Goal: Task Accomplishment & Management: Manage account settings

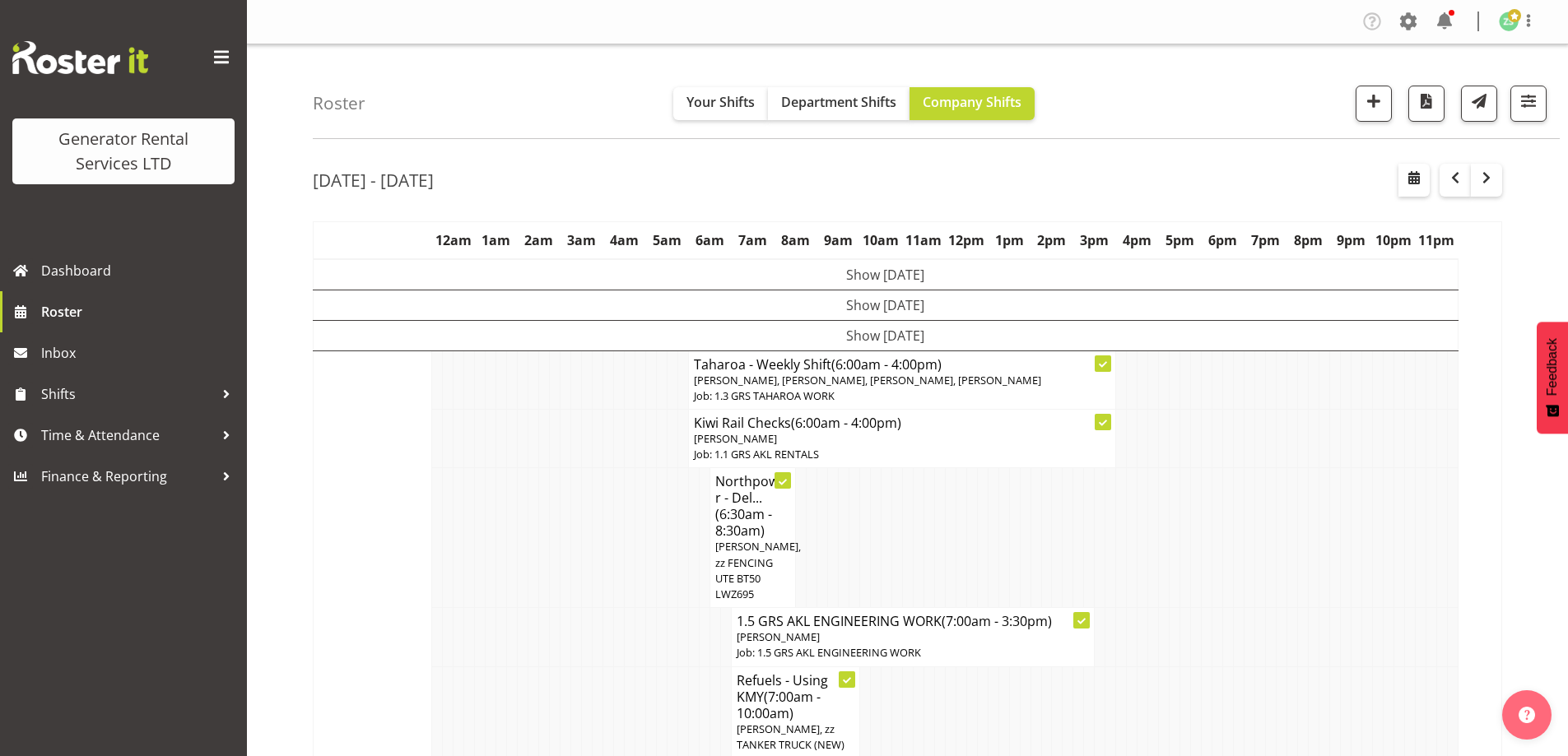
scroll to position [1292, 0]
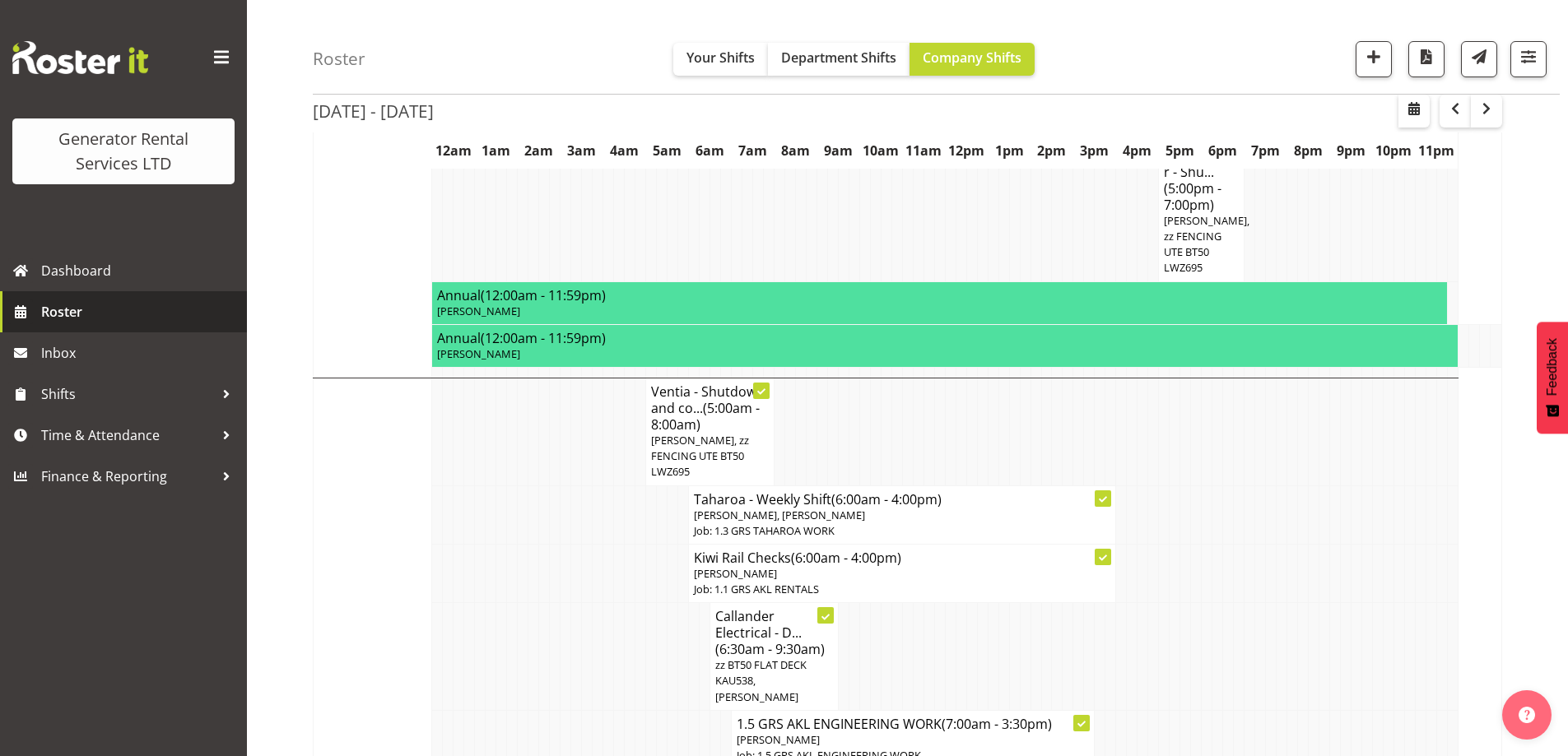
click at [64, 325] on link "Roster" at bounding box center [123, 312] width 247 height 41
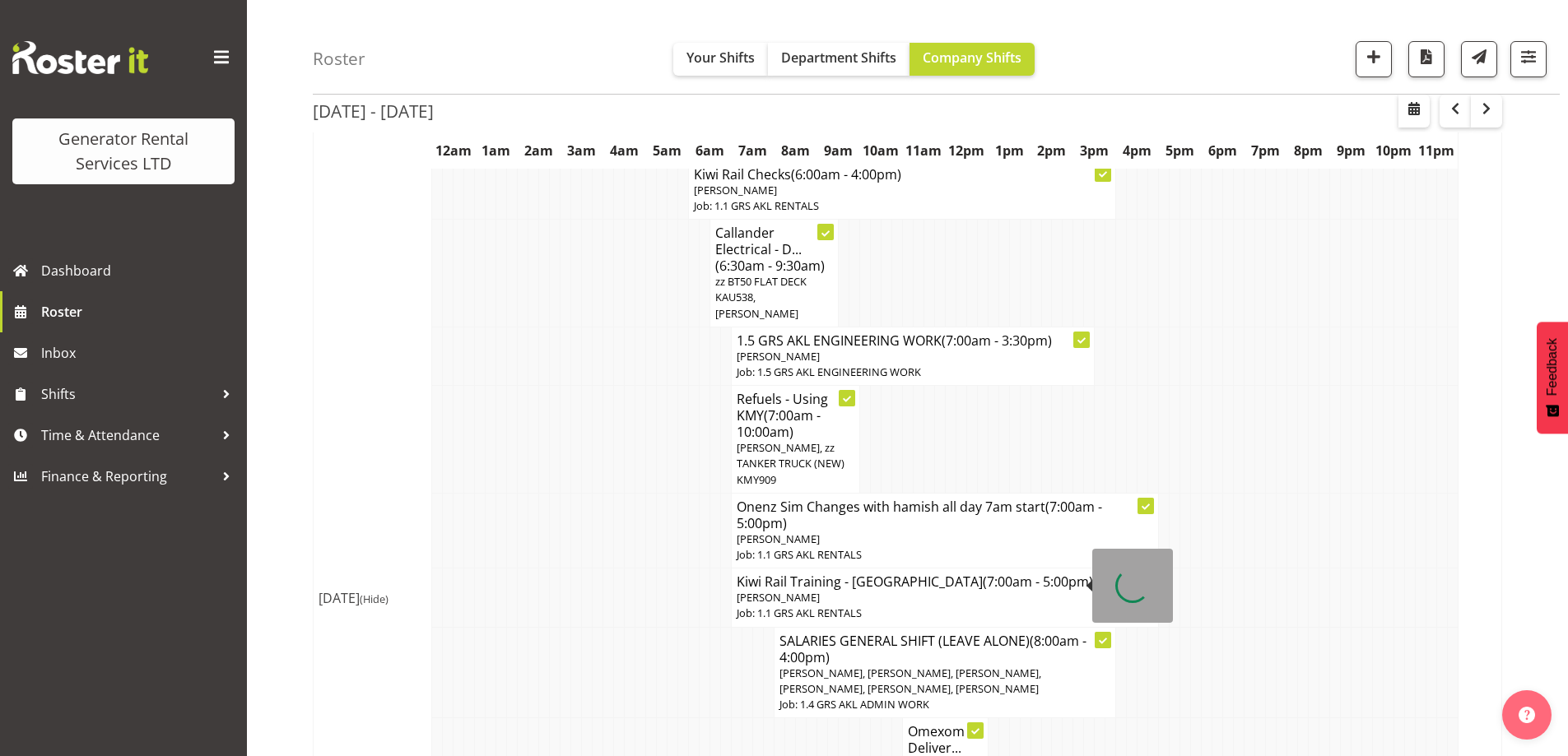
scroll to position [1645, 0]
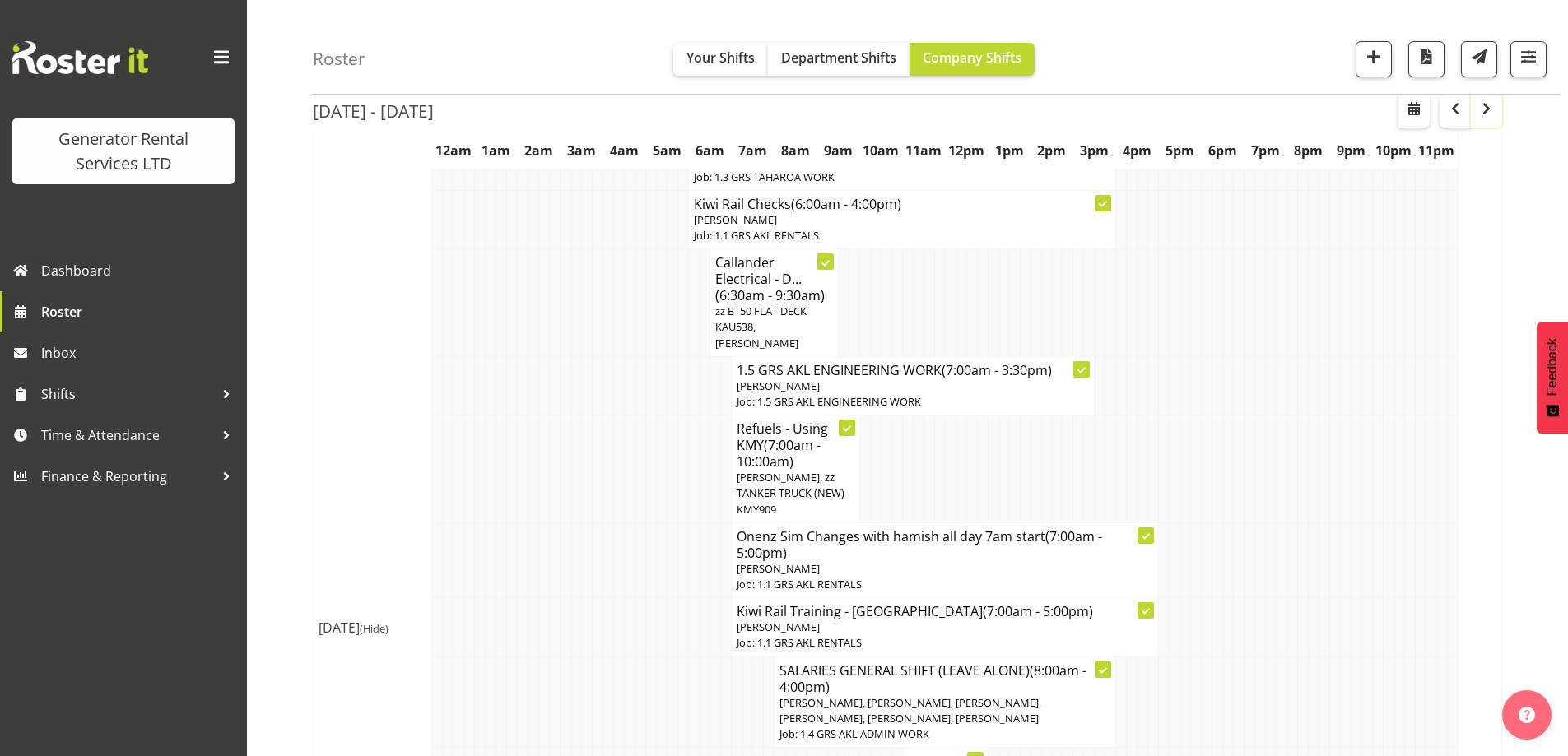
click at [1487, 105] on span "button" at bounding box center [1486, 108] width 20 height 20
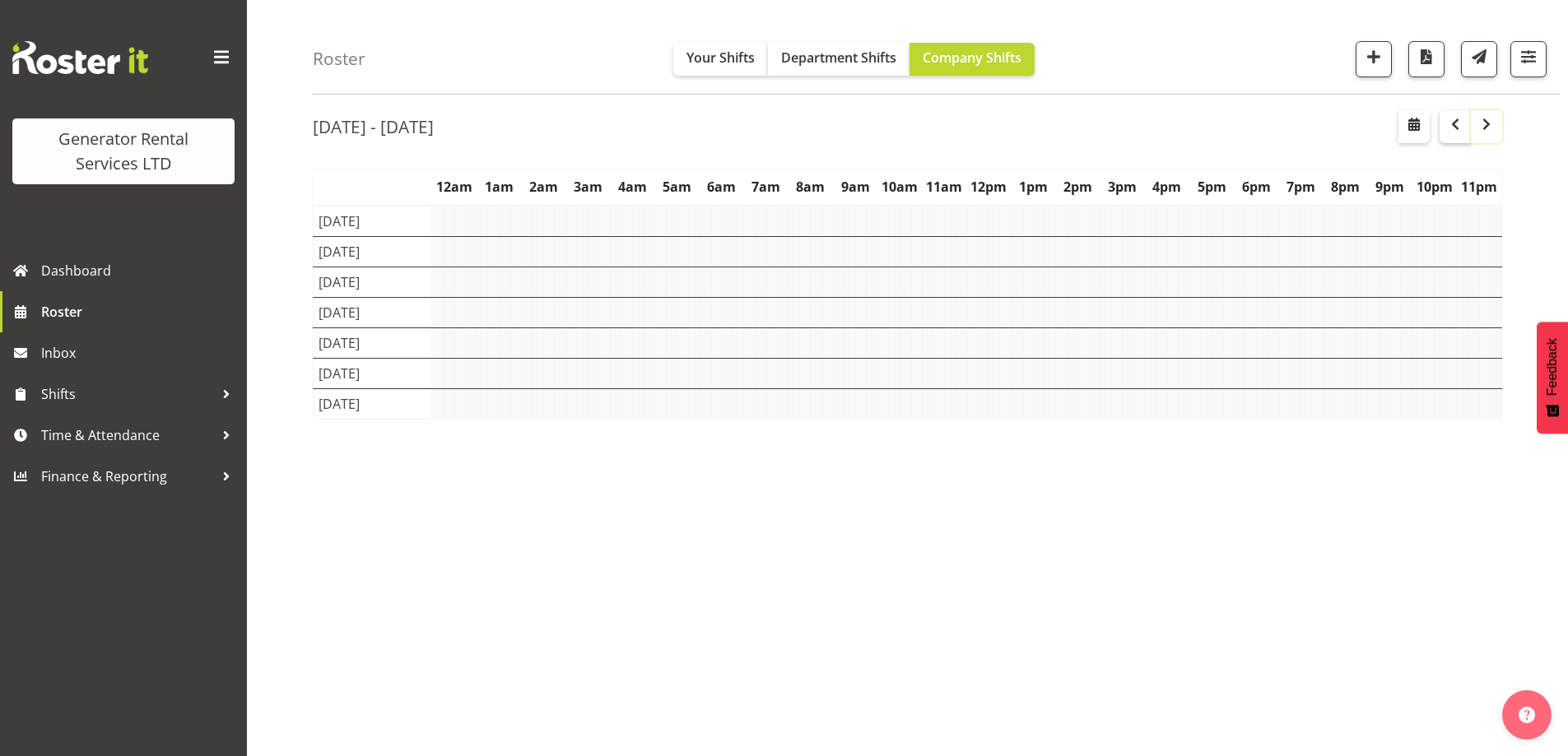
scroll to position [54, 0]
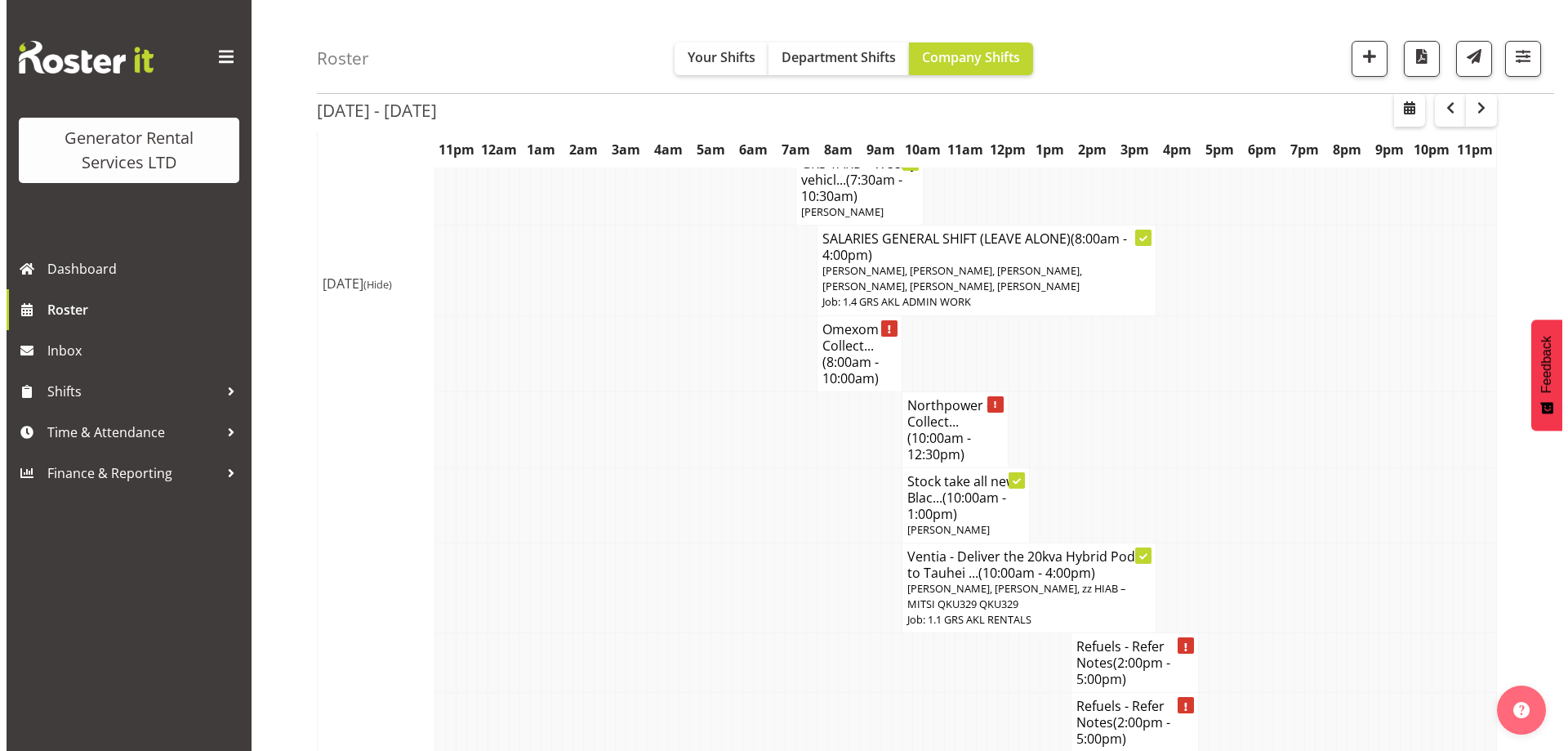
scroll to position [572, 0]
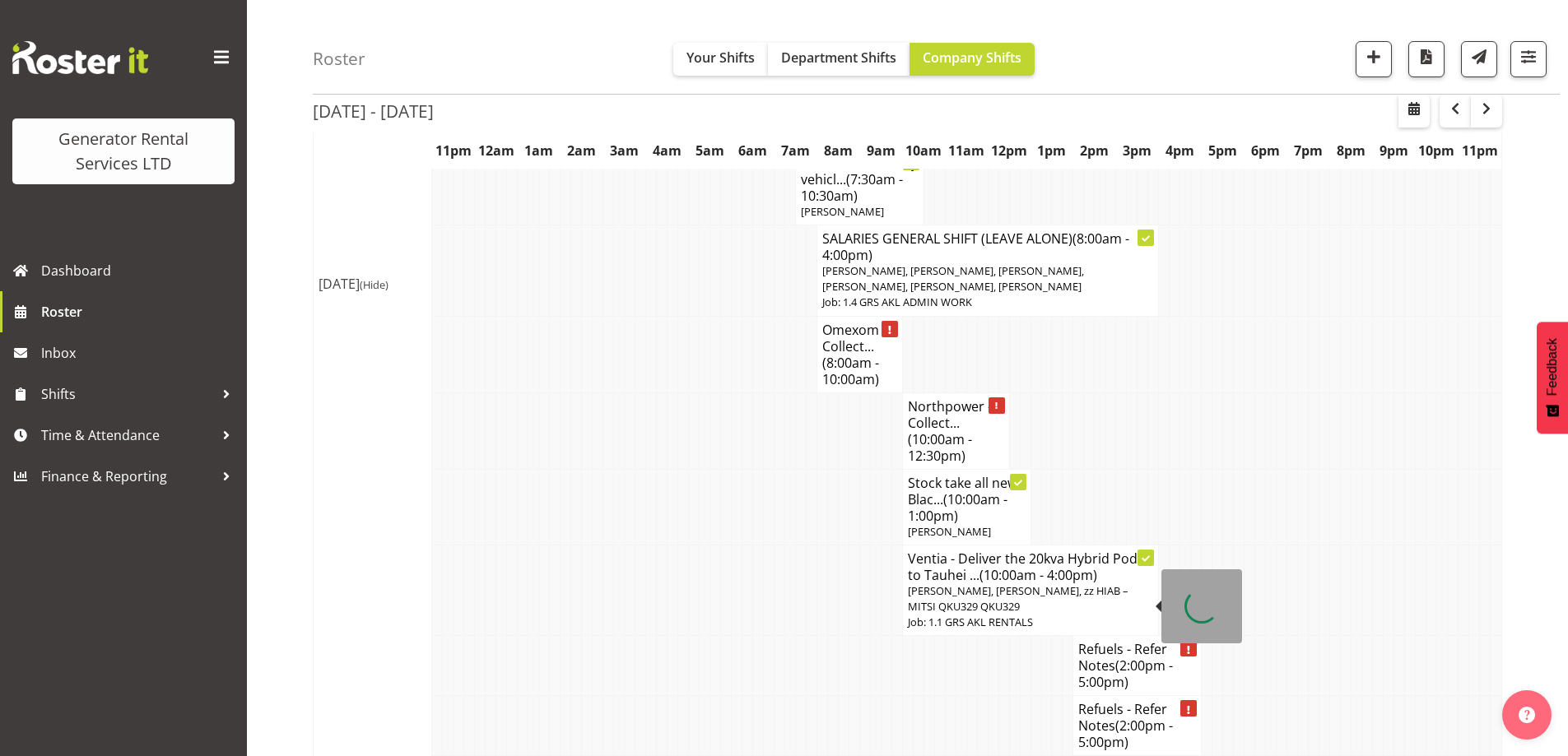
click at [949, 583] on span "Michael Marshall, Chris Fry, zz HIAB – MITSI QKU329 QKU329" at bounding box center [1017, 598] width 220 height 30
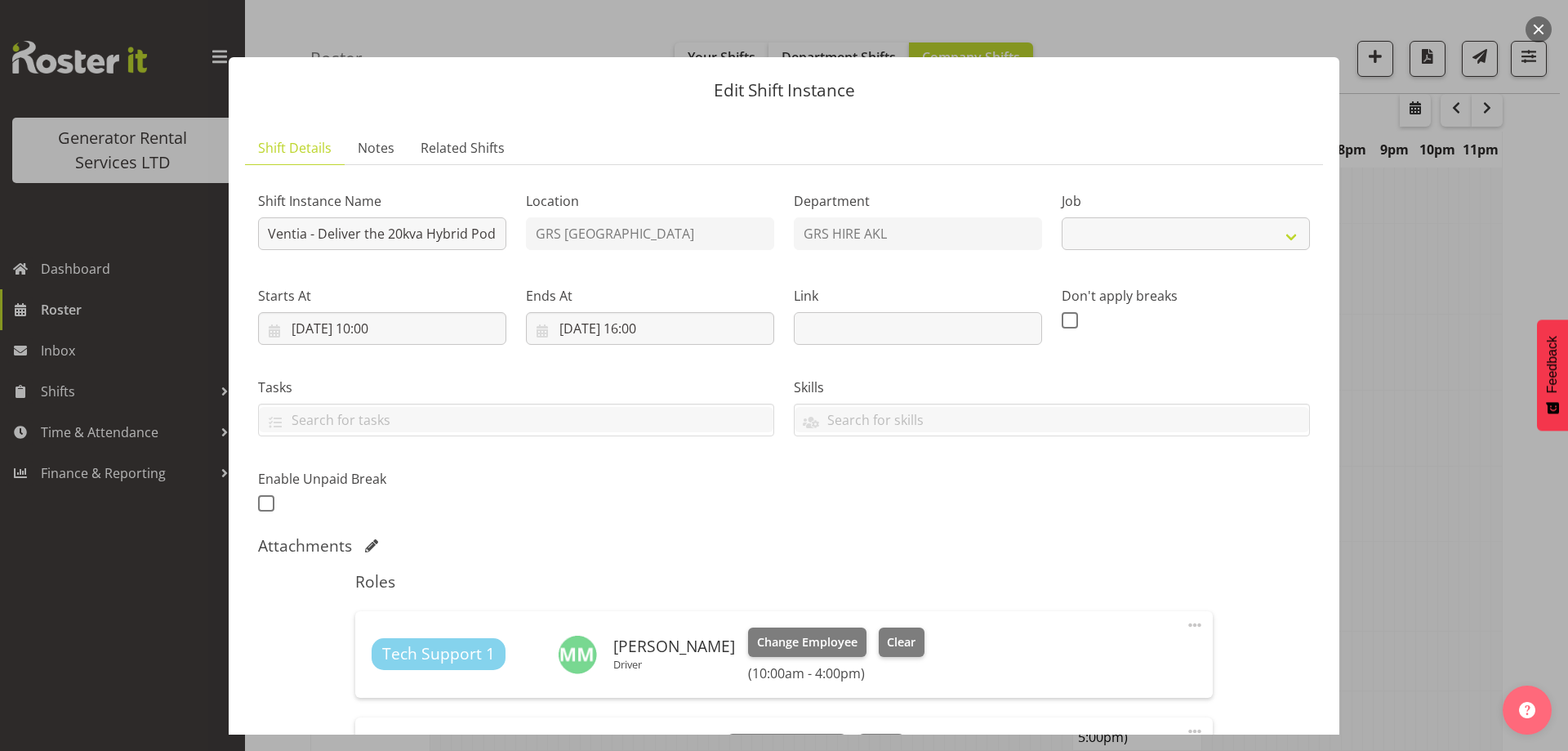
select select "9"
click at [423, 345] on div "Starts At 18/08/2025, 10:00 January February March April May June July August S…" at bounding box center [382, 309] width 268 height 92
click at [426, 340] on input "18/08/2025, 10:00" at bounding box center [382, 328] width 248 height 33
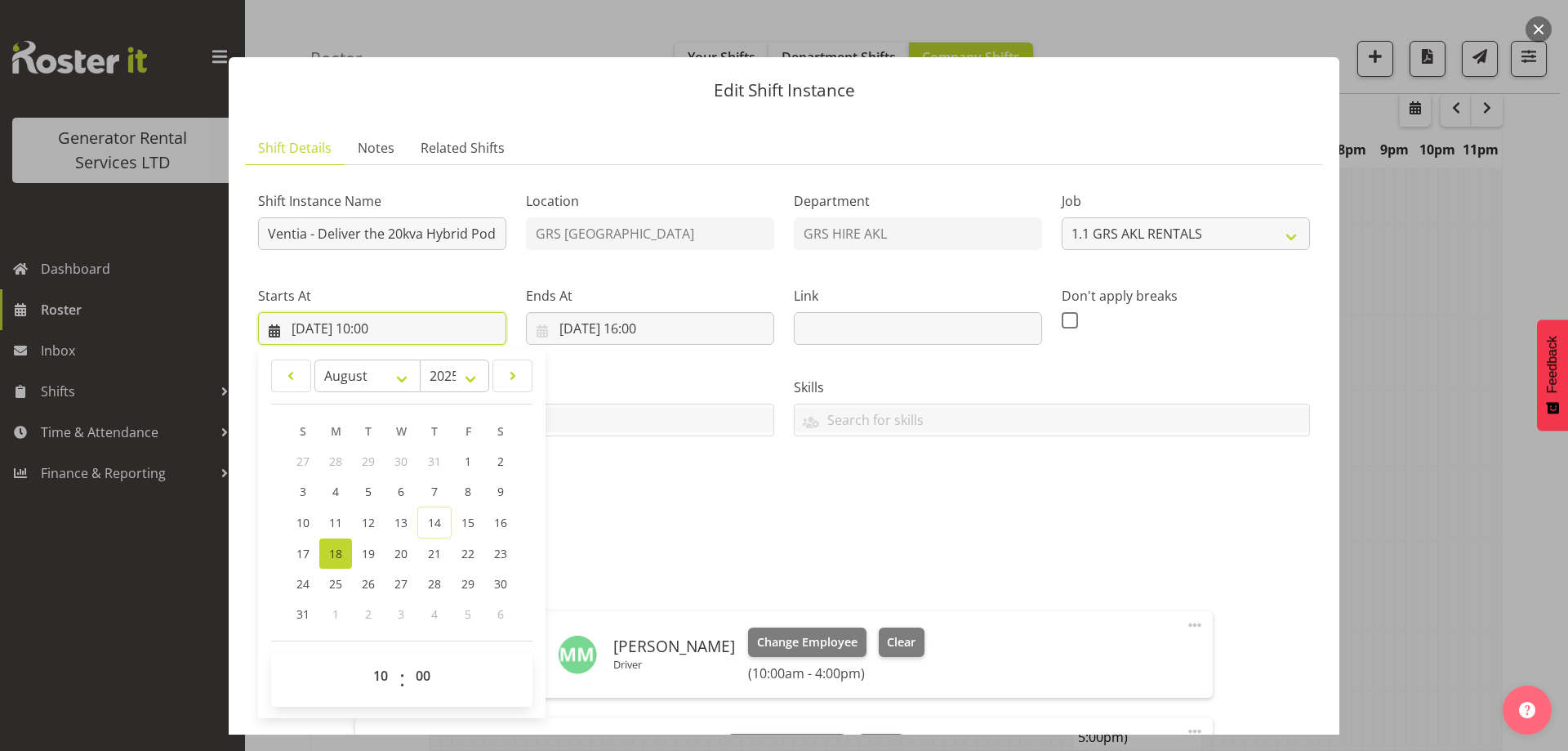
scroll to position [164, 0]
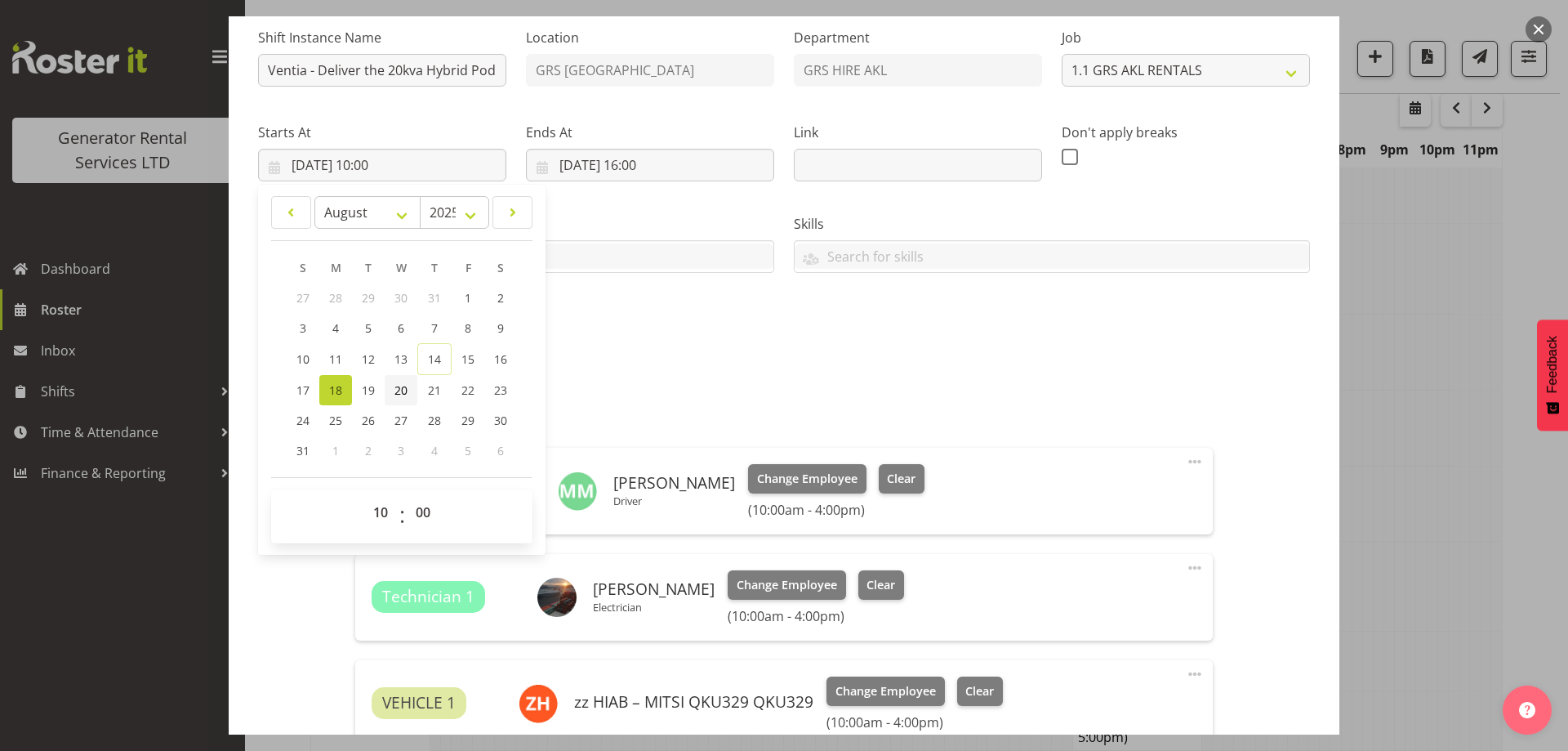
click at [406, 393] on span "20" at bounding box center [400, 390] width 13 height 15
type input "20/08/2025, 10:00"
click at [703, 158] on input "18/08/2025, 16:00" at bounding box center [650, 165] width 248 height 33
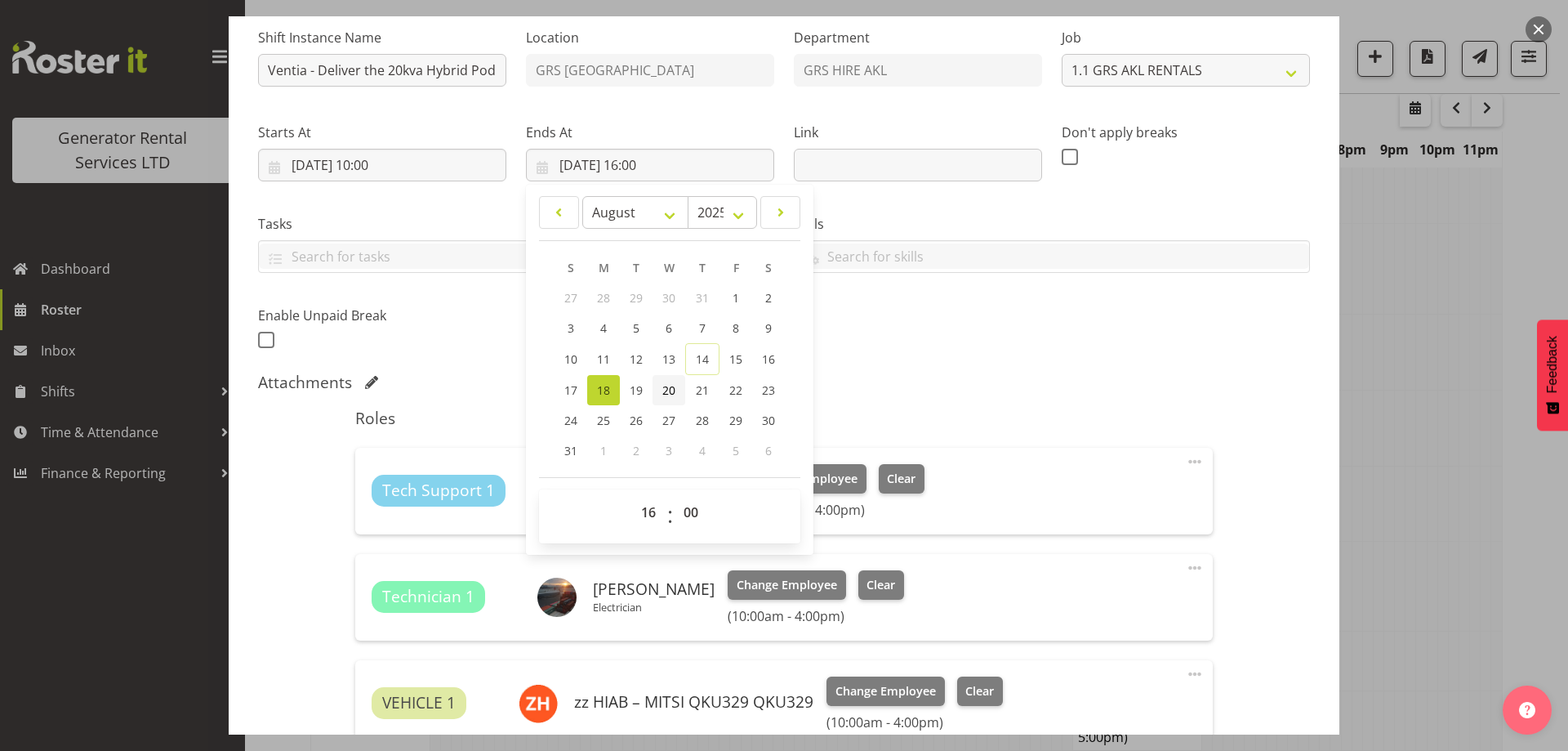
click at [666, 392] on span "20" at bounding box center [668, 390] width 13 height 15
type input "20/08/2025, 16:00"
click at [856, 359] on div "Shift Instance Name Ventia - Deliver the 20kva Hybrid Pod to Tauhei Solar Farm,…" at bounding box center [784, 184] width 1072 height 358
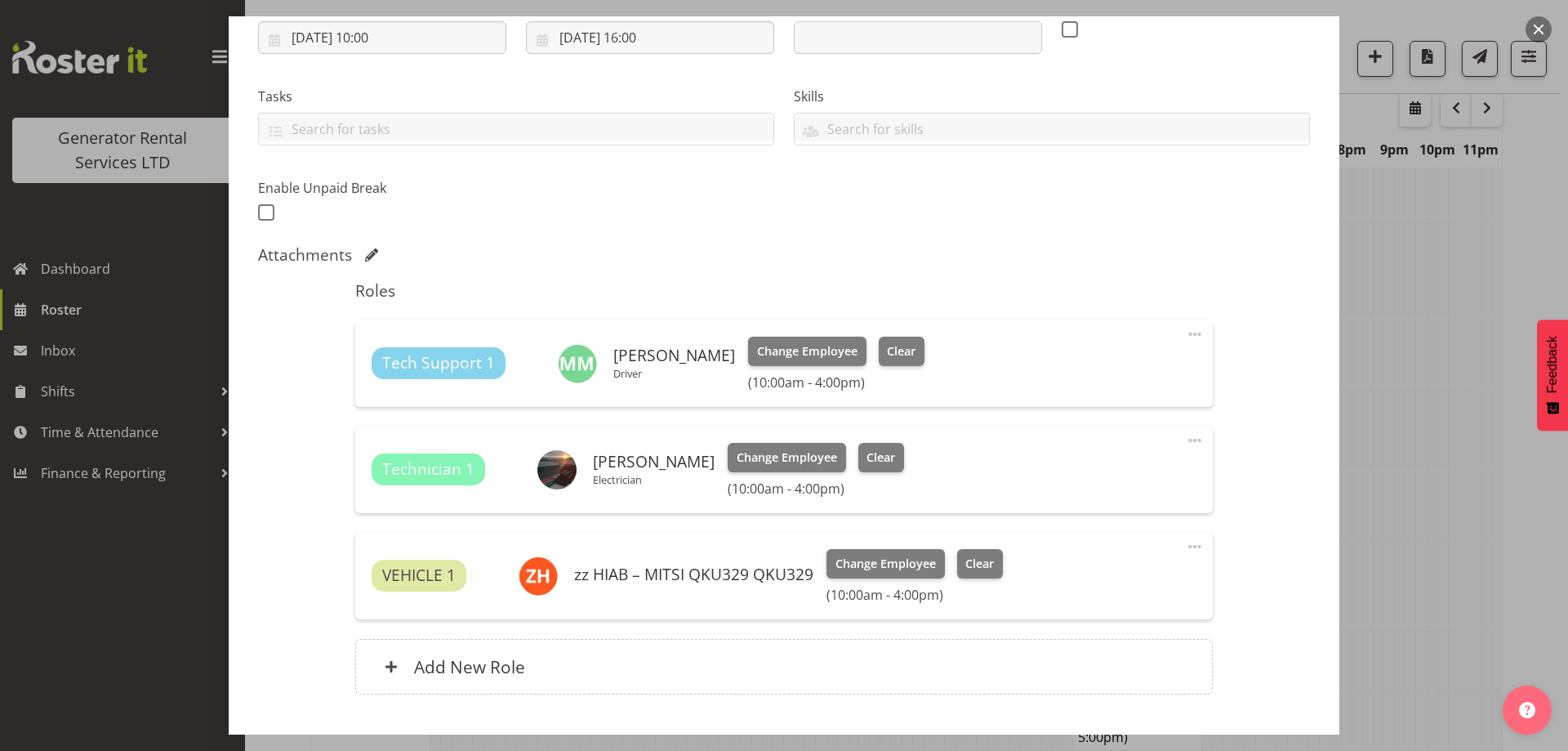
scroll to position [396, 0]
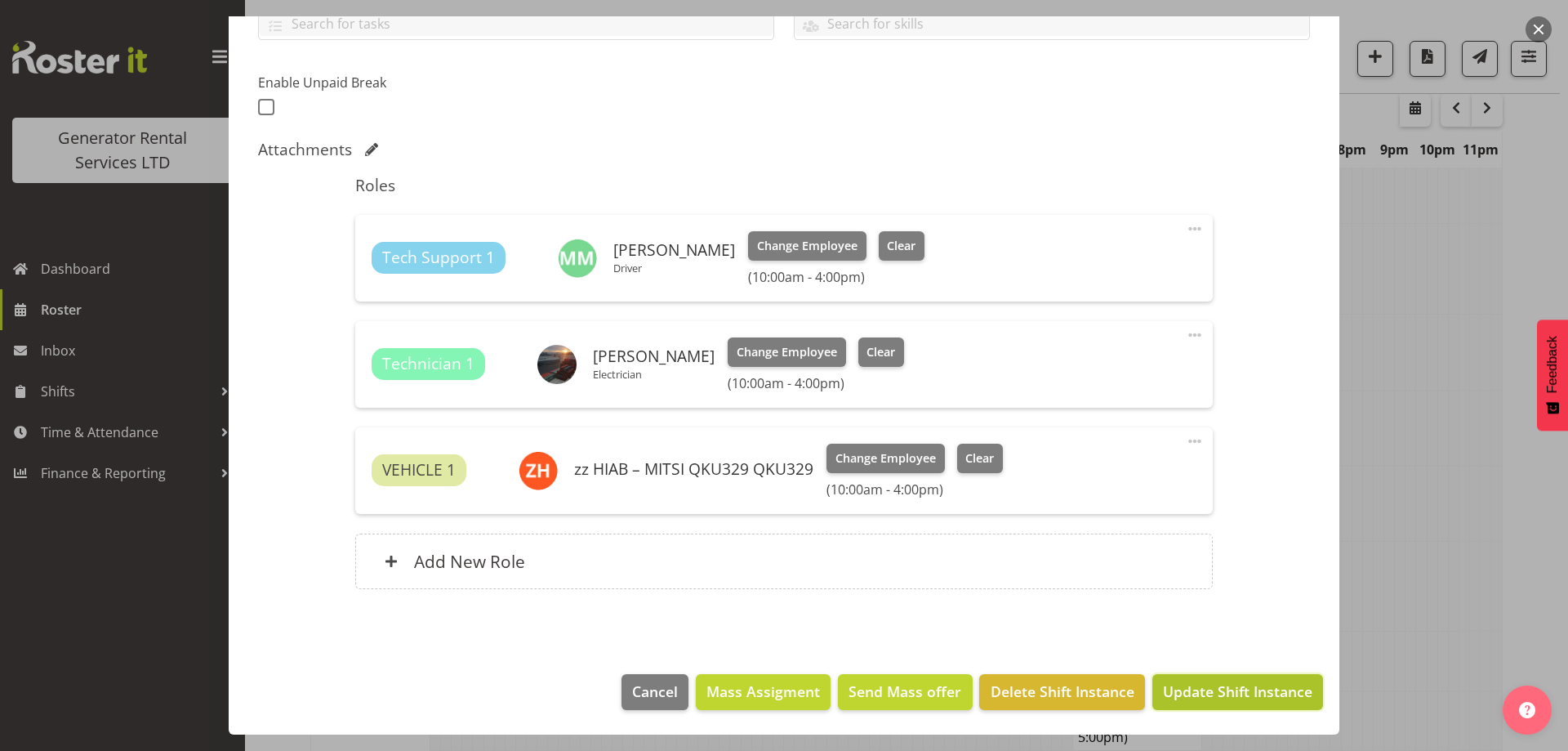
click at [1238, 700] on span "Update Shift Instance" at bounding box center [1237, 691] width 149 height 21
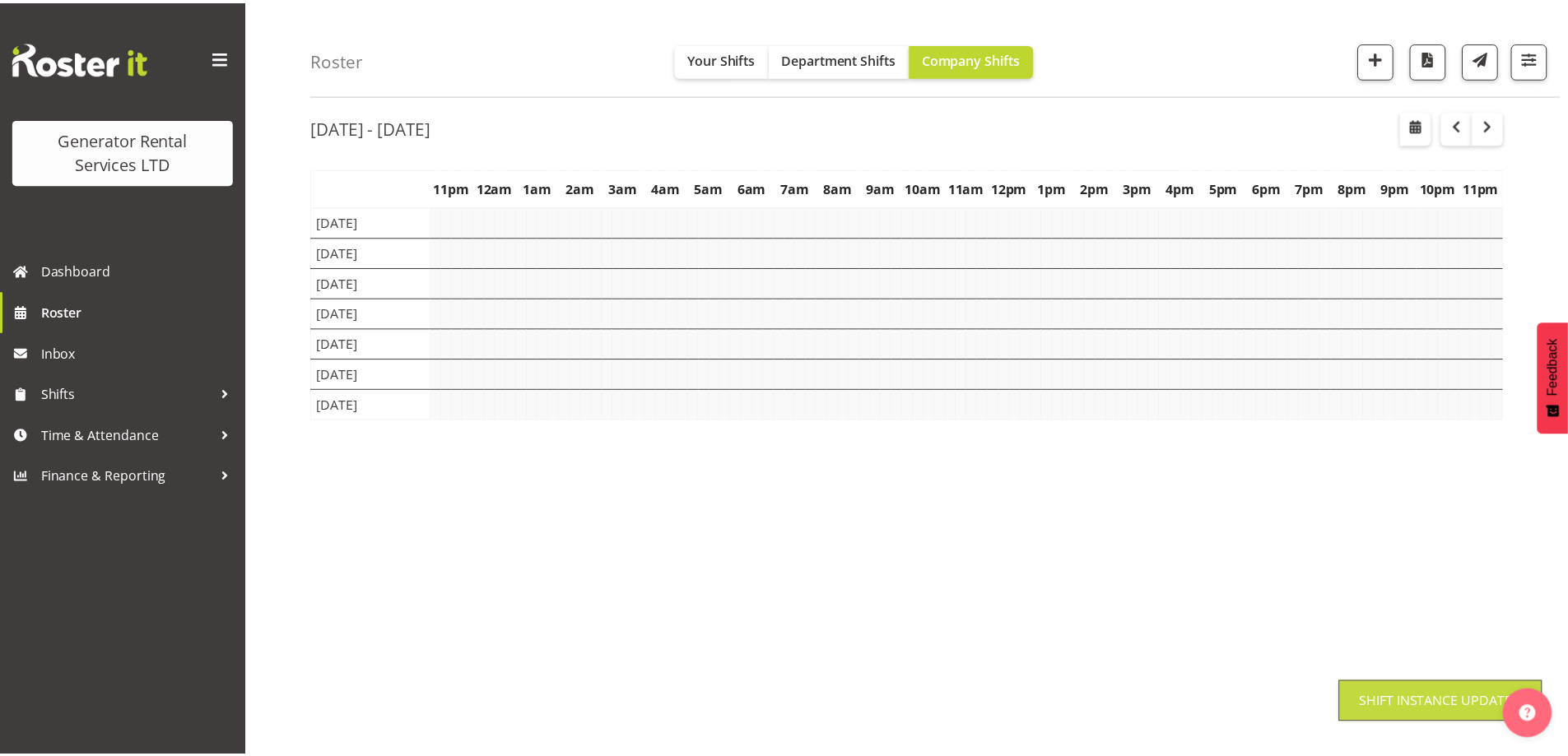
scroll to position [54, 0]
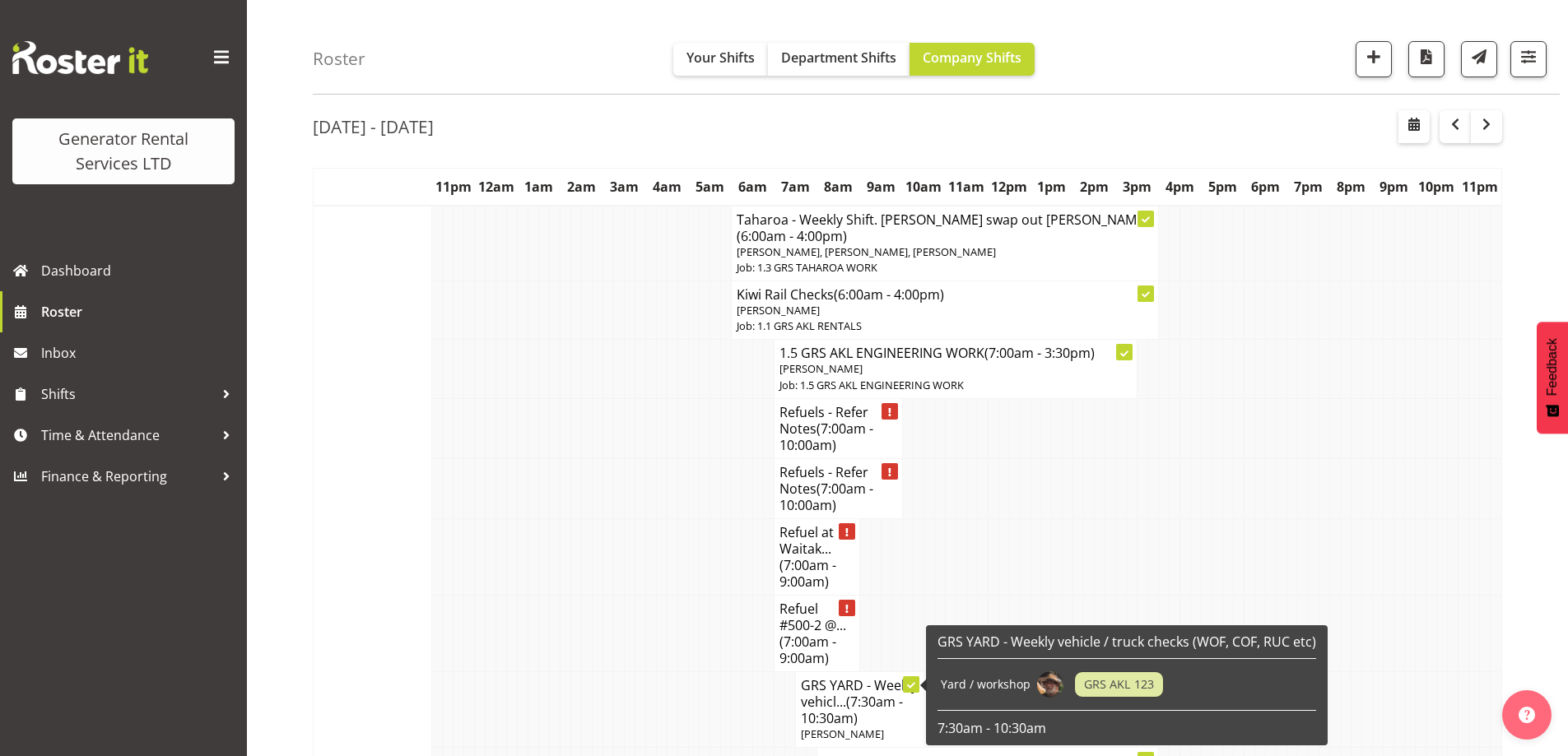
click at [542, 671] on td at bounding box center [544, 709] width 10 height 76
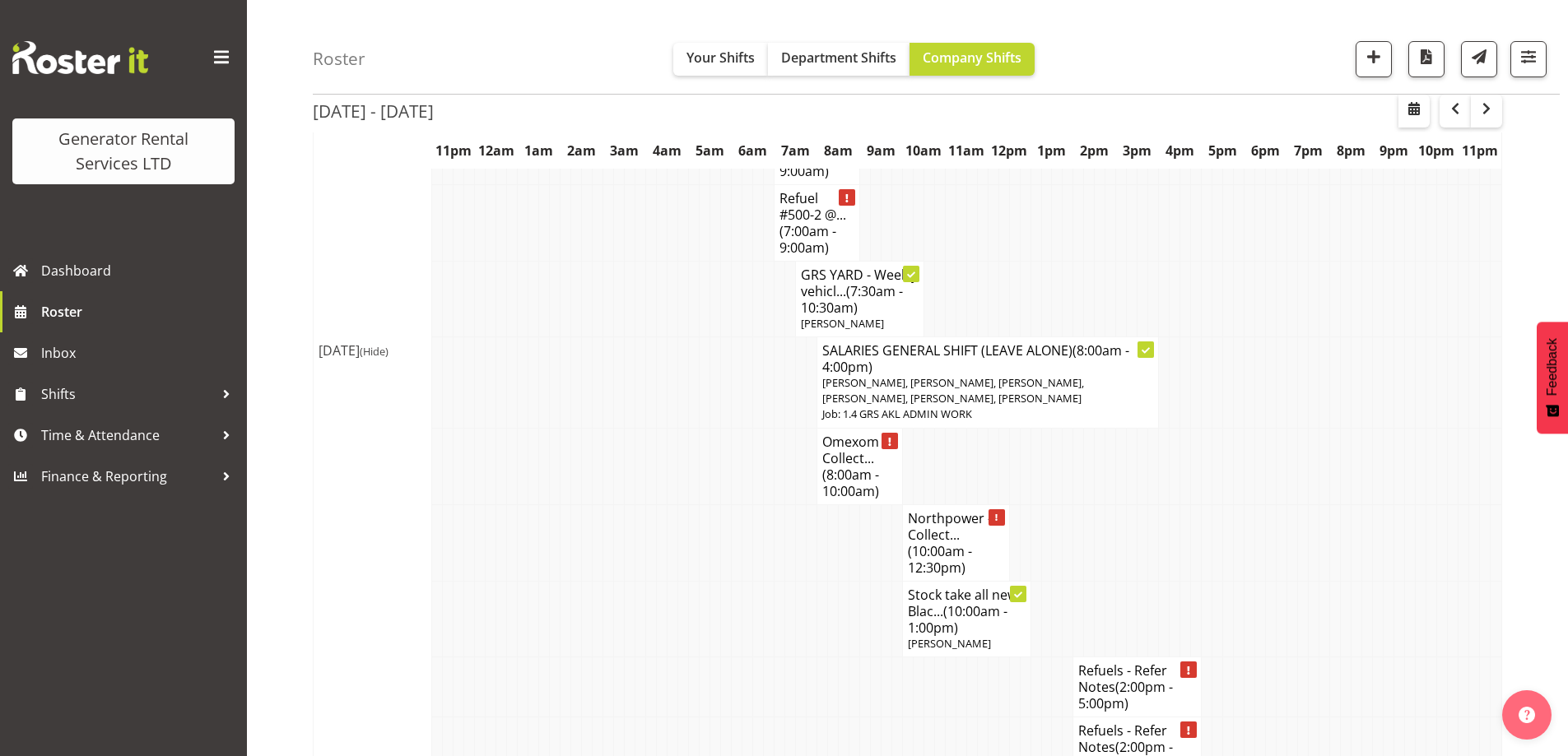
scroll to position [465, 0]
click at [114, 316] on span "Roster" at bounding box center [140, 312] width 198 height 25
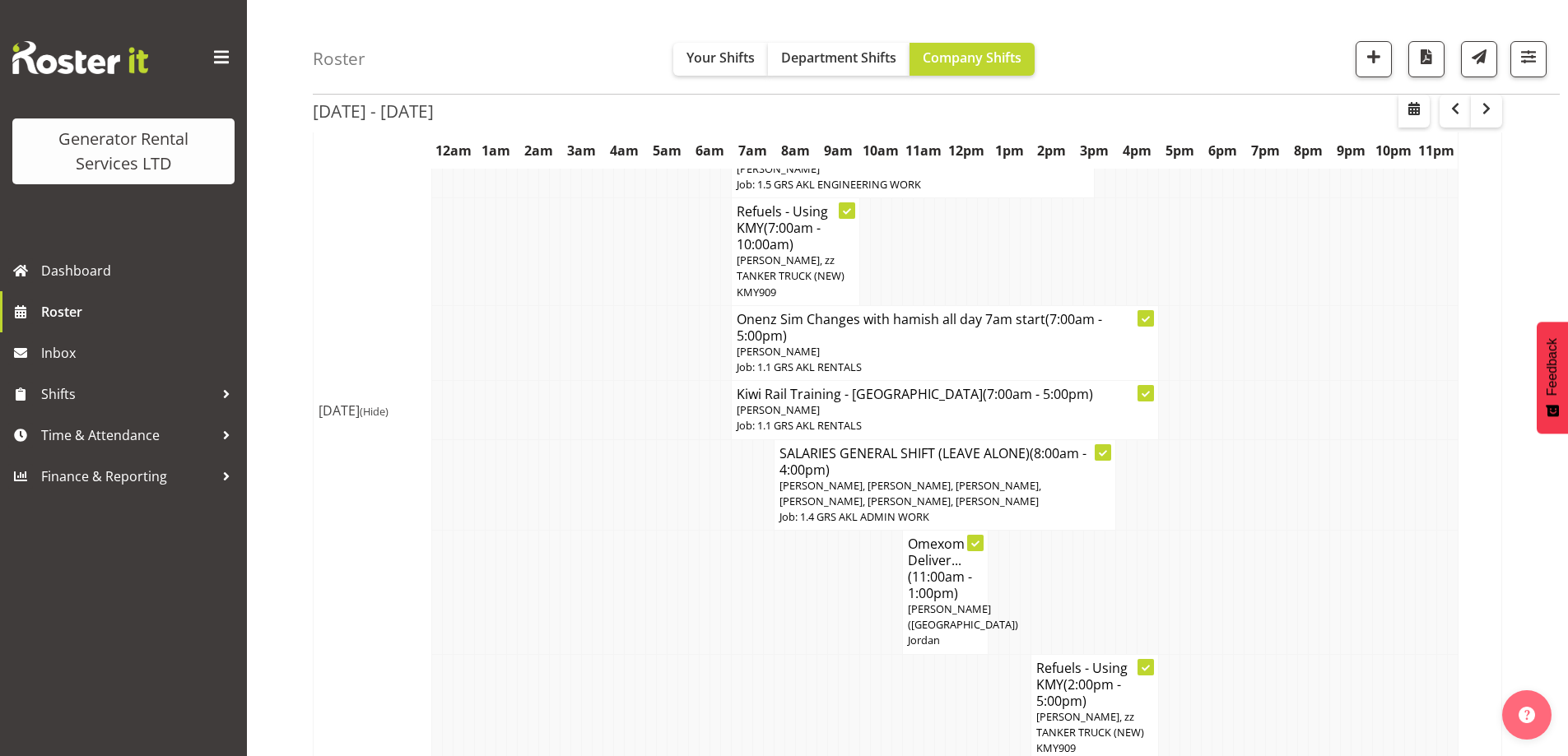
scroll to position [1892, 0]
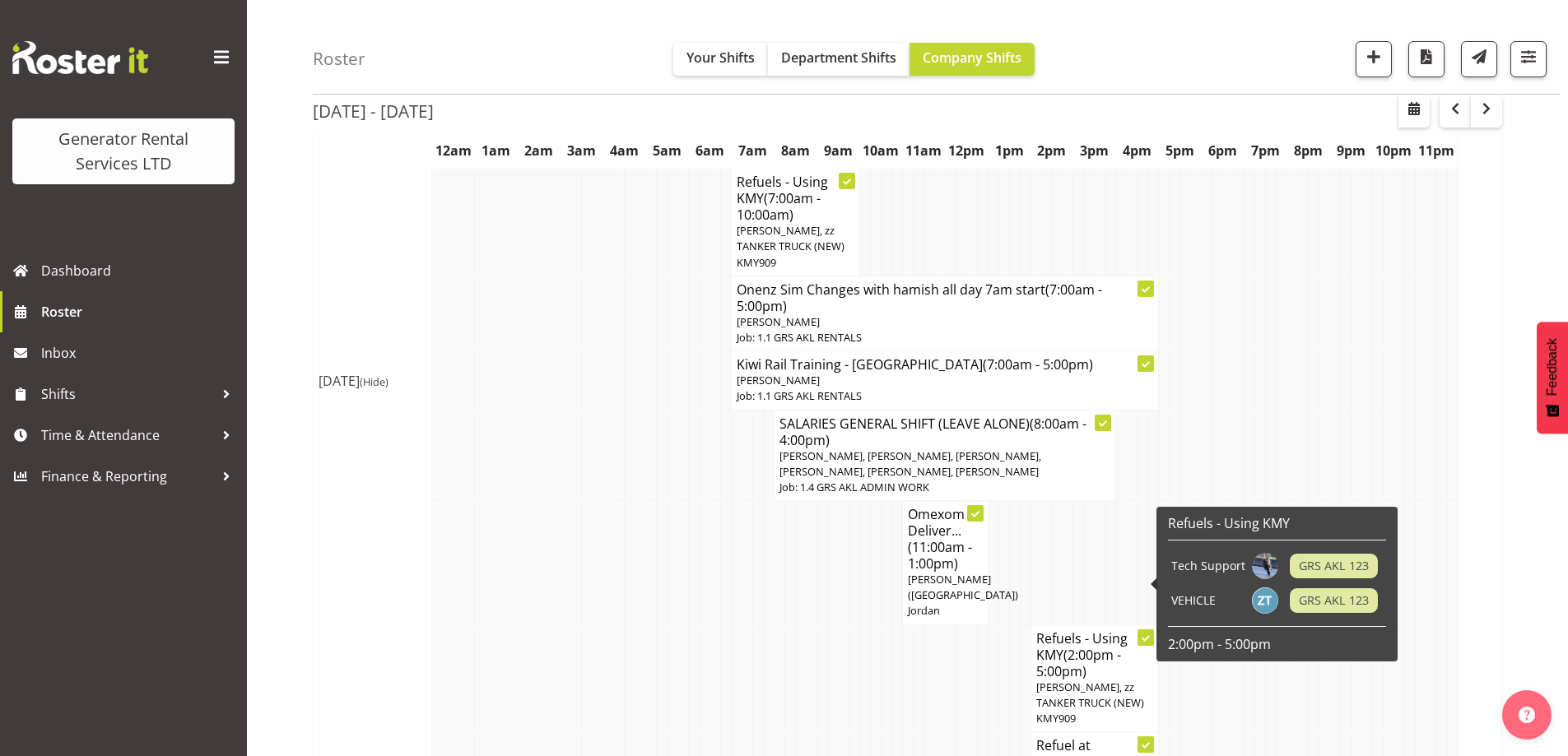
click at [1075, 679] on span "[PERSON_NAME], zz TANKER TRUCK (NEW) KMY909" at bounding box center [1090, 702] width 108 height 46
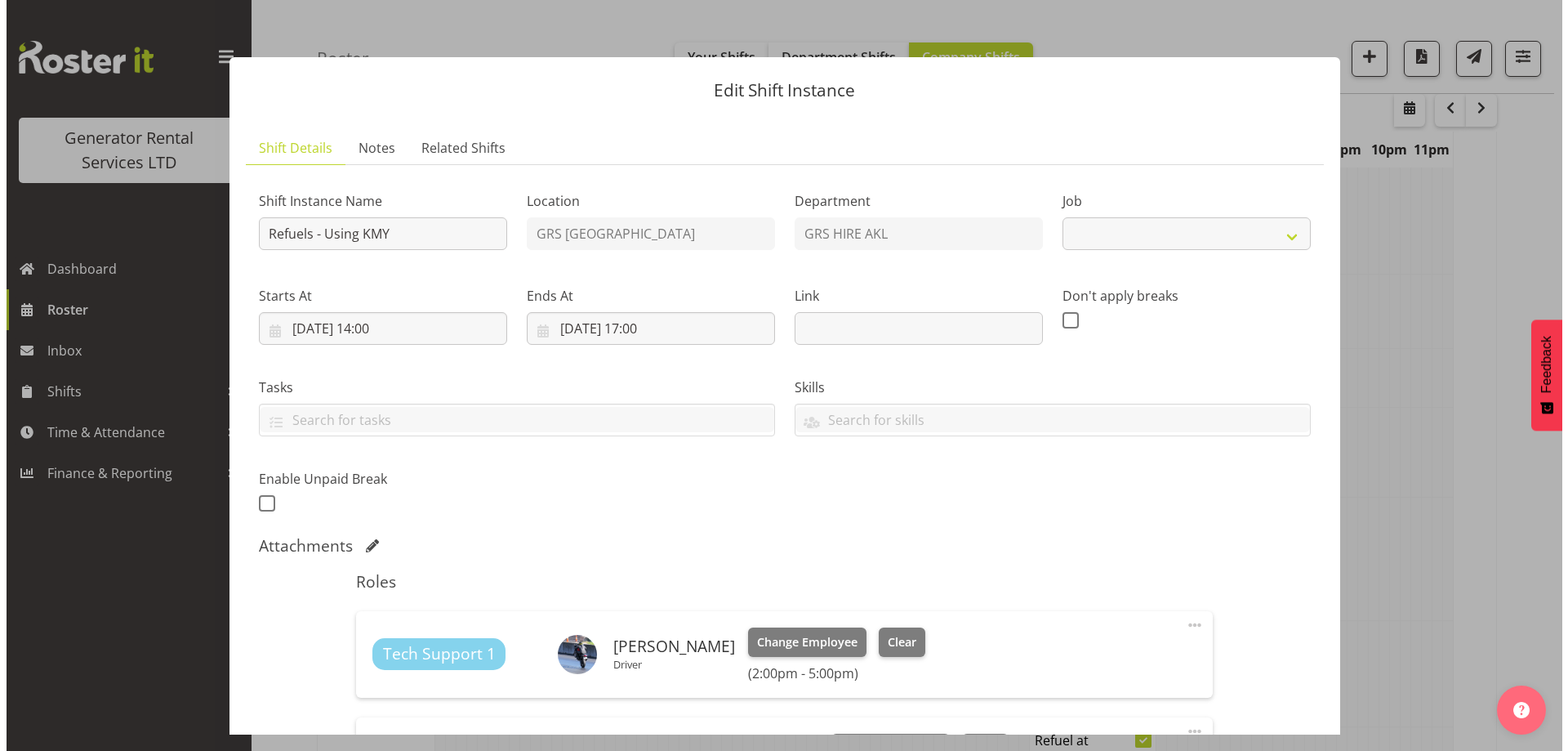
scroll to position [1871, 0]
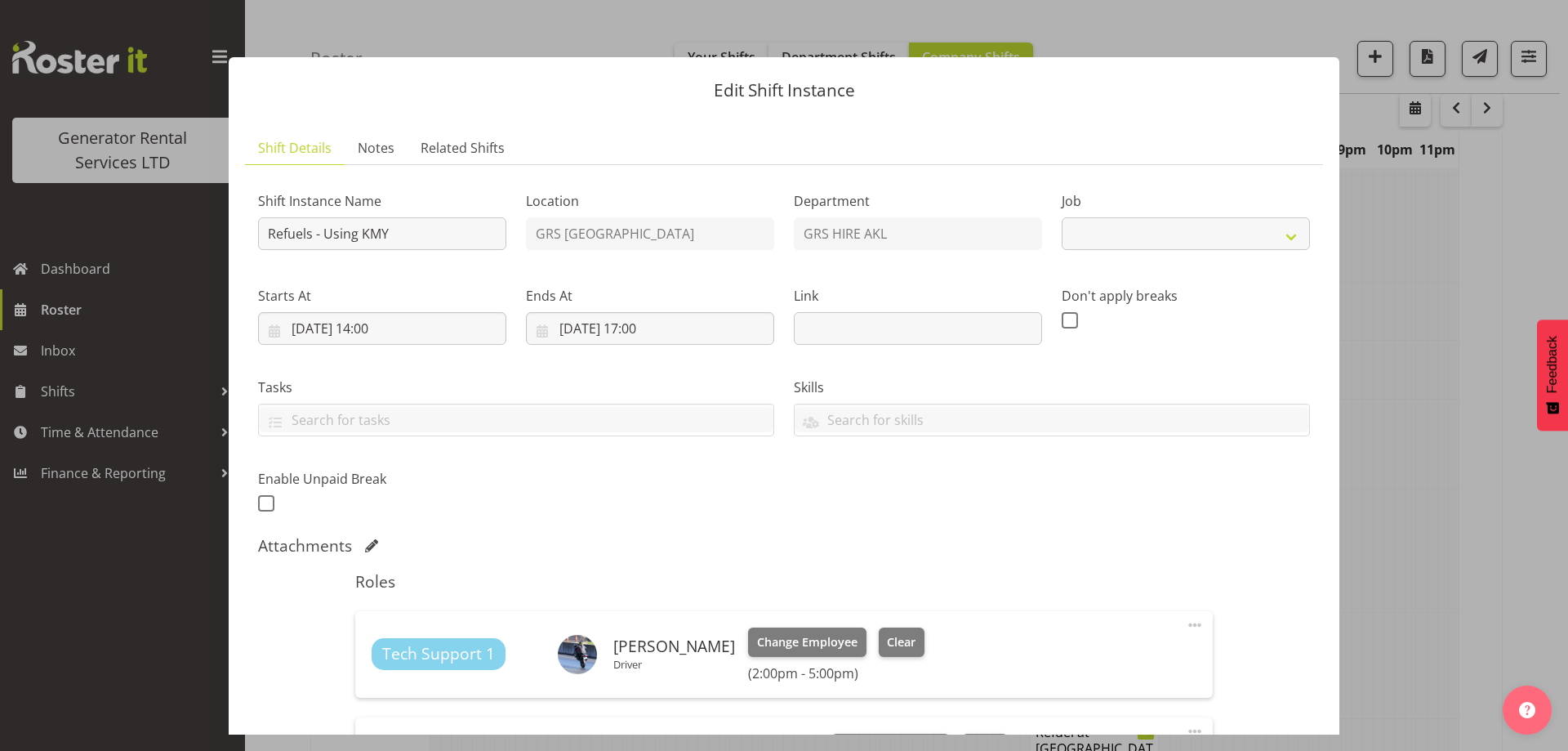
select select "9"
click at [388, 148] on span "Notes" at bounding box center [376, 147] width 37 height 20
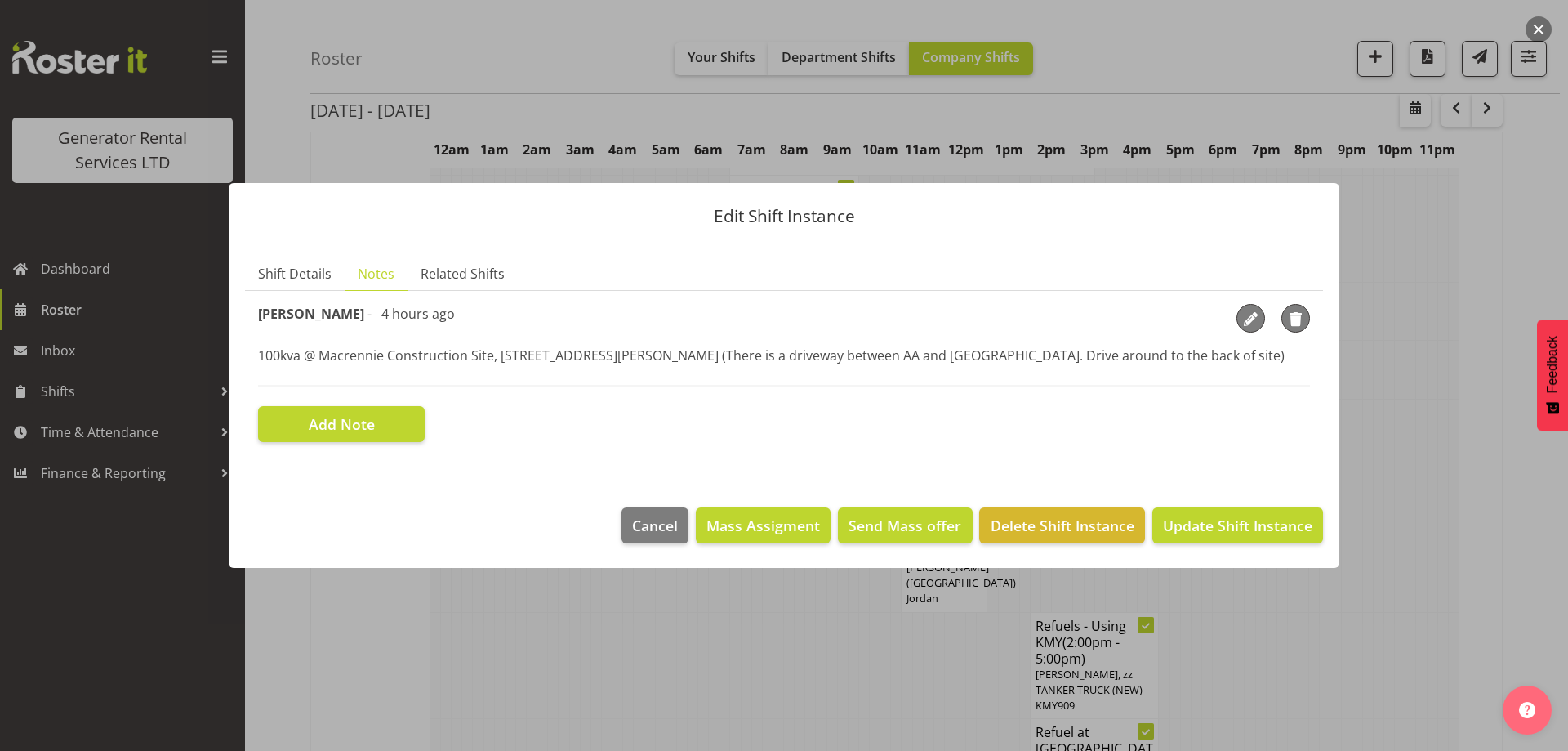
click at [1456, 565] on div at bounding box center [784, 376] width 1568 height 751
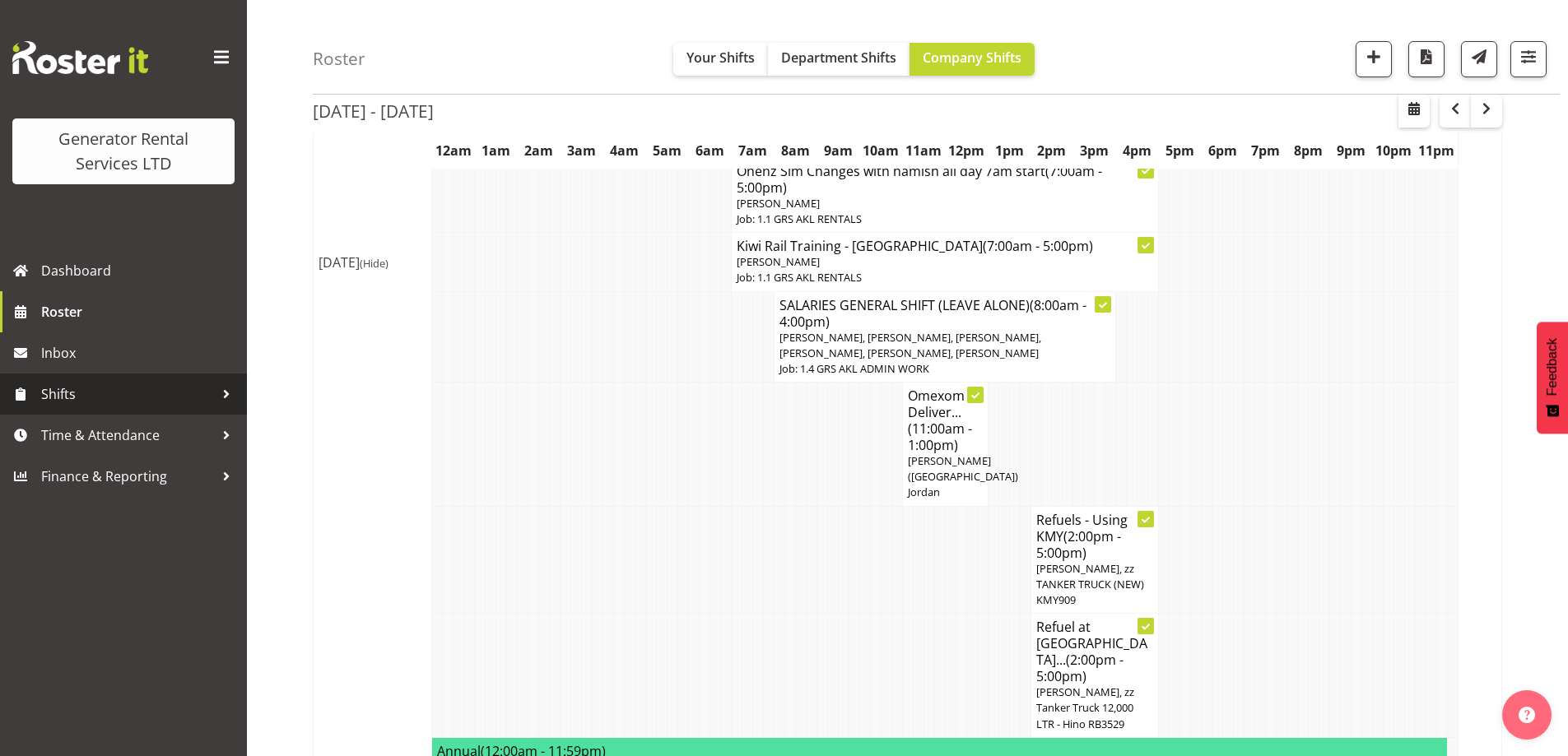
scroll to position [2057, 0]
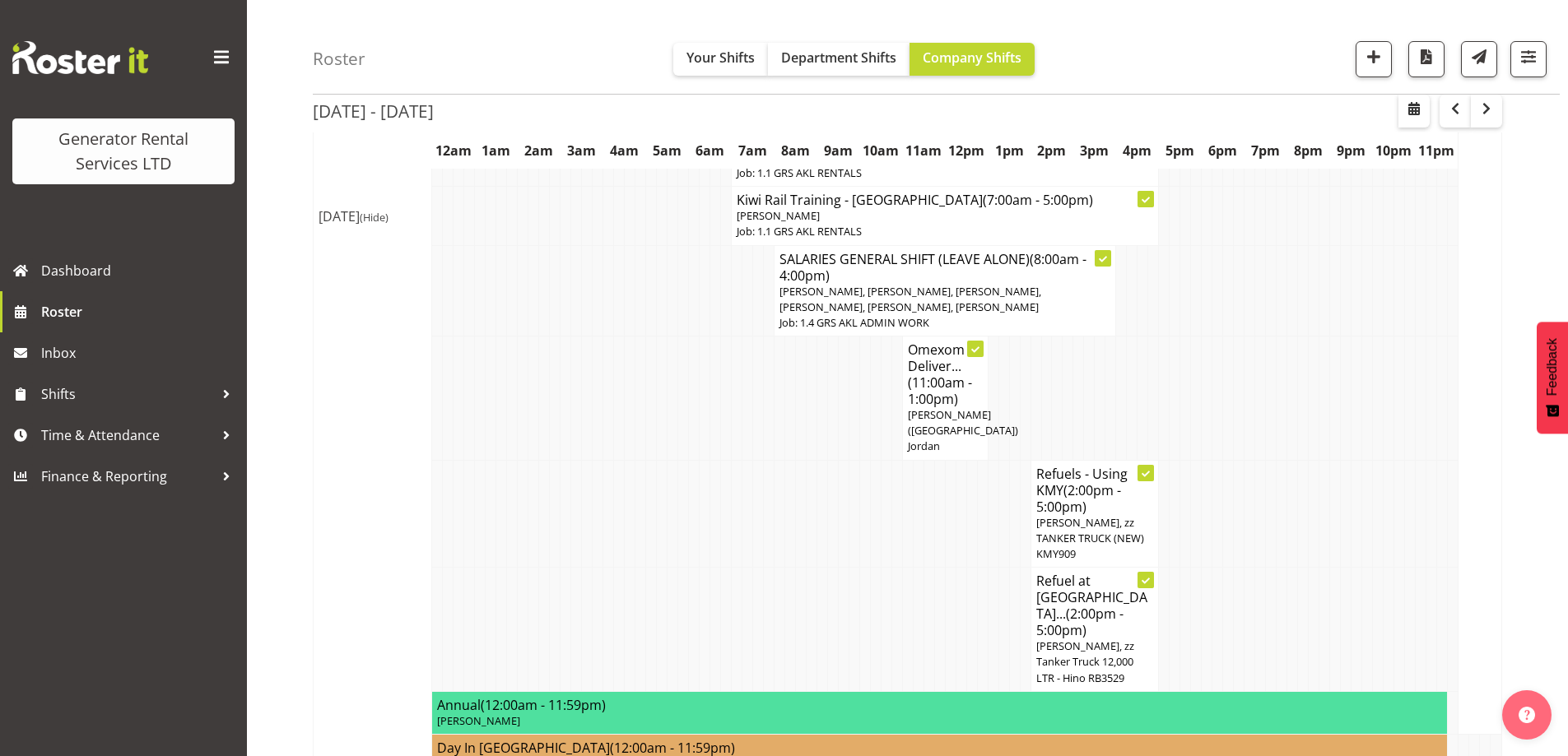
click at [1042, 515] on span "[PERSON_NAME], zz TANKER TRUCK (NEW) KMY909" at bounding box center [1090, 538] width 108 height 46
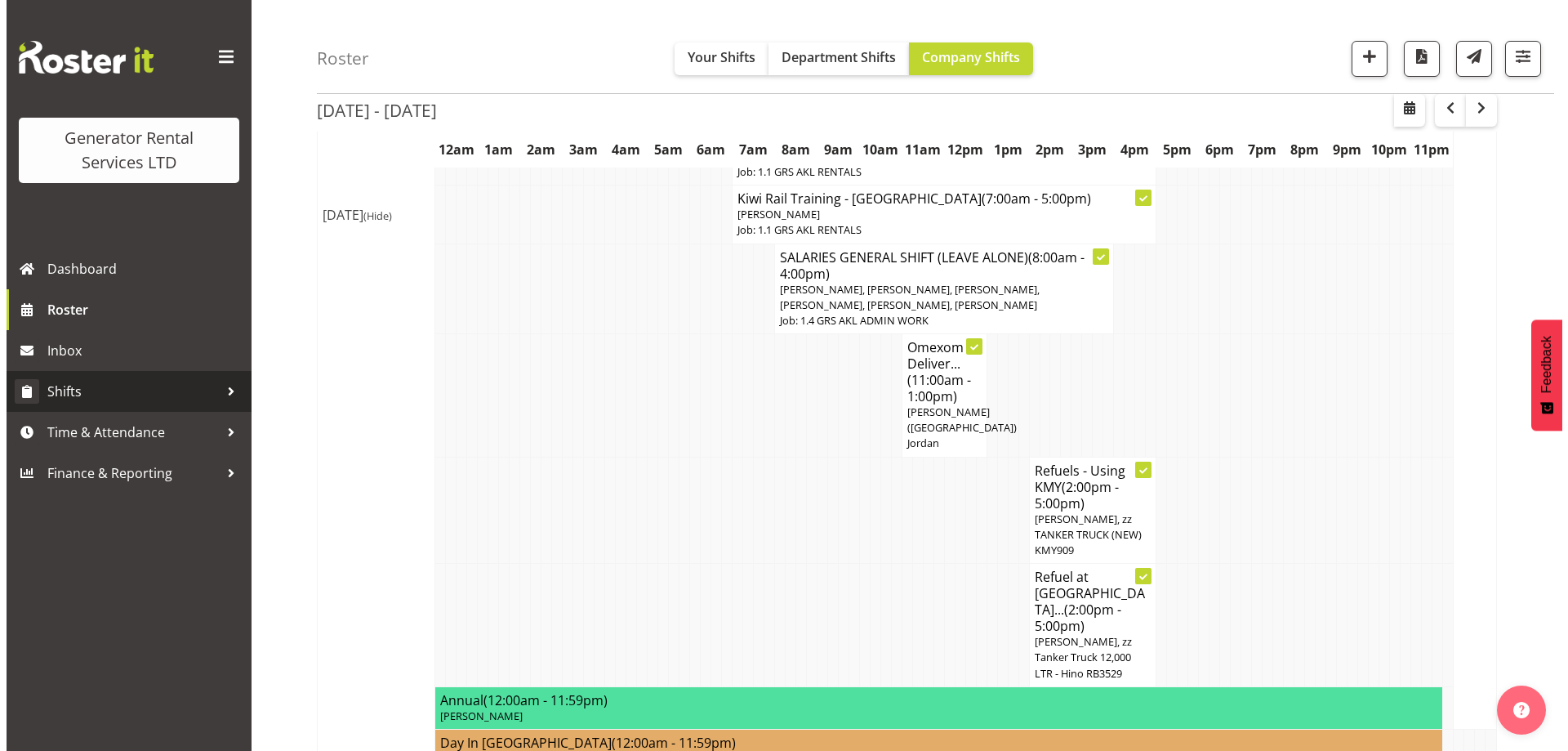
scroll to position [2035, 0]
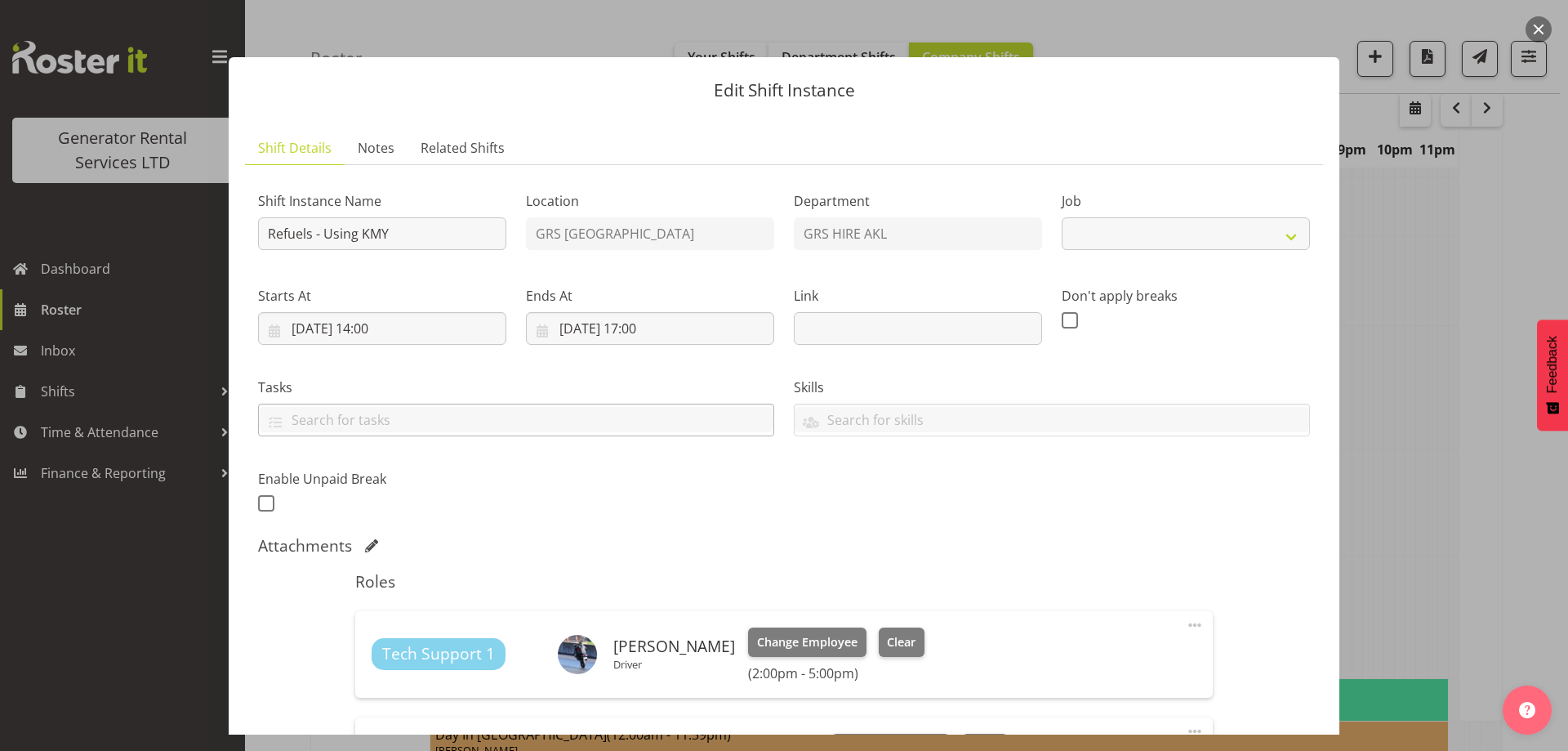
select select "9"
click at [394, 141] on link "Notes" at bounding box center [375, 147] width 63 height 33
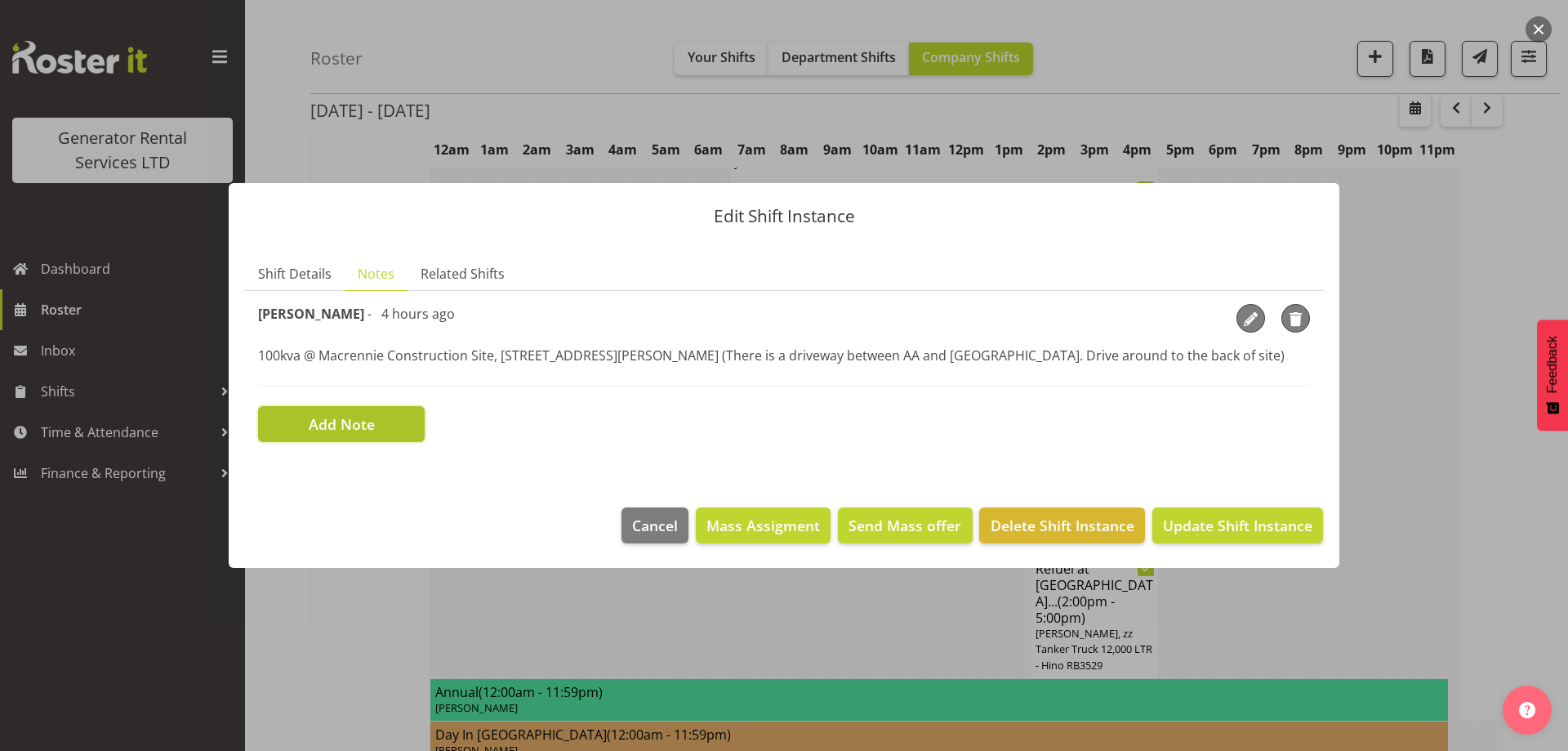
click at [355, 418] on span "Add Note" at bounding box center [341, 424] width 66 height 21
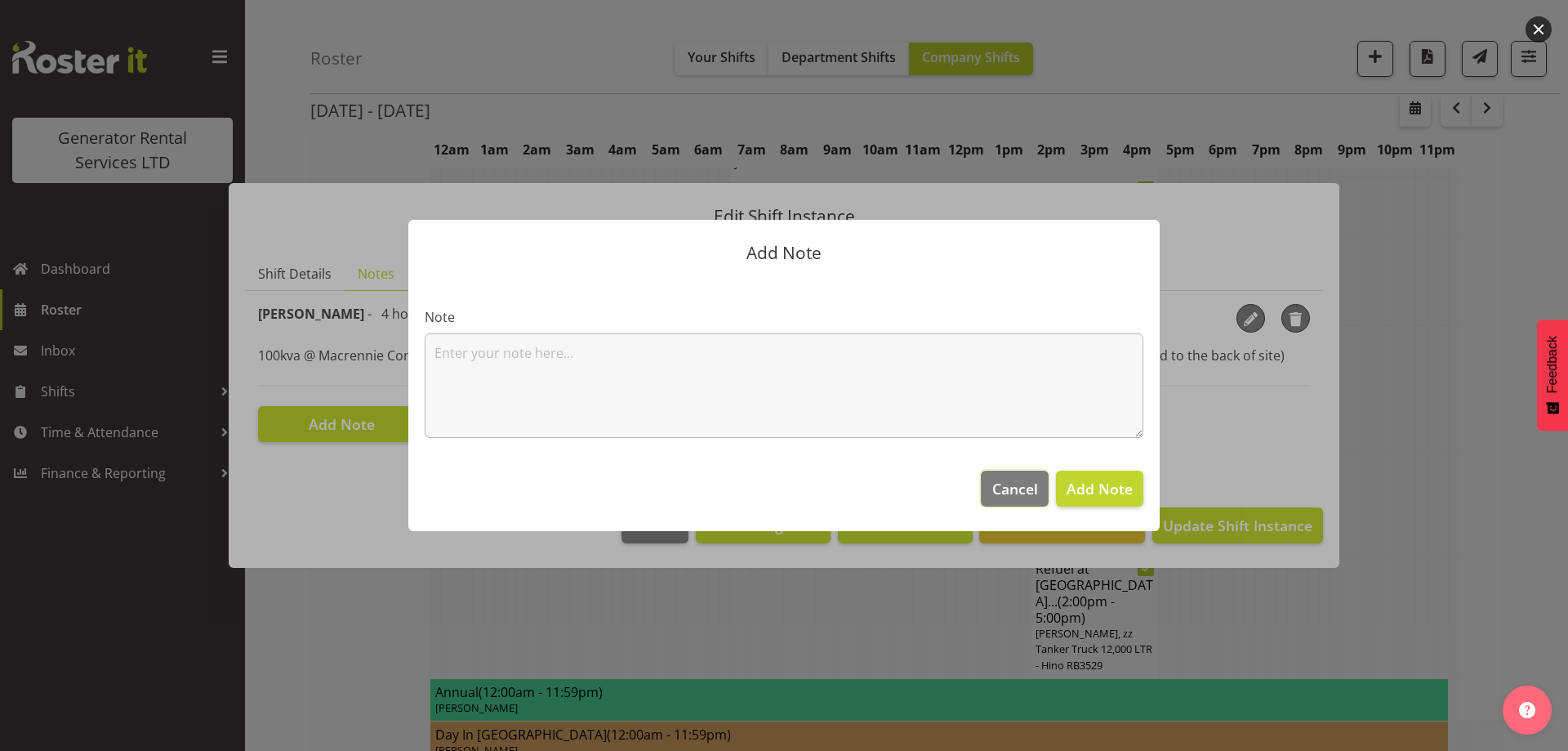
drag, startPoint x: 1016, startPoint y: 484, endPoint x: 1119, endPoint y: 424, distance: 119.2
click at [1019, 482] on span "Cancel" at bounding box center [1014, 489] width 45 height 21
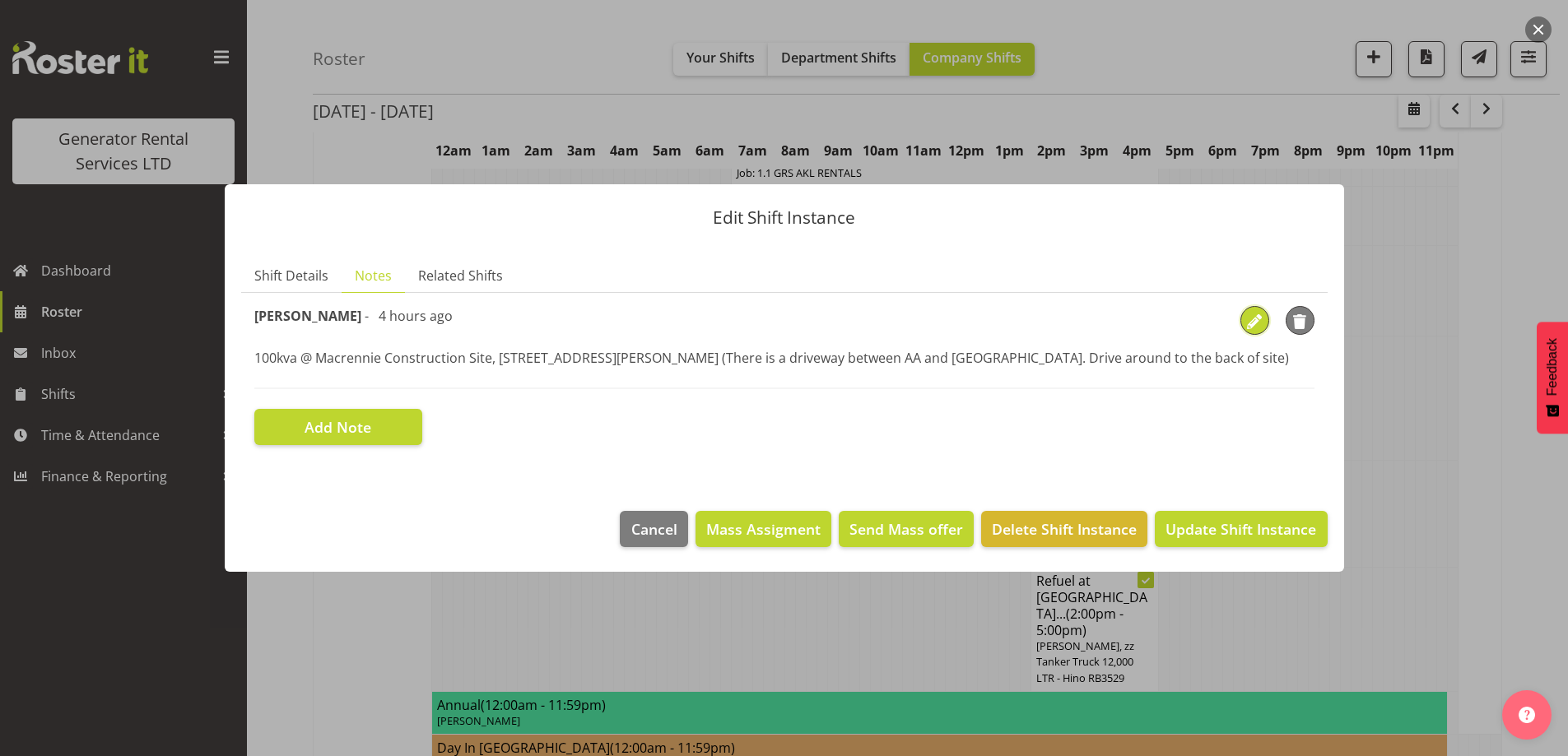
click at [1248, 320] on span "button" at bounding box center [1254, 321] width 25 height 25
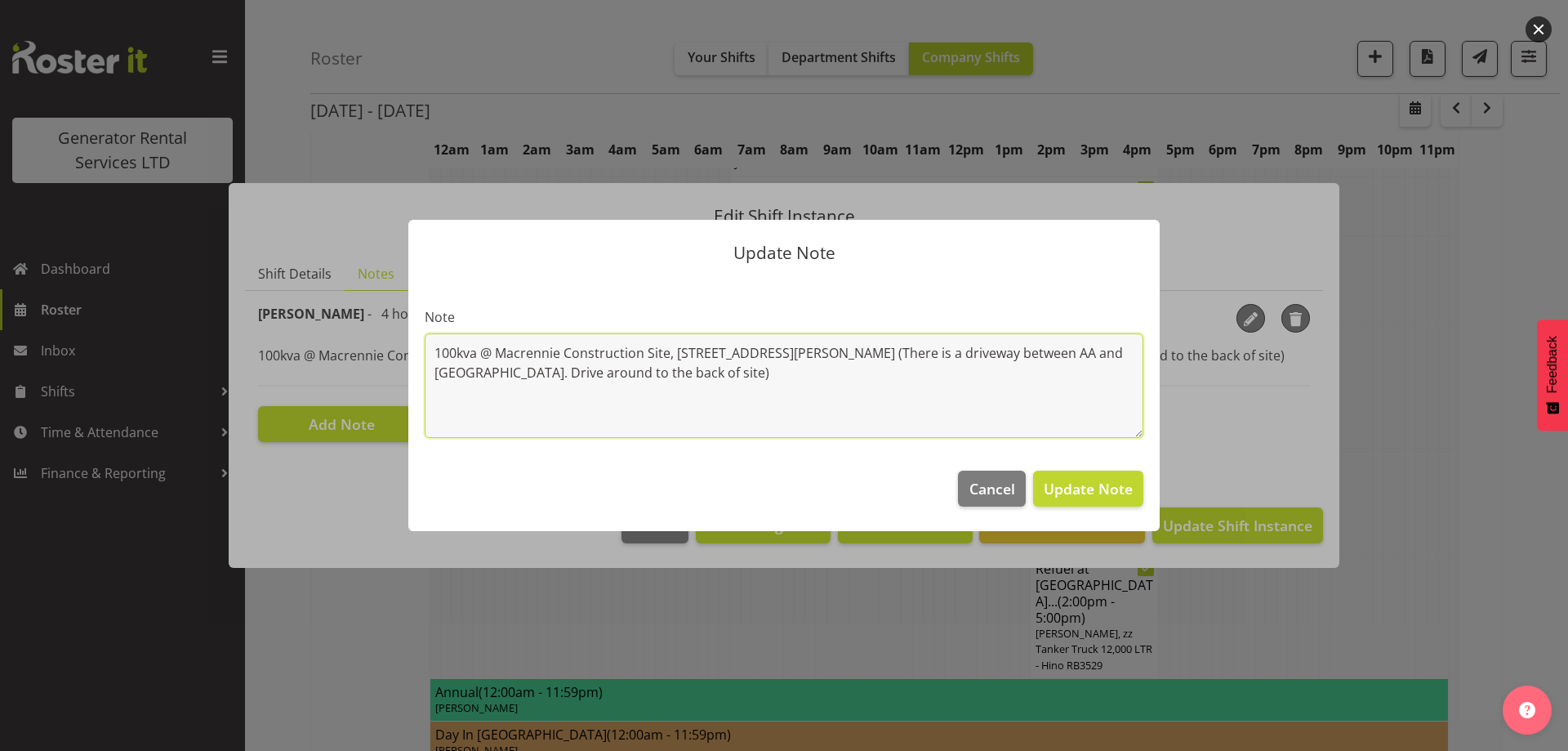
click at [658, 378] on textarea "100kva @ Macrennie Construction Site, 6 Carr Rd Mt Roskill (There is a driveway…" at bounding box center [784, 386] width 719 height 105
paste textarea "48 West Point Drive, Hobsonville"
click at [436, 395] on textarea "100kva @ Macrennie Construction Site, 6 Carr Rd Mt Roskill (There is a driveway…" at bounding box center [784, 386] width 719 height 105
type textarea "100kva @ Macrennie Construction Site, 6 Carr Rd Mt Roskill (There is a driveway…"
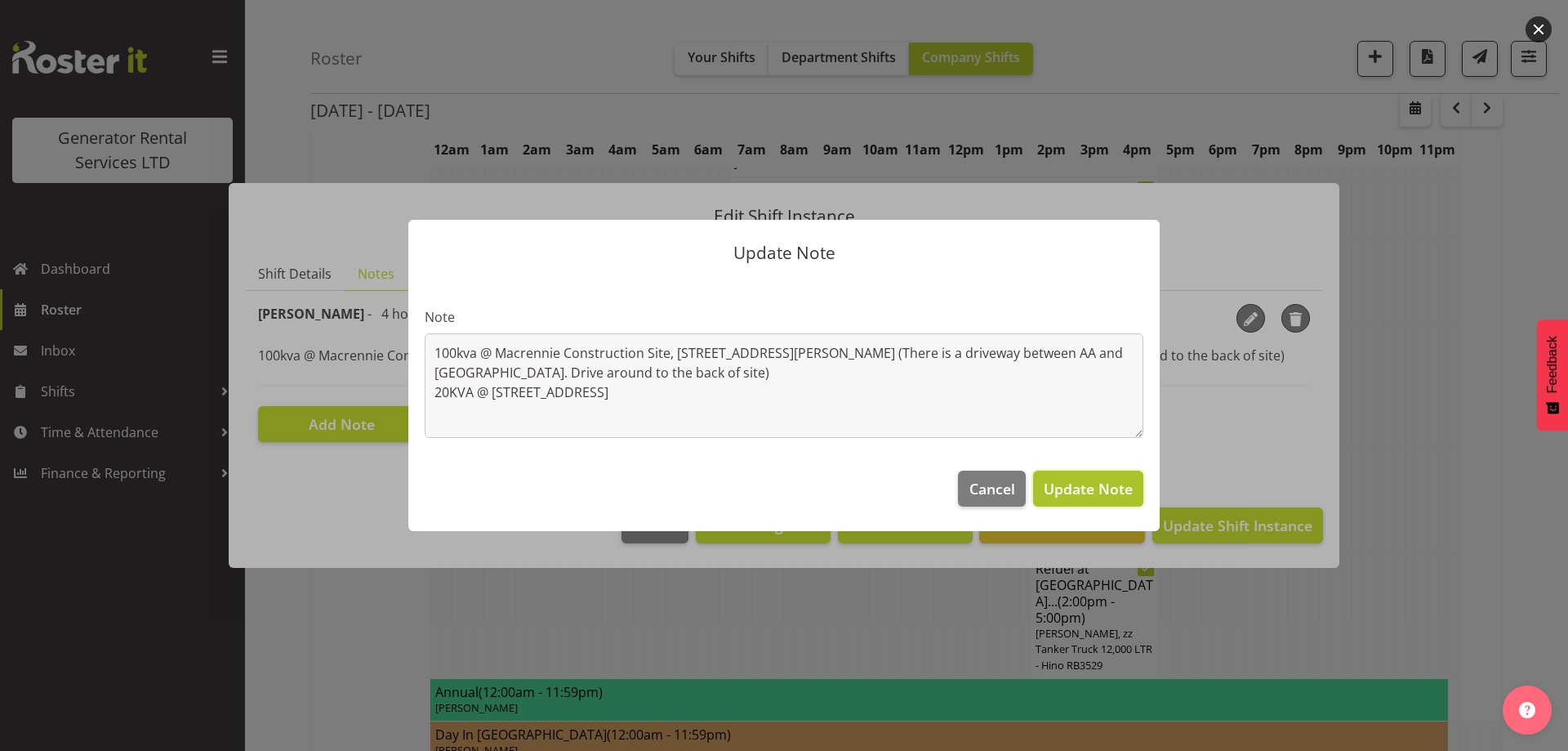
click at [1091, 484] on span "Update Note" at bounding box center [1088, 489] width 89 height 20
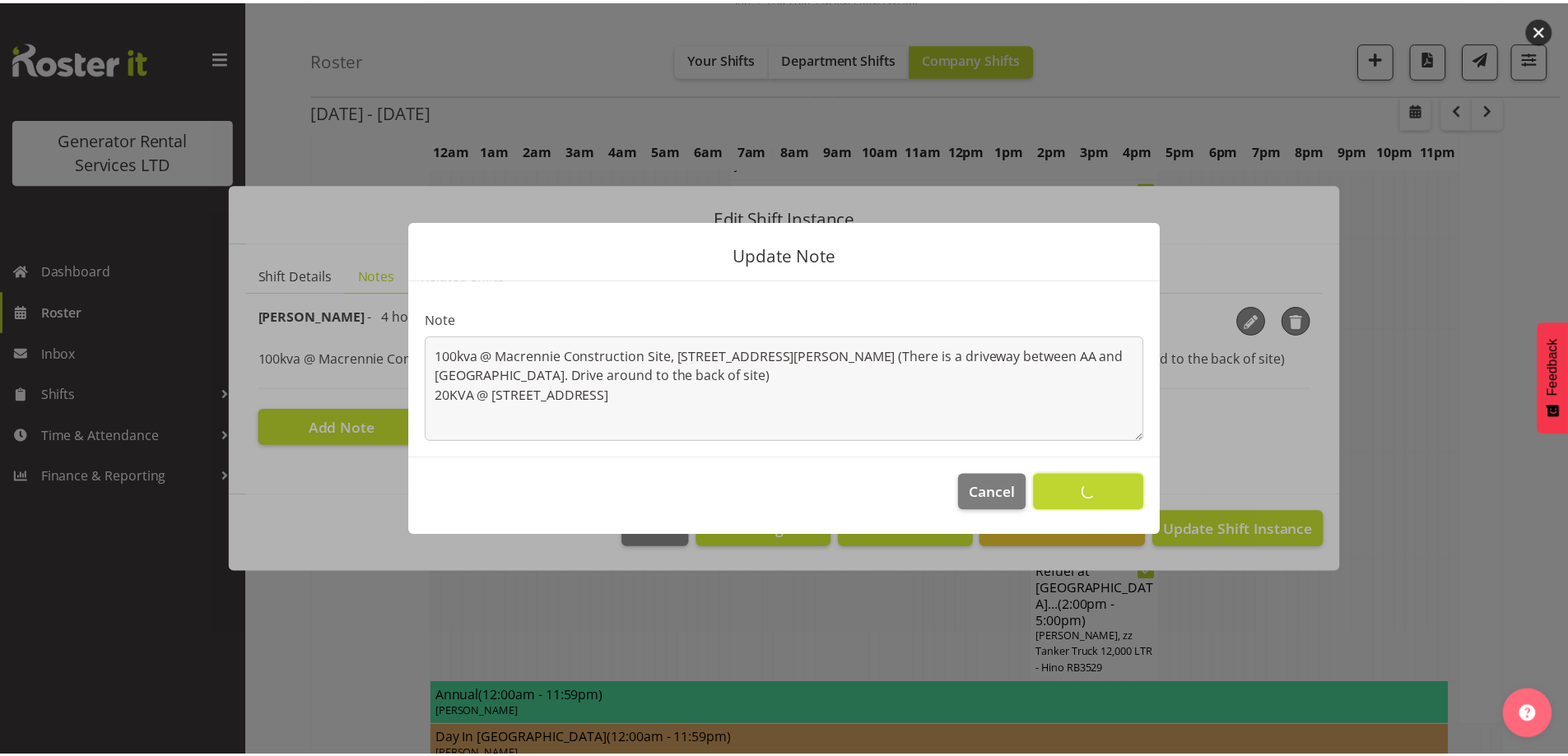
scroll to position [2057, 0]
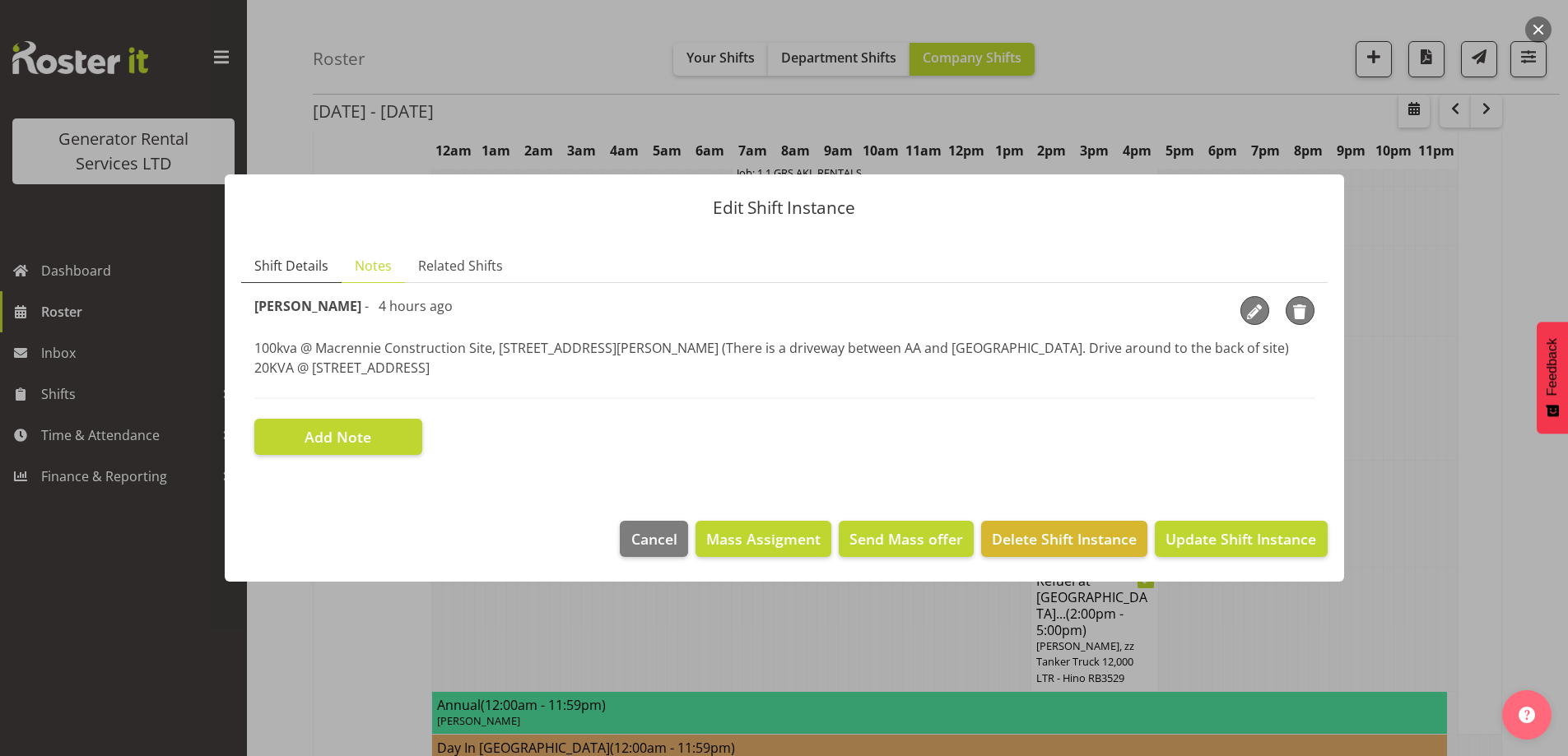
click at [282, 264] on span "Shift Details" at bounding box center [292, 265] width 74 height 20
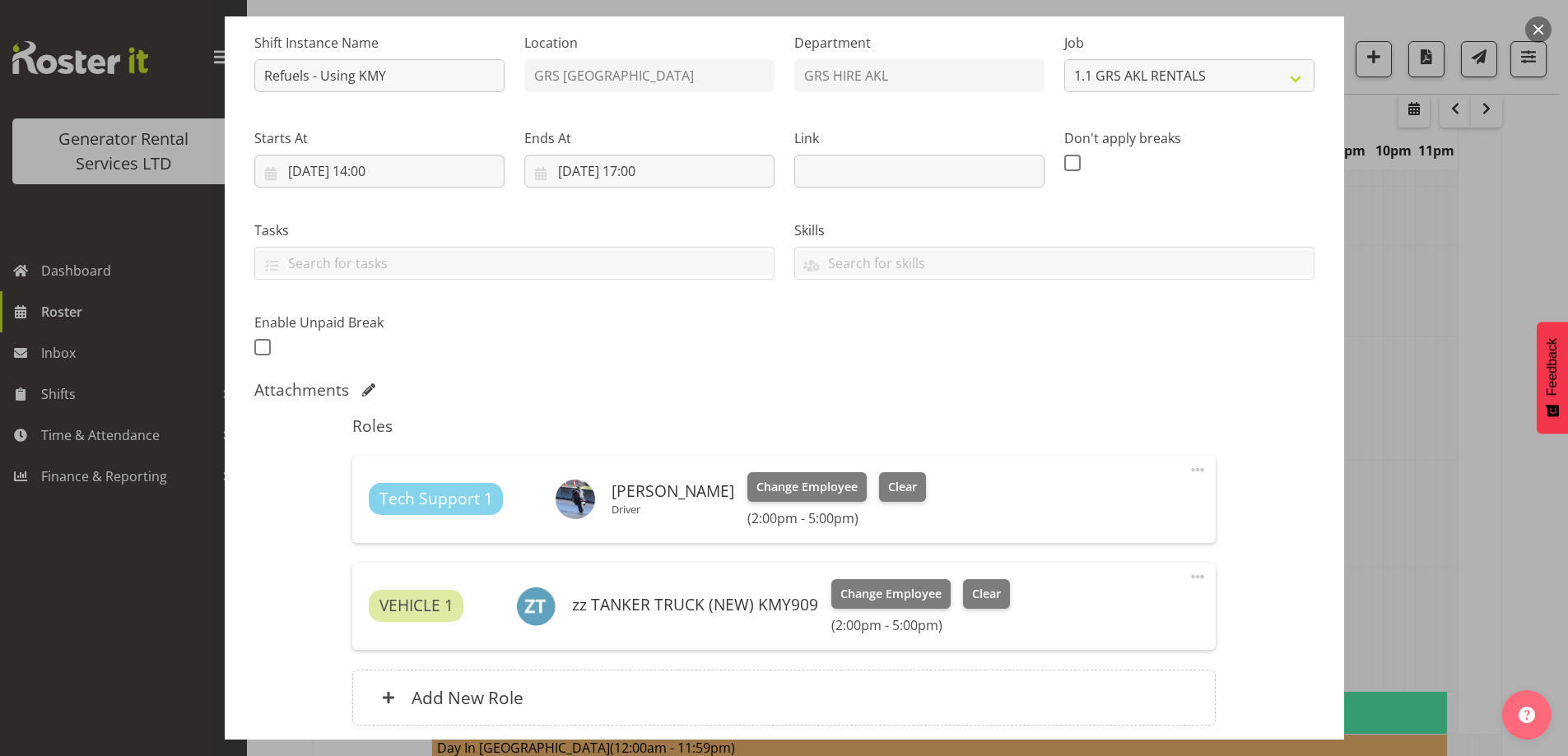
scroll to position [292, 0]
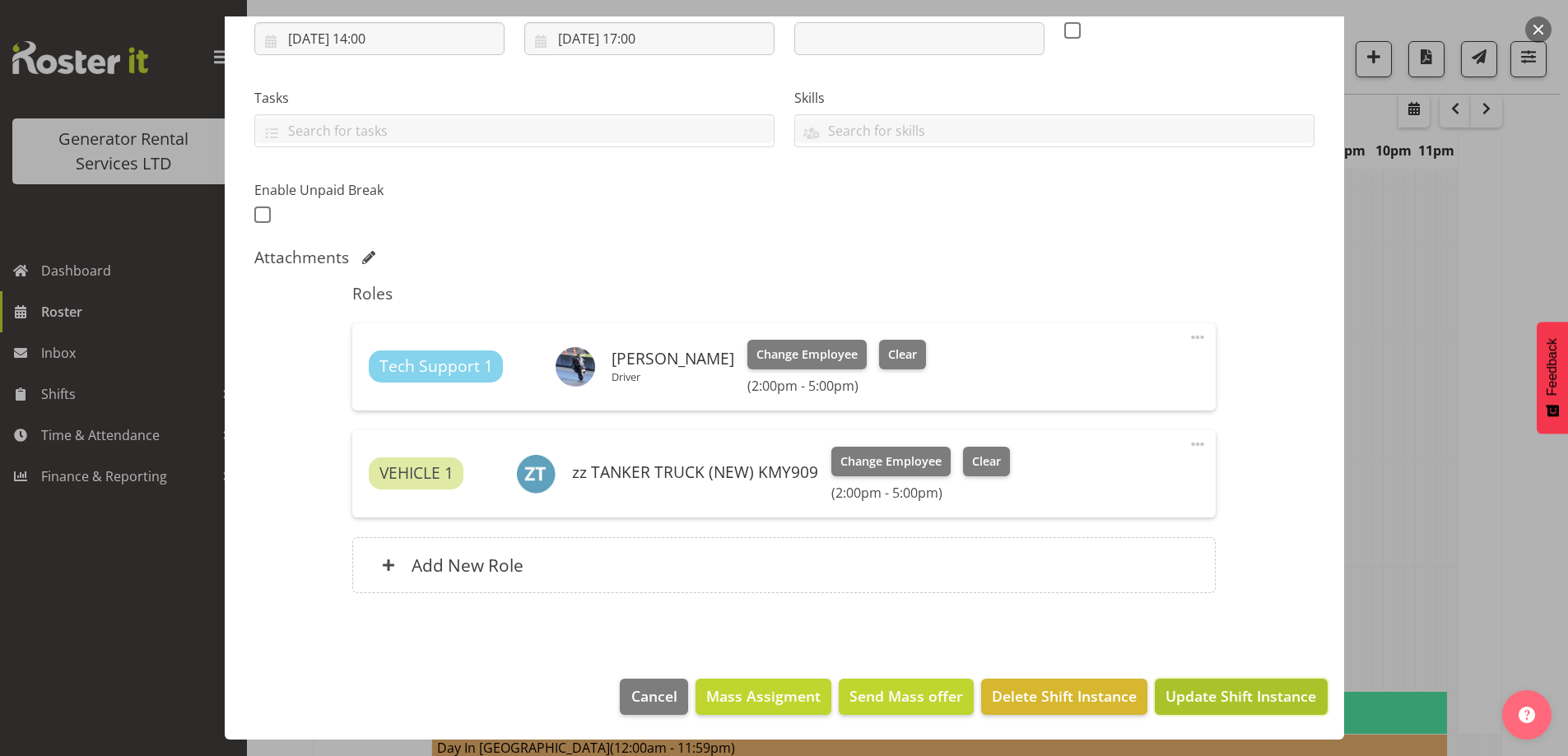
click at [1236, 709] on button "Update Shift Instance" at bounding box center [1240, 696] width 172 height 36
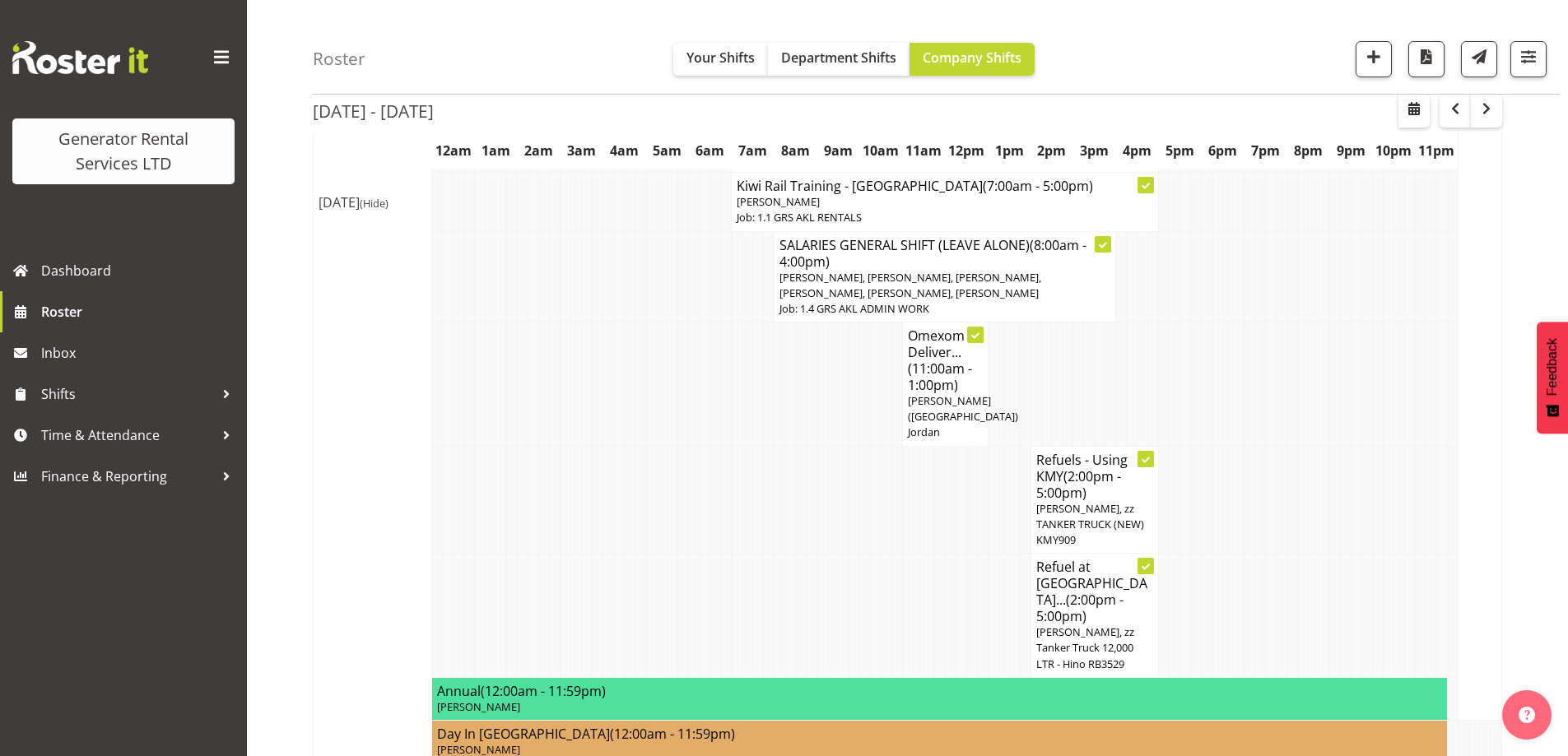
scroll to position [2275, 0]
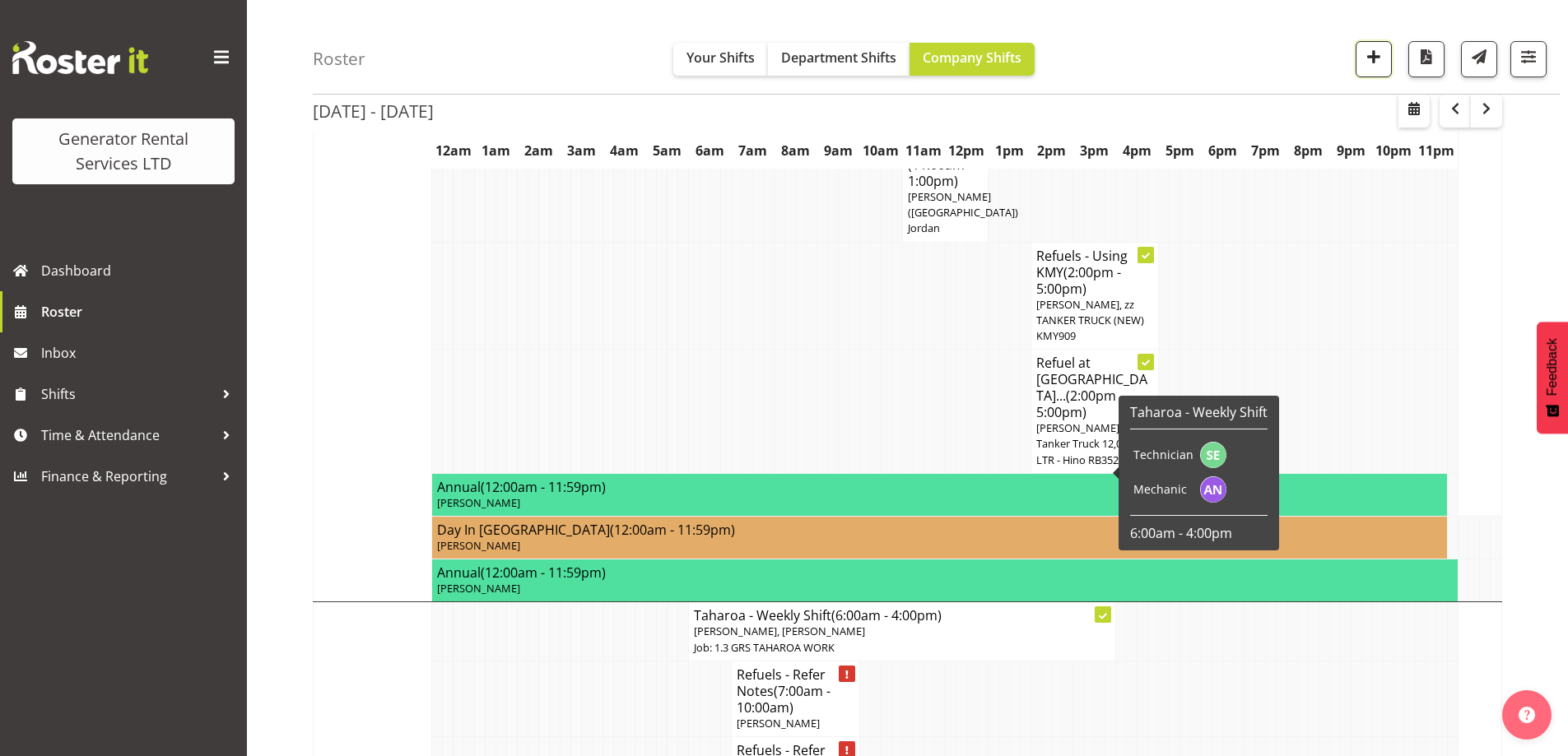
click at [1379, 59] on span "button" at bounding box center [1374, 56] width 22 height 22
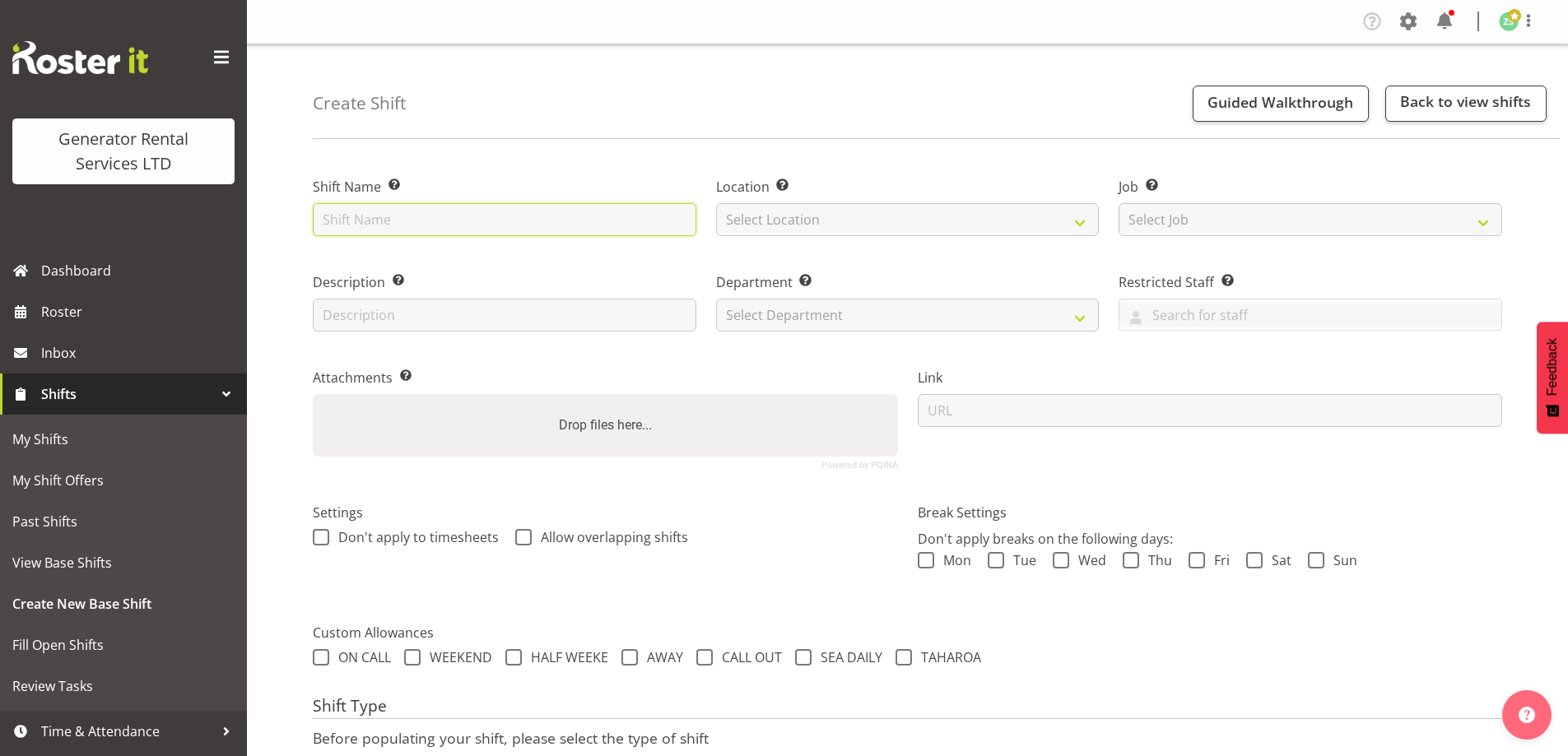
click at [526, 225] on input "text" at bounding box center [504, 219] width 383 height 33
type input "Waide Construction - Deliver a 20kva to 48 West Point Drive, Hobsonville. Take …"
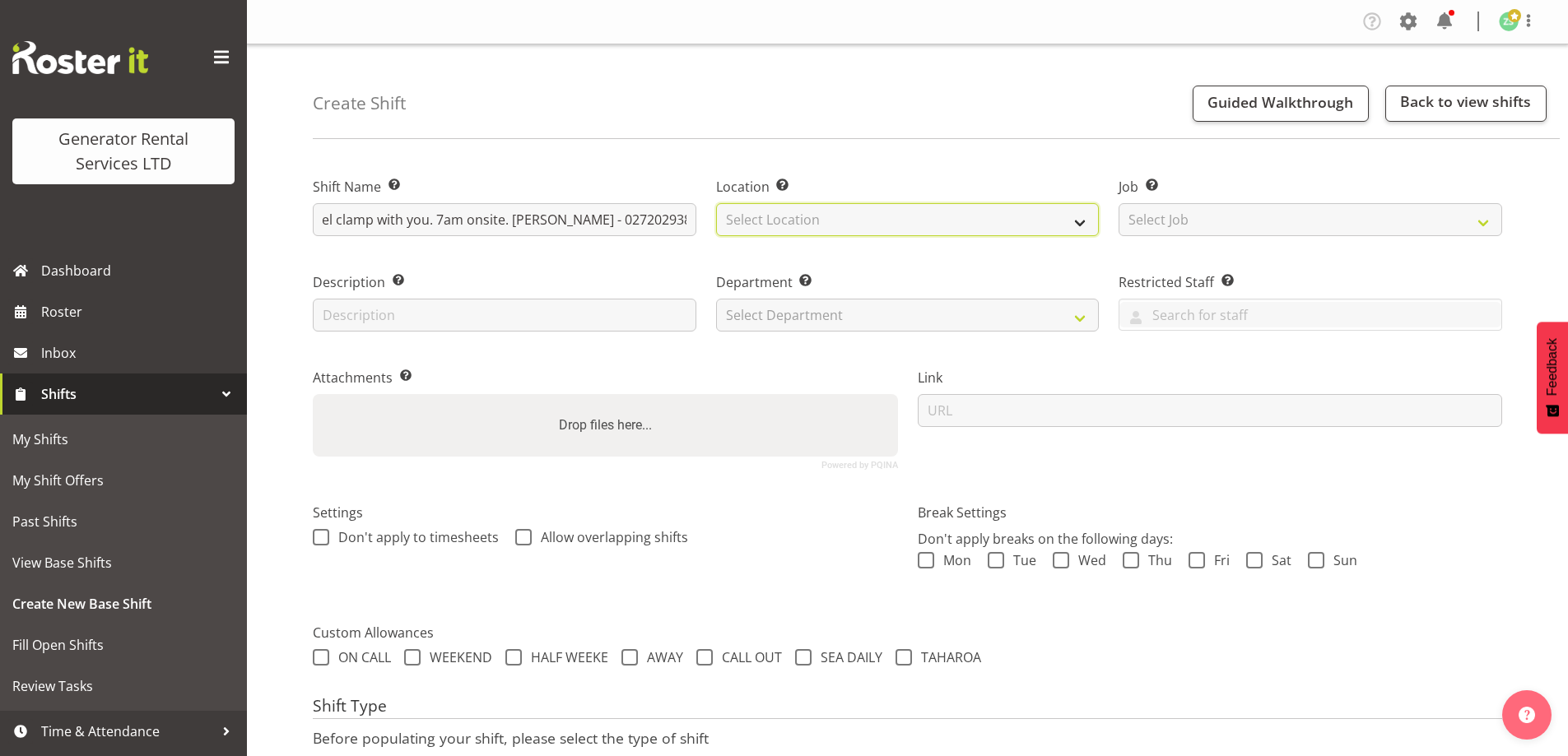
click at [798, 230] on select "Select Location GRS Auckland" at bounding box center [907, 219] width 383 height 33
select select "28"
click at [716, 203] on select "Select Location GRS Auckland" at bounding box center [907, 219] width 383 height 33
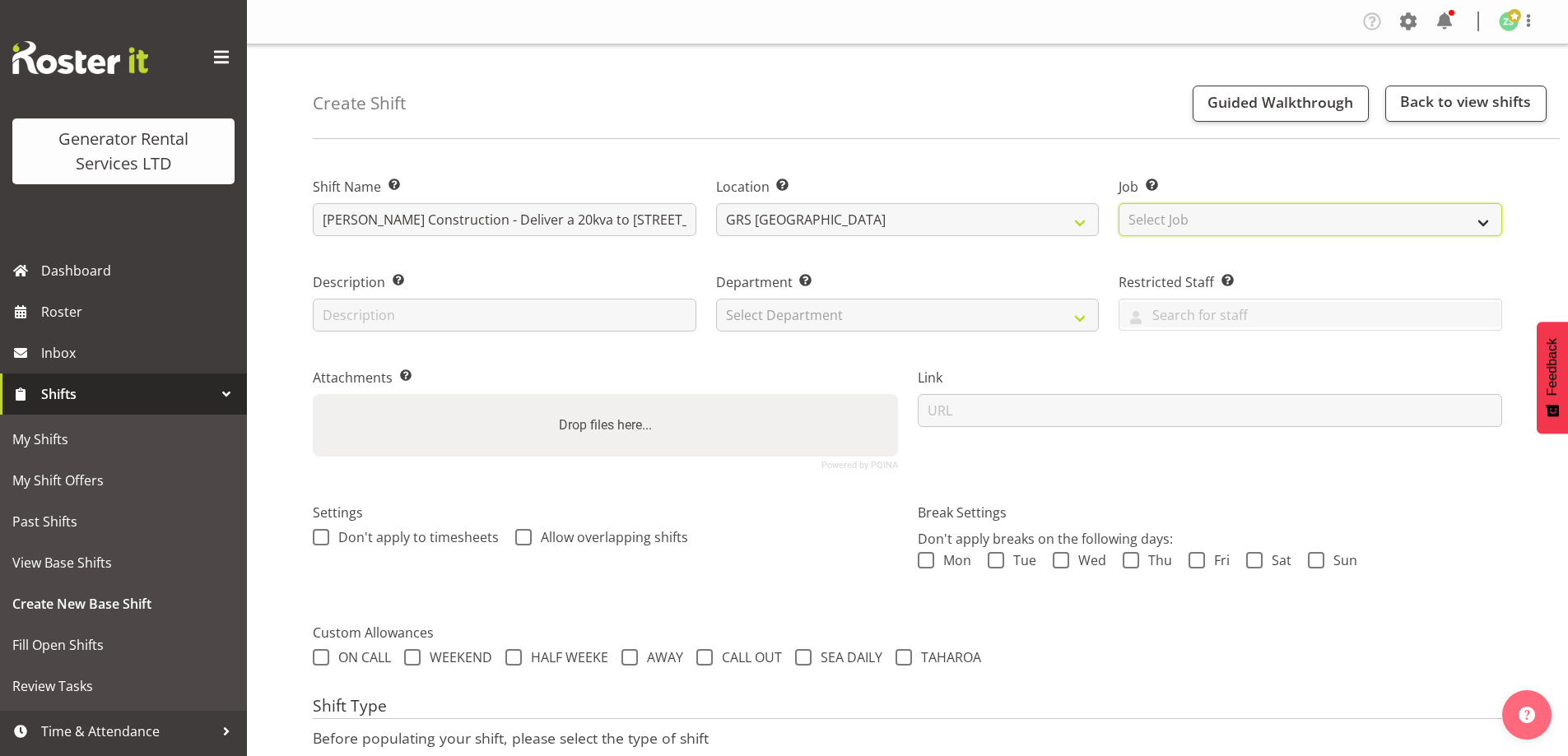
click at [1211, 224] on select "Select Job Create new job 1.1 GRS AKL RENTALS 1.1 GRS AKL RENTALS AC 1.1 GRS AK…" at bounding box center [1310, 219] width 383 height 33
select select "9"
click at [1118, 203] on select "Select Job Create new job 1.1 GRS AKL RENTALS 1.1 GRS AKL RENTALS AC 1.1 GRS AK…" at bounding box center [1310, 219] width 383 height 33
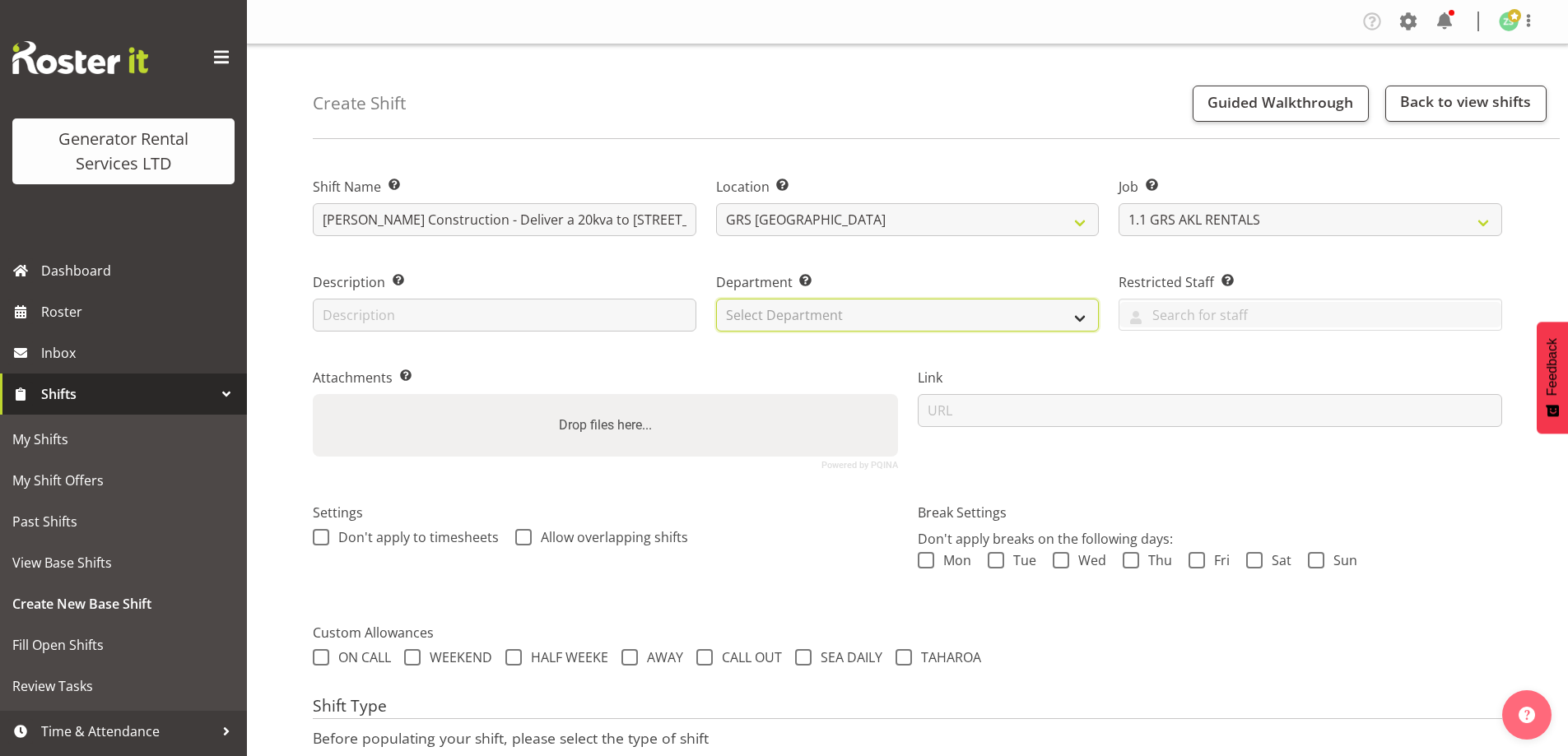
click at [1021, 316] on select "Select Department GRS ADMIN AKL GRS HIRE AKL GRS HIRE TGA GRS HIRE HST GRS ENGI…" at bounding box center [907, 315] width 383 height 33
select select "20"
click at [716, 299] on select "Select Department GRS ADMIN AKL GRS HIRE AKL GRS HIRE TGA GRS HIRE HST GRS ENGI…" at bounding box center [907, 315] width 383 height 33
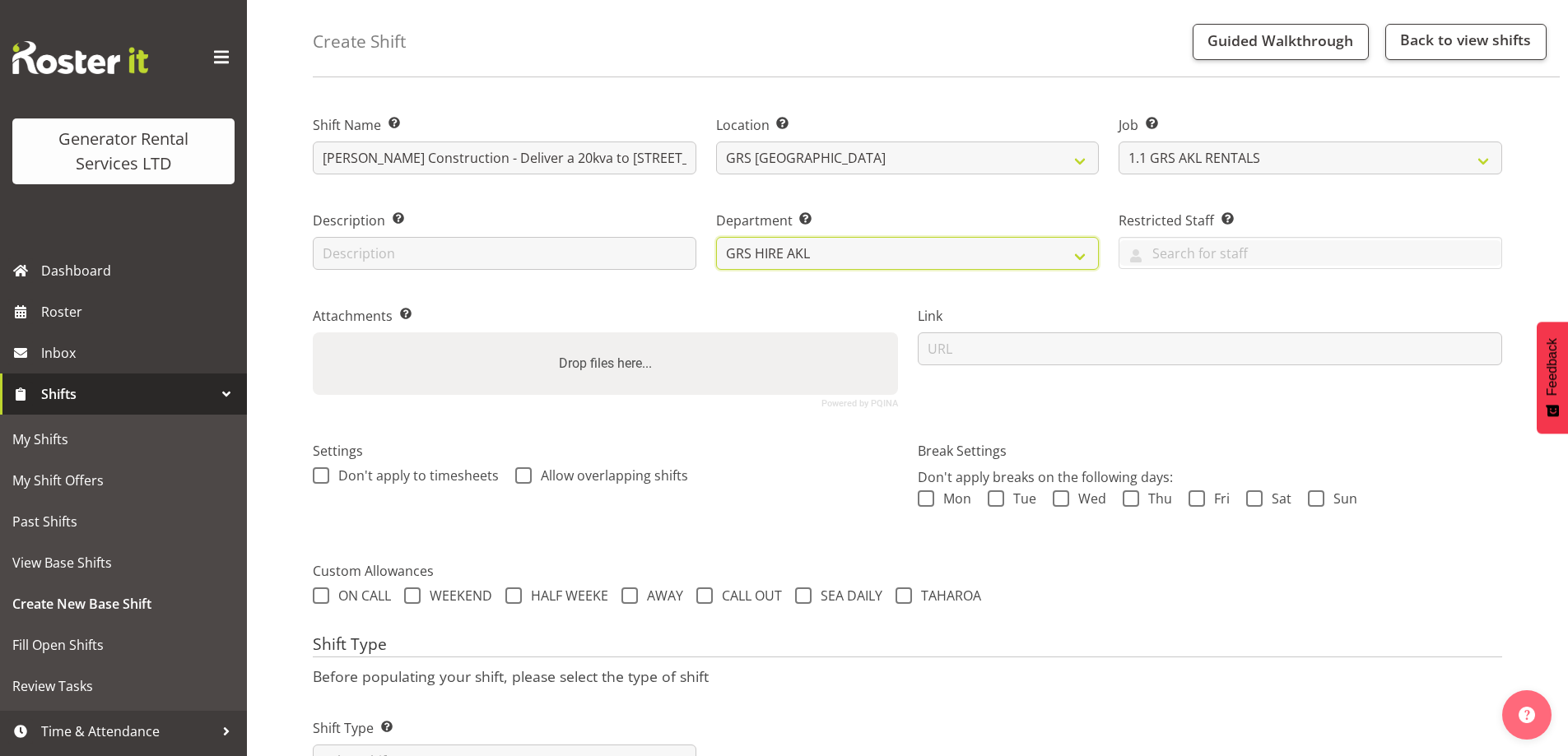
scroll to position [134, 0]
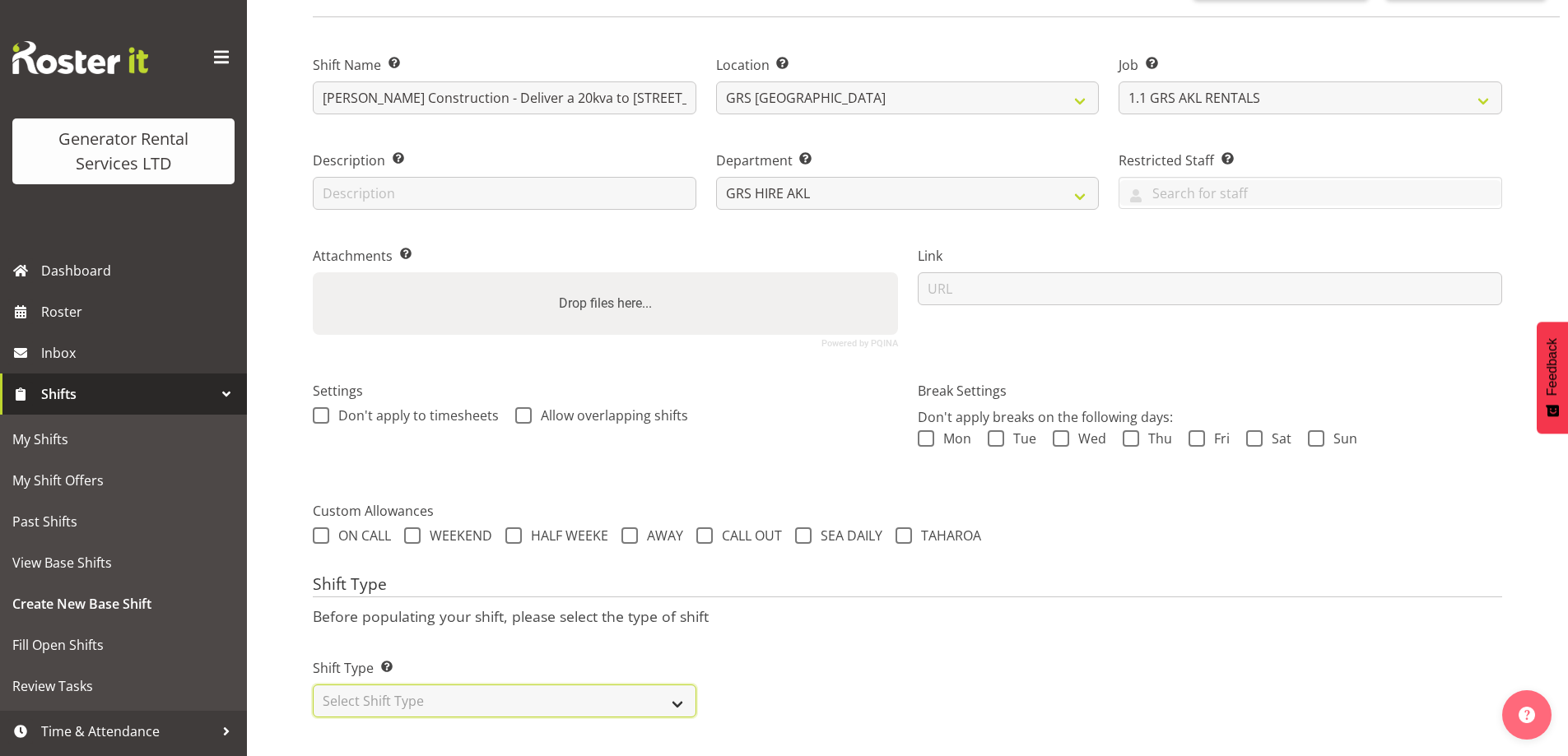
click at [637, 690] on select "Select Shift Type One Off Shift Recurring Shift Rotating Shift" at bounding box center [504, 701] width 383 height 33
select select "one_off"
click at [313, 684] on select "Select Shift Type One Off Shift Recurring Shift Rotating Shift" at bounding box center [504, 701] width 383 height 33
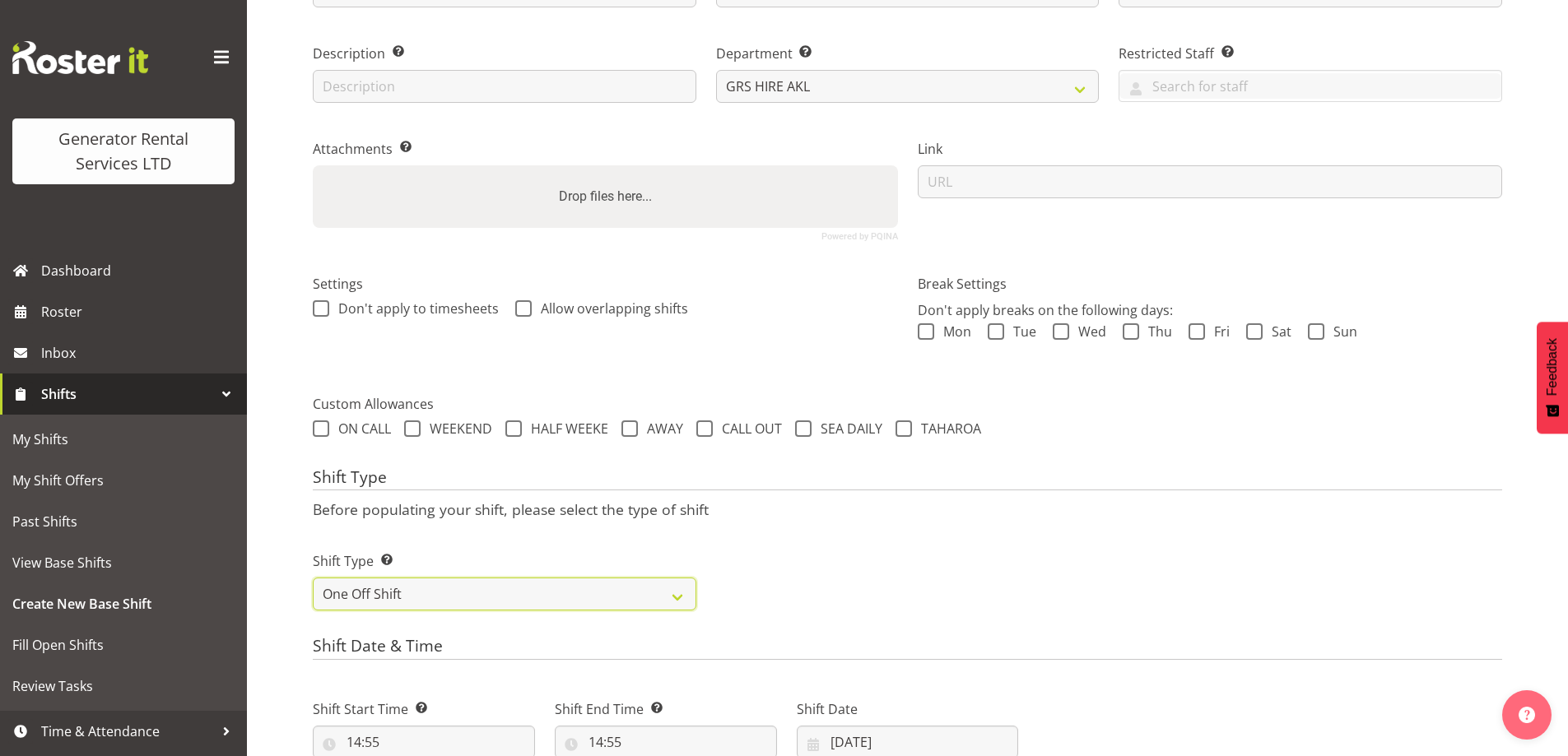
scroll to position [627, 0]
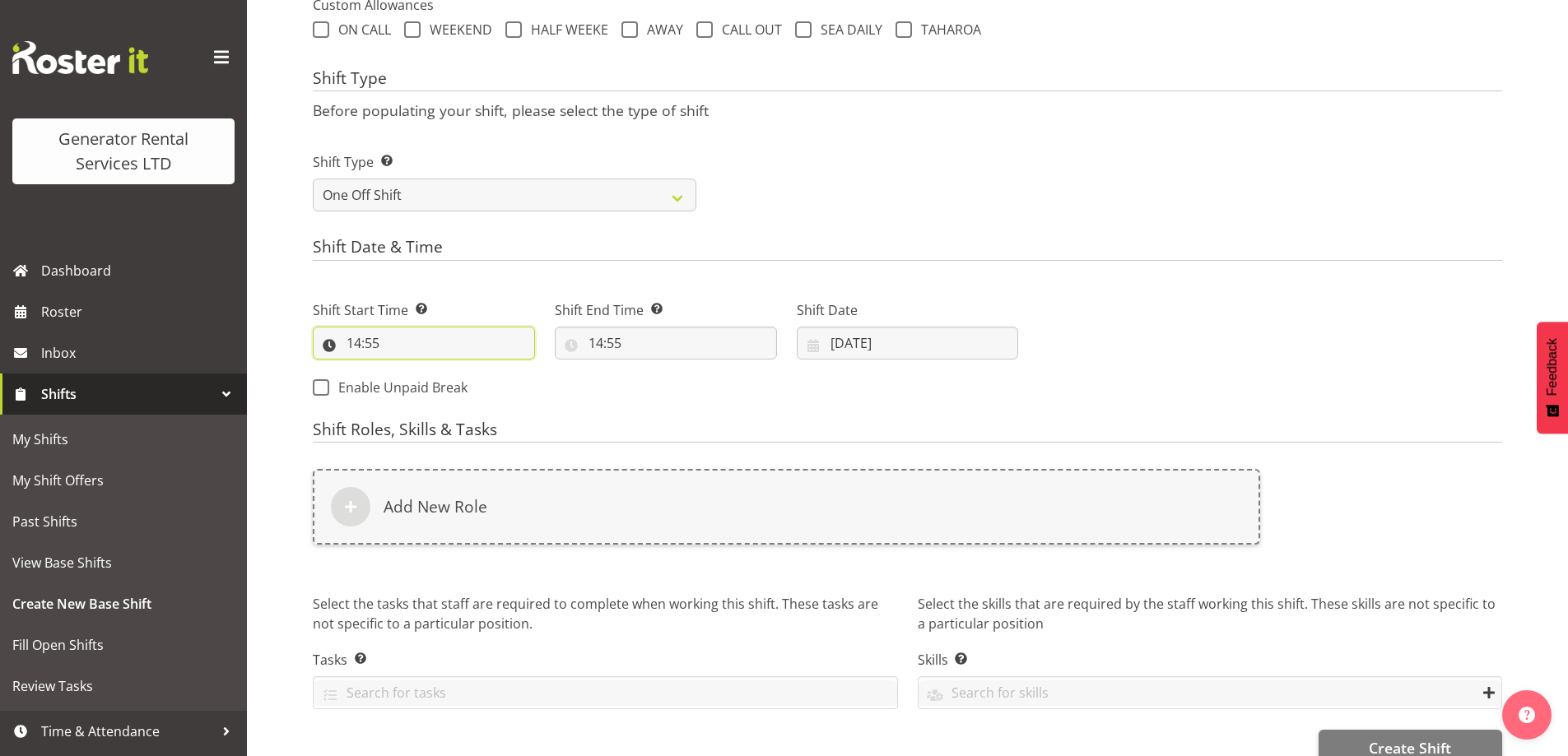
click at [431, 348] on input "14:55" at bounding box center [423, 343] width 222 height 33
click at [420, 387] on select "00 01 02 03 04 05 06 07 08 09 10 11 12 13 14 15 16 17 18 19 20 21 22 23" at bounding box center [425, 386] width 37 height 33
select select "15"
click at [407, 369] on select "00 01 02 03 04 05 06 07 08 09 10 11 12 13 14 15 16 17 18 19 20 21 22 23" at bounding box center [425, 386] width 37 height 33
type input "15:55"
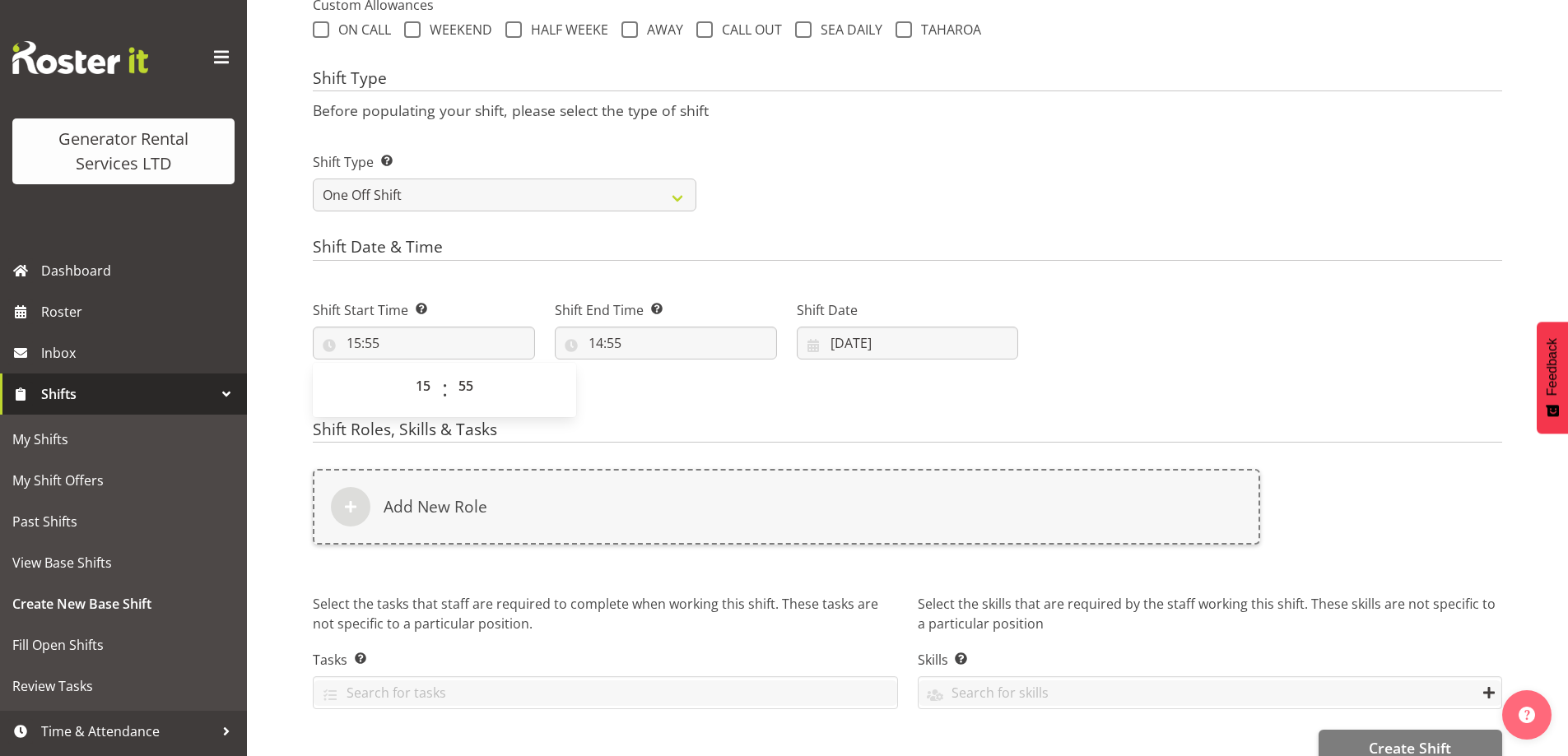
drag, startPoint x: 425, startPoint y: 413, endPoint x: 423, endPoint y: 392, distance: 21.1
click at [423, 392] on div "00 01 02 03 04 05 06 07 08 09 10 11 12 13 14 15 16 17 18 19 20 21 22 23 : 00 01…" at bounding box center [444, 389] width 263 height 54
click at [424, 390] on select "00 01 02 03 04 05 06 07 08 09 10 11 12 13 14 15 16 17 18 19 20 21 22 23" at bounding box center [425, 386] width 37 height 33
select select "6"
click at [407, 369] on select "00 01 02 03 04 05 06 07 08 09 10 11 12 13 14 15 16 17 18 19 20 21 22 23" at bounding box center [425, 386] width 37 height 33
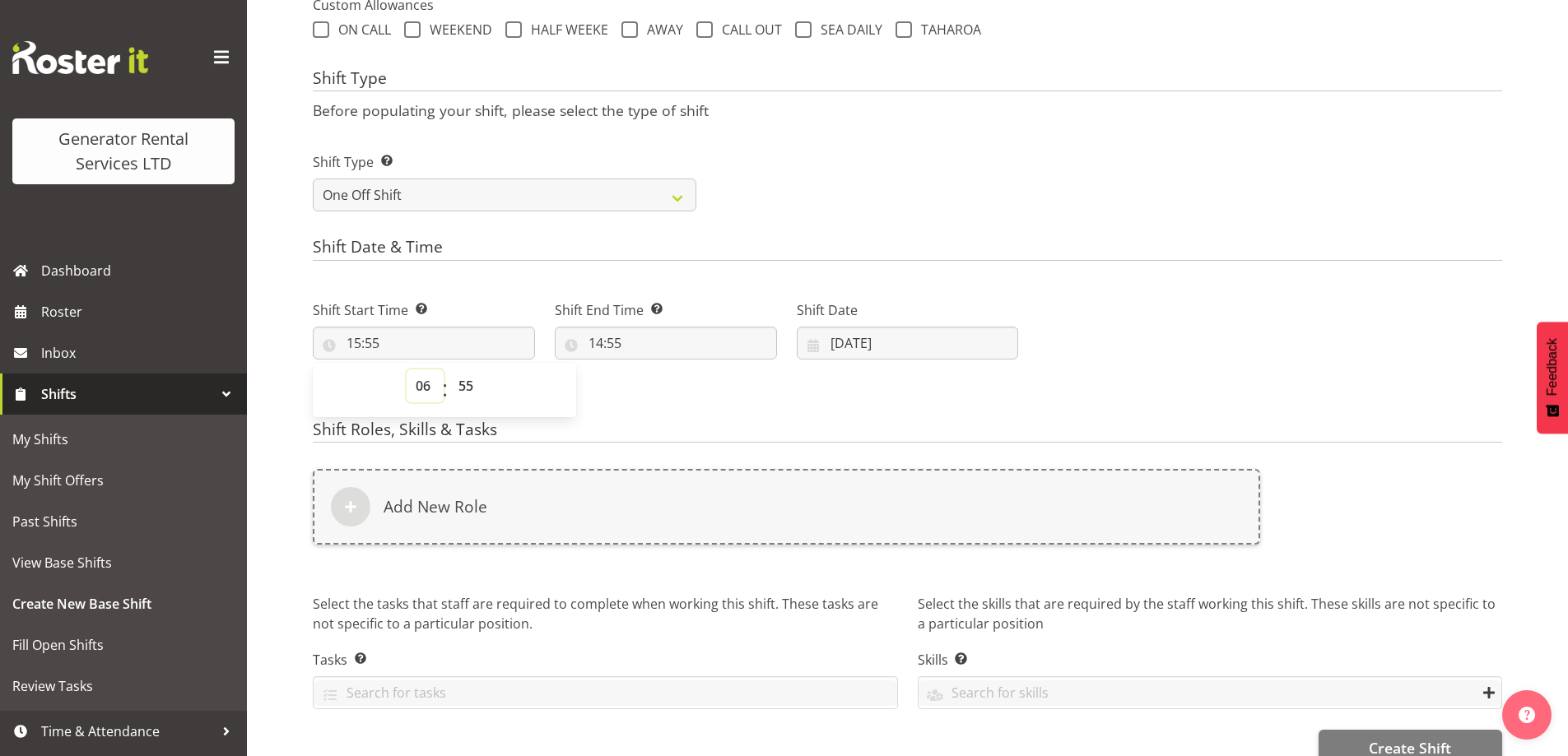
type input "06:55"
drag, startPoint x: 472, startPoint y: 382, endPoint x: 472, endPoint y: 370, distance: 12.0
click at [472, 382] on select "00 01 02 03 04 05 06 07 08 09 10 11 12 13 14 15 16 17 18 19 20 21 22 23 24 25 2…" at bounding box center [467, 386] width 37 height 33
select select "30"
click at [449, 369] on select "00 01 02 03 04 05 06 07 08 09 10 11 12 13 14 15 16 17 18 19 20 21 22 23 24 25 2…" at bounding box center [467, 386] width 37 height 33
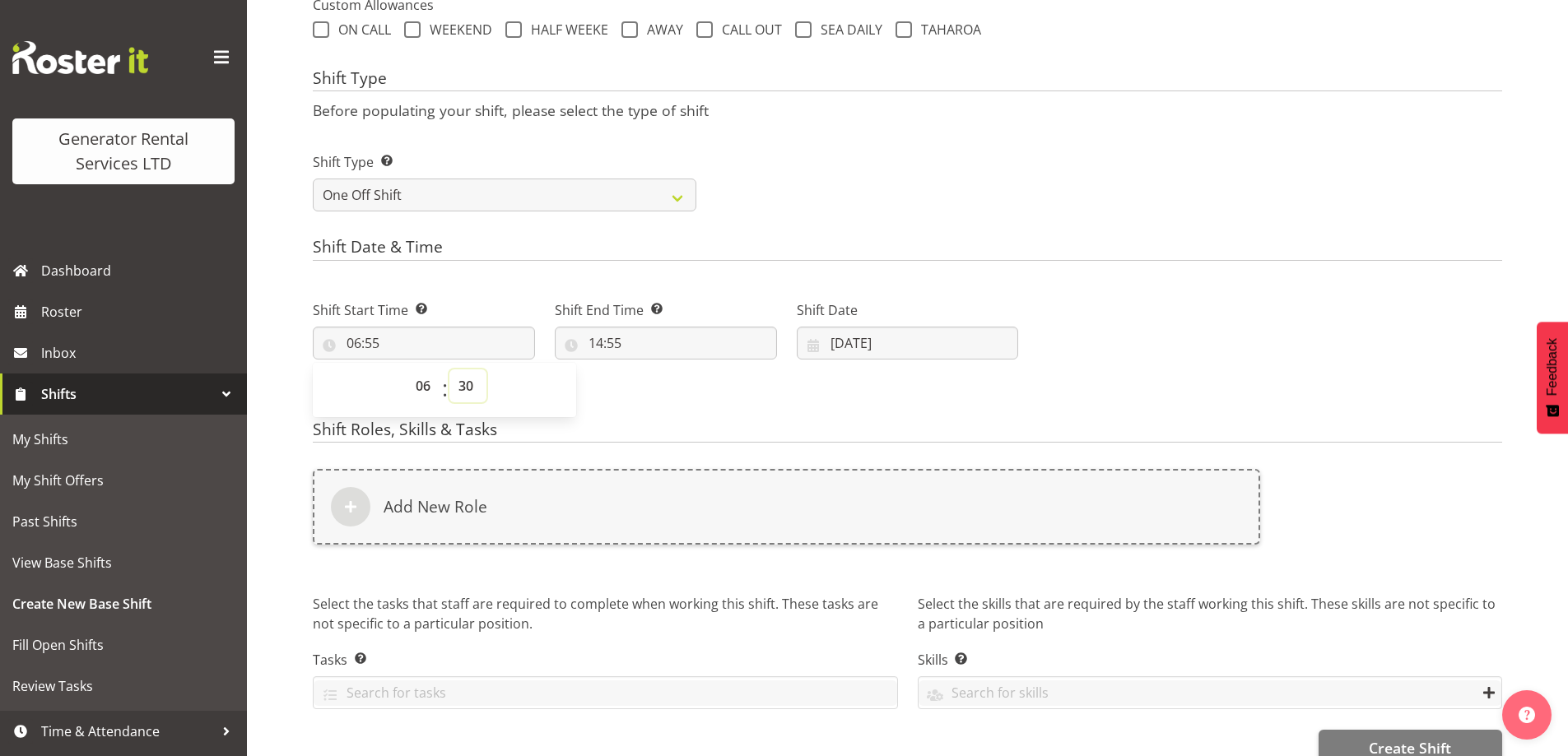
type input "06:30"
click at [704, 349] on input "14:55" at bounding box center [665, 343] width 222 height 33
click at [677, 394] on select "00 01 02 03 04 05 06 07 08 09 10 11 12 13 14 15 16 17 18 19 20 21 22 23" at bounding box center [667, 386] width 37 height 33
select select "8"
click at [648, 369] on select "00 01 02 03 04 05 06 07 08 09 10 11 12 13 14 15 16 17 18 19 20 21 22 23" at bounding box center [667, 386] width 37 height 33
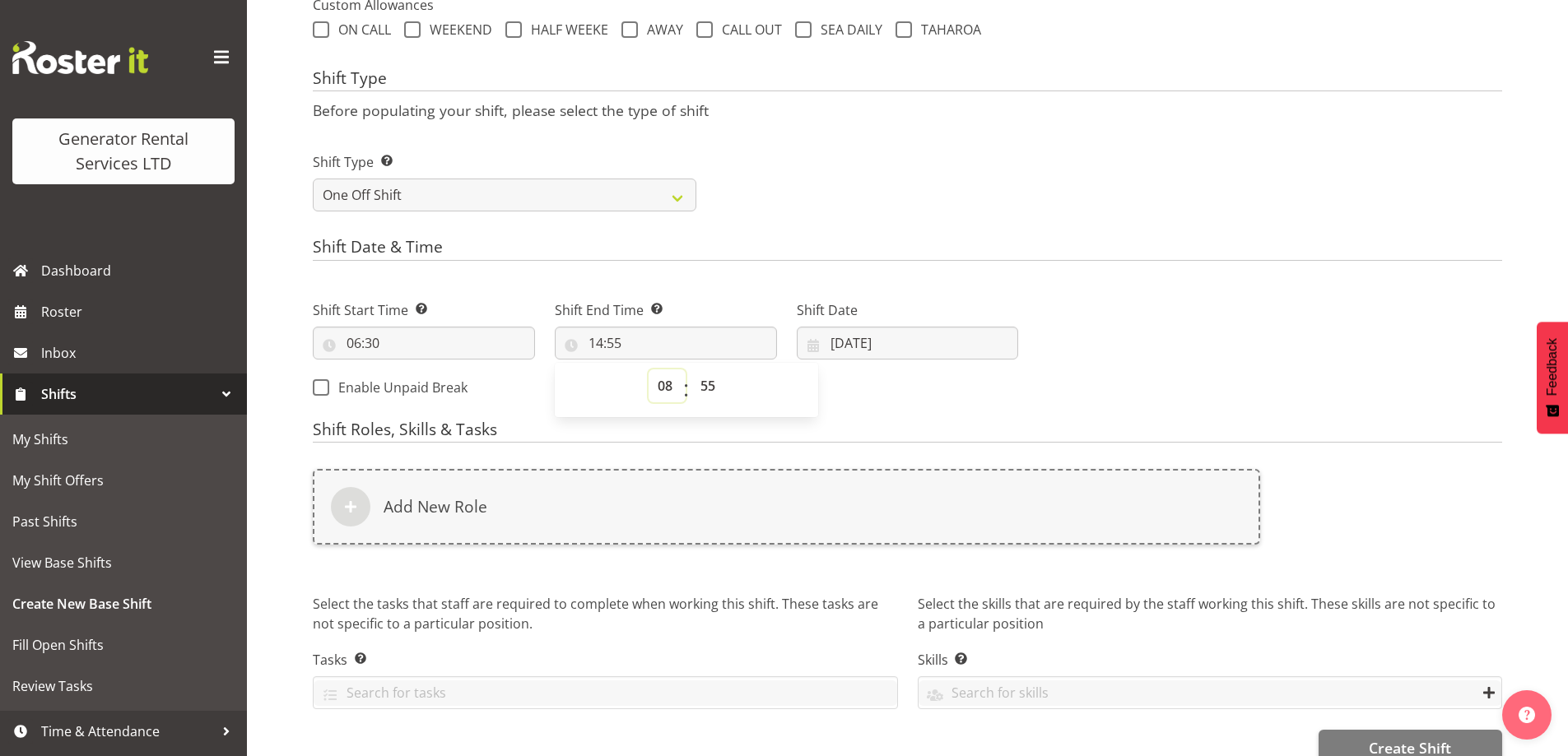
type input "08:55"
click at [724, 380] on select "00 01 02 03 04 05 06 07 08 09 10 11 12 13 14 15 16 17 18 19 20 21 22 23 24 25 2…" at bounding box center [710, 386] width 37 height 33
select select "30"
click at [692, 369] on select "00 01 02 03 04 05 06 07 08 09 10 11 12 13 14 15 16 17 18 19 20 21 22 23 24 25 2…" at bounding box center [710, 386] width 37 height 33
type input "08:30"
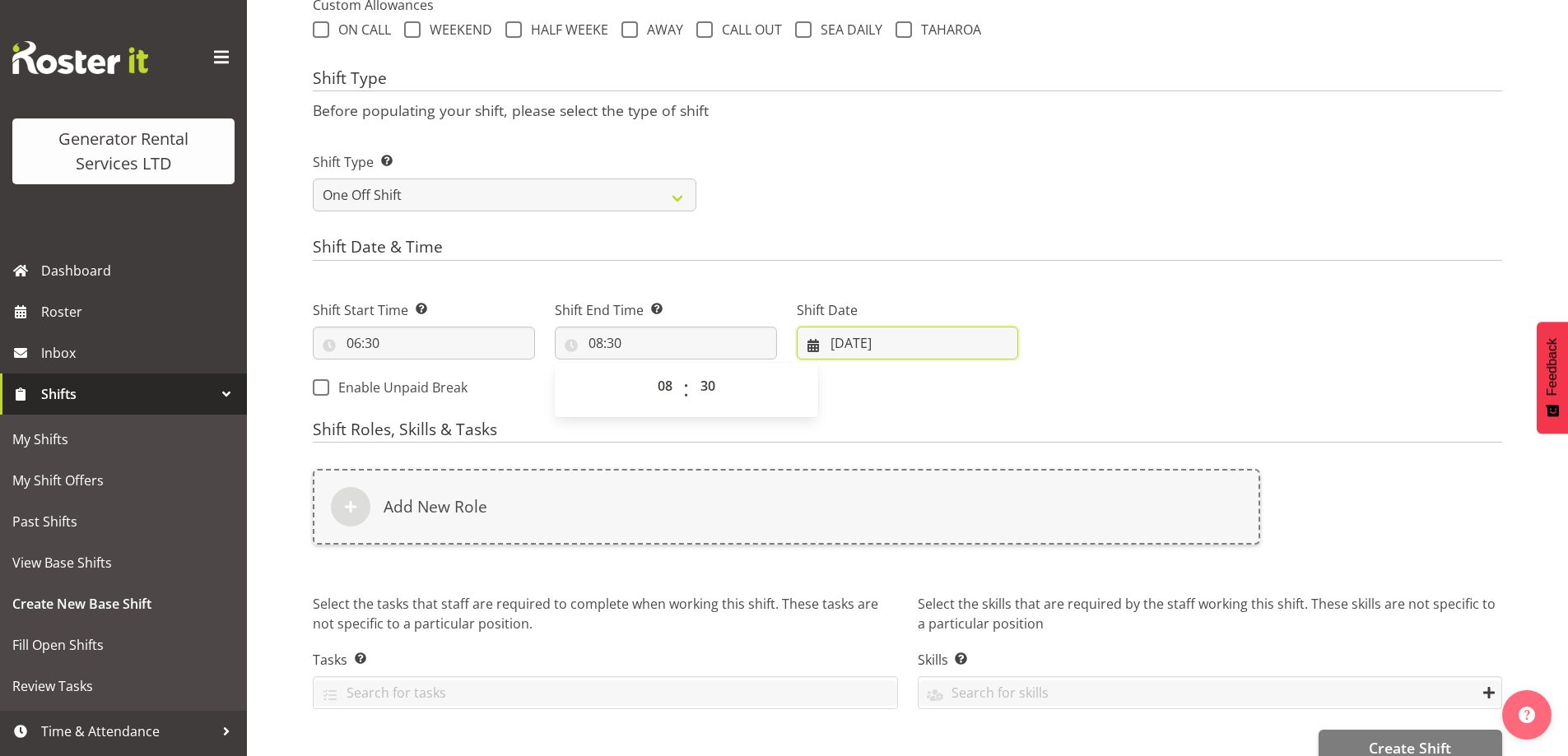
click at [902, 339] on input "14/08/2025" at bounding box center [907, 343] width 222 height 33
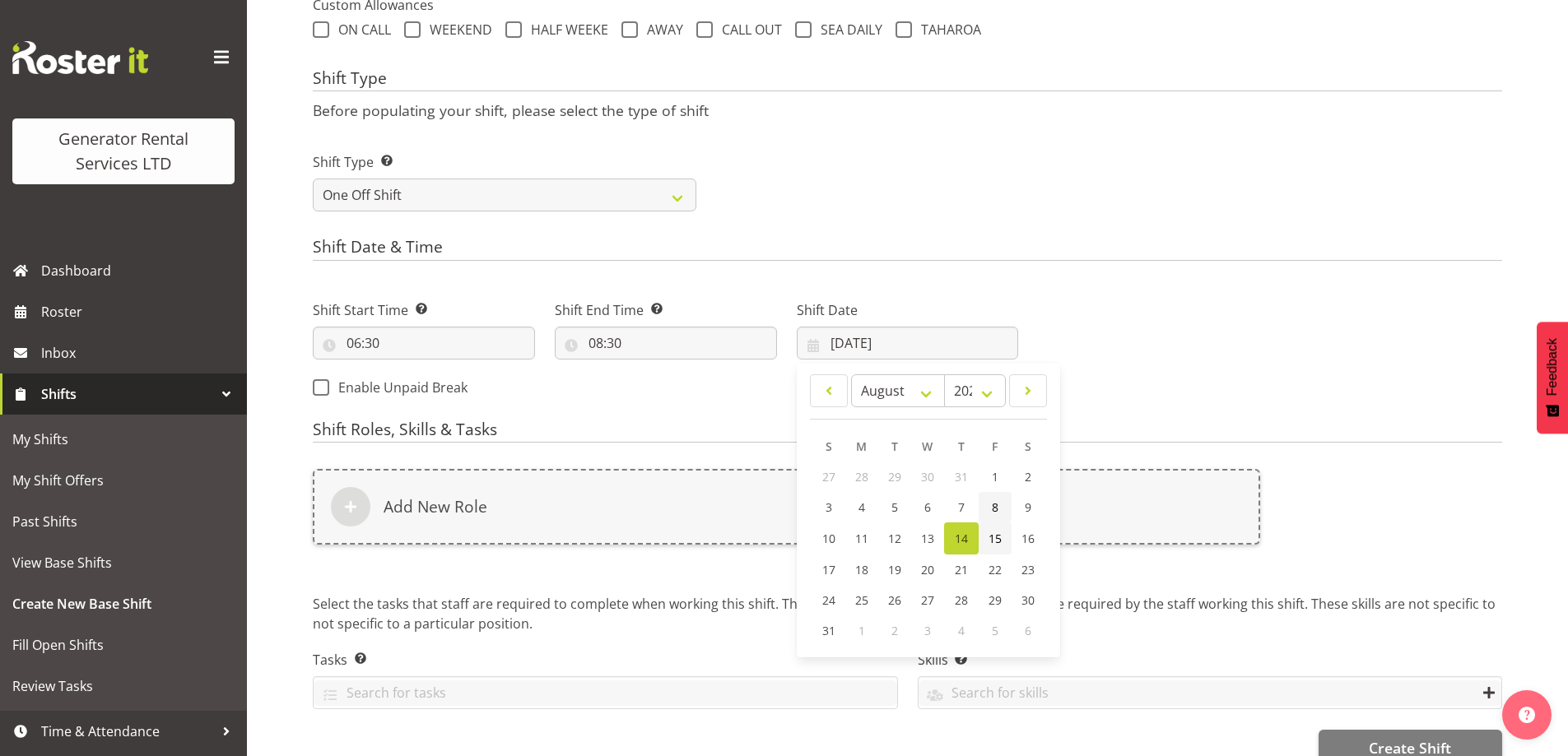
click at [992, 521] on div "27 28 29 30 31 1 2 3 4 5 6 7 8 9 10 11 12 13 14 15 16 17 18 19 20 21 22 23 24 2…" at bounding box center [928, 554] width 232 height 185
click at [994, 528] on link "15" at bounding box center [995, 538] width 33 height 32
type input "15/08/2025"
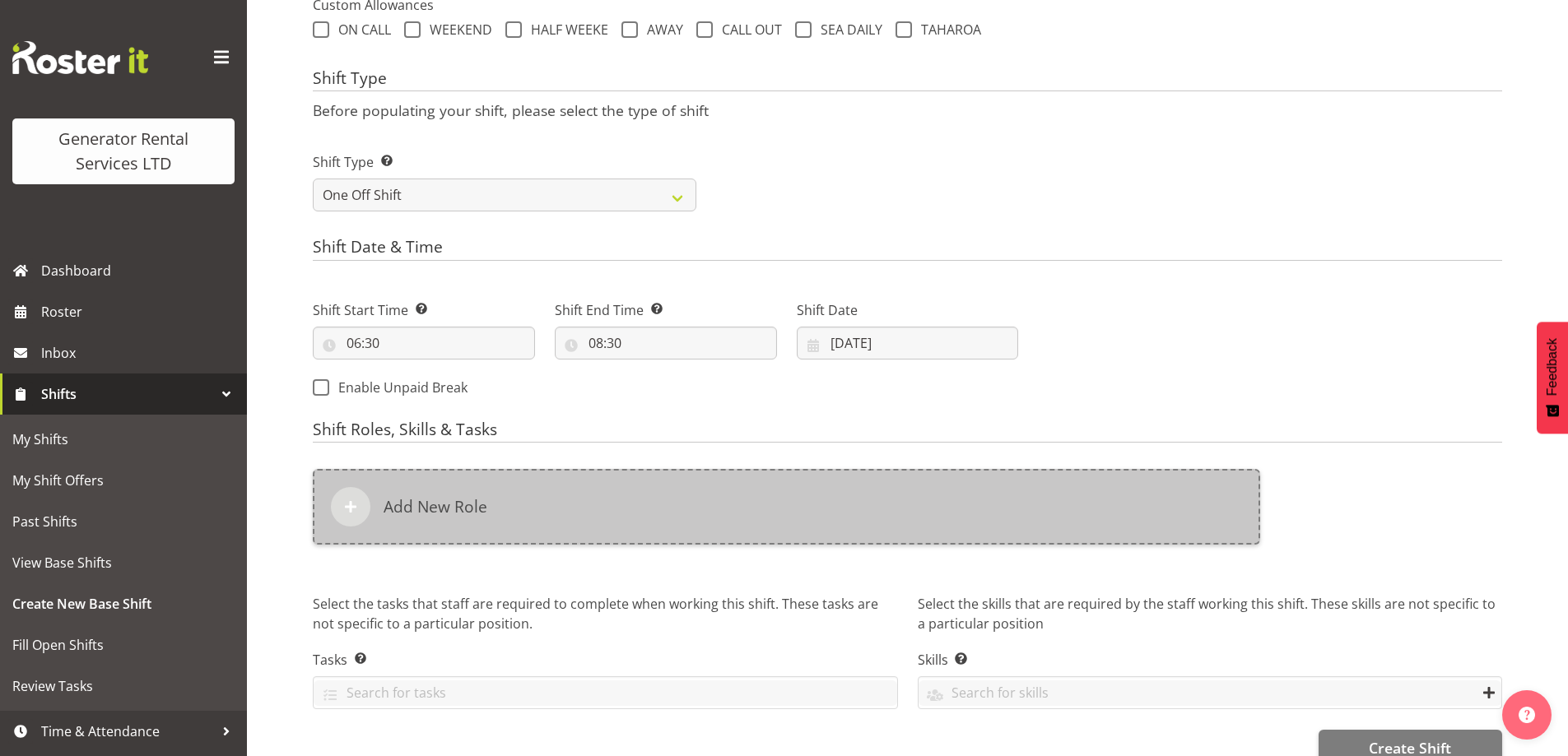
click at [876, 521] on div "Add New Role" at bounding box center [786, 507] width 947 height 76
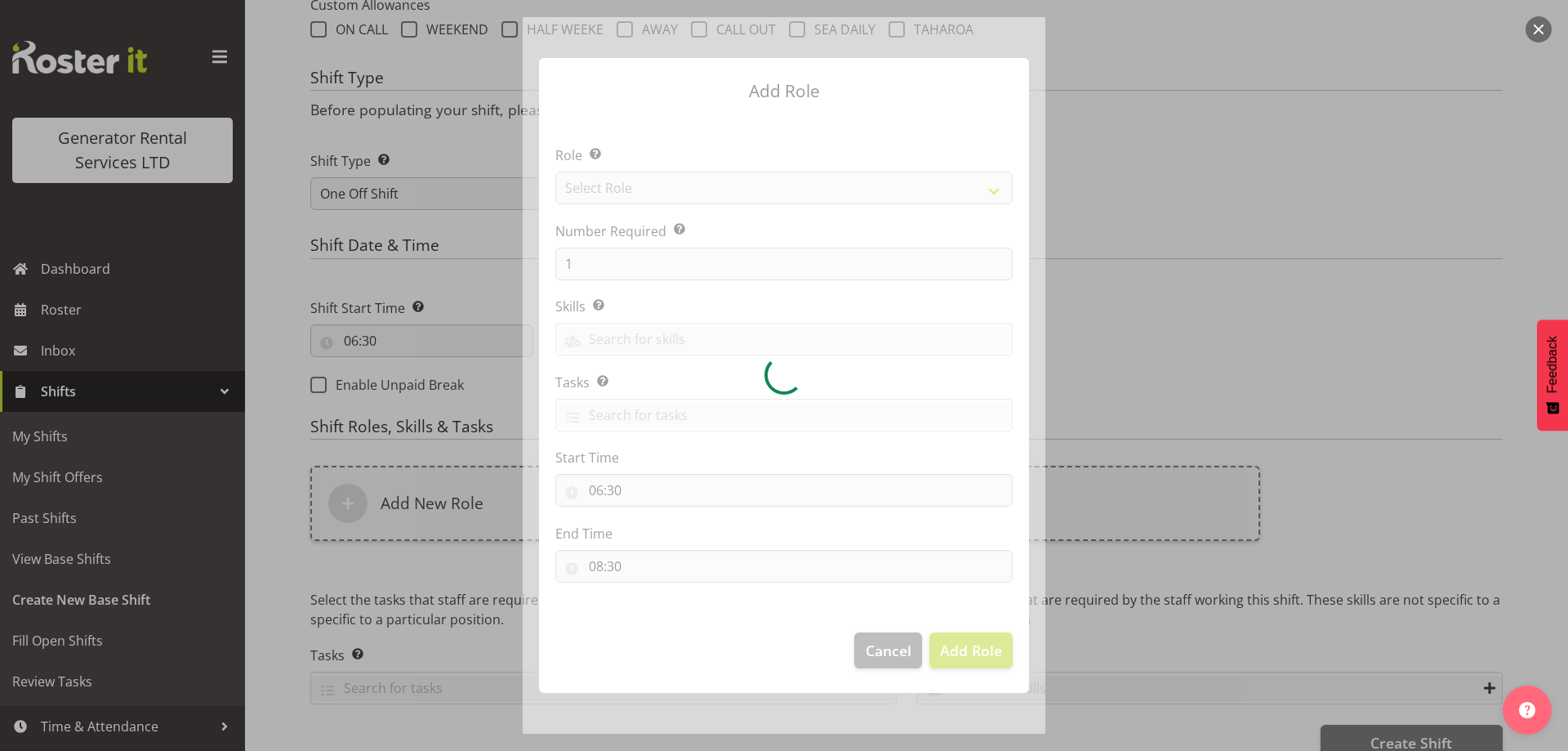
click at [728, 177] on div at bounding box center [784, 376] width 523 height 717
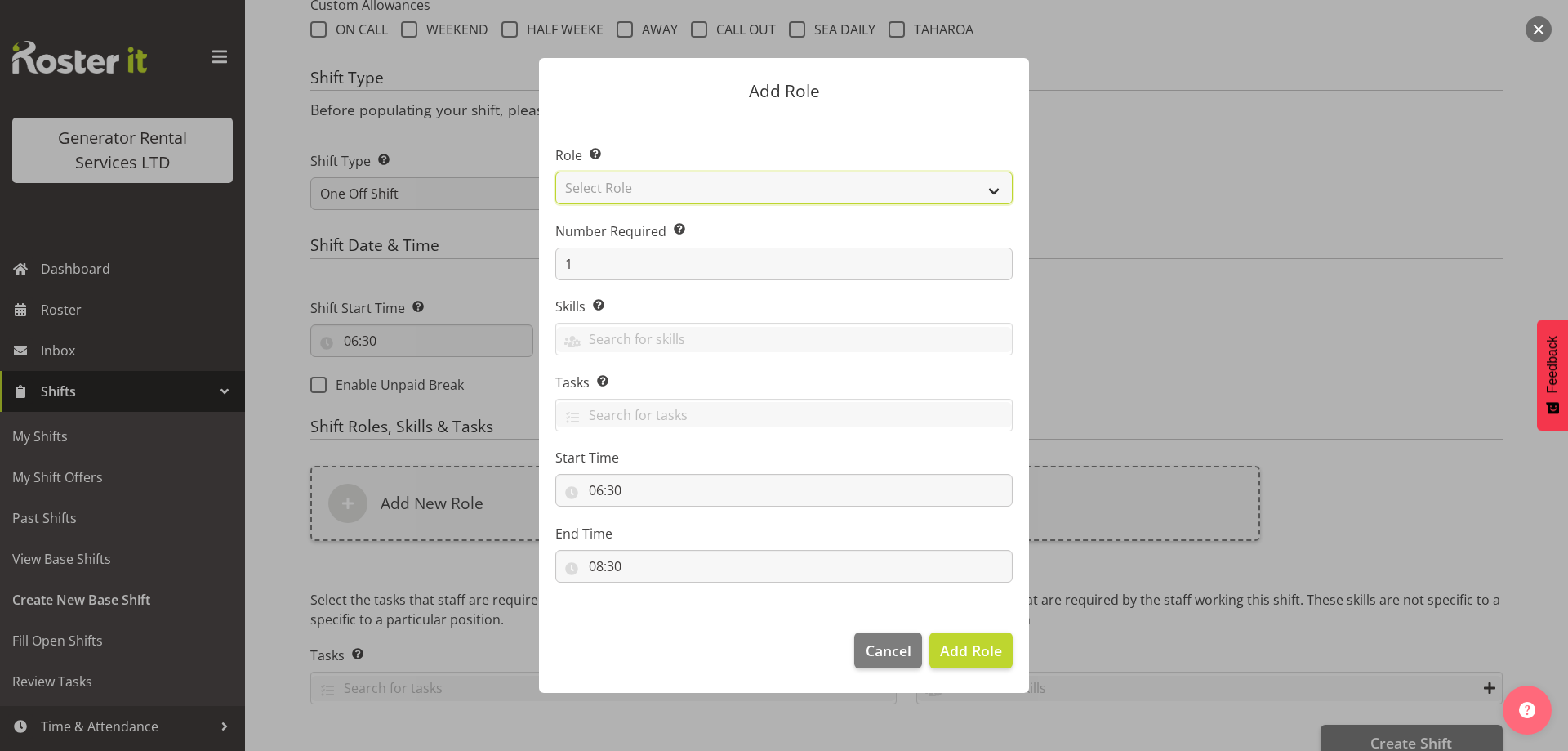
click at [727, 177] on select "Select Role Account Manager Electrician Engineering GM HSEQ manager MECH Mechan…" at bounding box center [784, 188] width 458 height 33
select select "20"
click at [555, 171] on select "Select Role Account Manager Electrician Engineering GM HSEQ manager MECH Mechan…" at bounding box center [784, 188] width 458 height 33
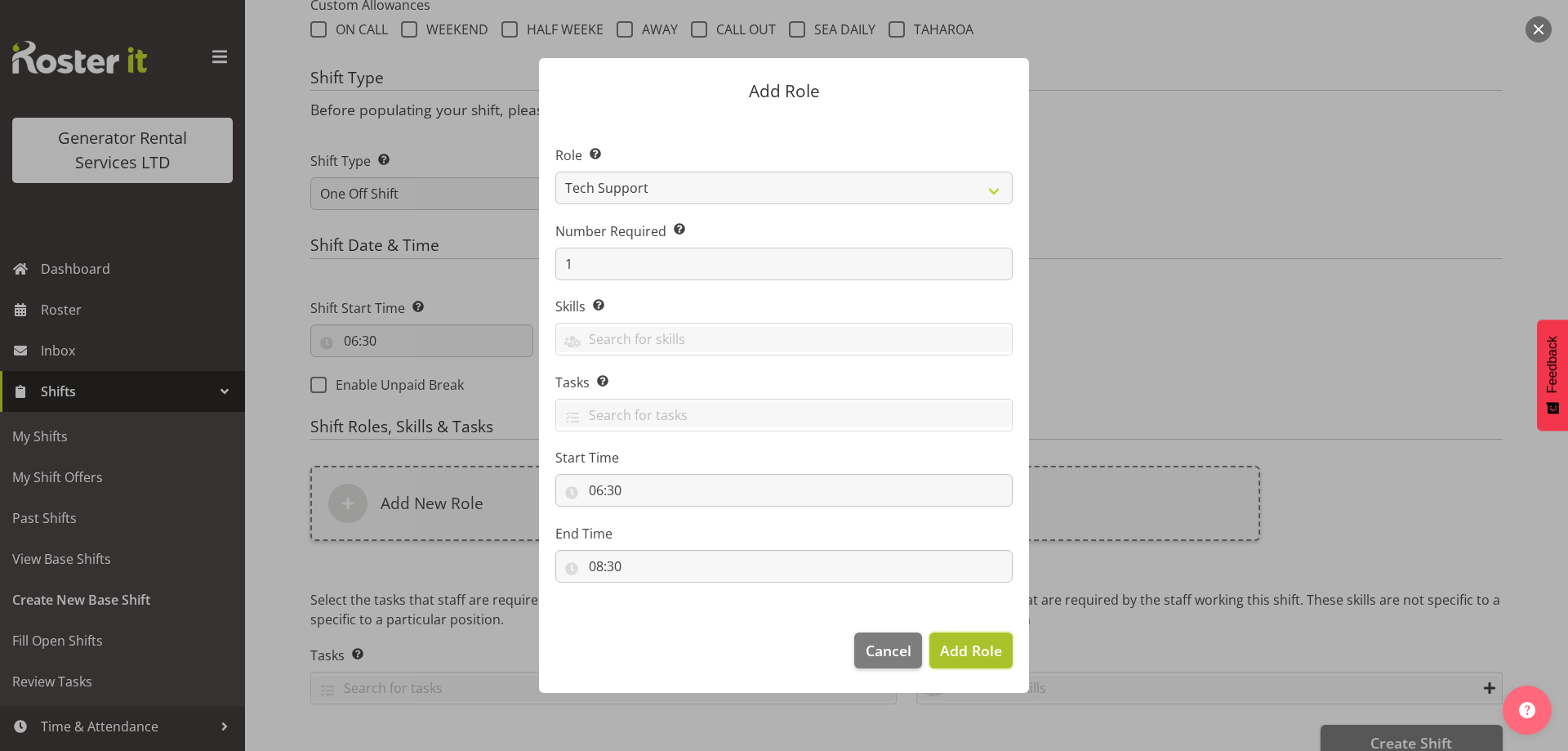
click at [956, 661] on span "Add Role" at bounding box center [971, 650] width 62 height 21
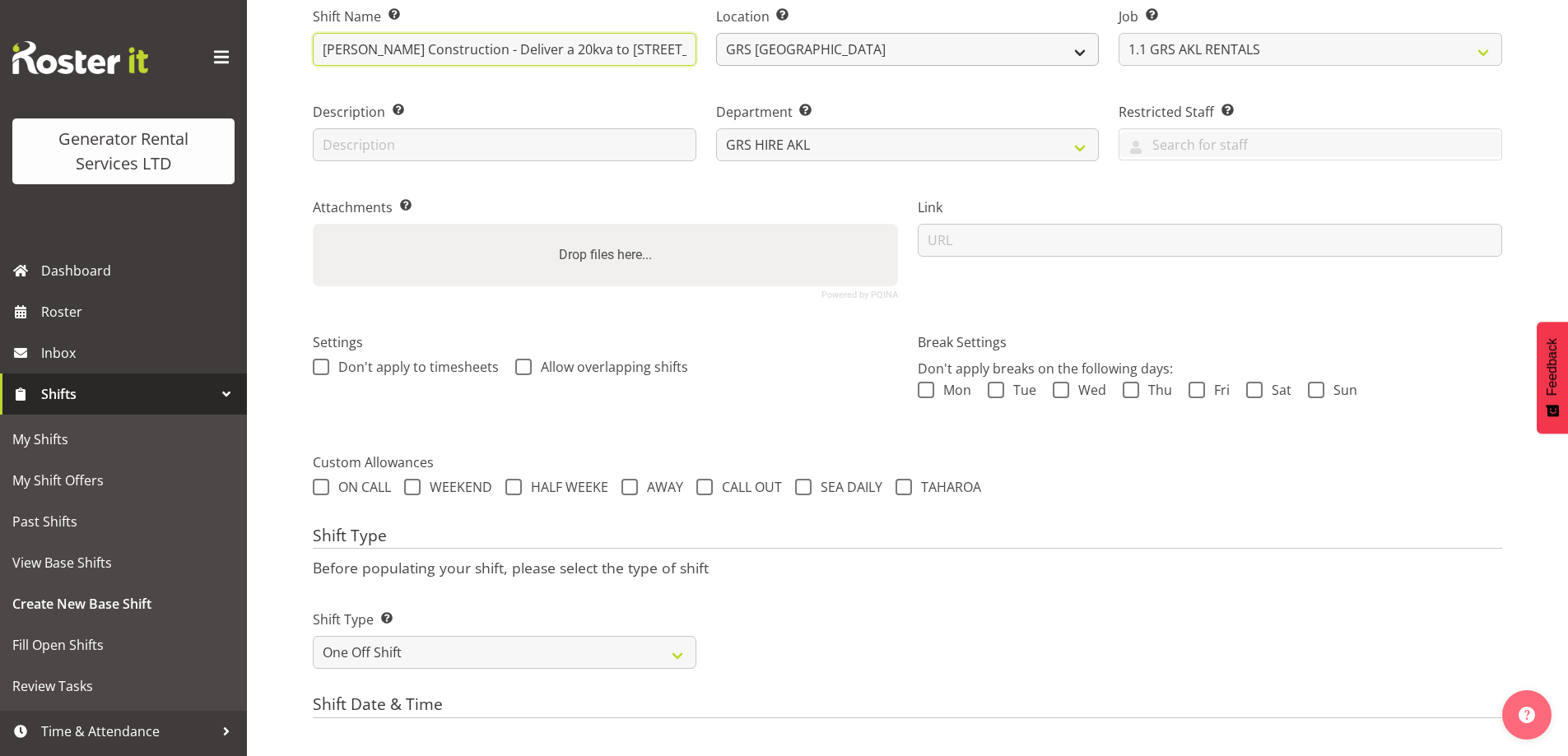
scroll to position [0, 504]
drag, startPoint x: 568, startPoint y: 54, endPoint x: 744, endPoint y: 47, distance: 176.1
click at [744, 47] on div "Shift Name Enter a name for the shift (e.g. Day Shift). Waide Construction - De…" at bounding box center [907, 146] width 1209 height 325
click at [692, 47] on input "Waide Construction - Deliver a 20kva to 48 West Point Drive, Hobsonville. Take …" at bounding box center [504, 49] width 383 height 33
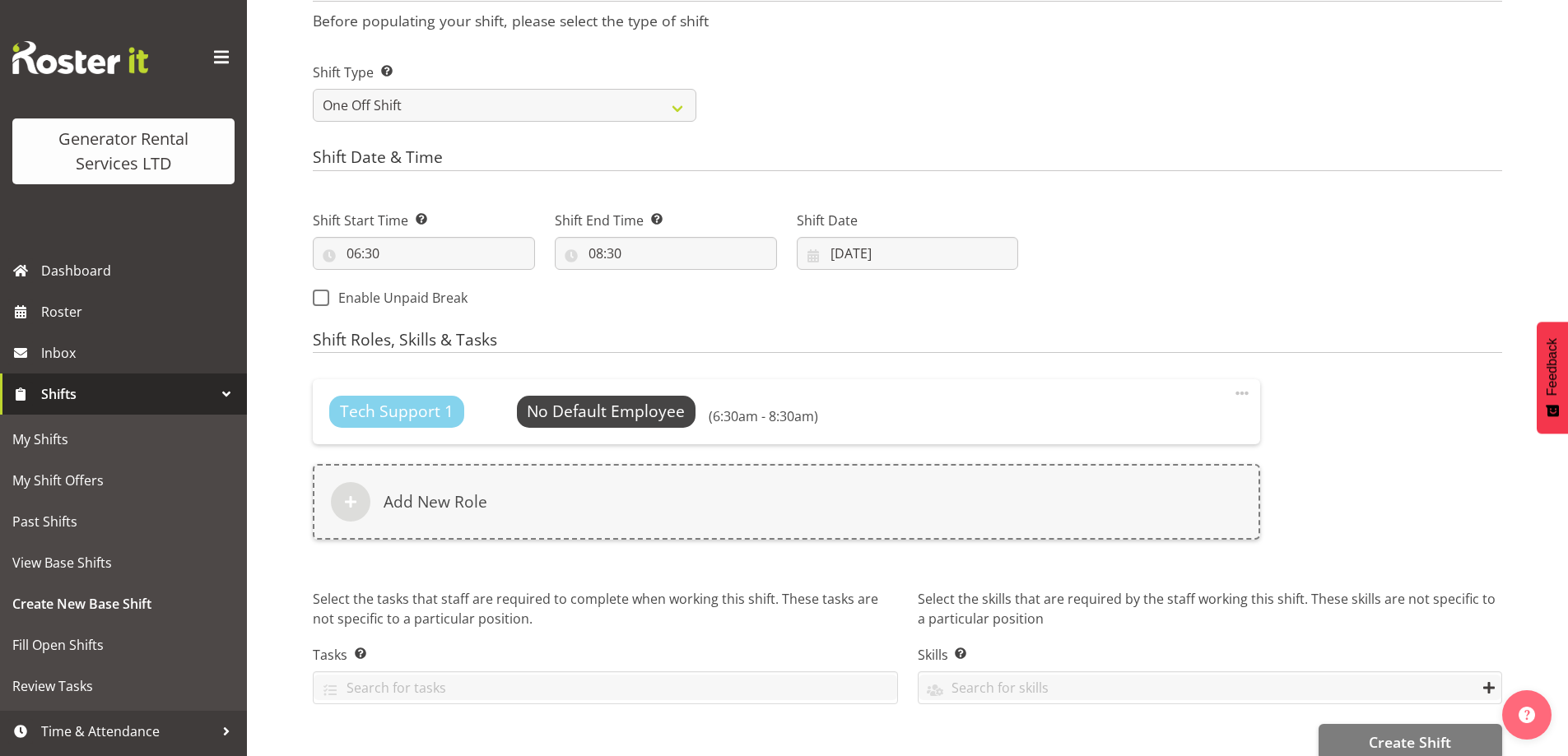
scroll to position [747, 0]
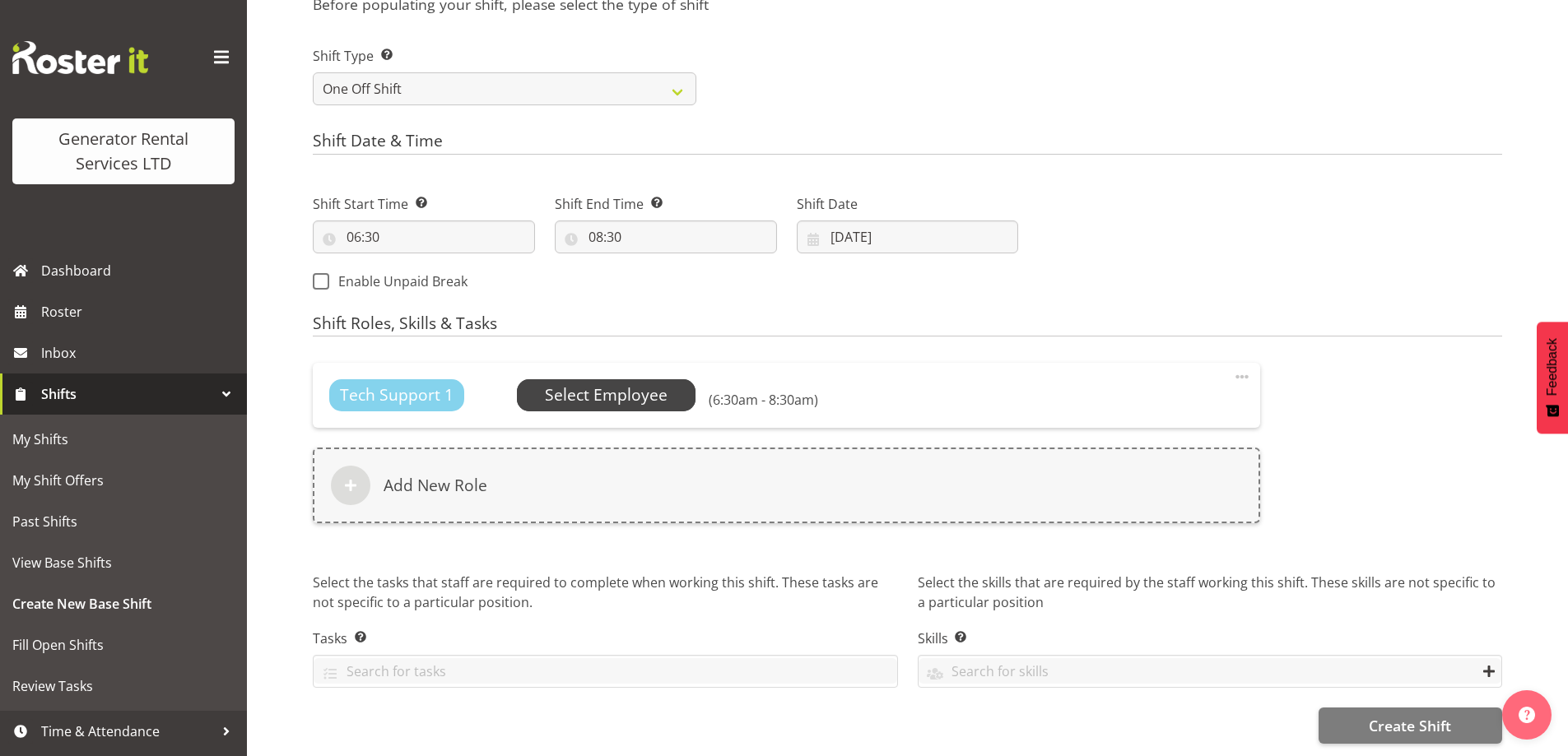
type input "Waide Construction - Deliver a 20kva to 48 West Point Drive, Hobsonville. Take …"
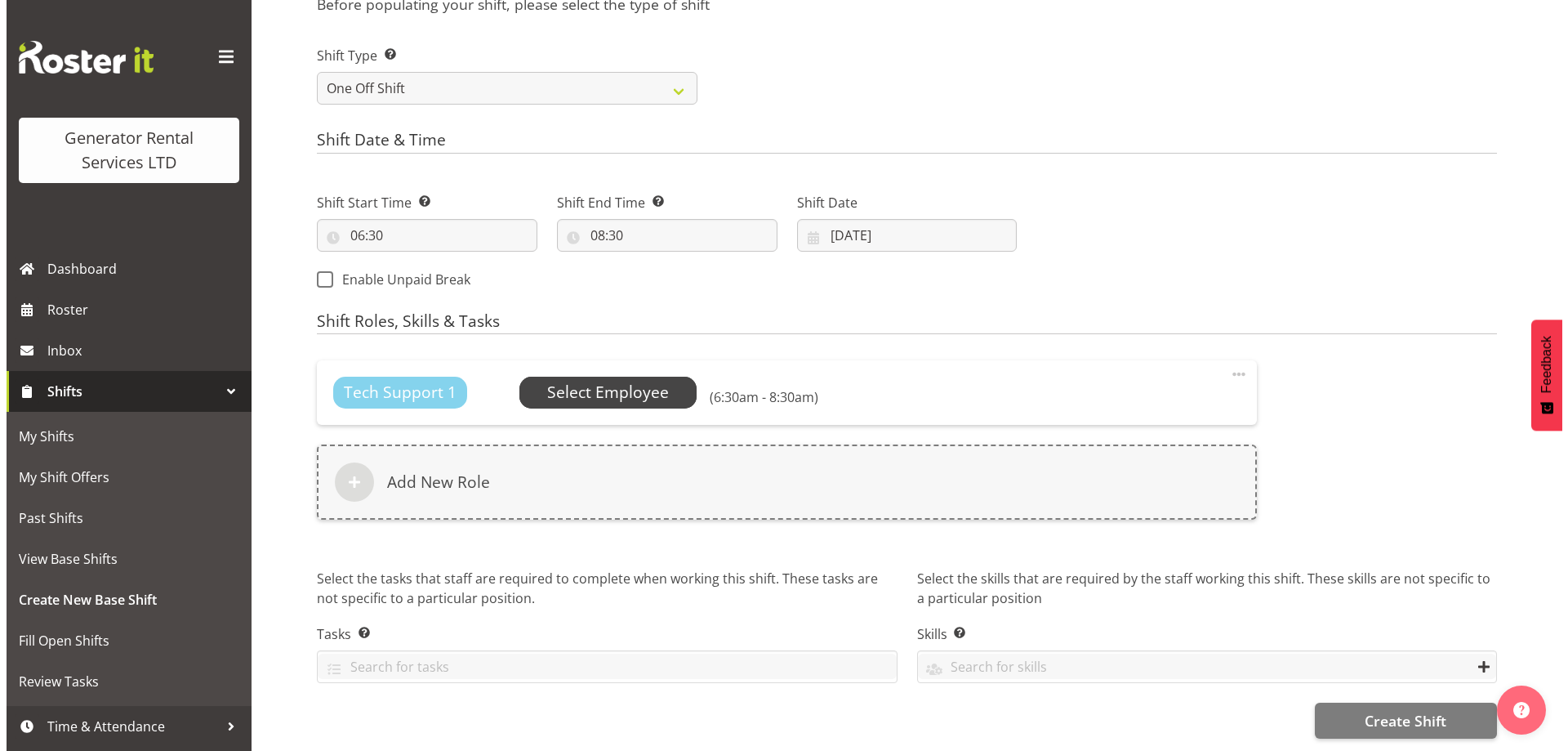
scroll to position [0, 0]
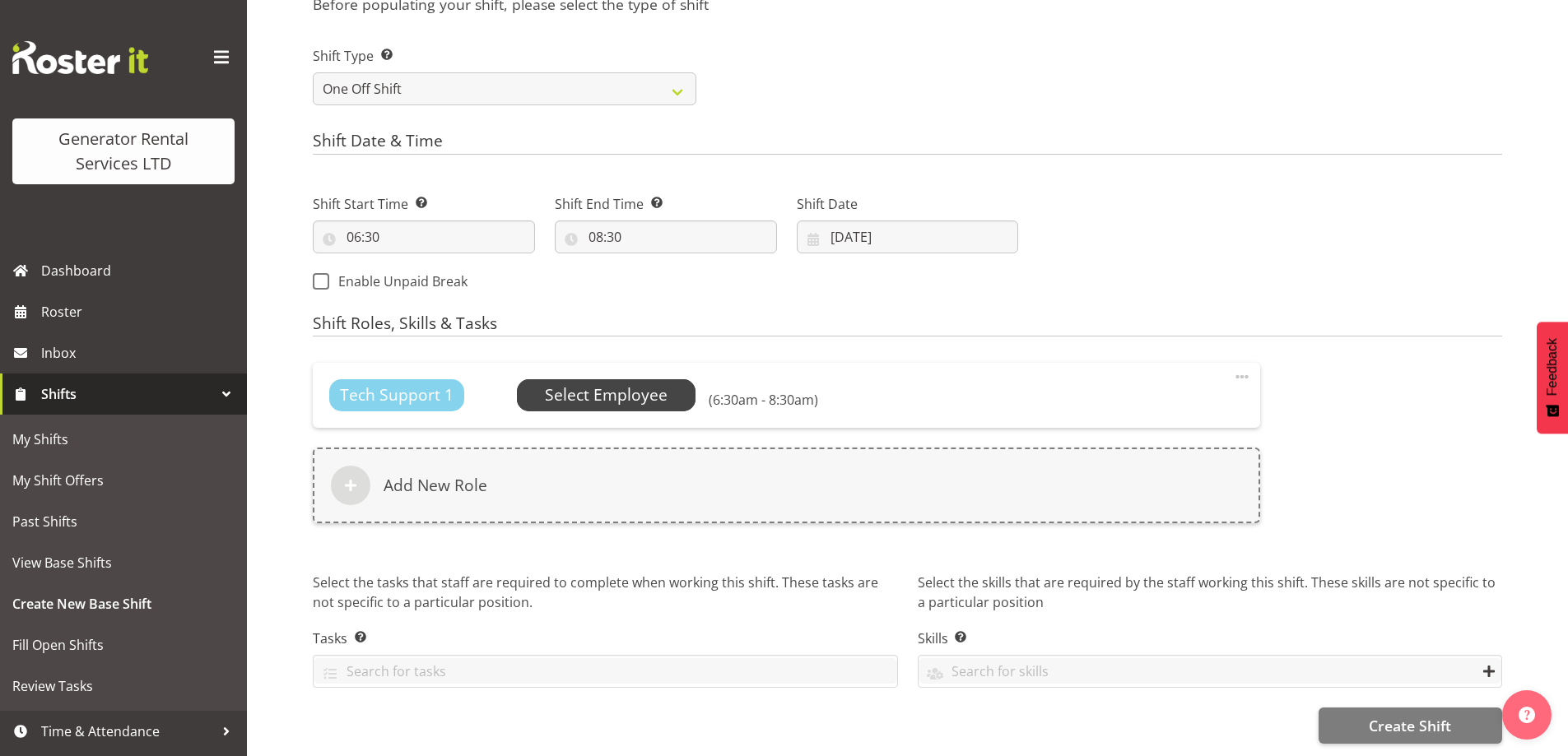
click at [604, 383] on span "Select Employee" at bounding box center [606, 395] width 123 height 24
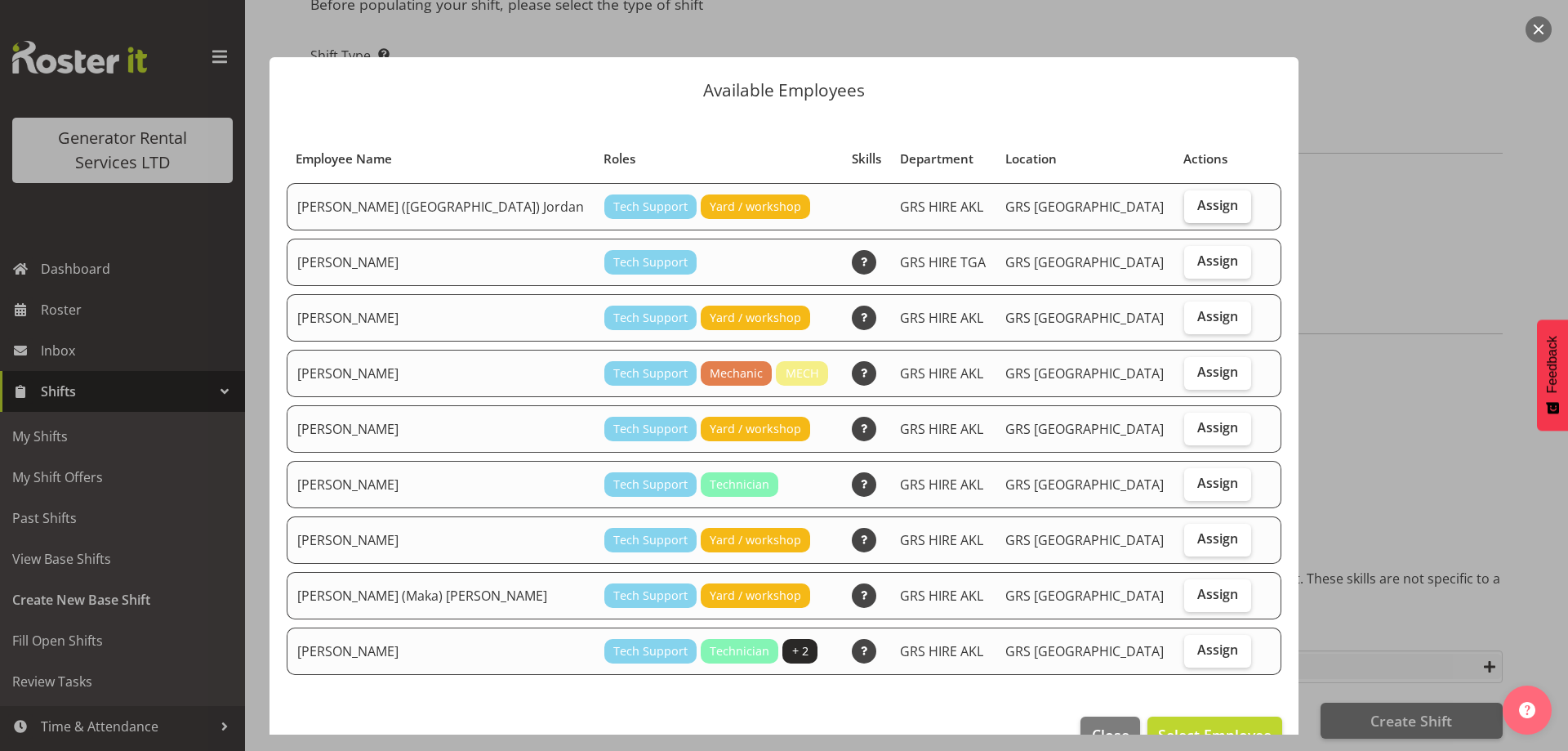
click at [1210, 201] on label "Assign" at bounding box center [1218, 207] width 67 height 33
click at [1195, 201] on input "Assign" at bounding box center [1189, 206] width 10 height 10
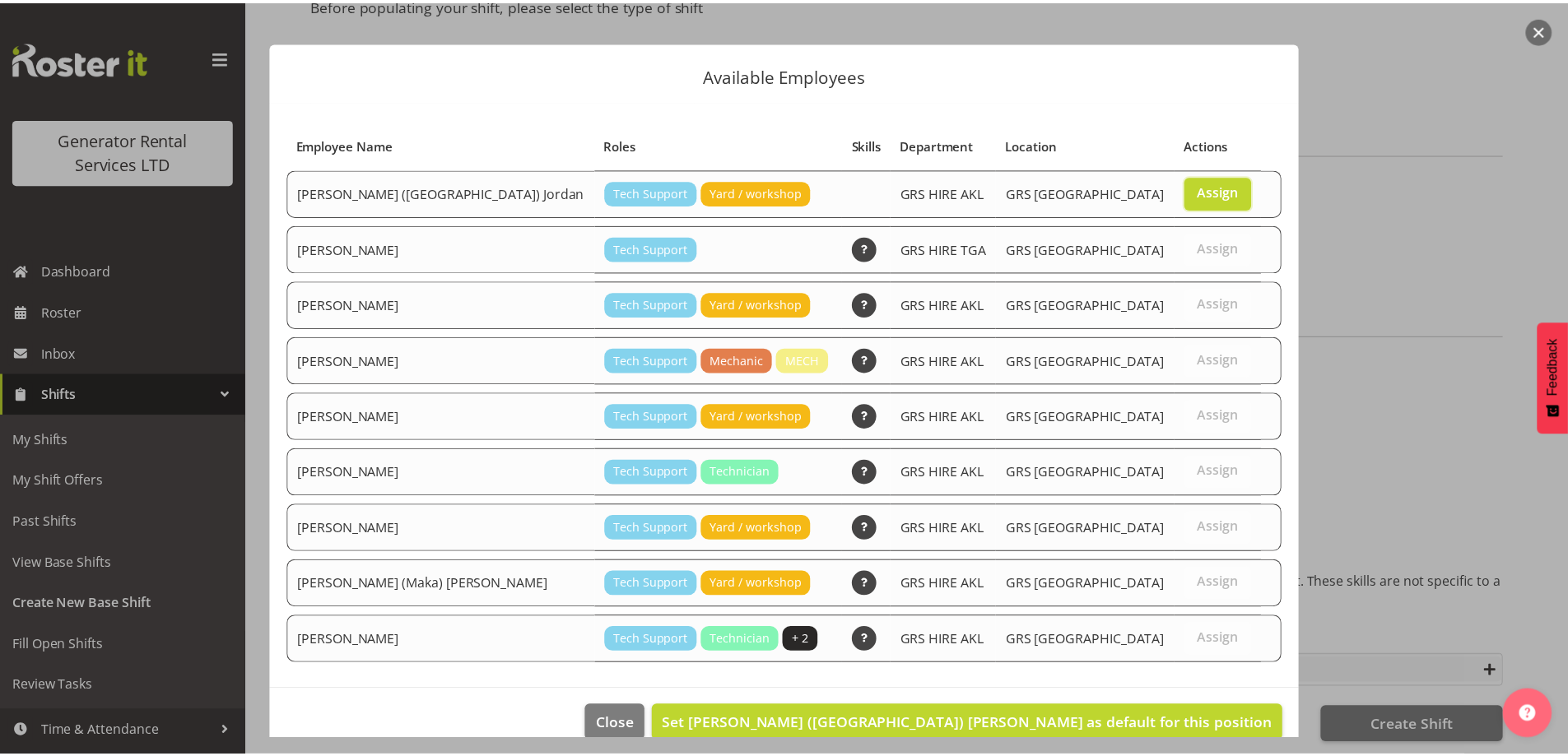
scroll to position [43, 0]
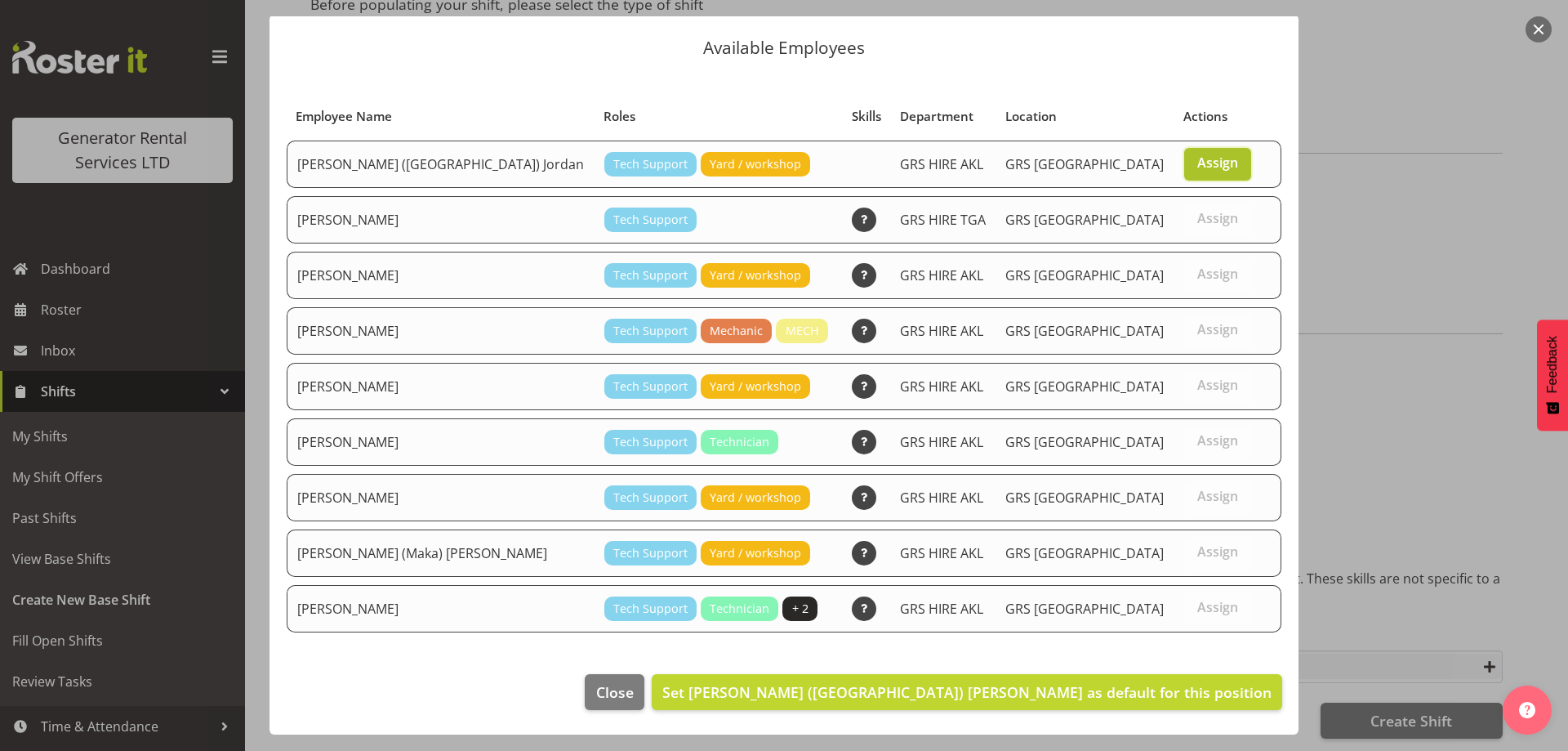
click at [1194, 171] on label "Assign" at bounding box center [1218, 165] width 67 height 33
click at [1194, 168] on input "Assign" at bounding box center [1189, 163] width 10 height 10
checkbox input "false"
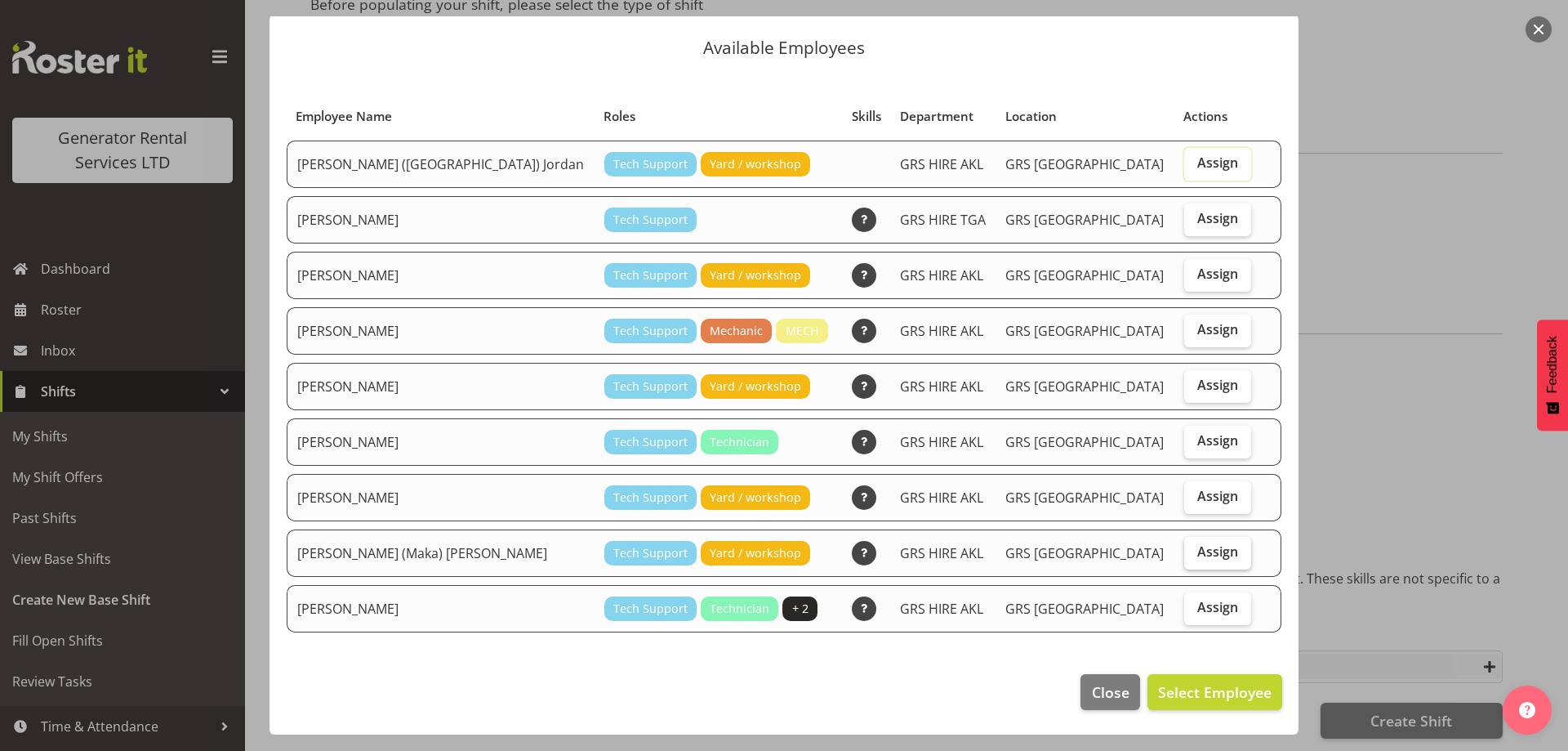
click at [1209, 538] on label "Assign" at bounding box center [1218, 553] width 67 height 33
click at [1195, 547] on input "Assign" at bounding box center [1189, 552] width 10 height 10
checkbox input "true"
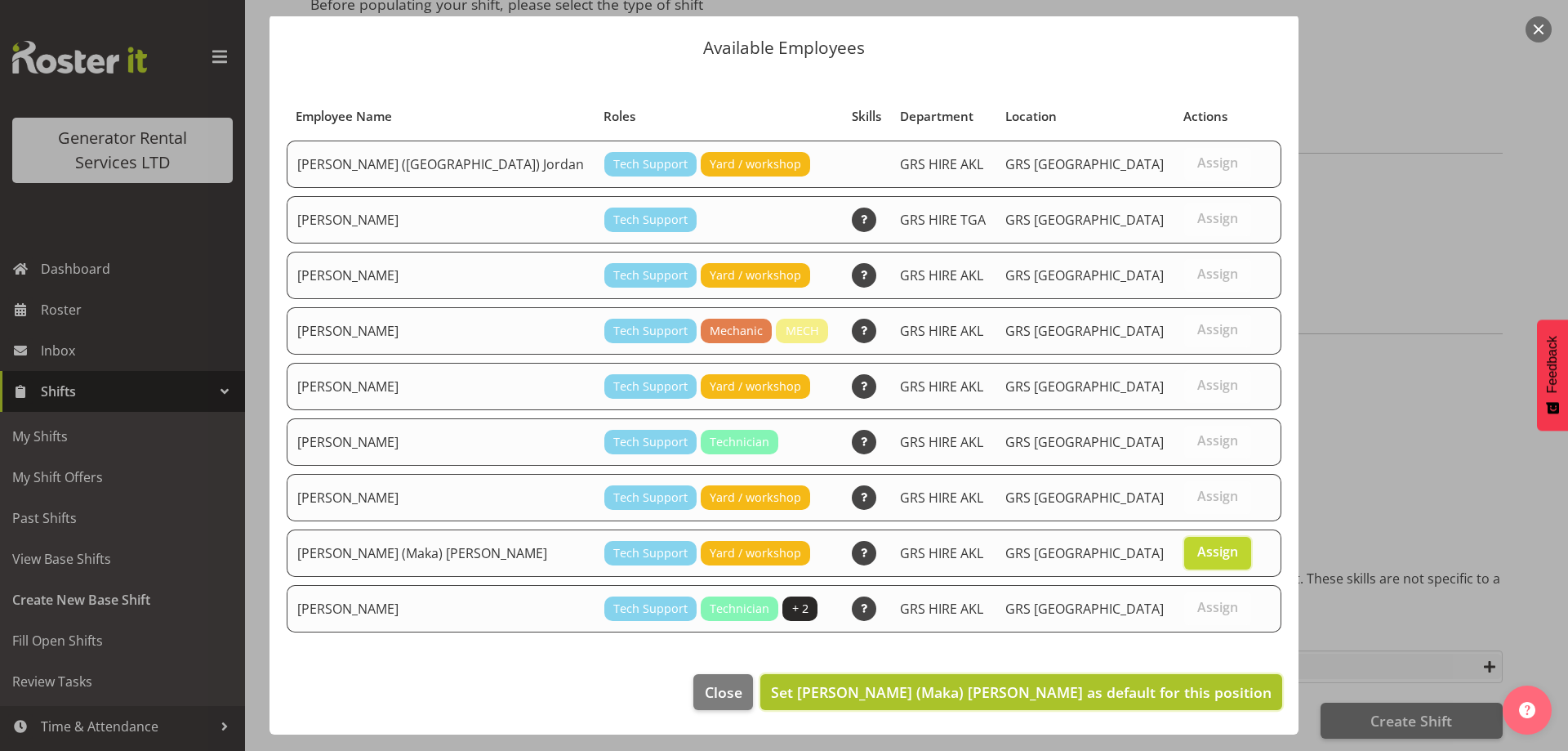
click at [1150, 690] on span "Set Sione (Maka) Fifita as default for this position" at bounding box center [1021, 692] width 500 height 20
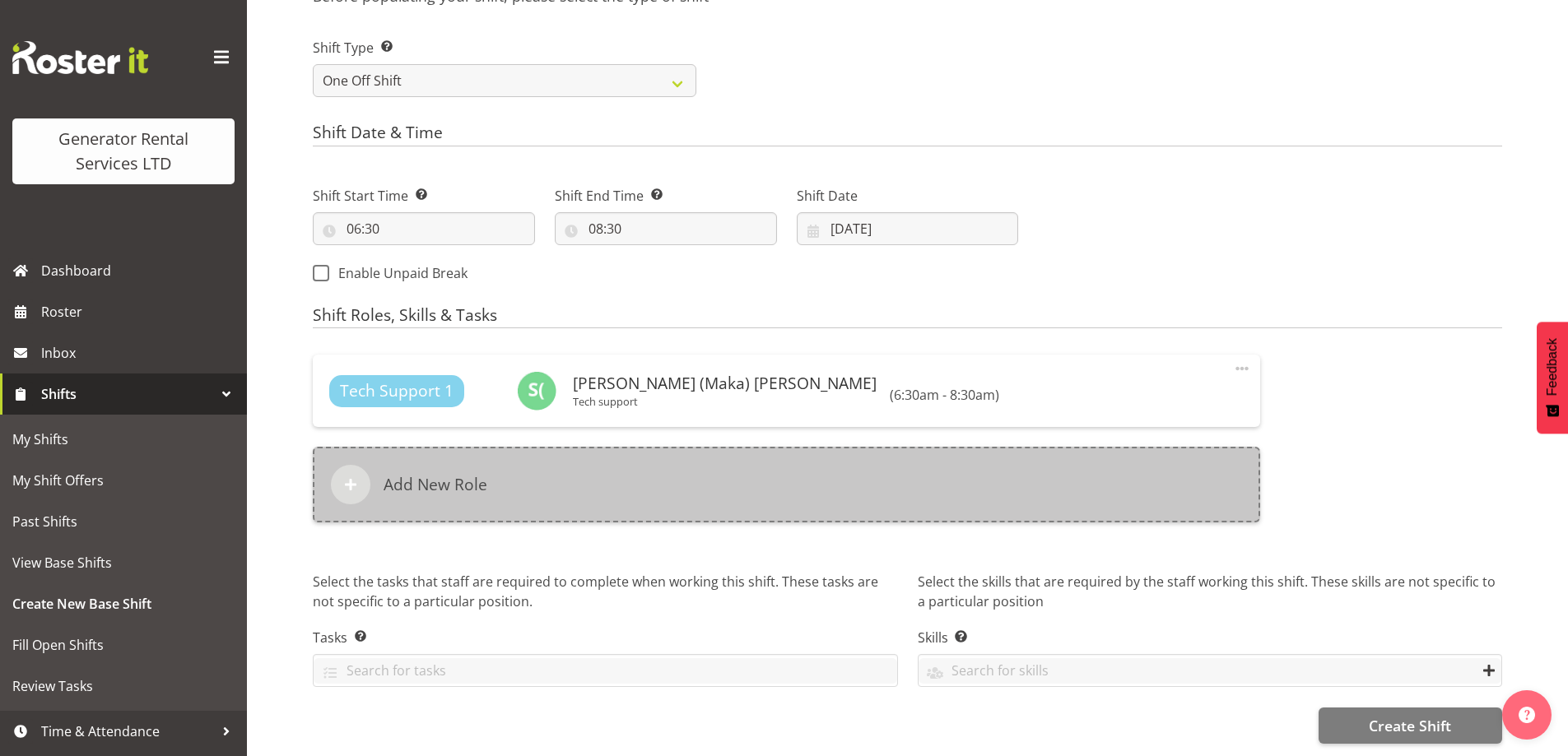
scroll to position [754, 0]
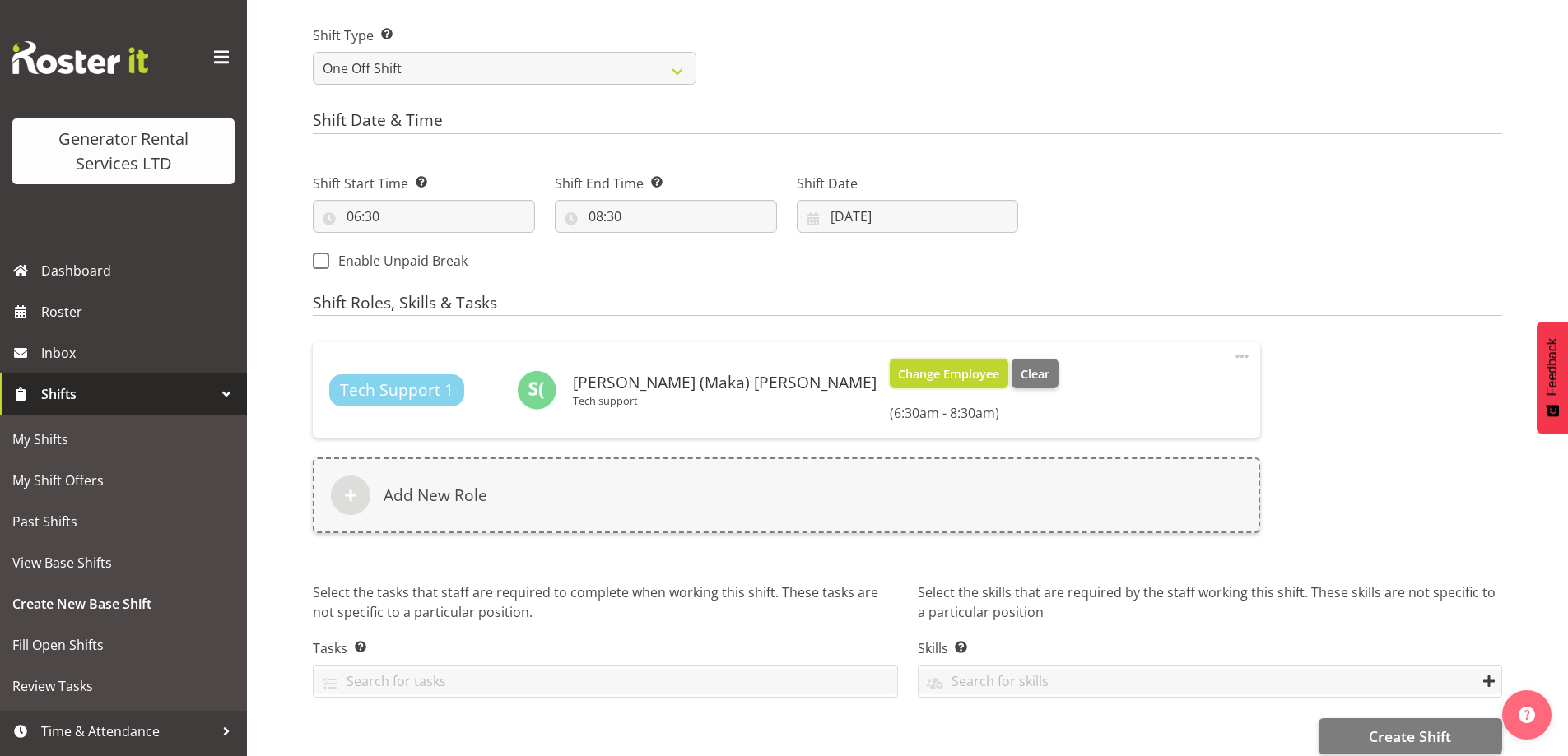
click at [898, 369] on span "Change Employee" at bounding box center [948, 374] width 101 height 18
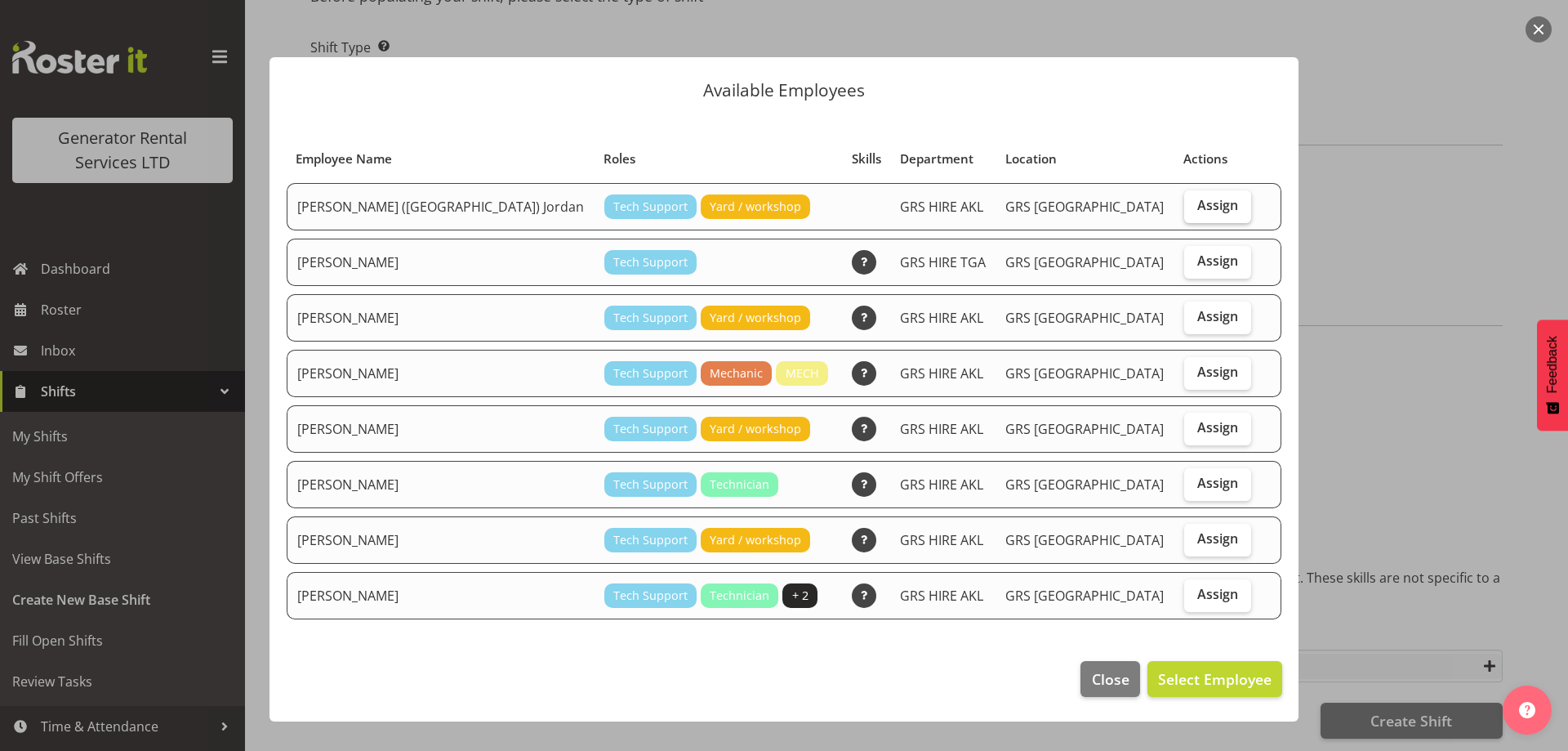
click at [1214, 211] on span "Assign" at bounding box center [1218, 205] width 41 height 16
click at [1195, 211] on input "Assign" at bounding box center [1189, 206] width 10 height 10
checkbox input "true"
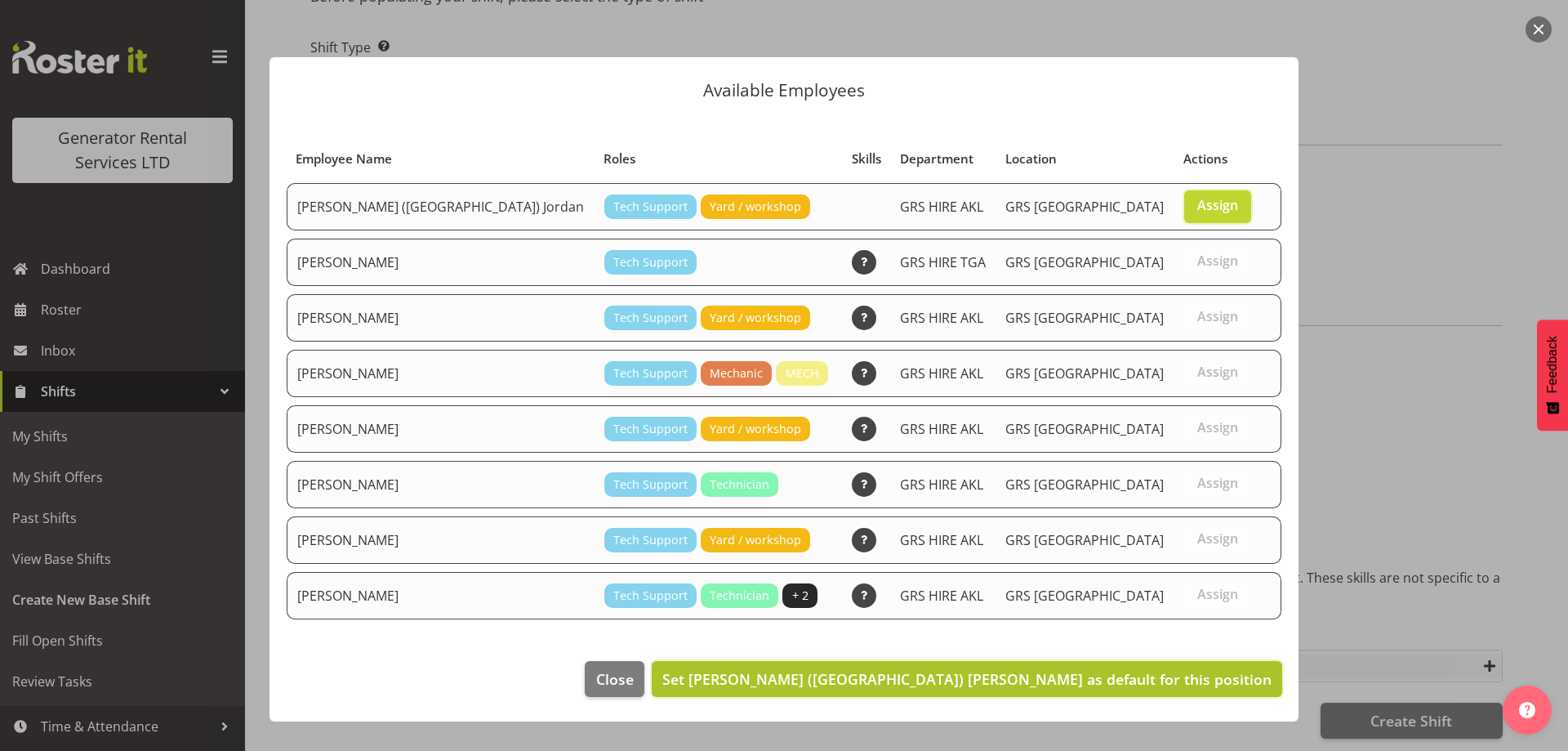
click at [997, 680] on span "Set Brendan (Paris) Jordan as default for this position" at bounding box center [967, 679] width 609 height 20
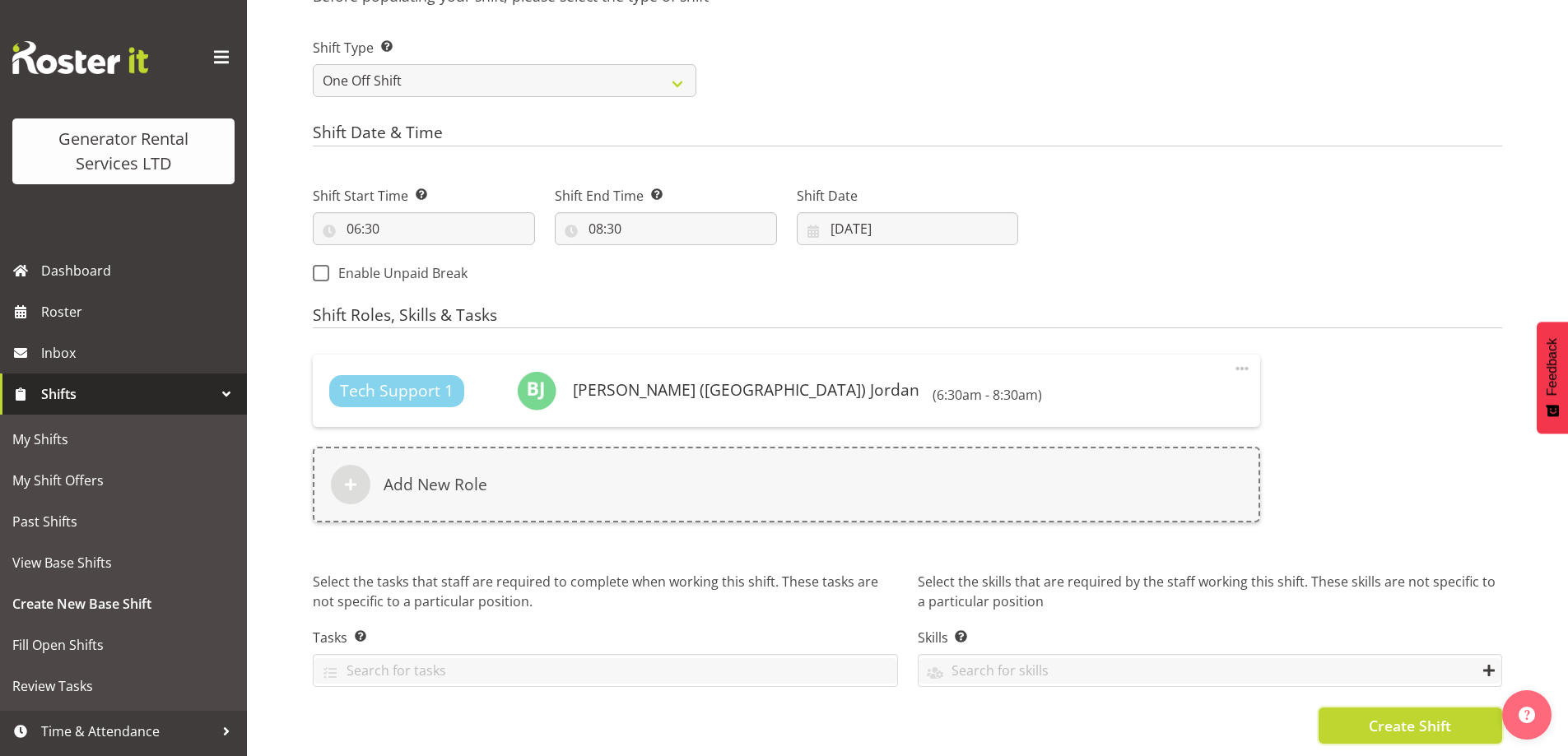
click at [1359, 711] on button "Create Shift" at bounding box center [1410, 726] width 184 height 36
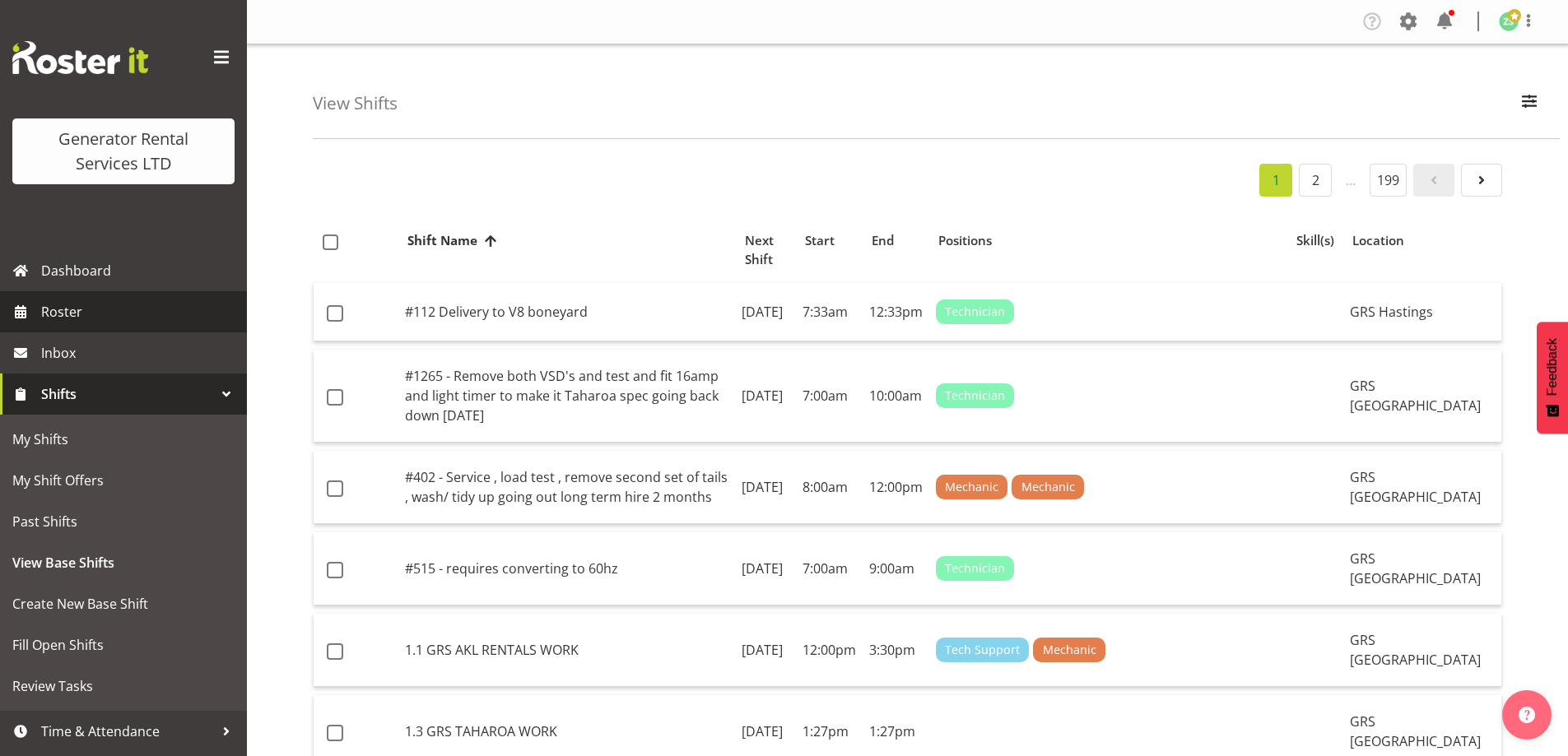
click at [97, 324] on span "Roster" at bounding box center [140, 312] width 198 height 25
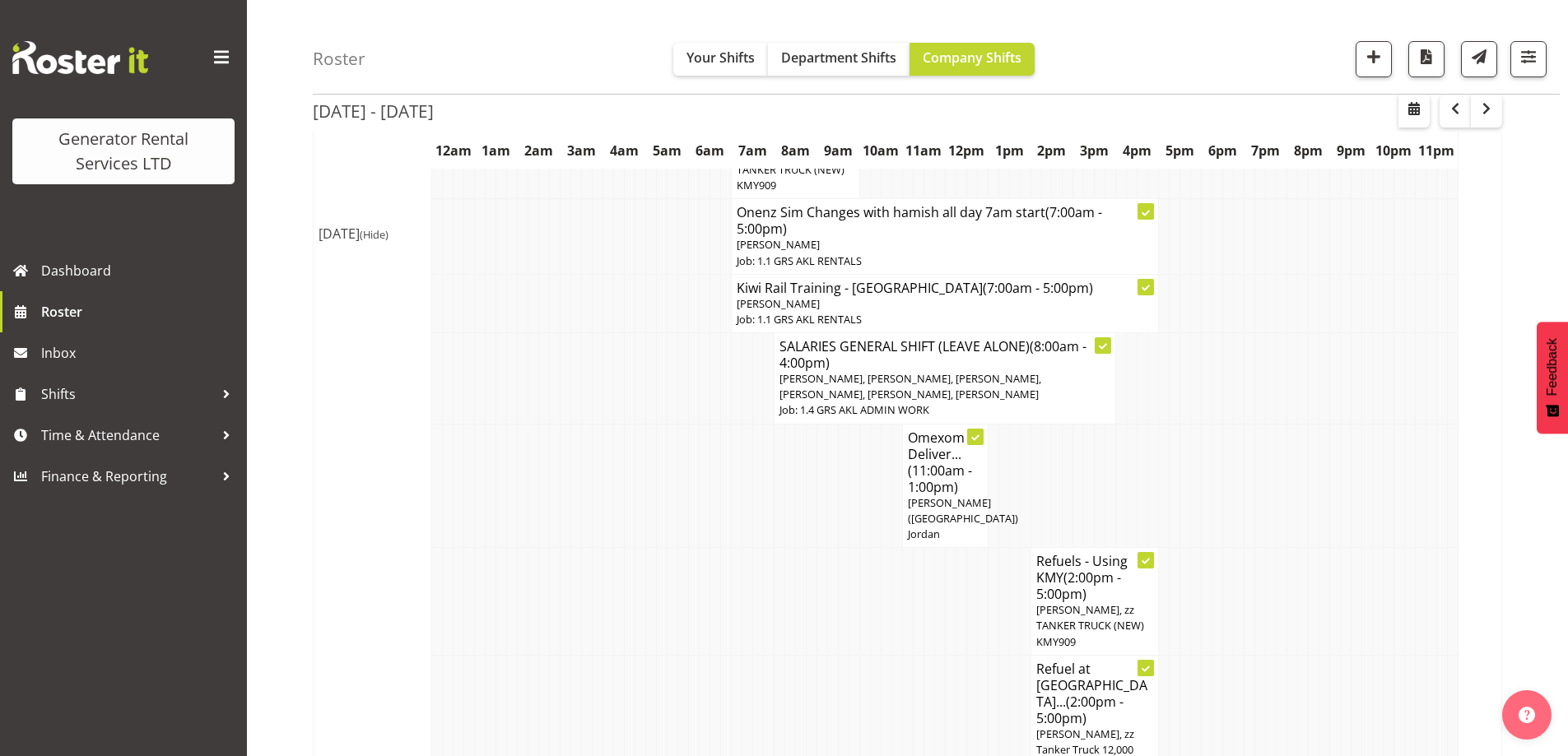
scroll to position [1810, 0]
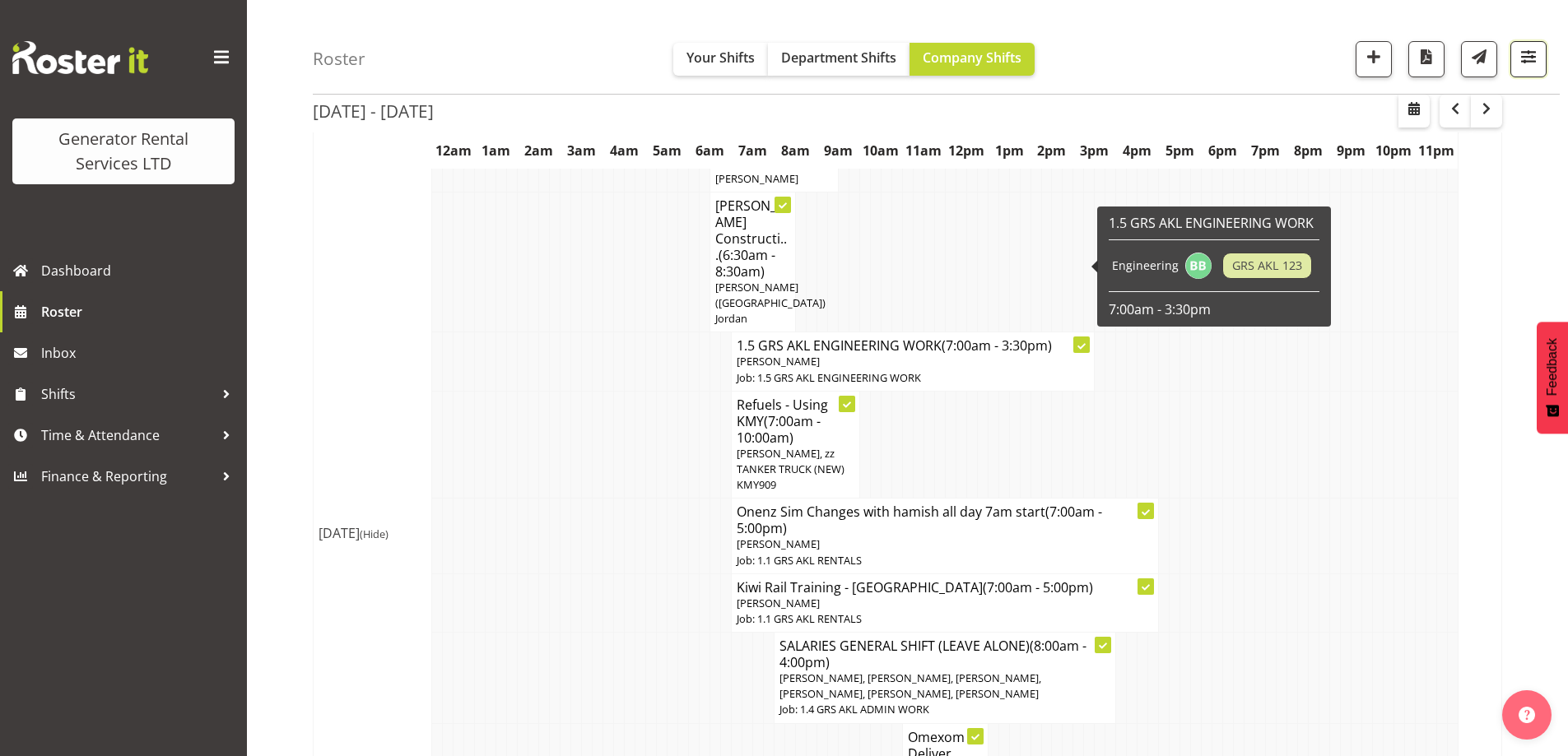
click at [1532, 63] on span "button" at bounding box center [1528, 56] width 22 height 22
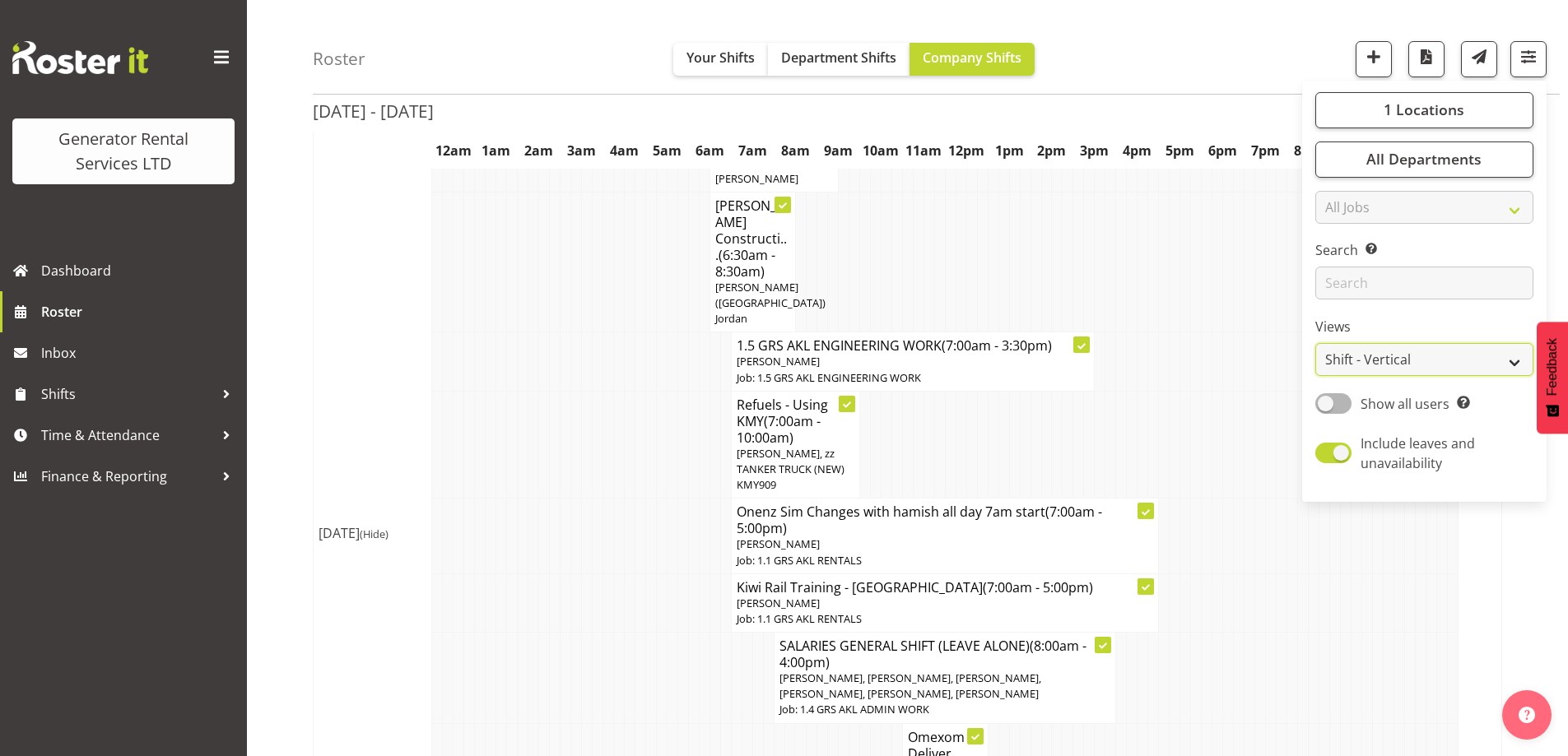
click at [1418, 374] on select "Staff Role Shift - Horizontal Shift - Vertical Staff - Location" at bounding box center [1424, 360] width 218 height 33
select select "role"
click at [1316, 343] on select "Staff Role Shift - Horizontal Shift - Vertical Staff - Location" at bounding box center [1424, 360] width 218 height 33
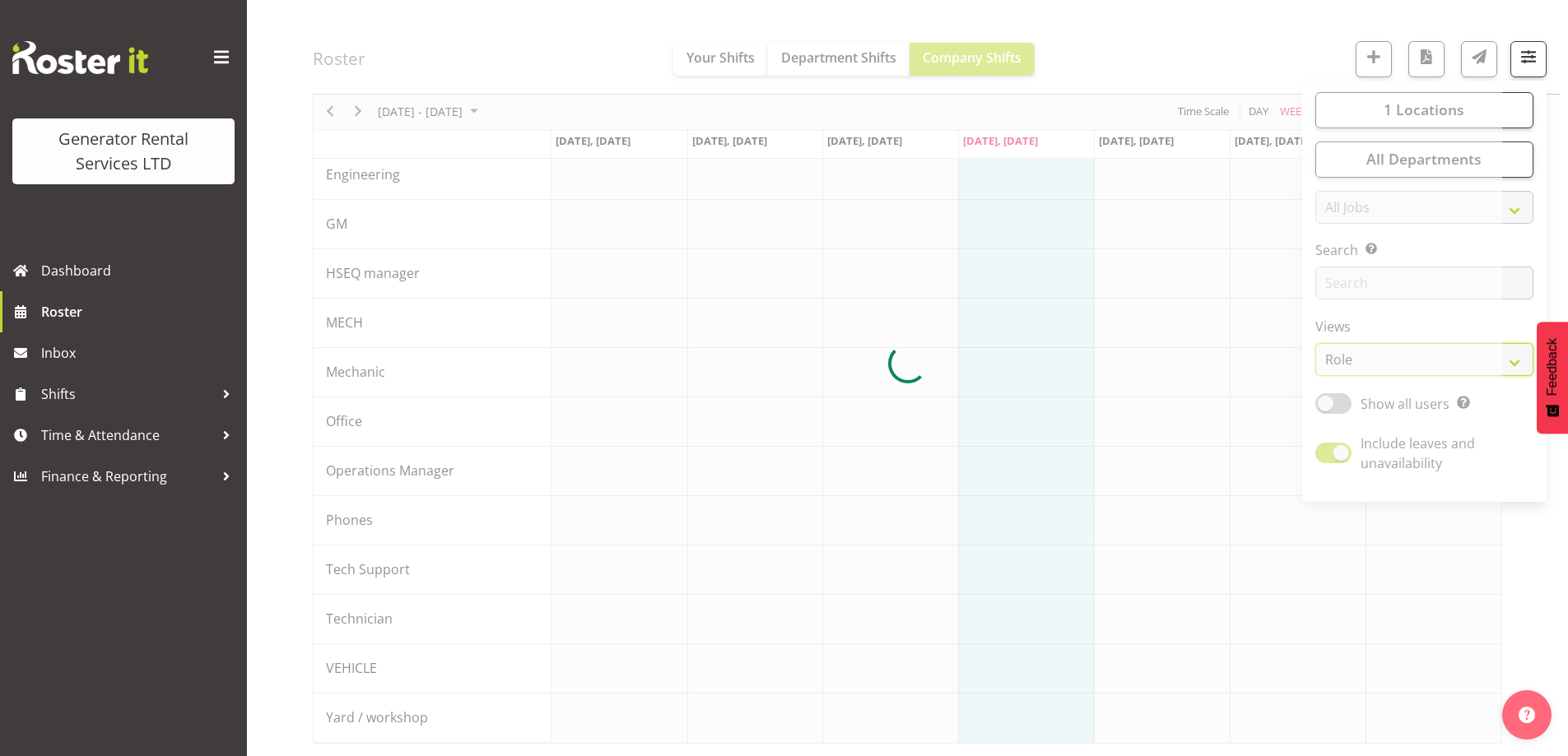
scroll to position [180, 0]
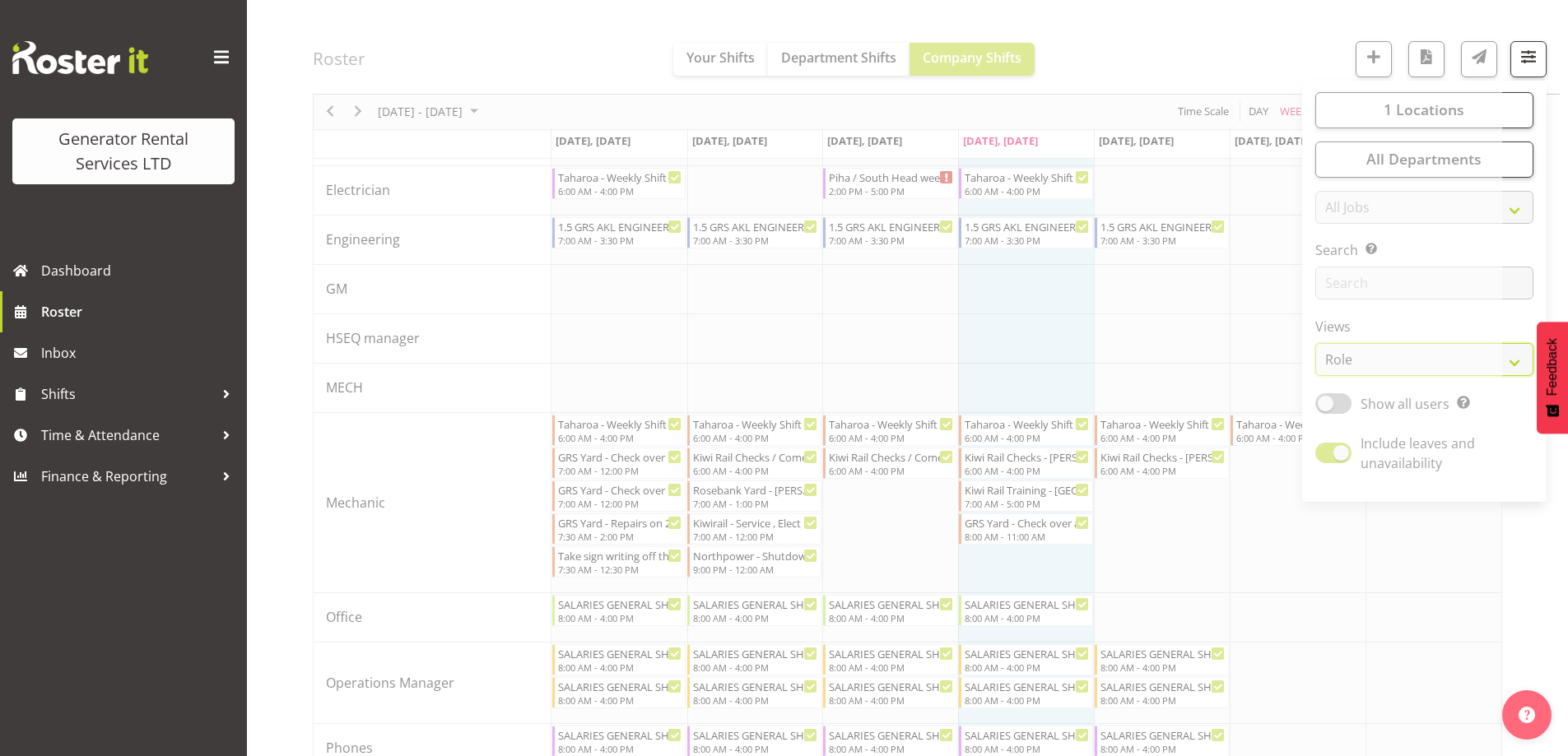
scroll to position [1359, 0]
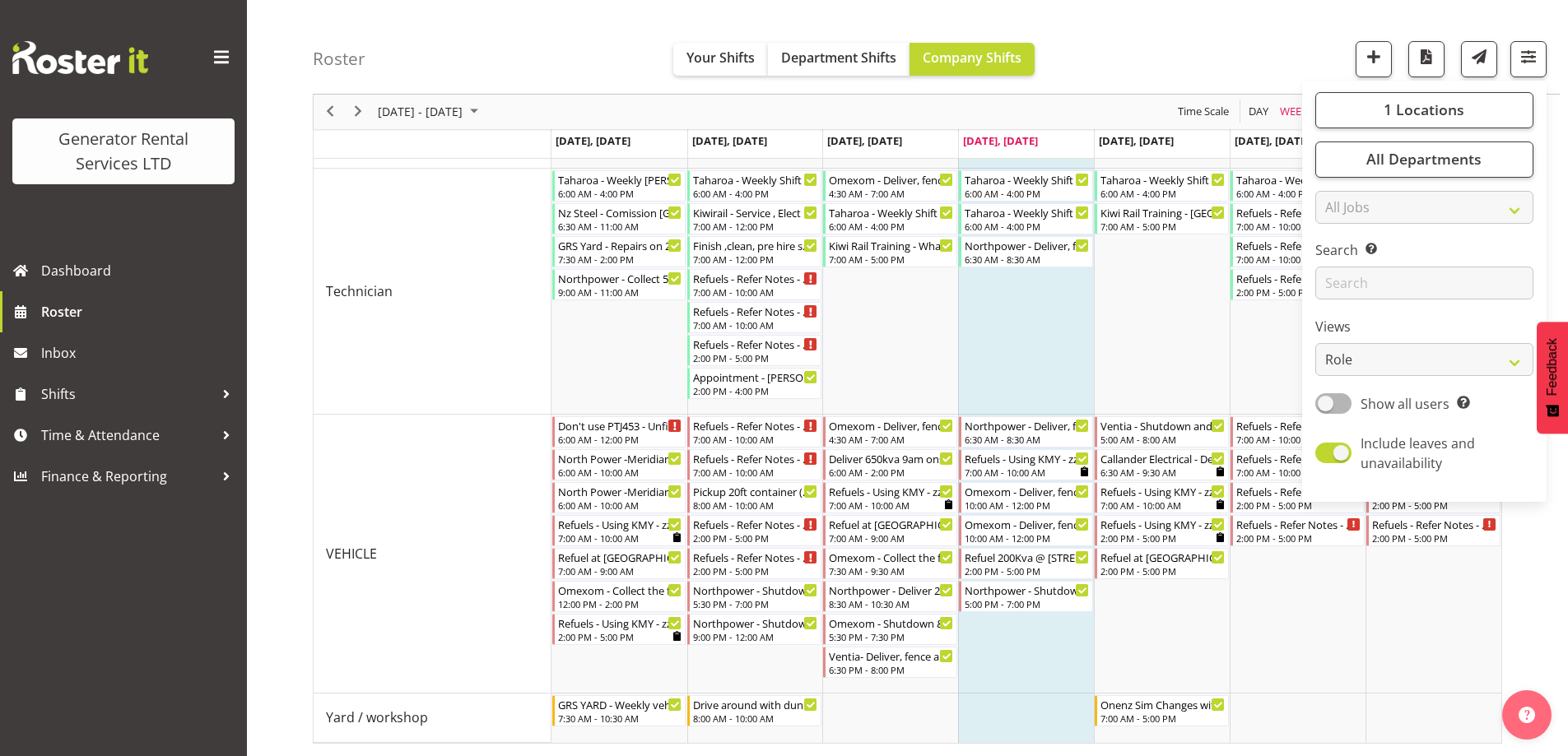
click at [1244, 65] on div "Roster Your Shifts Department Shifts Company Shifts 1 Locations Clear GRS Auckl…" at bounding box center [936, 47] width 1247 height 95
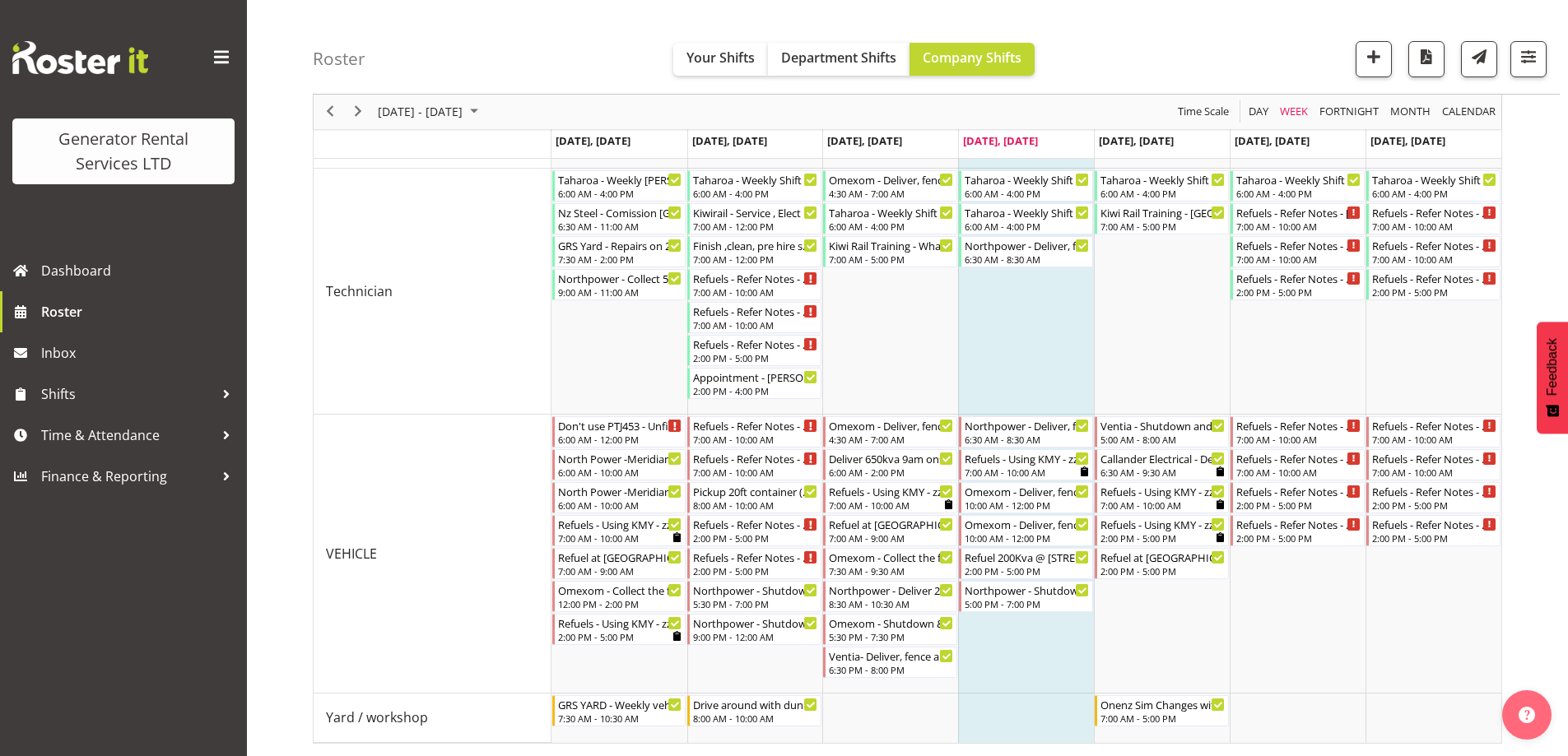
click at [1255, 115] on span "Day" at bounding box center [1258, 112] width 23 height 21
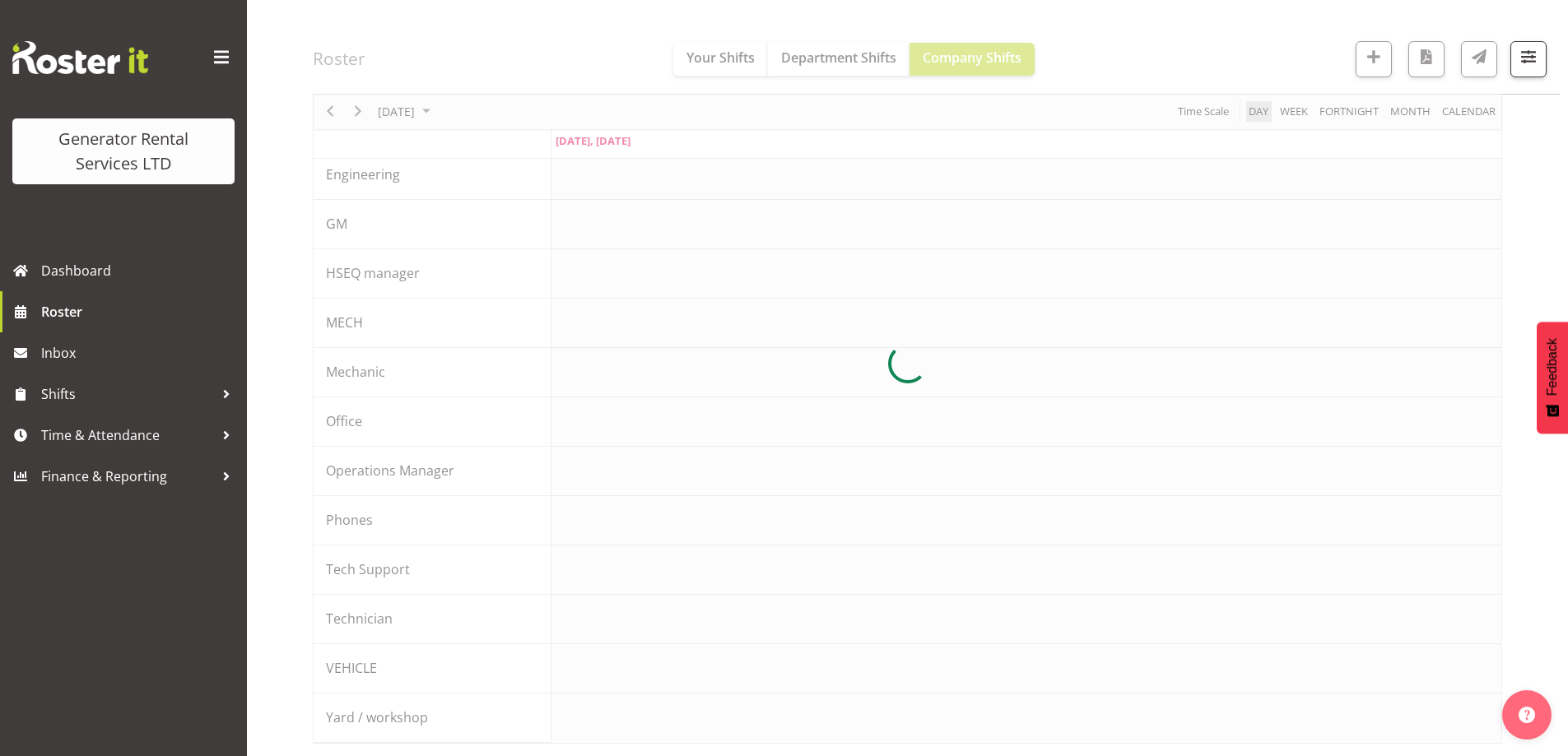
scroll to position [180, 0]
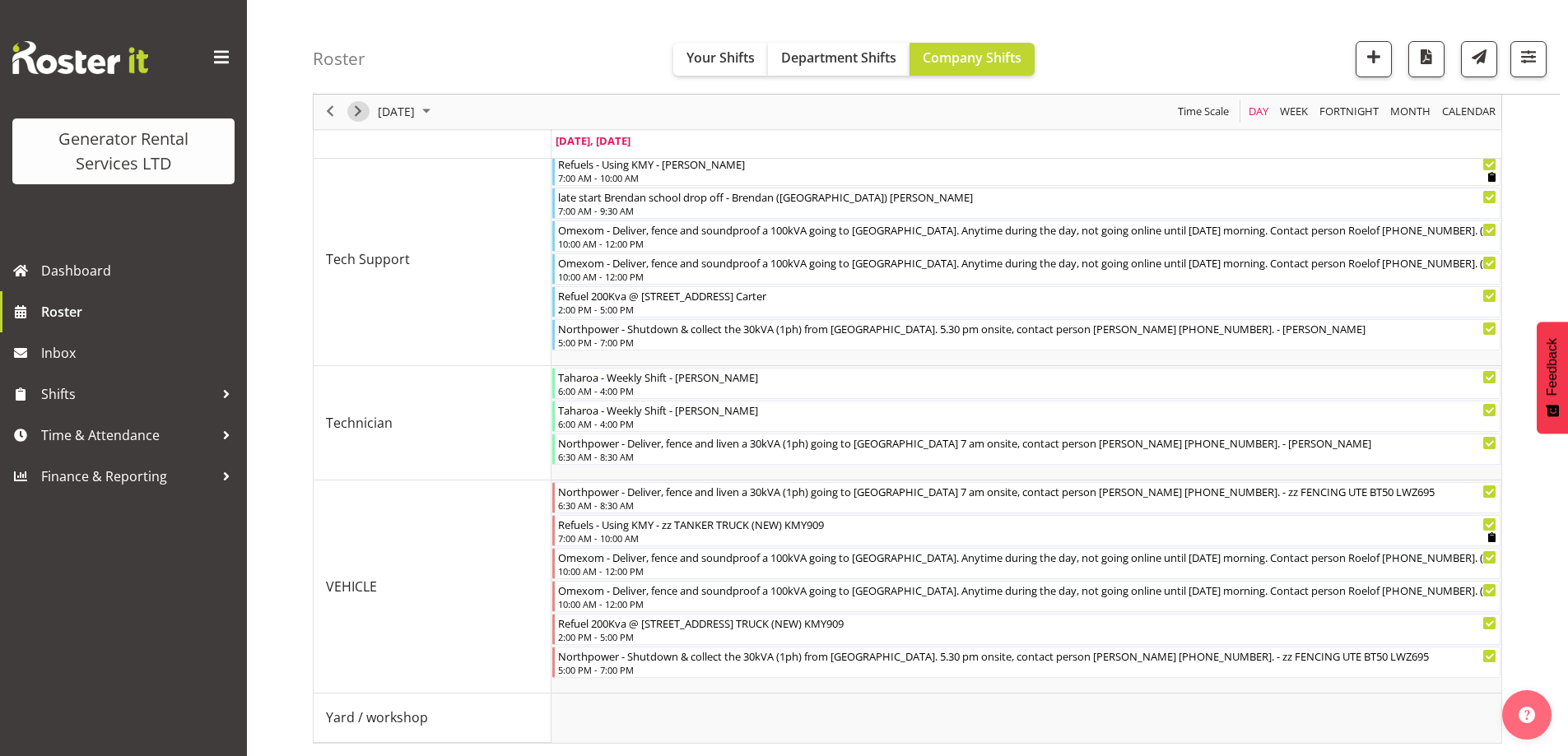
click at [361, 113] on span "Next" at bounding box center [357, 112] width 20 height 21
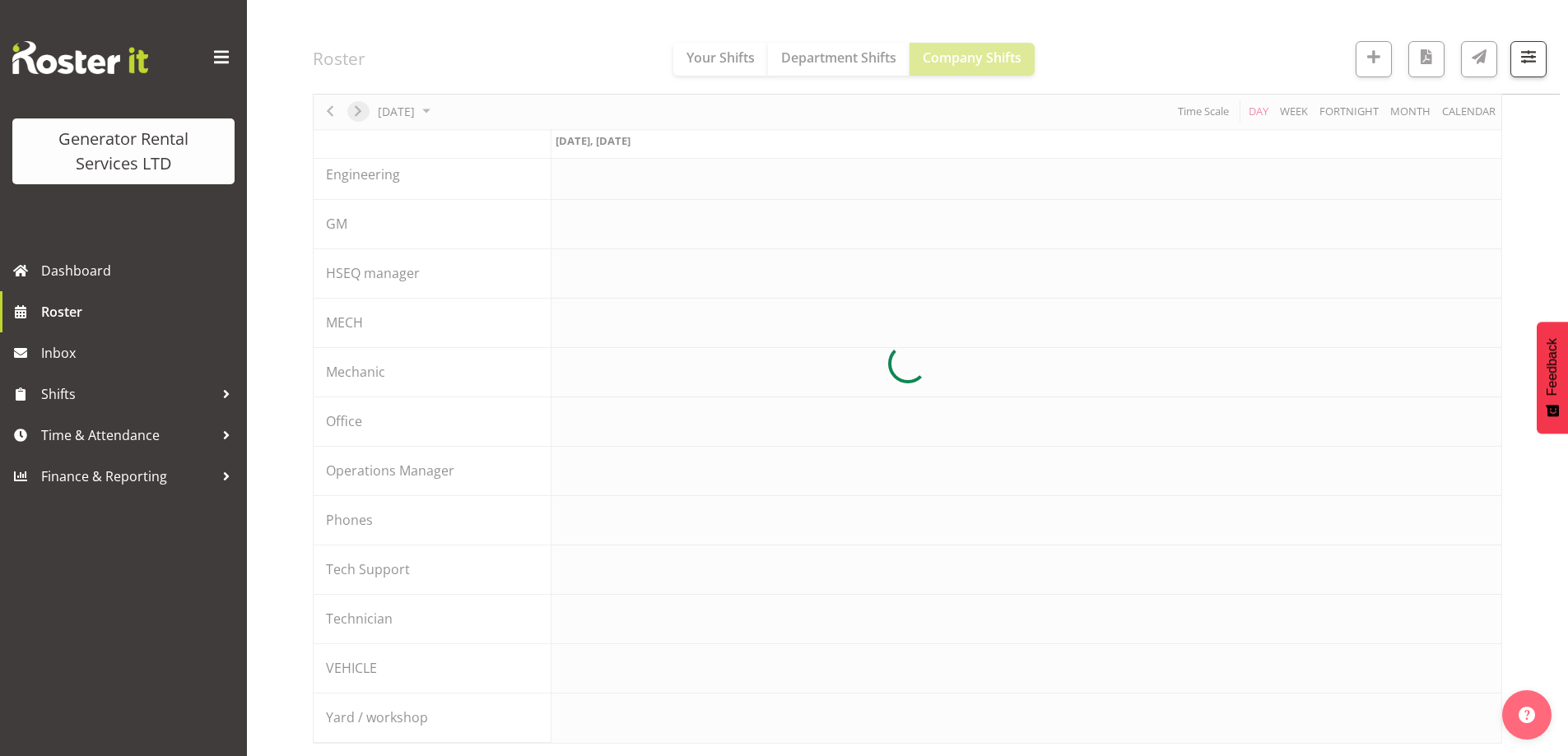
scroll to position [668, 0]
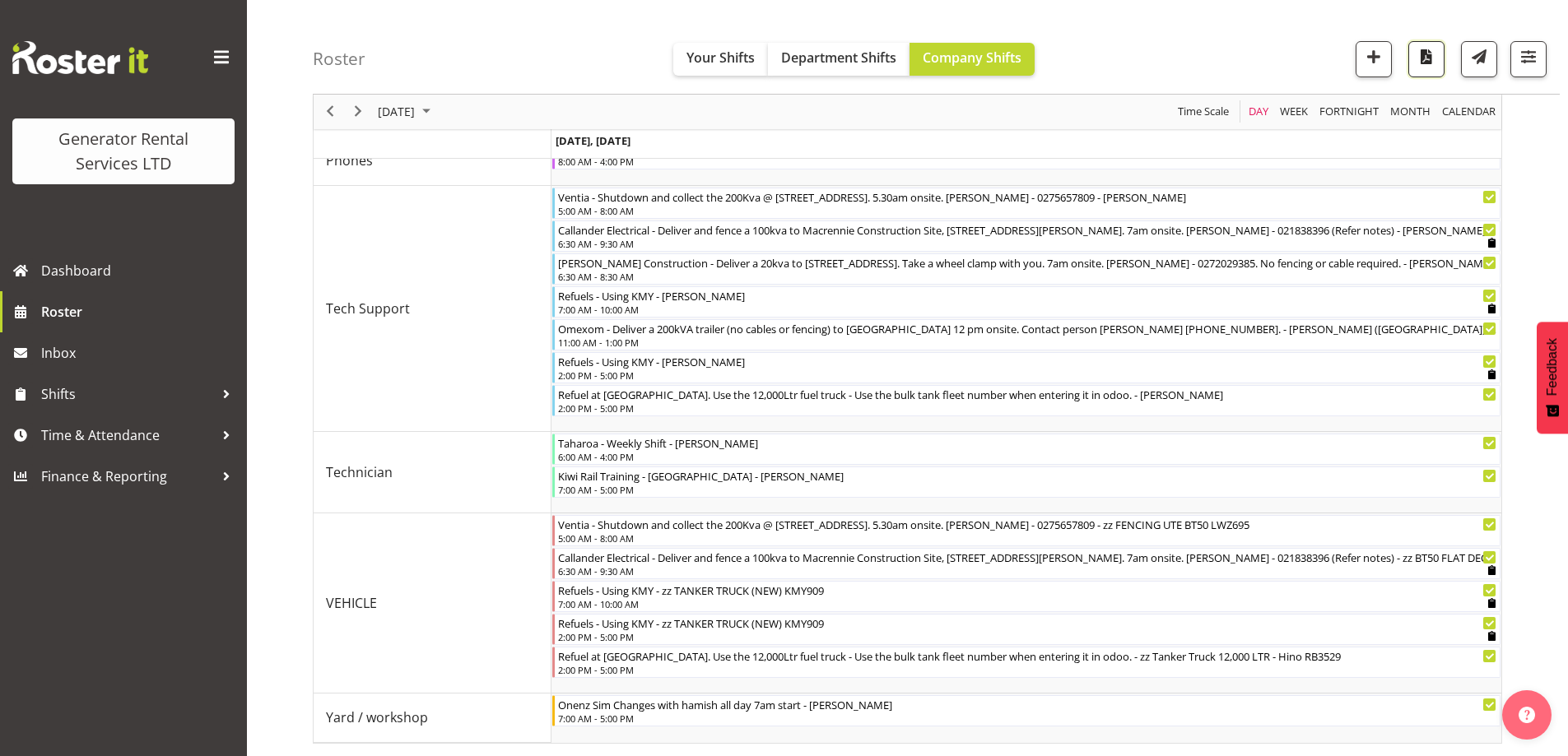
click at [1420, 60] on span "button" at bounding box center [1426, 56] width 22 height 22
click at [82, 314] on span "Roster" at bounding box center [140, 312] width 198 height 25
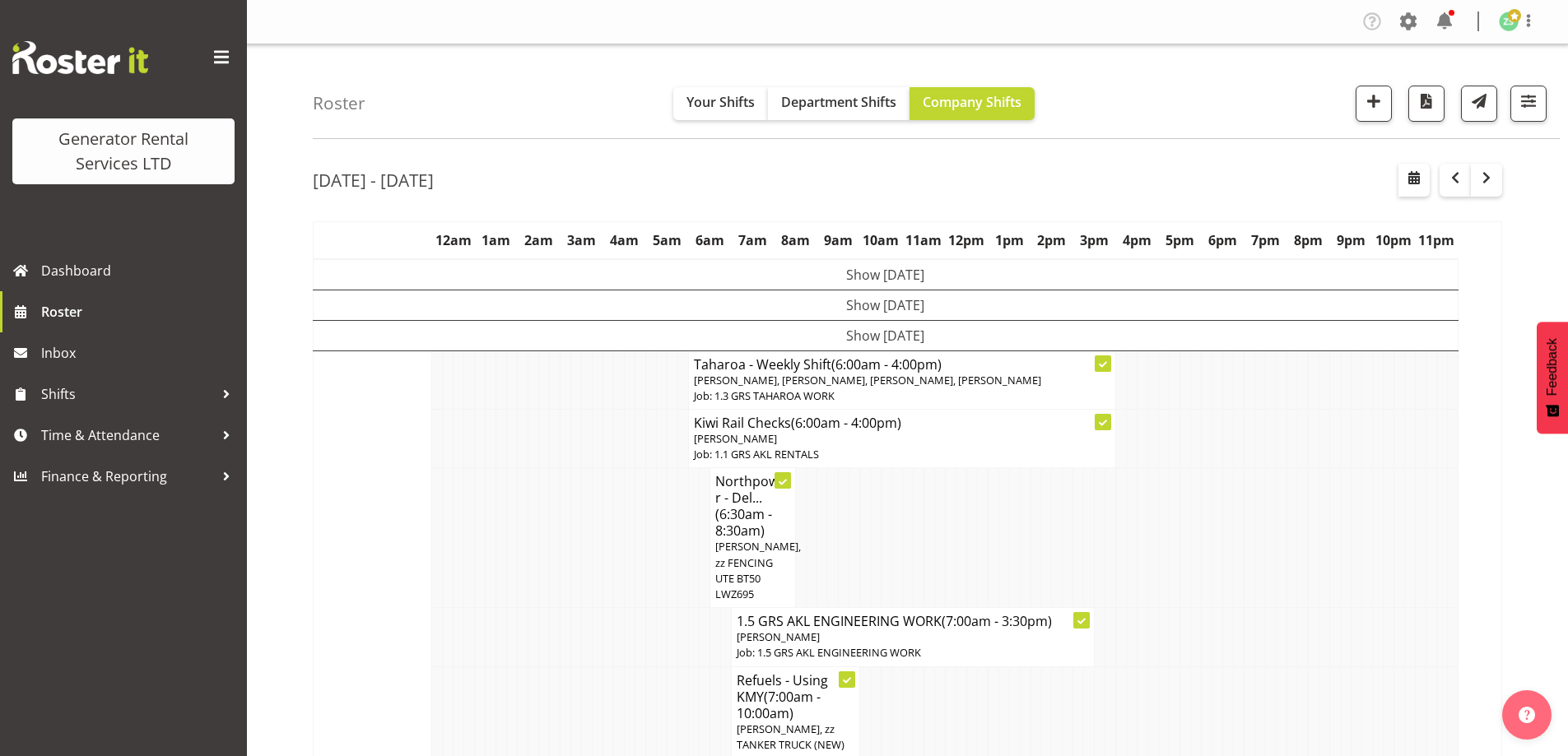
click at [584, 571] on td at bounding box center [587, 538] width 10 height 140
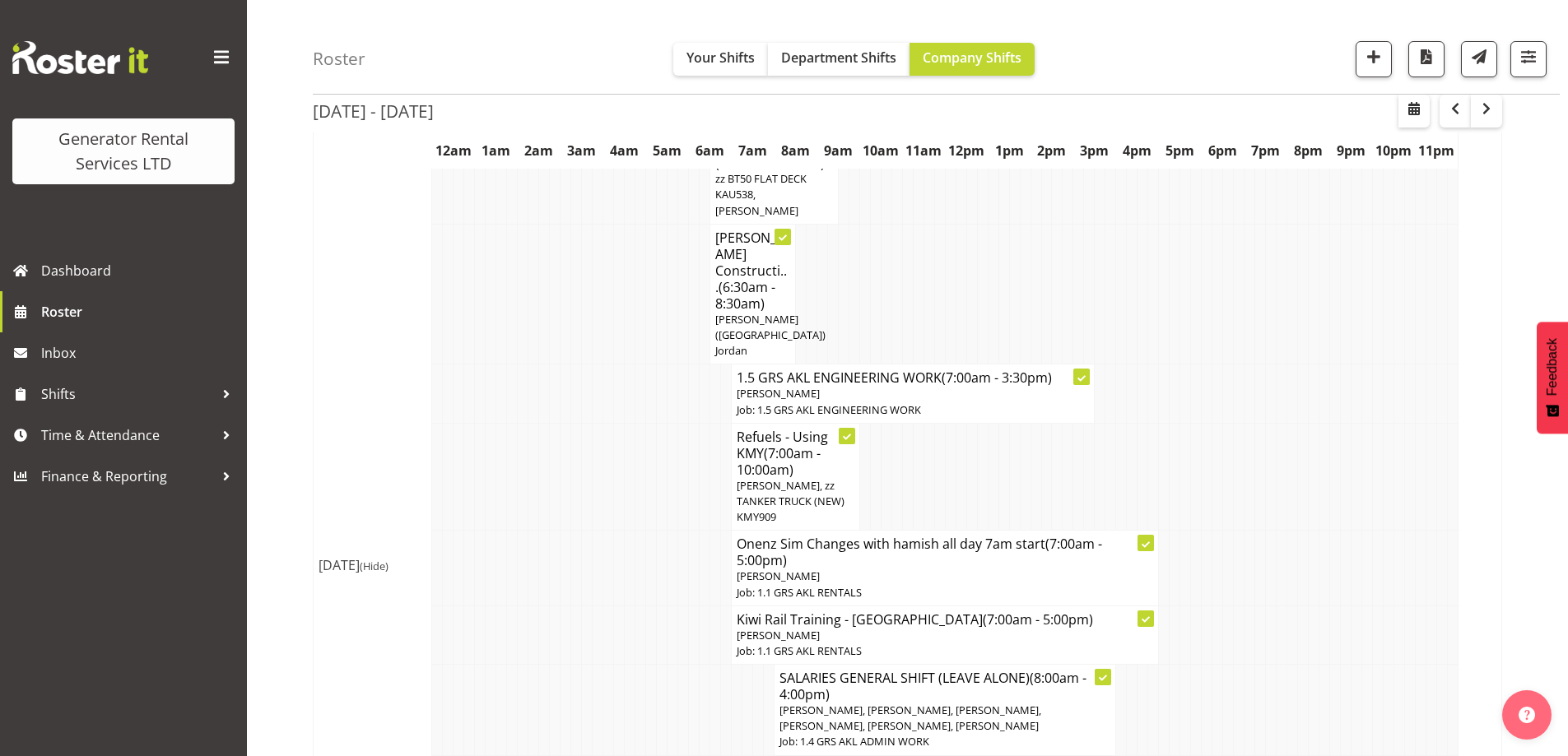
scroll to position [1810, 0]
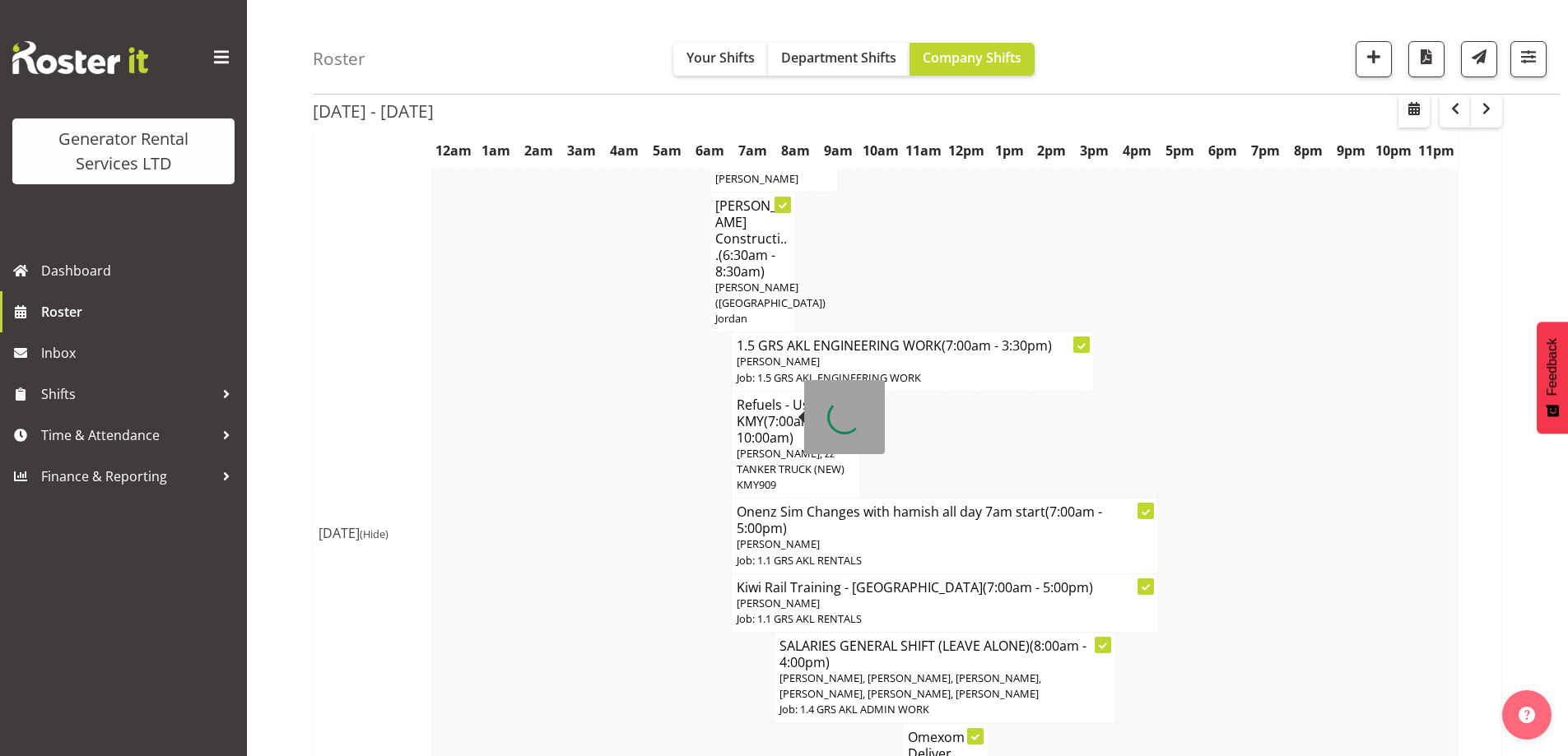
click at [782, 502] on span "(7:00am - 5:00pm)" at bounding box center [919, 520] width 365 height 35
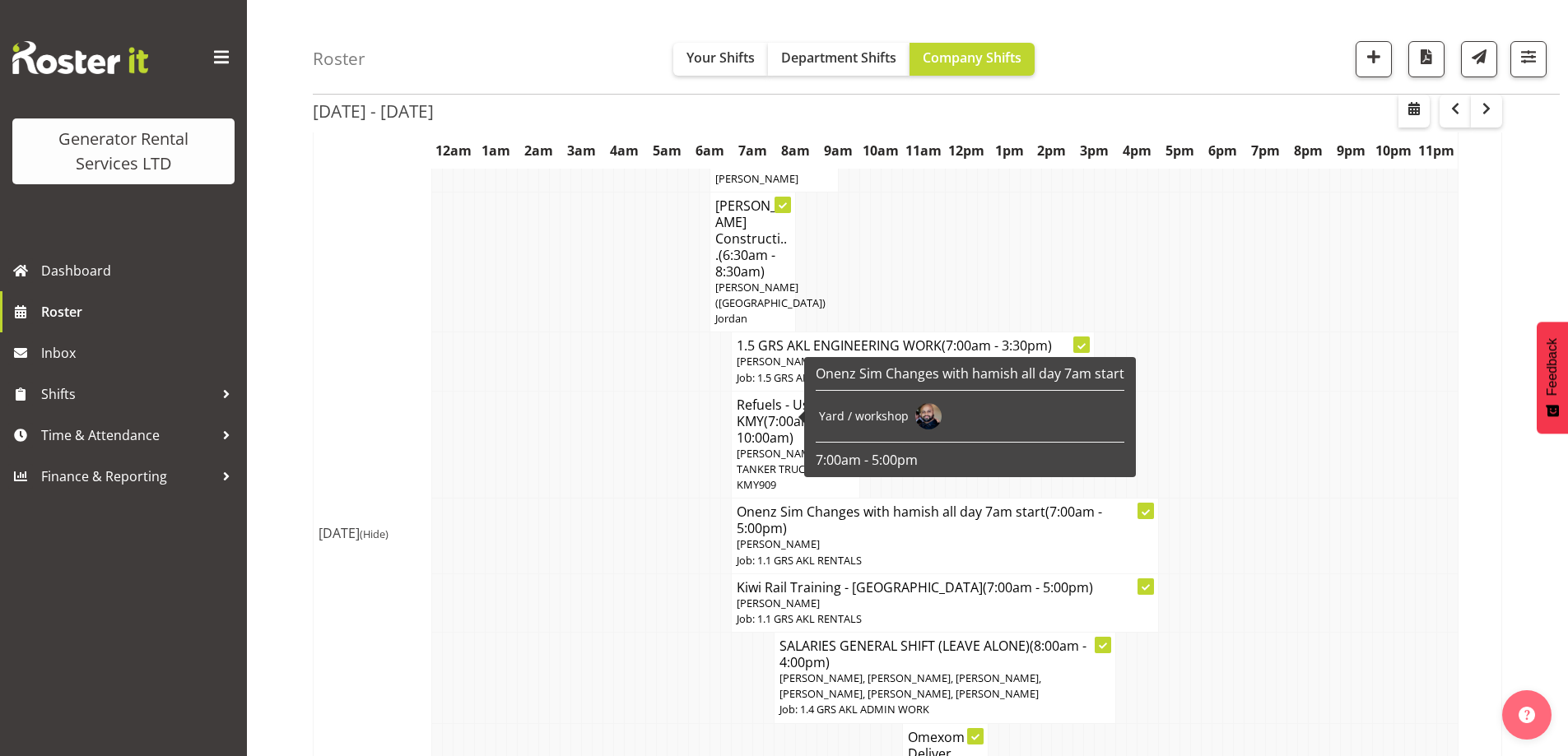
select select
select select "7"
select select "2025"
select select "7"
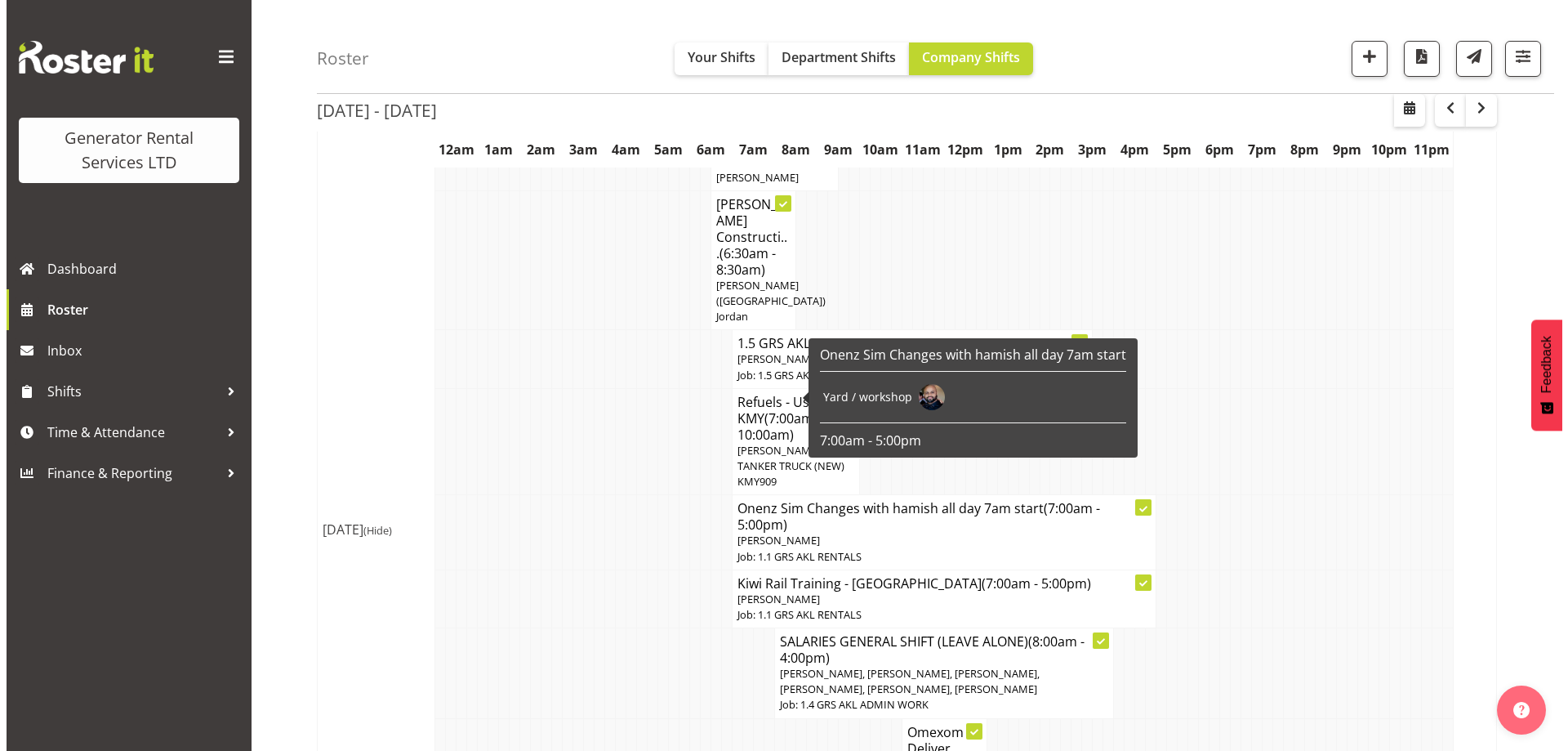
scroll to position [1790, 0]
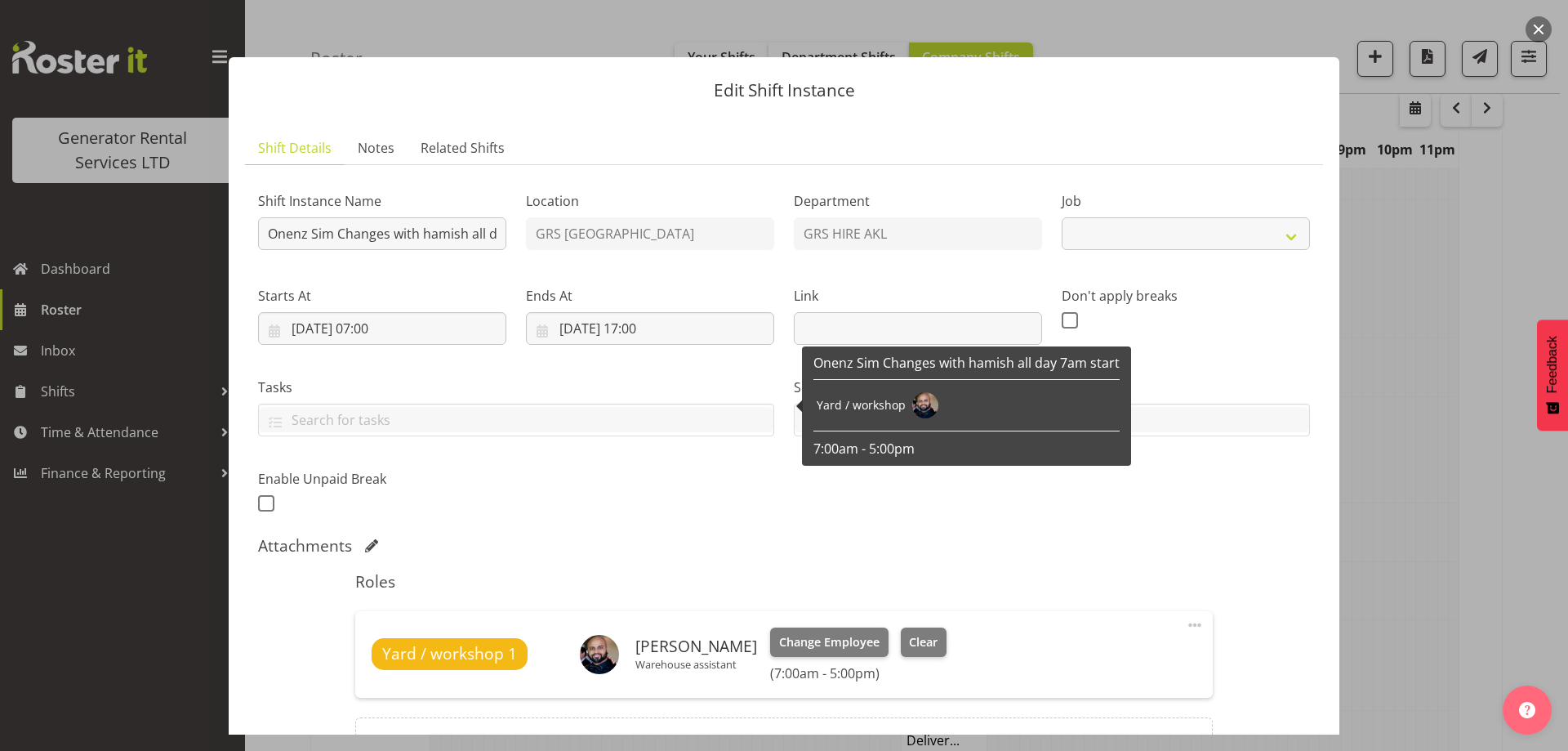
select select "9"
click at [458, 320] on input "[DATE] 07:00" at bounding box center [382, 328] width 248 height 33
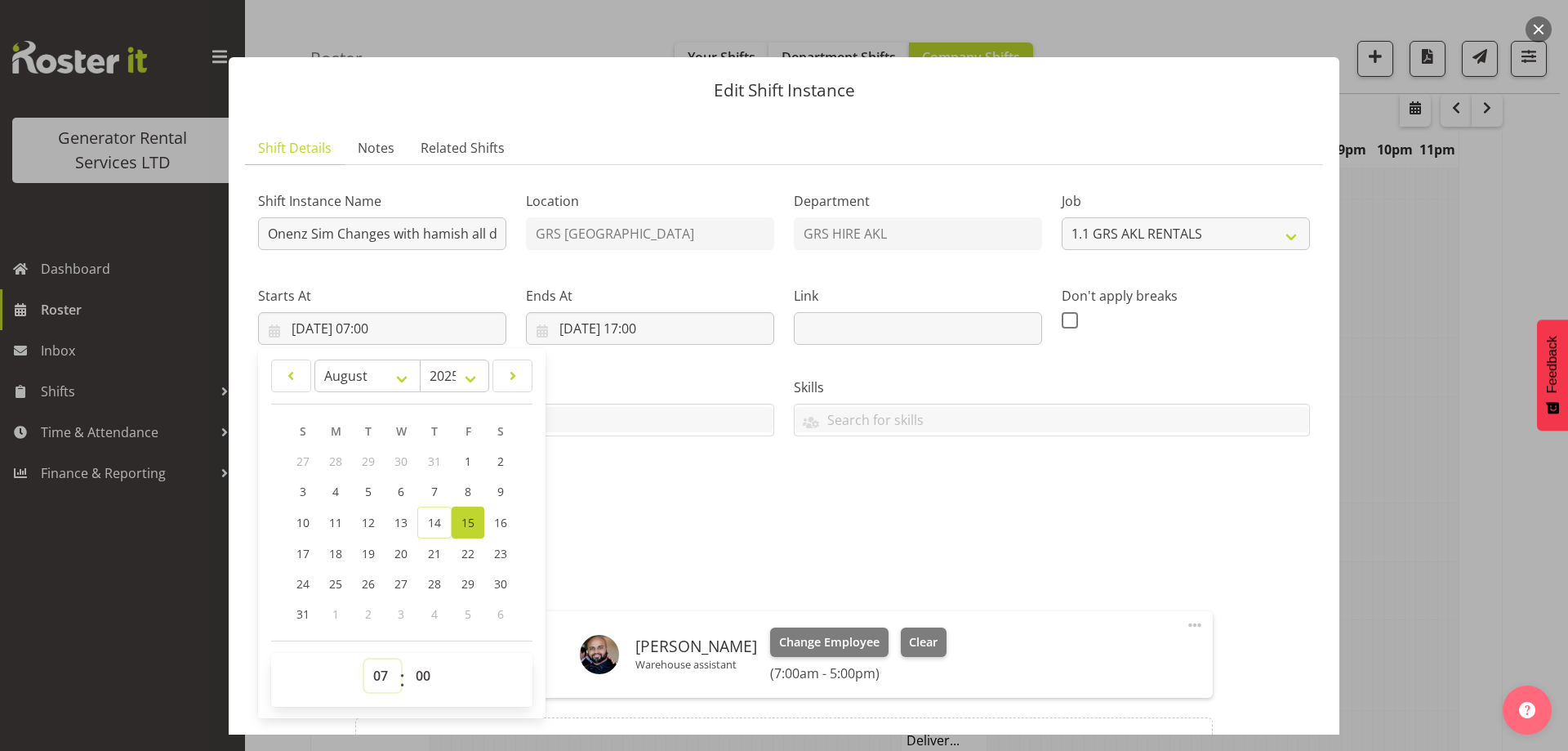
click at [382, 663] on select "00 01 02 03 04 05 06 07 08 09 10 11 12 13 14 15 16 17 18 19 20 21 22 23" at bounding box center [382, 676] width 37 height 33
select select "12"
click at [364, 659] on select "00 01 02 03 04 05 06 07 08 09 10 11 12 13 14 15 16 17 18 19 20 21 22 23" at bounding box center [382, 676] width 37 height 33
type input "15/08/2025, 12:00"
click at [809, 476] on div "Shift Instance Name Onenz Sim Changes with hamish all day 7am start Location GR…" at bounding box center [784, 347] width 1072 height 358
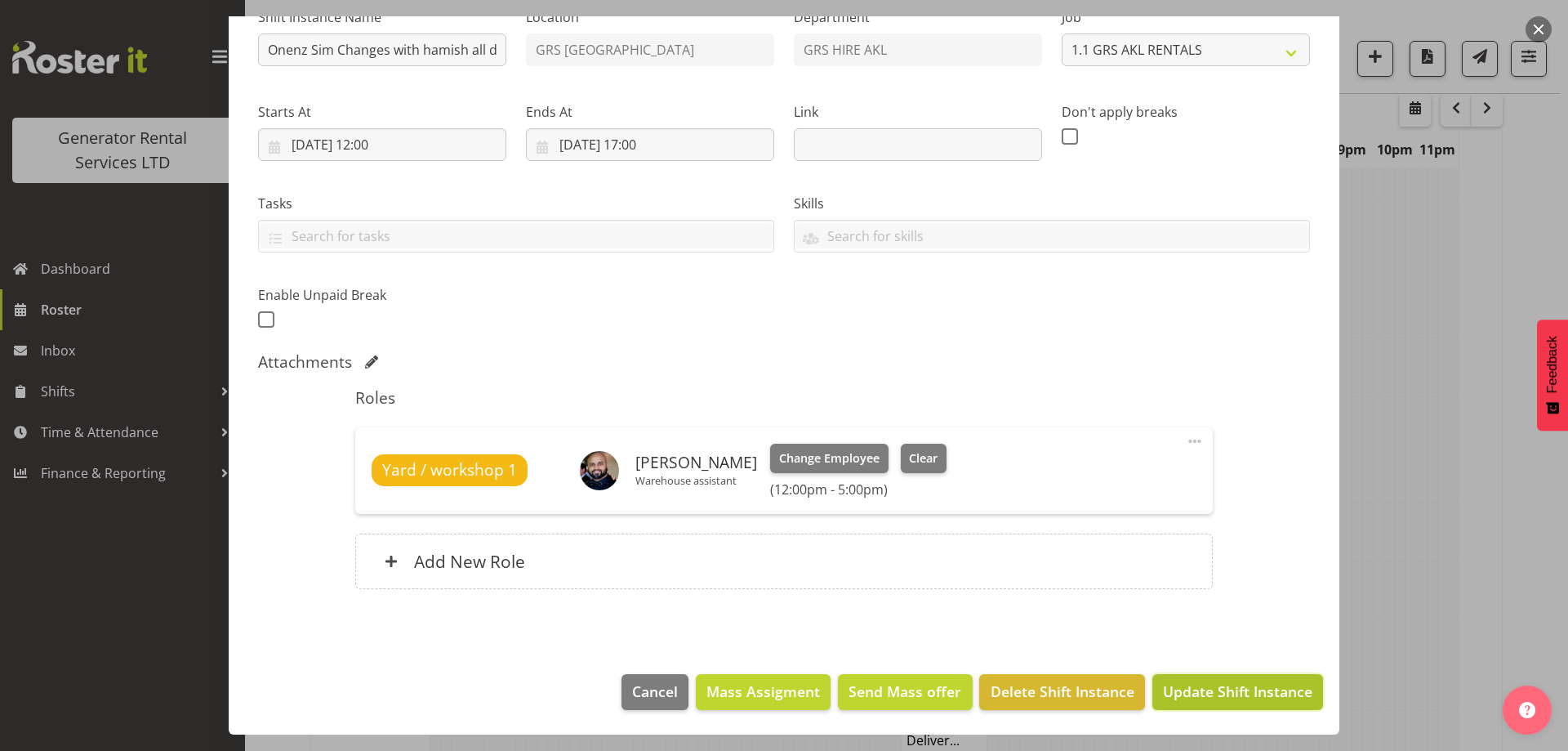
click at [1256, 696] on span "Update Shift Instance" at bounding box center [1237, 691] width 149 height 21
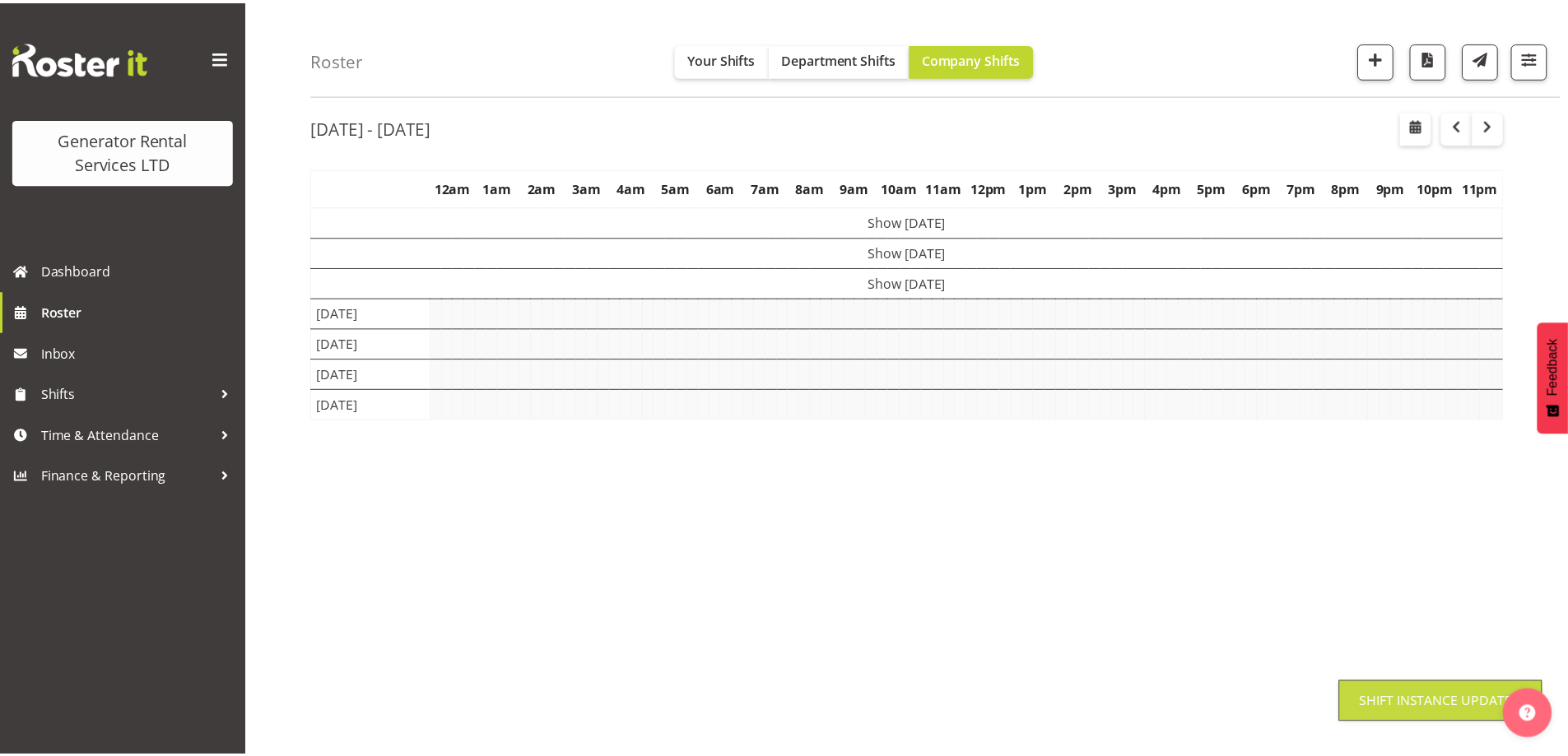
scroll to position [54, 0]
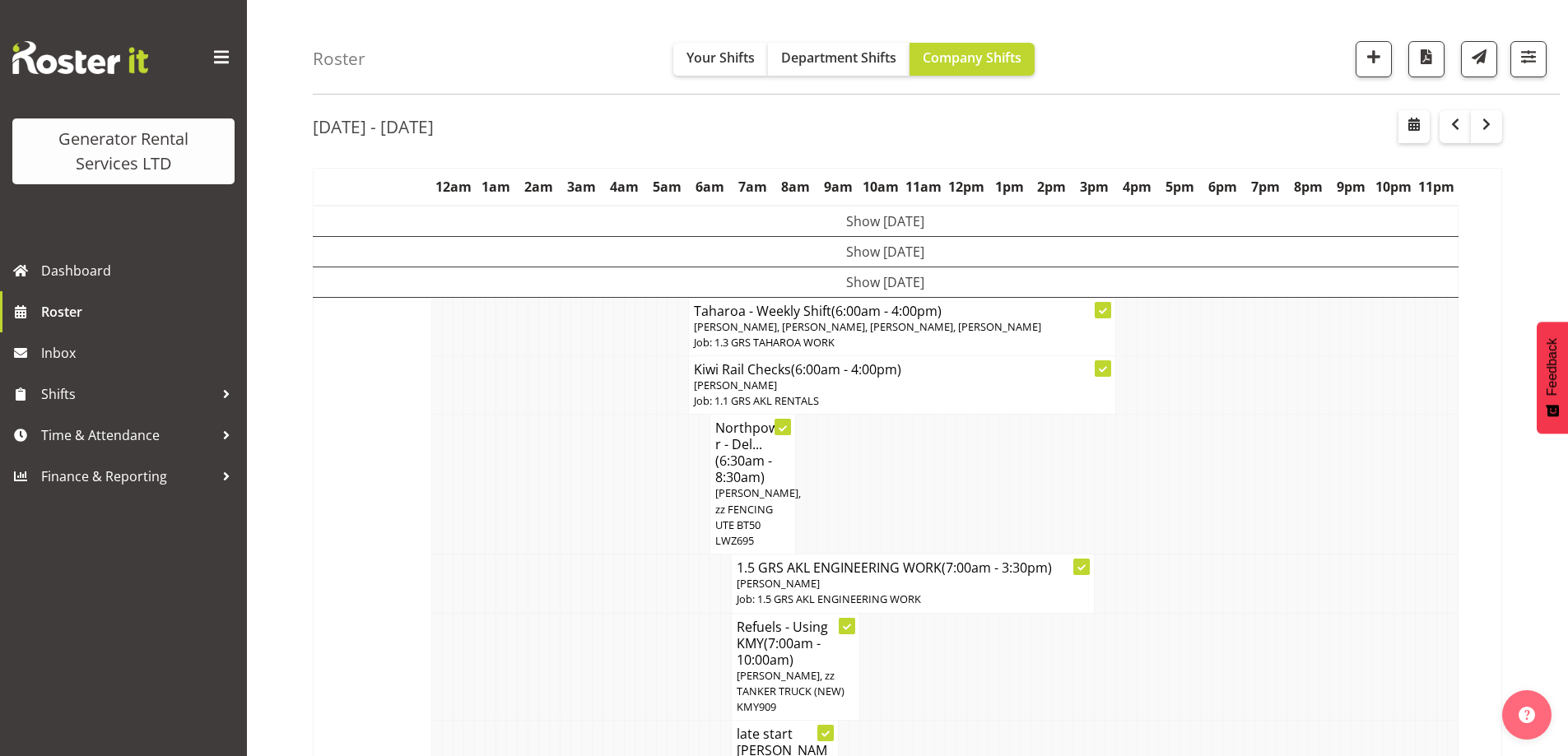
click at [635, 536] on td at bounding box center [641, 484] width 10 height 140
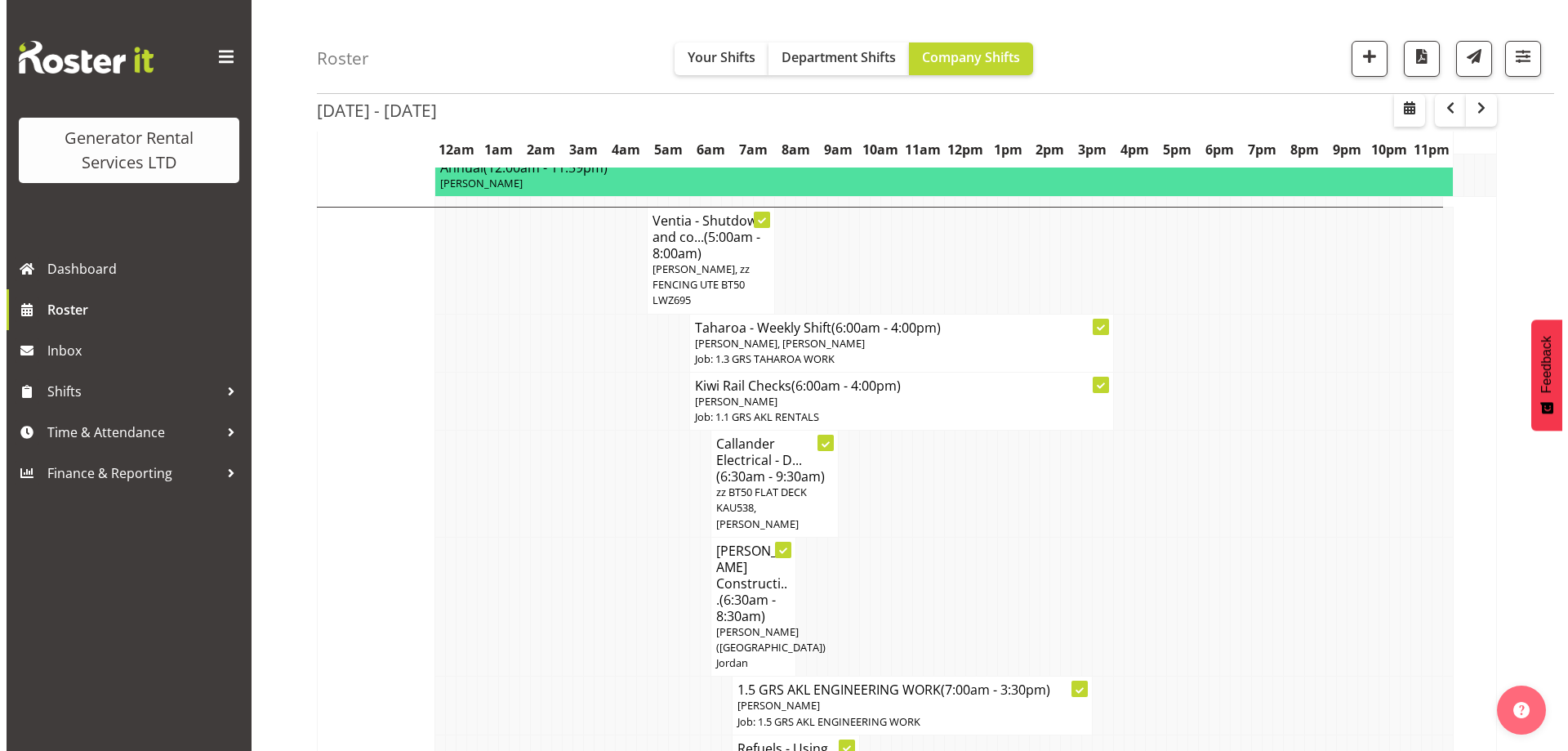
scroll to position [1442, 0]
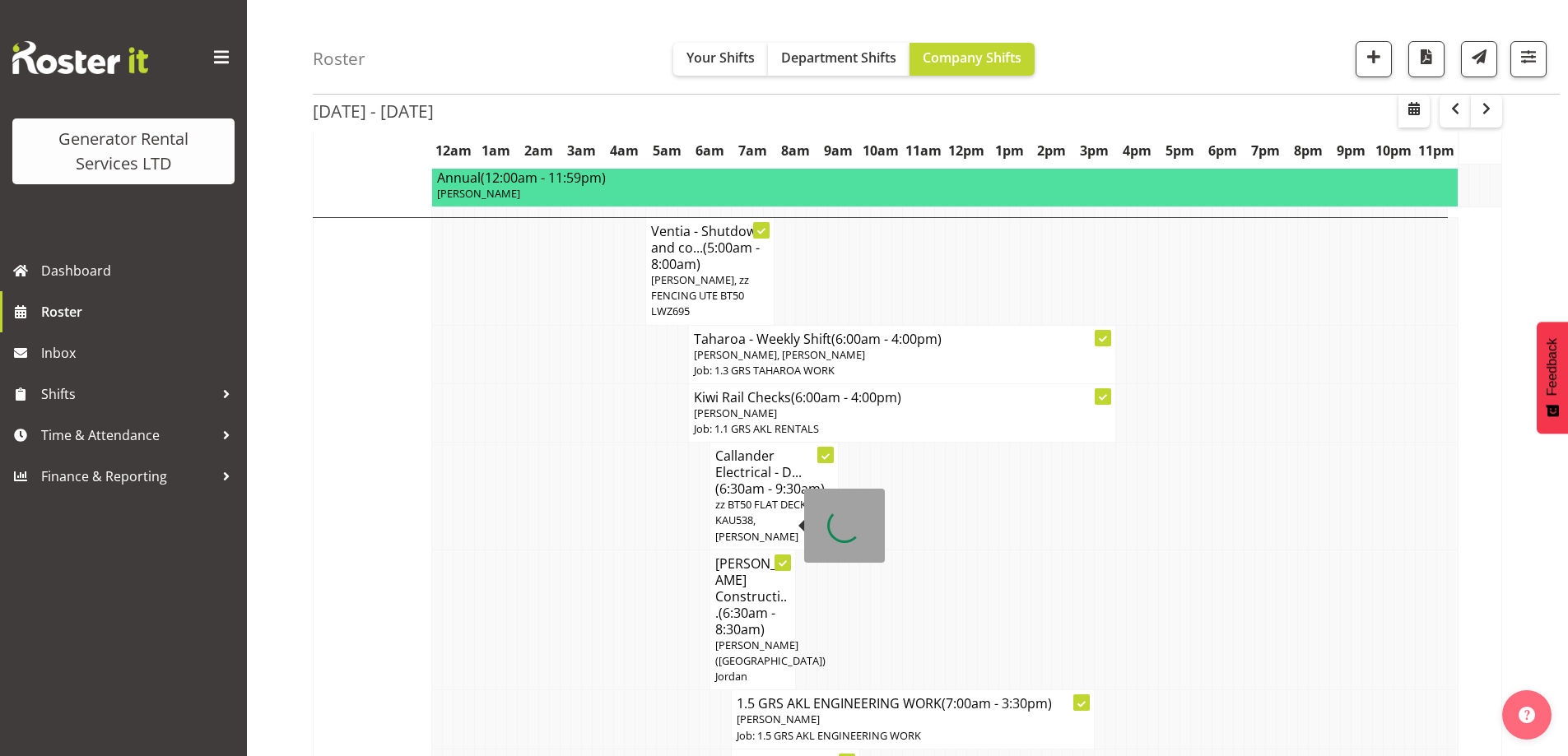
click at [748, 604] on span "(6:30am - 8:30am)" at bounding box center [745, 621] width 60 height 35
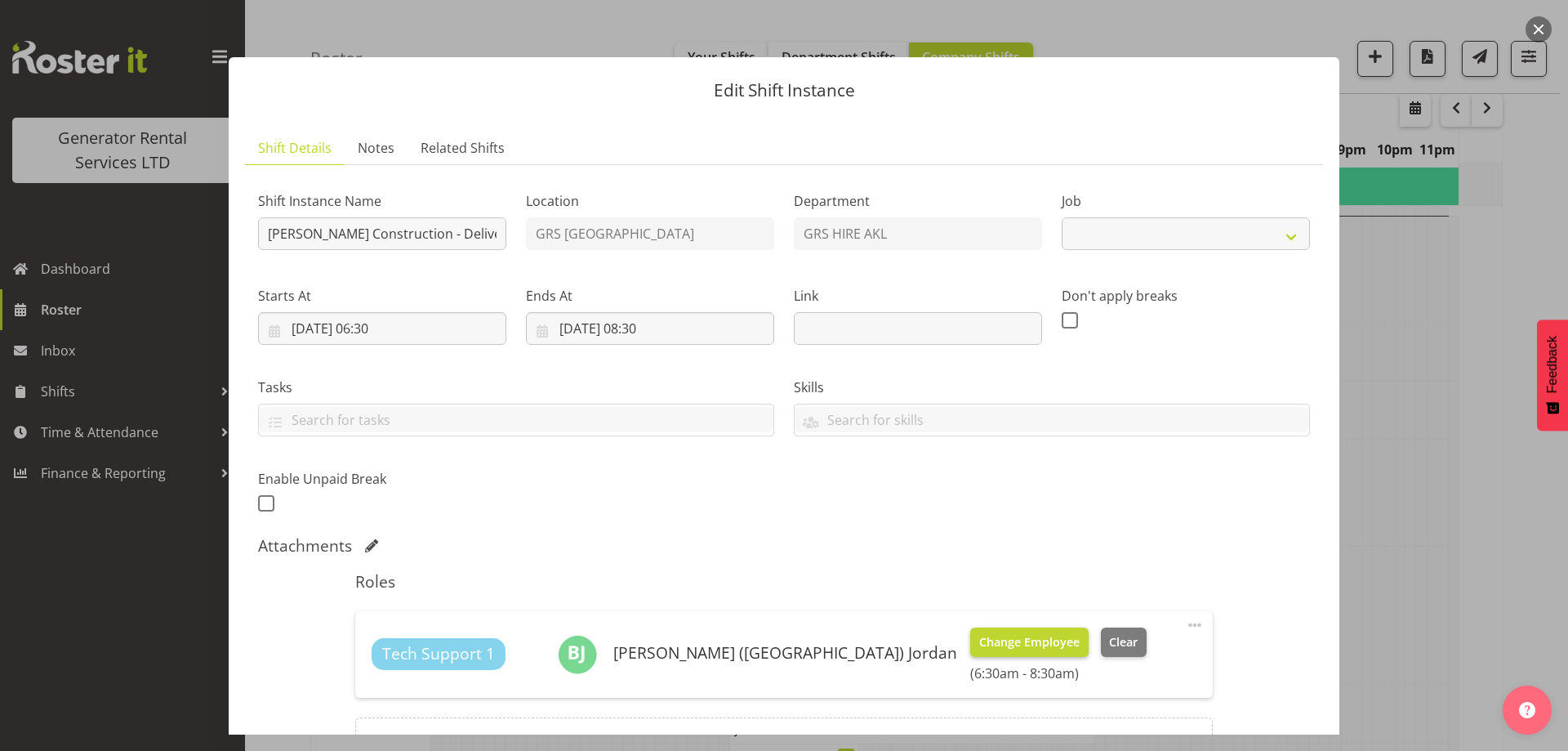
select select "9"
click at [970, 645] on button "Change Employee" at bounding box center [1029, 642] width 118 height 29
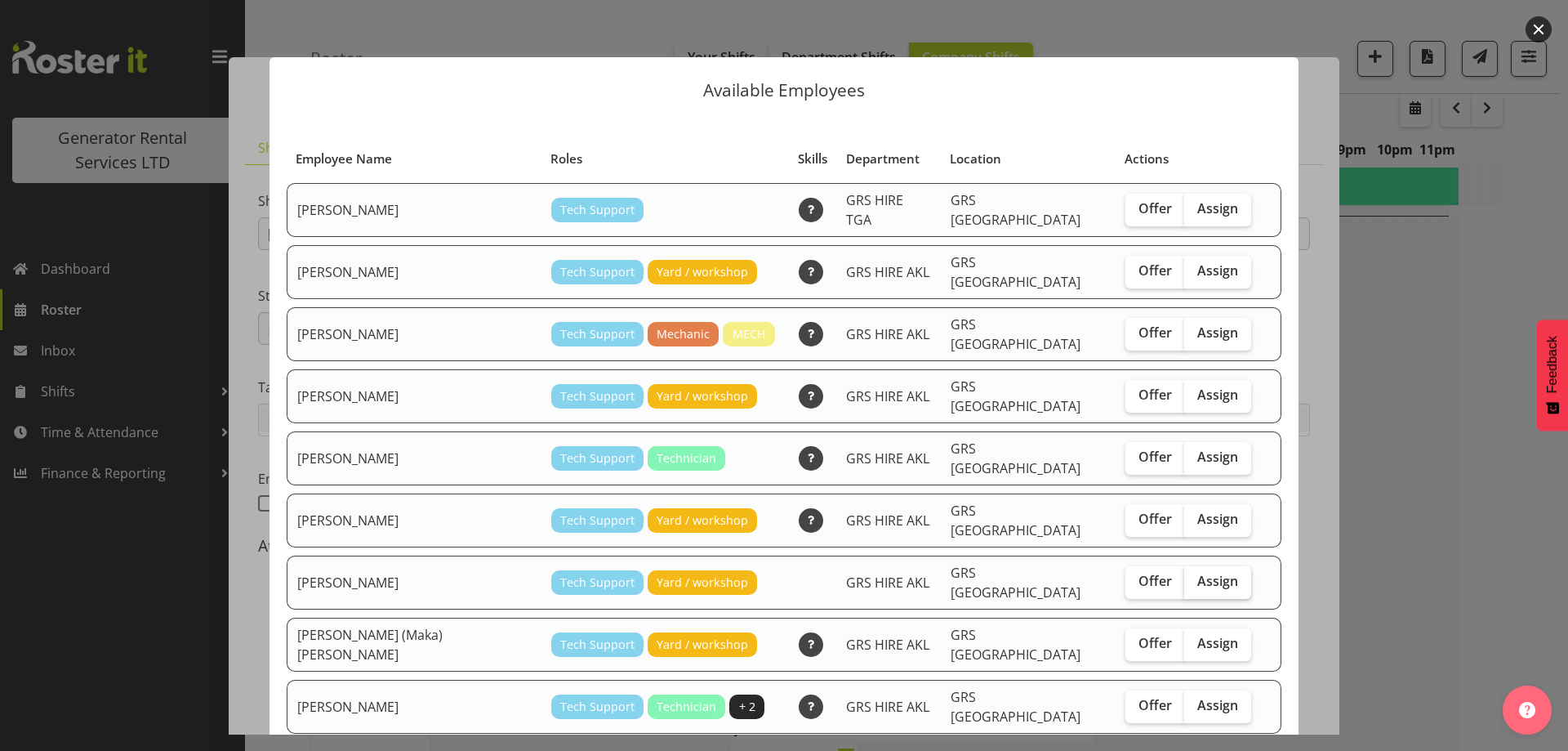
click at [1184, 567] on label "Assign" at bounding box center [1218, 583] width 67 height 33
click at [1184, 576] on input "Assign" at bounding box center [1189, 581] width 10 height 10
checkbox input "true"
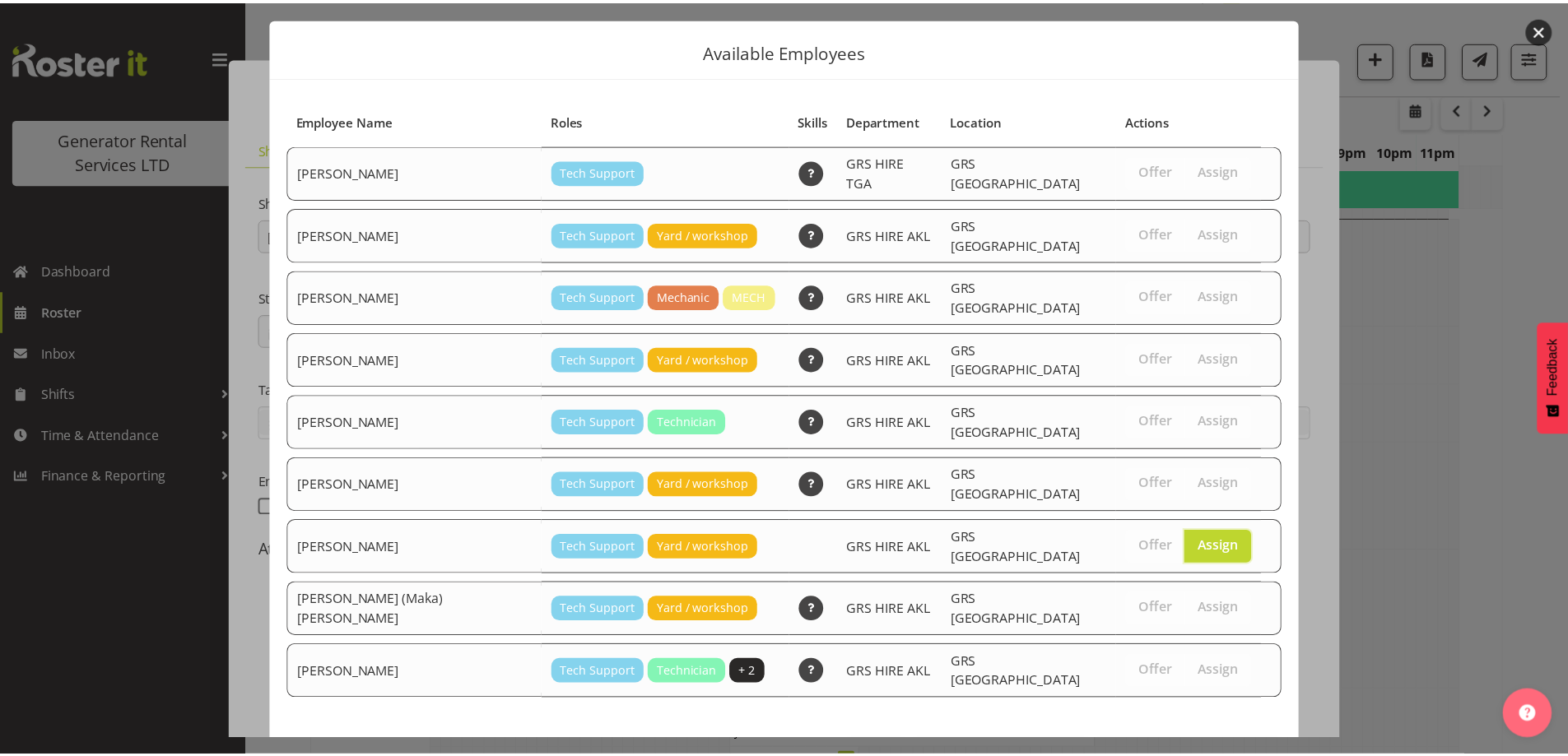
scroll to position [43, 0]
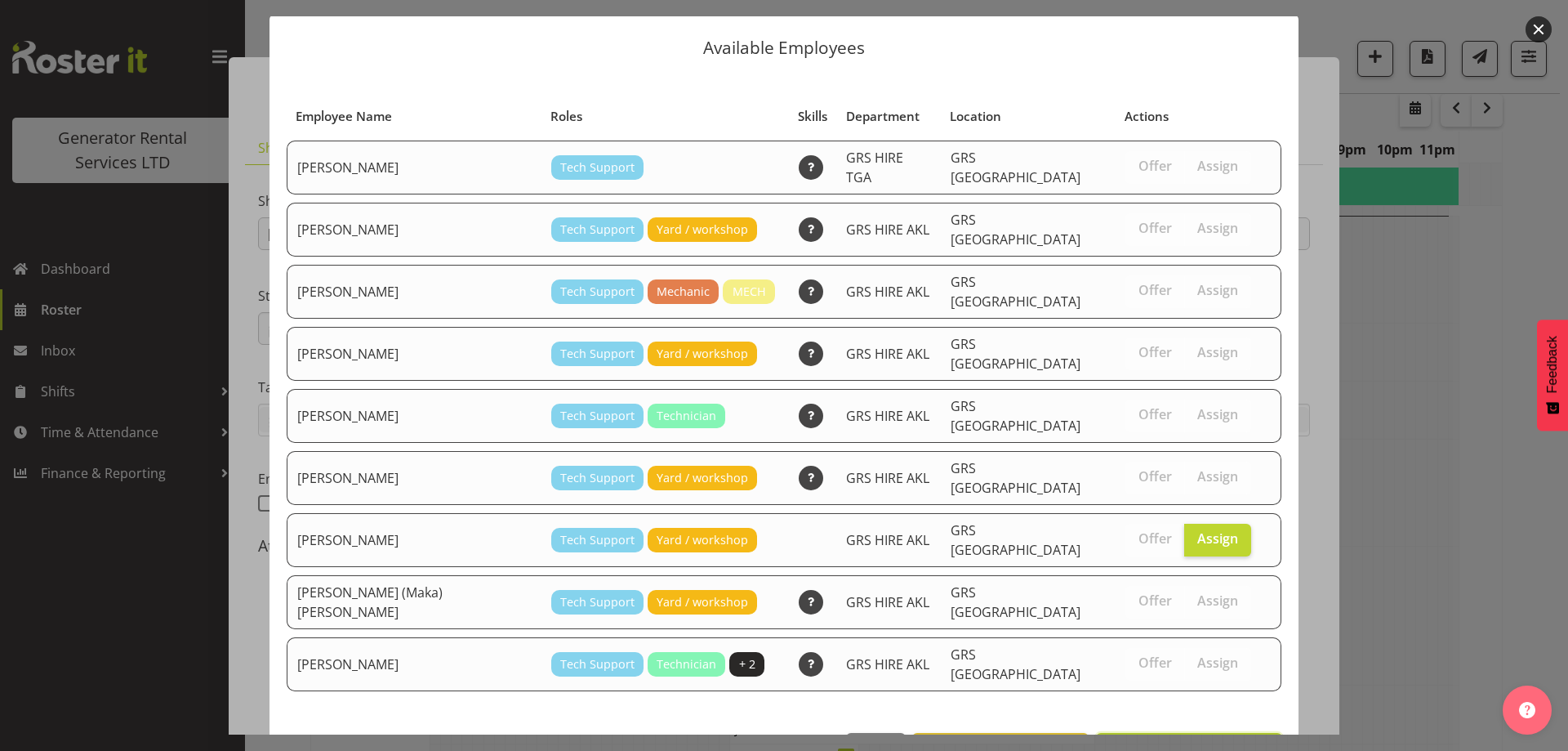
click at [1210, 742] on span "Assign Sean Moitra" at bounding box center [1189, 751] width 165 height 20
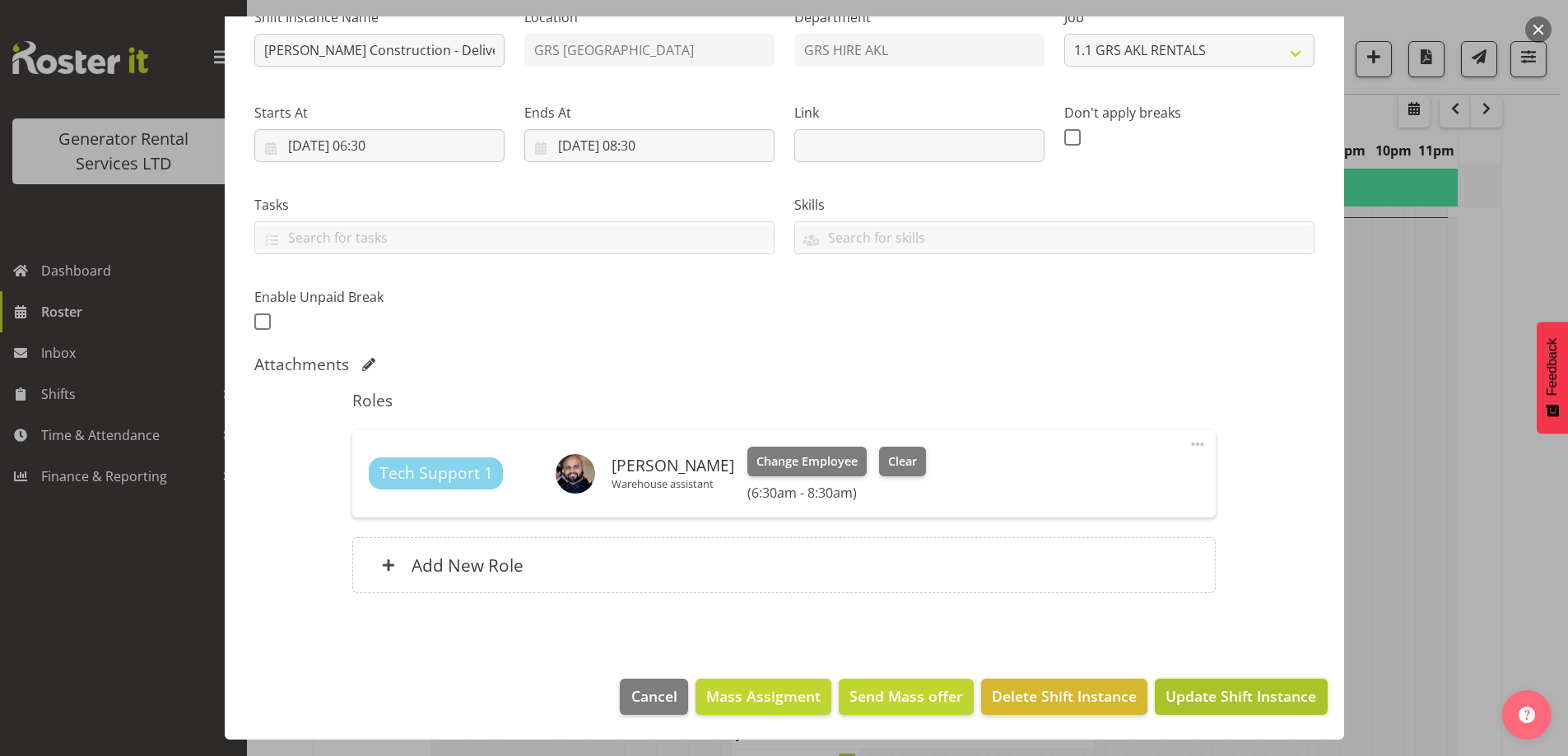
click at [1211, 690] on span "Update Shift Instance" at bounding box center [1241, 696] width 150 height 22
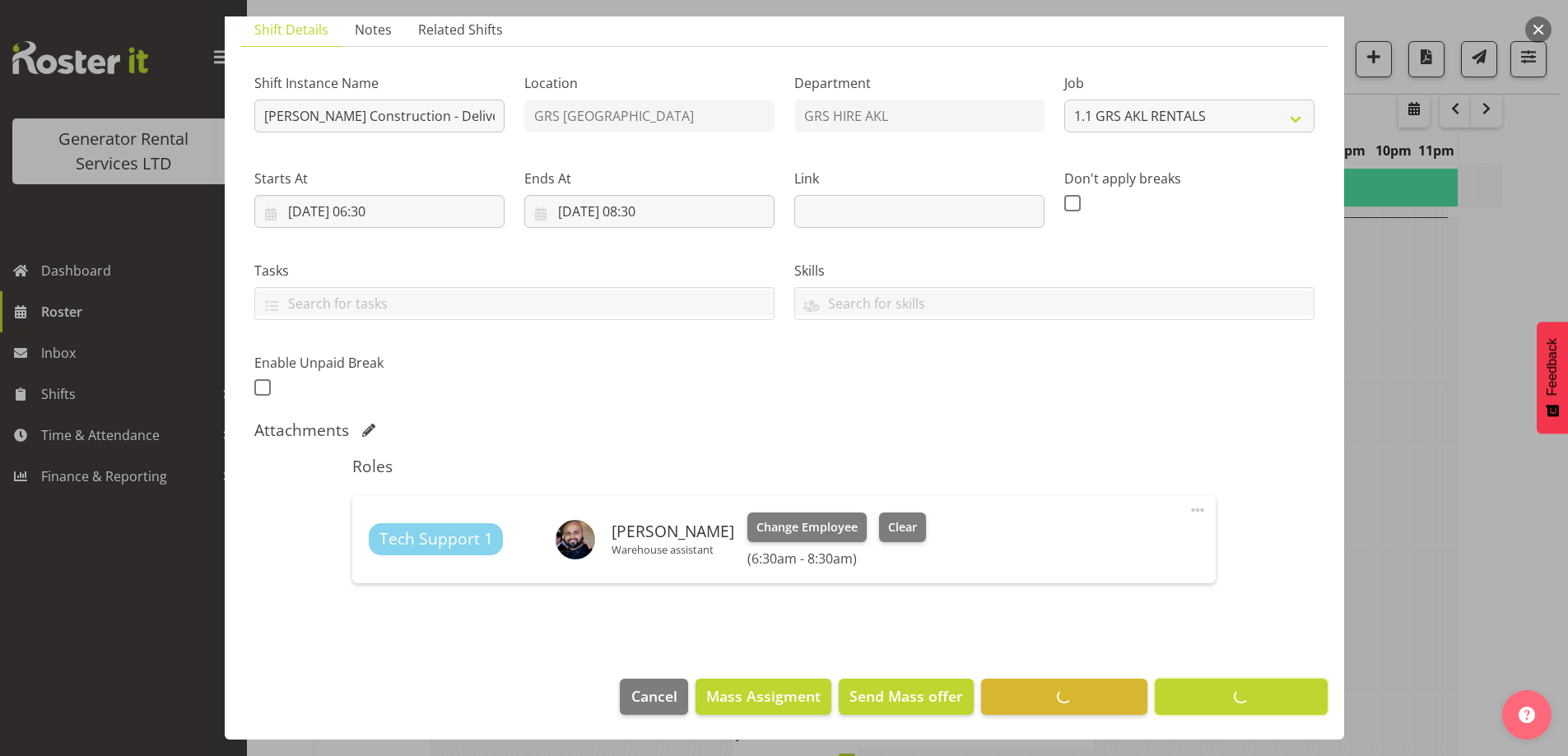
scroll to position [54, 0]
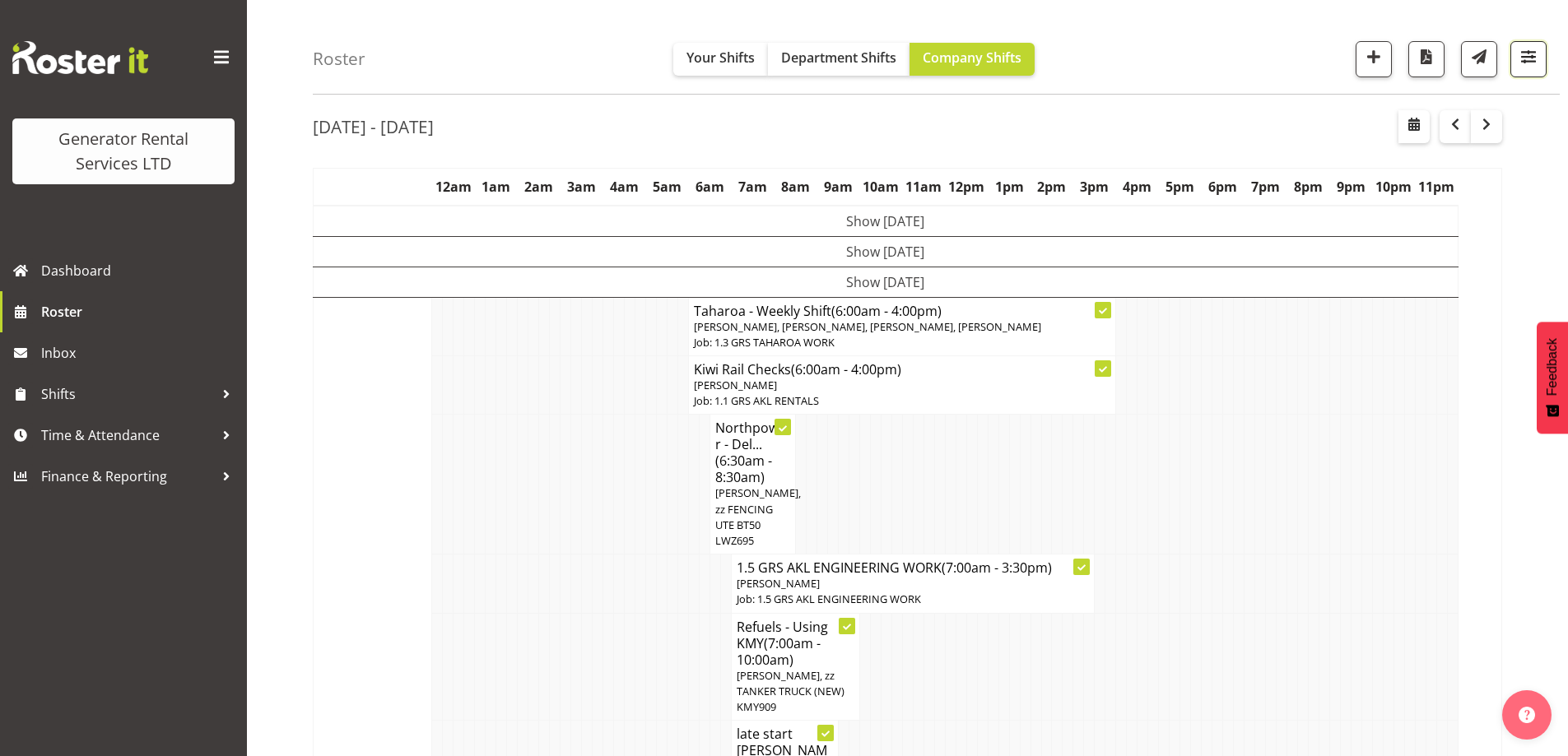
click at [1538, 67] on span "button" at bounding box center [1528, 56] width 22 height 22
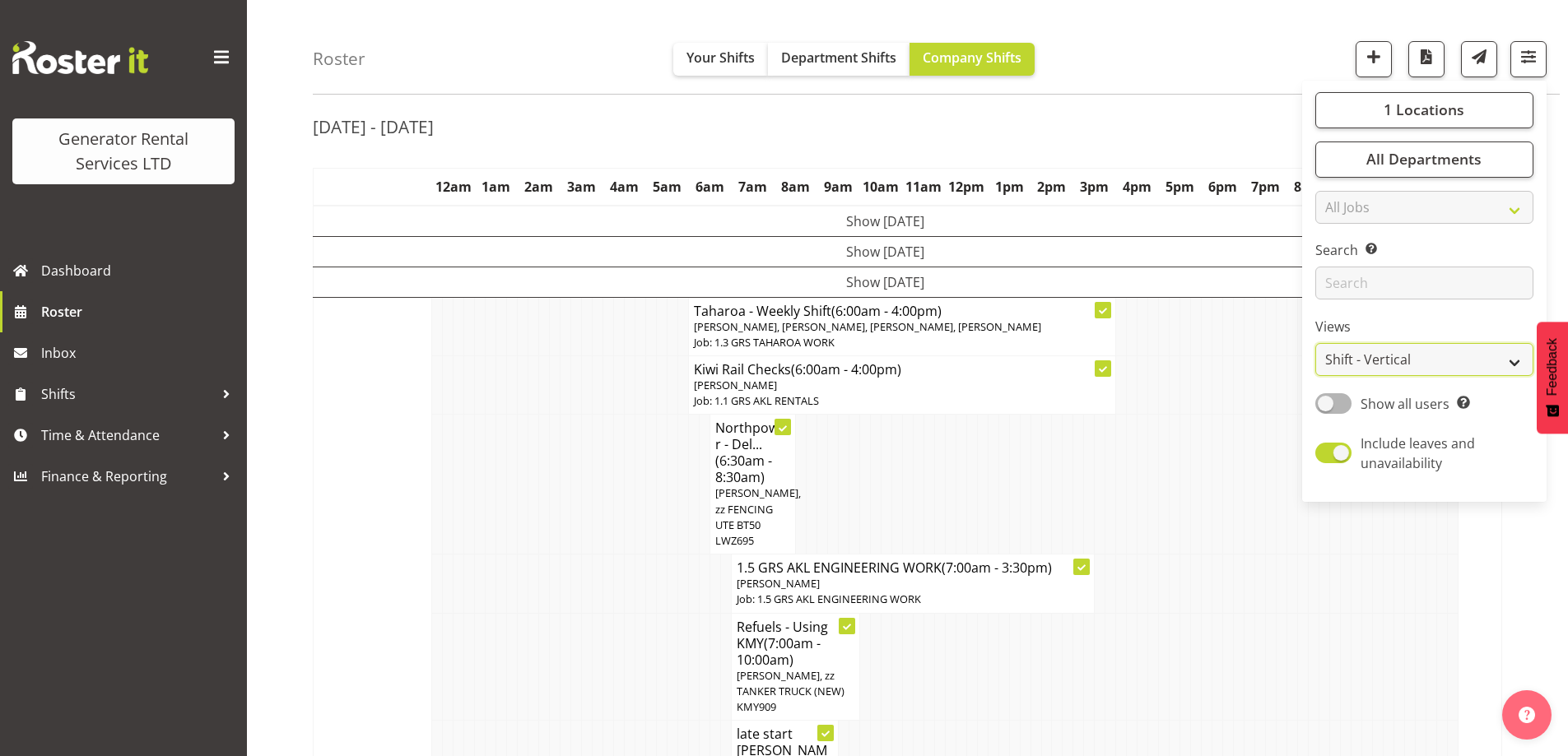
click at [1413, 358] on select "Staff Role Shift - Horizontal Shift - Vertical Staff - Location" at bounding box center [1424, 360] width 218 height 33
select select "role"
click at [1316, 377] on select "Staff Role Shift - Horizontal Shift - Vertical Staff - Location" at bounding box center [1424, 360] width 218 height 33
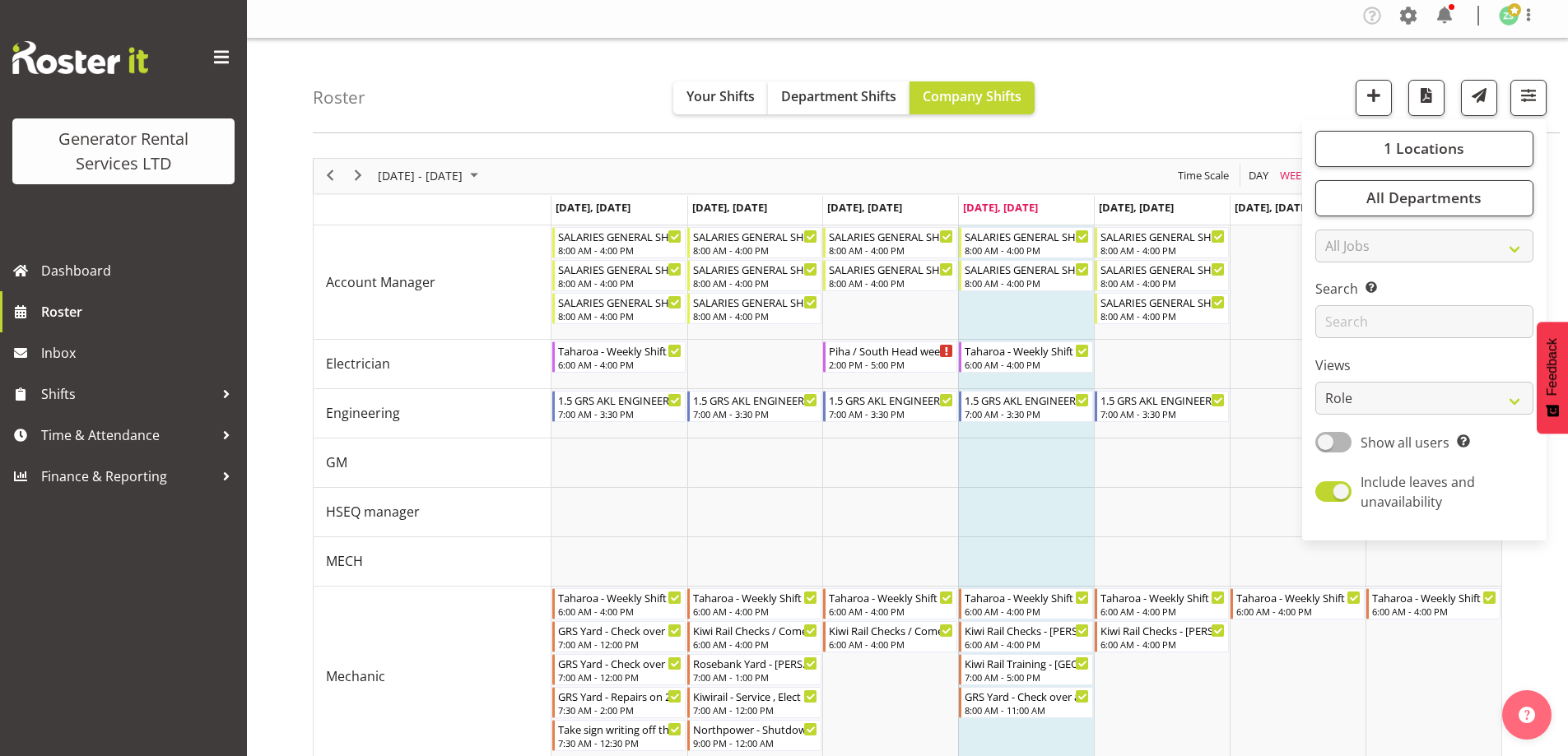
click at [1204, 97] on div "Roster Your Shifts Department Shifts Company Shifts 1 Locations Clear GRS Auckl…" at bounding box center [936, 86] width 1247 height 95
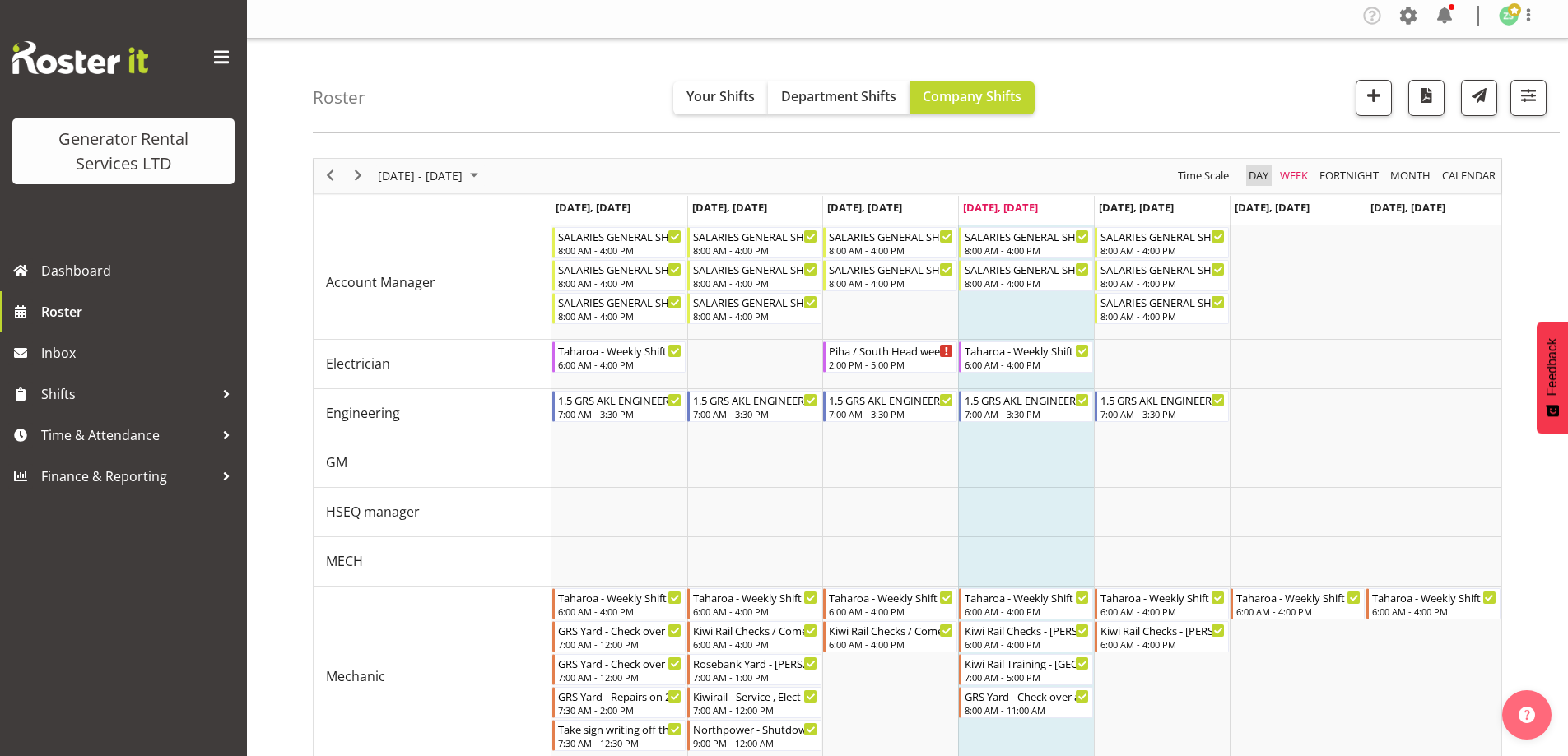
click at [1250, 173] on span "Day" at bounding box center [1258, 176] width 23 height 21
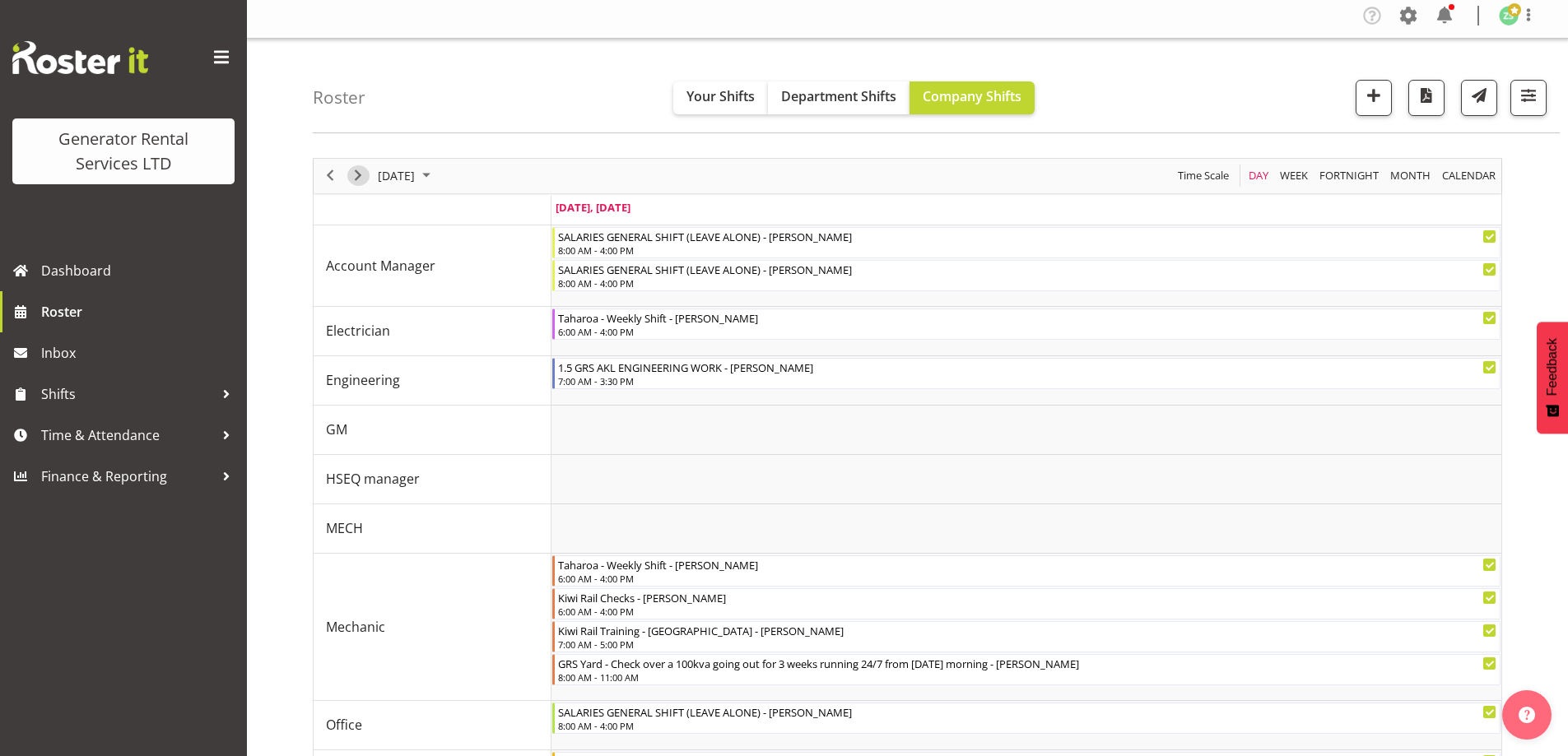
click at [362, 174] on span "Next" at bounding box center [357, 176] width 20 height 21
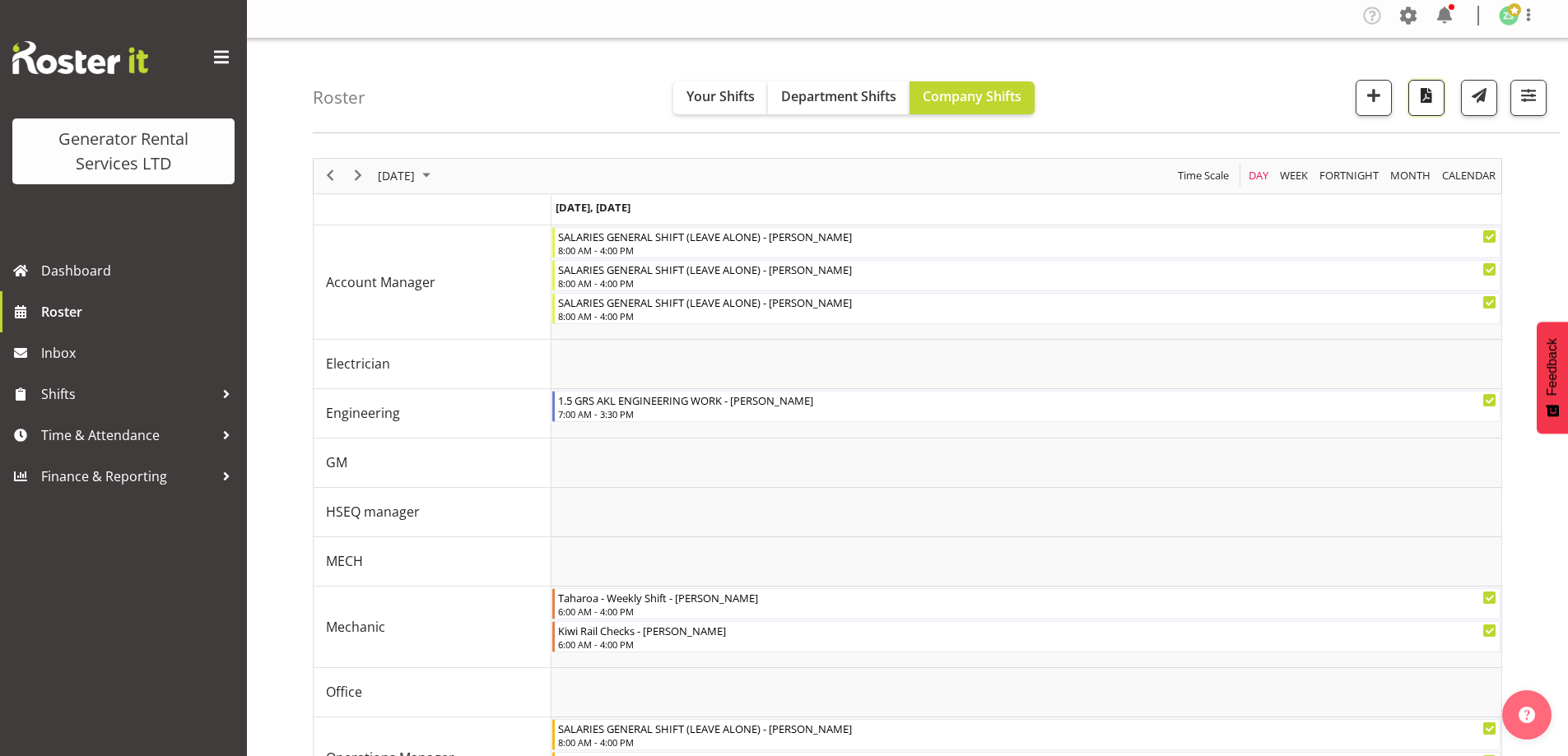
click at [1414, 106] on button "button" at bounding box center [1426, 98] width 36 height 36
click at [127, 327] on link "Roster" at bounding box center [123, 312] width 247 height 41
click at [123, 312] on span "Roster" at bounding box center [140, 312] width 198 height 25
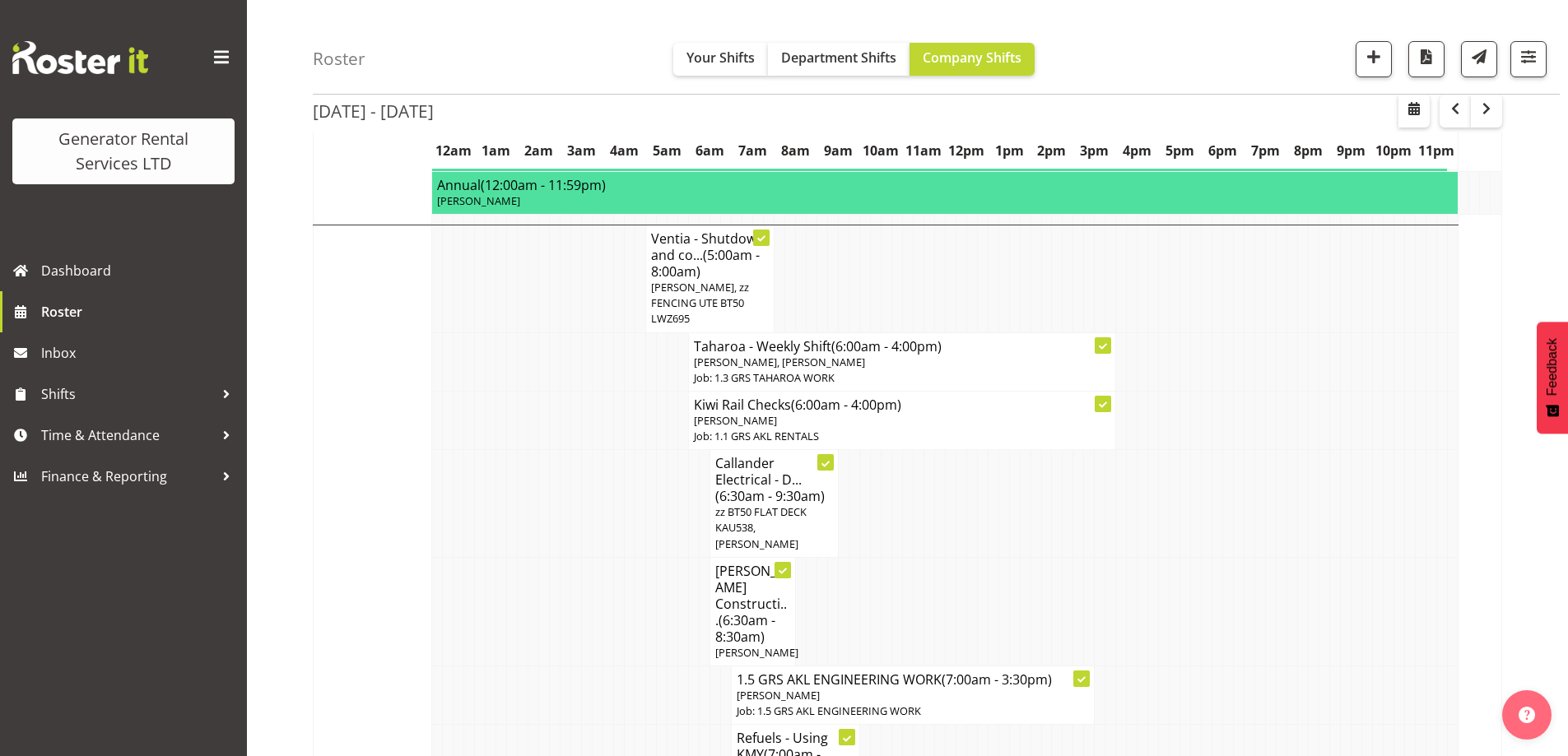
scroll to position [1645, 0]
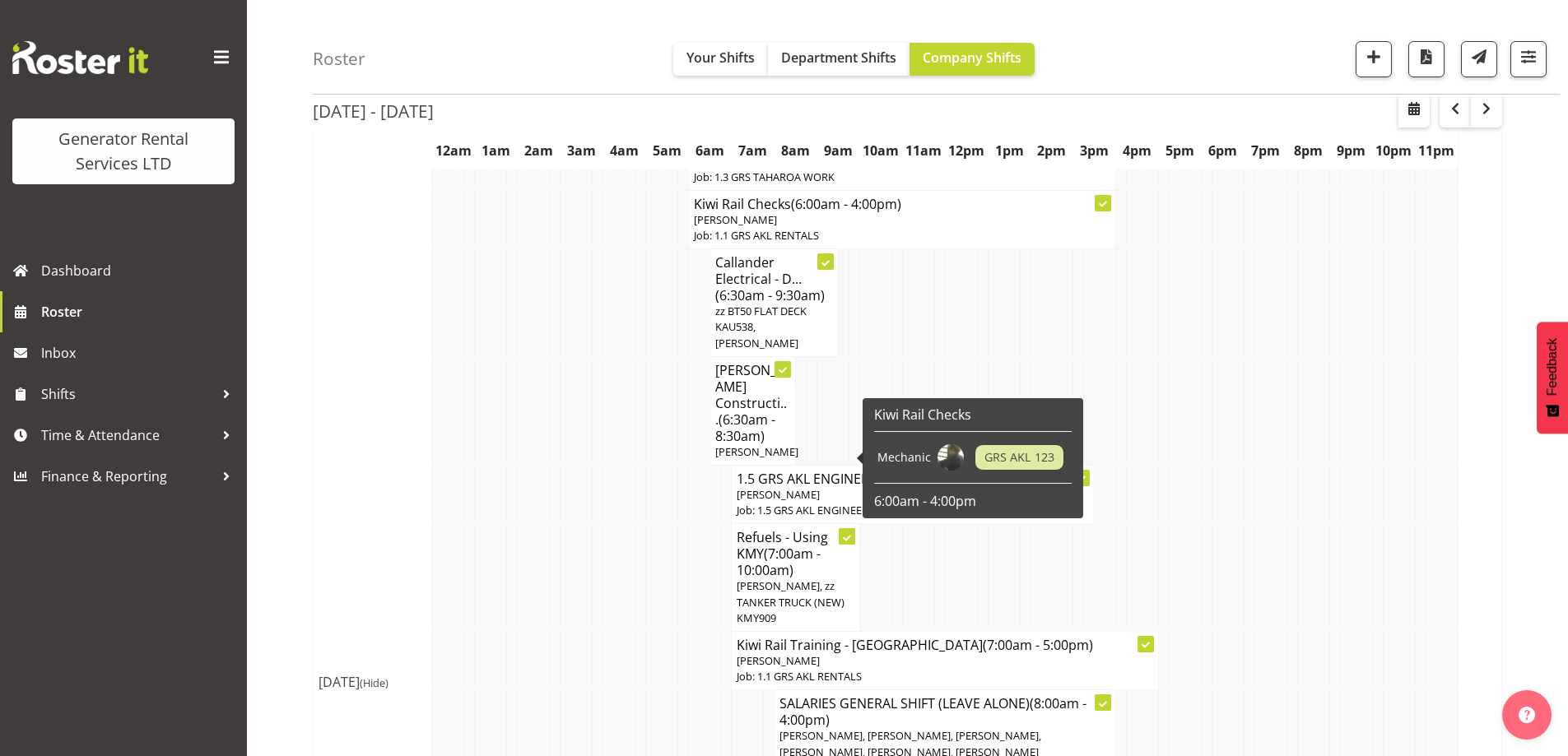
click at [749, 578] on span "[PERSON_NAME], zz TANKER TRUCK (NEW) KMY909" at bounding box center [790, 601] width 108 height 46
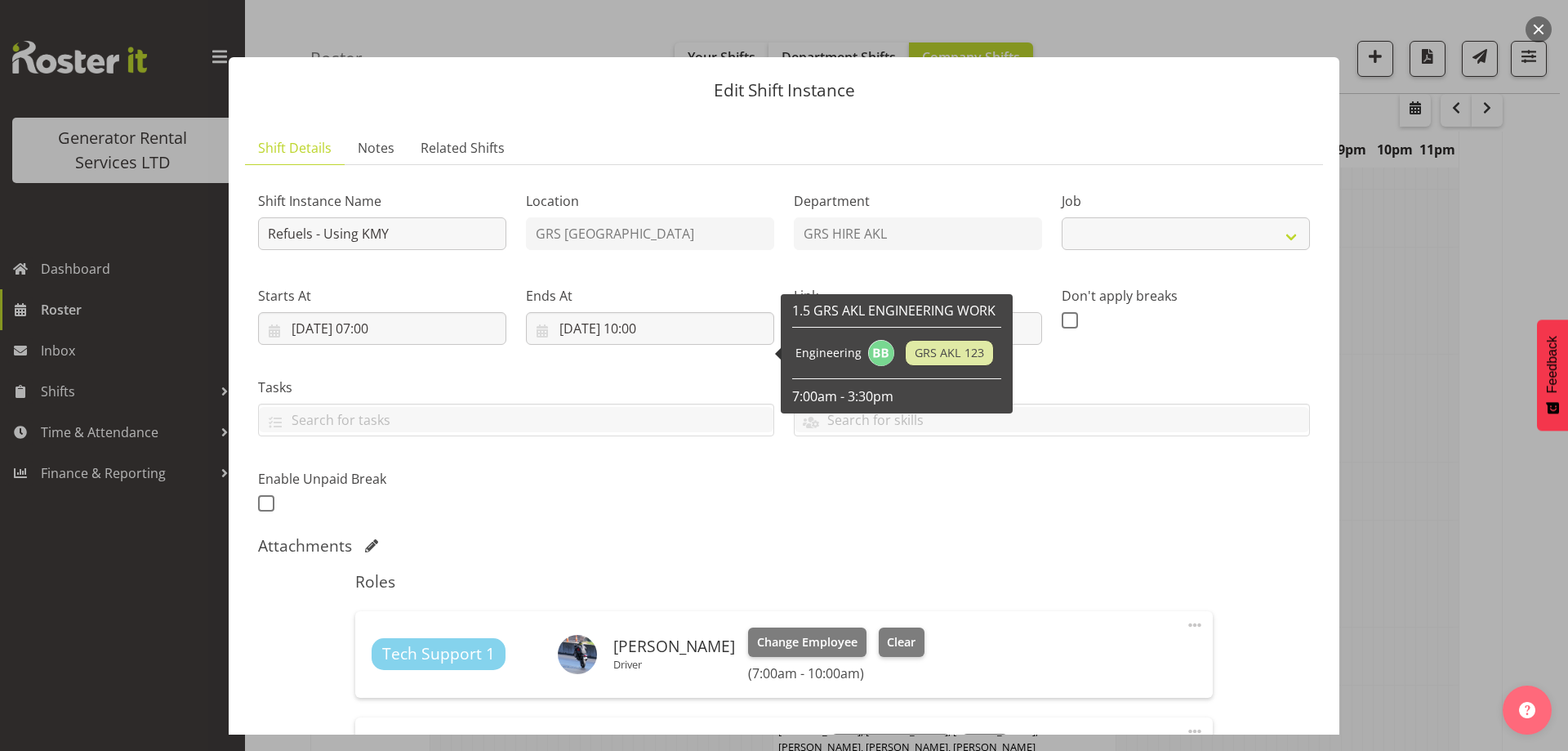
select select "9"
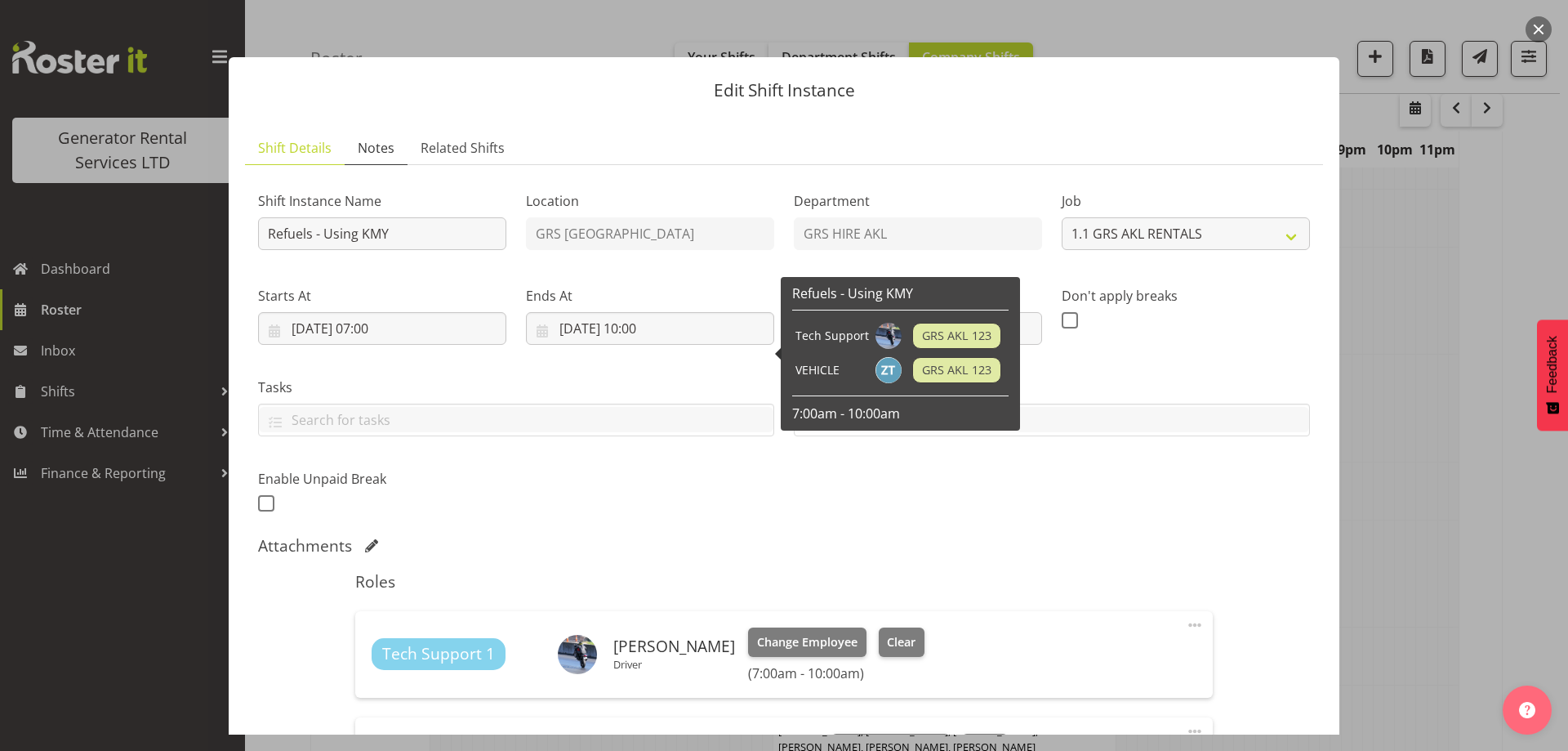
click at [380, 148] on span "Notes" at bounding box center [376, 147] width 37 height 20
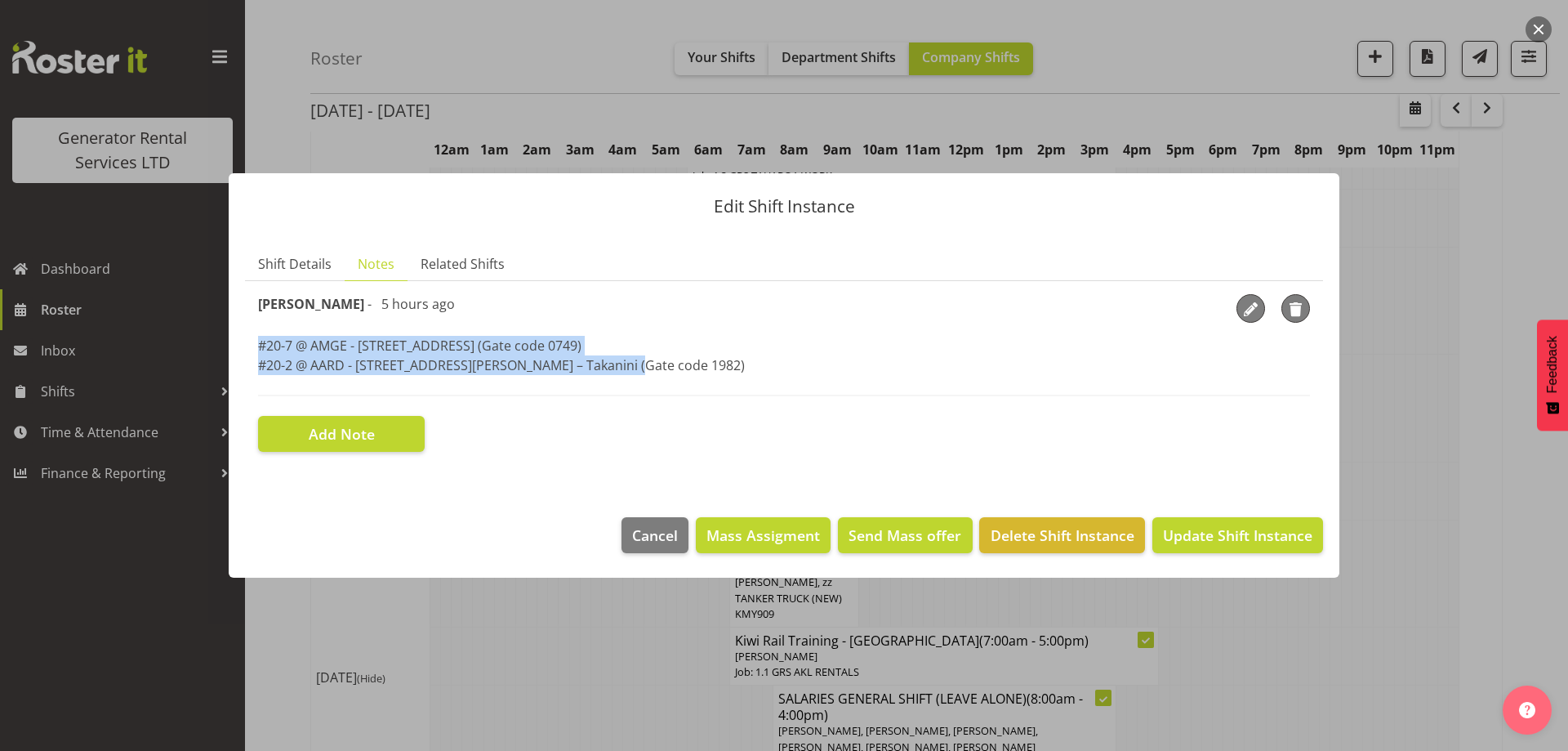
drag, startPoint x: 619, startPoint y: 373, endPoint x: 249, endPoint y: 345, distance: 371.1
click at [249, 345] on section "Shift Instance Name Refuels - Using KMY Location GRS Auckland Department GRS HI…" at bounding box center [784, 373] width 1078 height 183
copy p "#20-7 @ AMGE - [STREET_ADDRESS] (Gate code 0749) #20-2 @ AARD - [STREET_ADDRESS…"
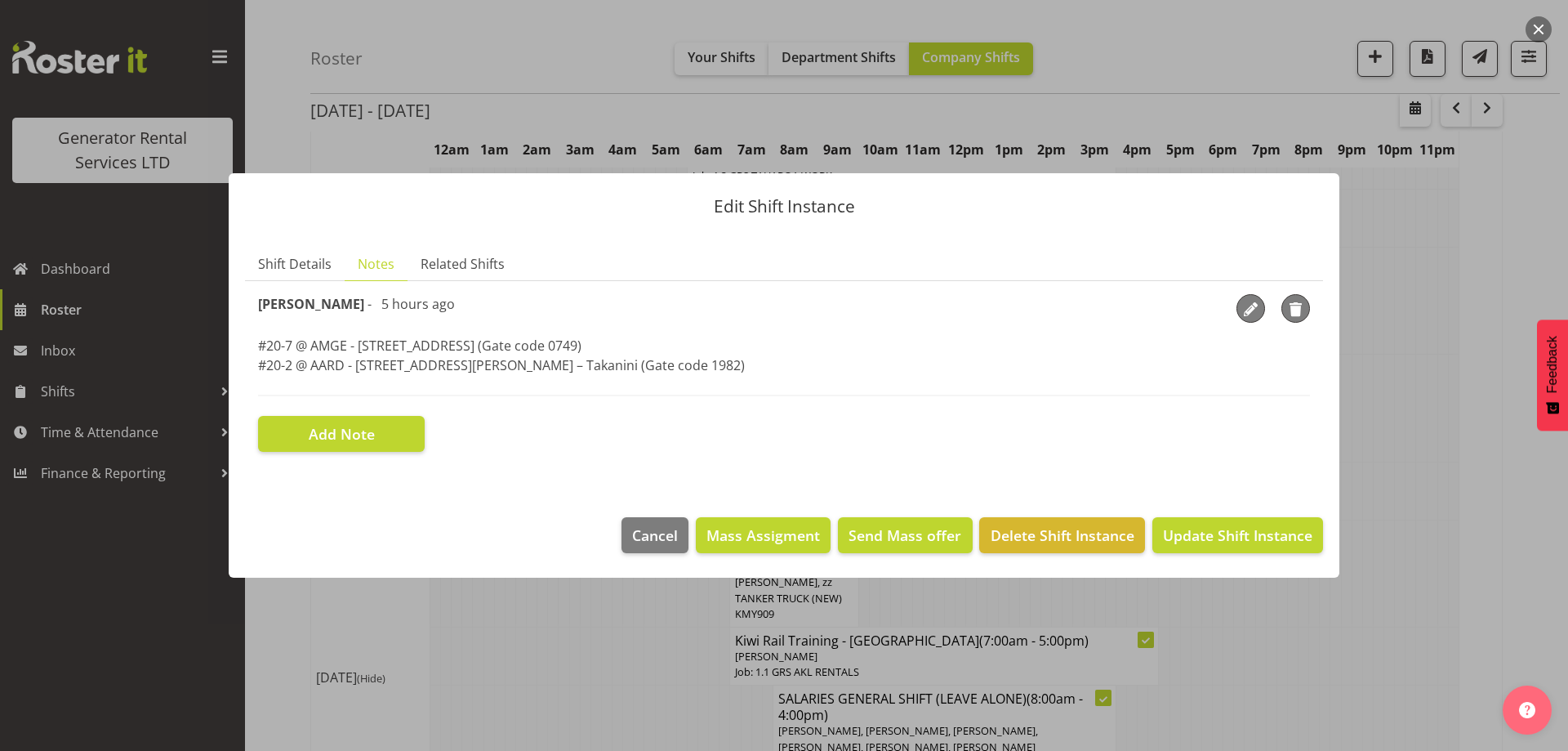
click at [466, 658] on div at bounding box center [784, 376] width 1568 height 751
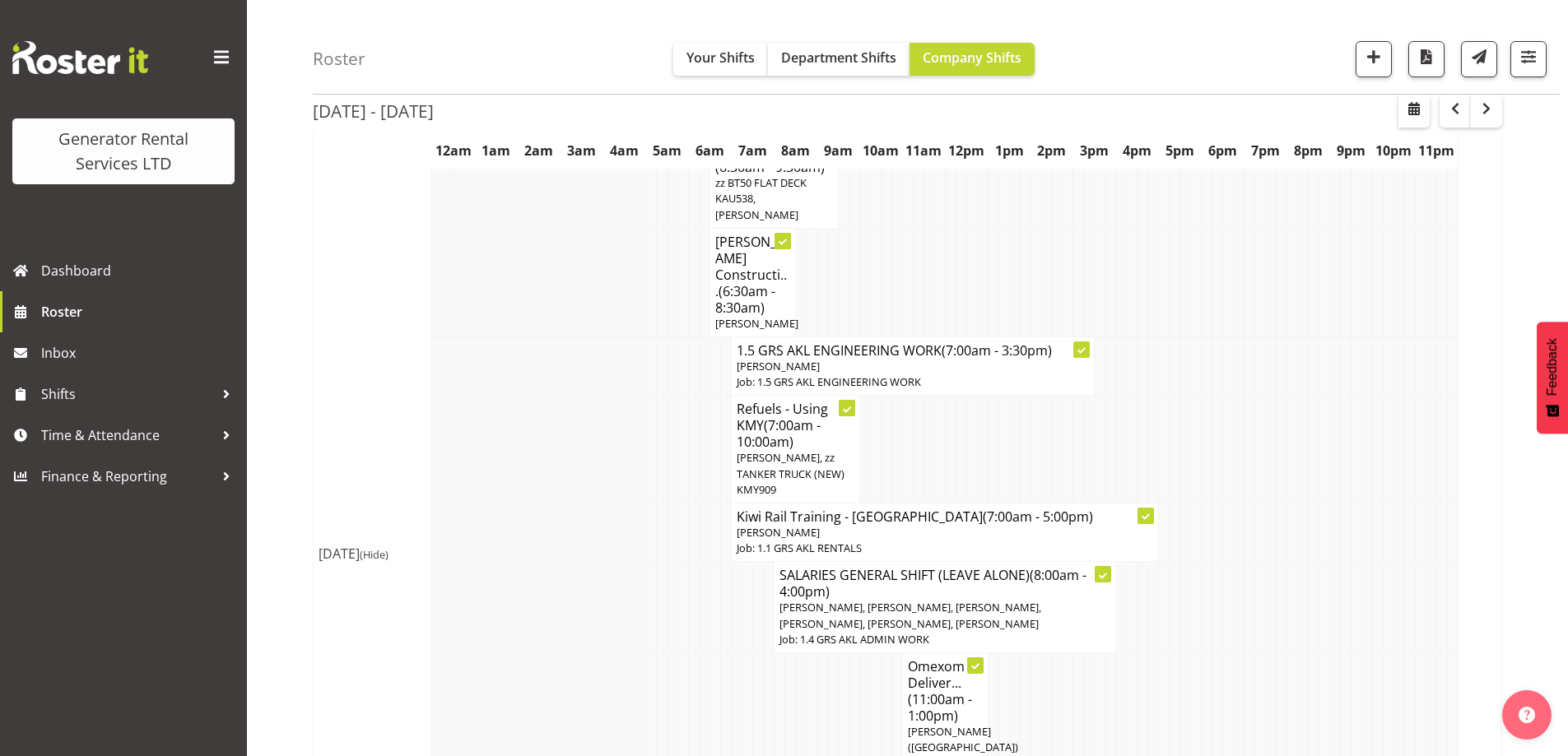
scroll to position [1975, 0]
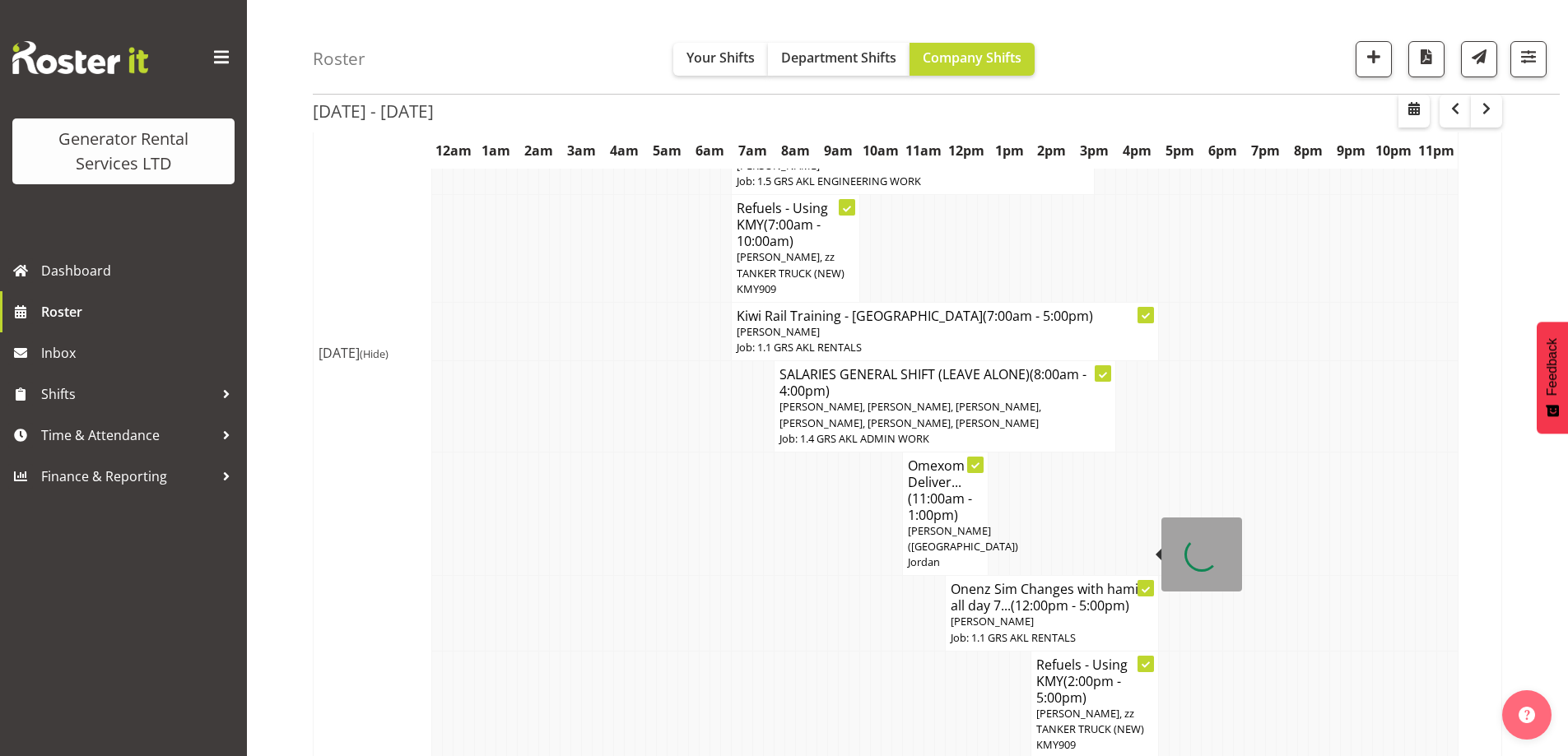
click at [1077, 672] on span "(2:00pm - 5:00pm)" at bounding box center [1078, 690] width 85 height 35
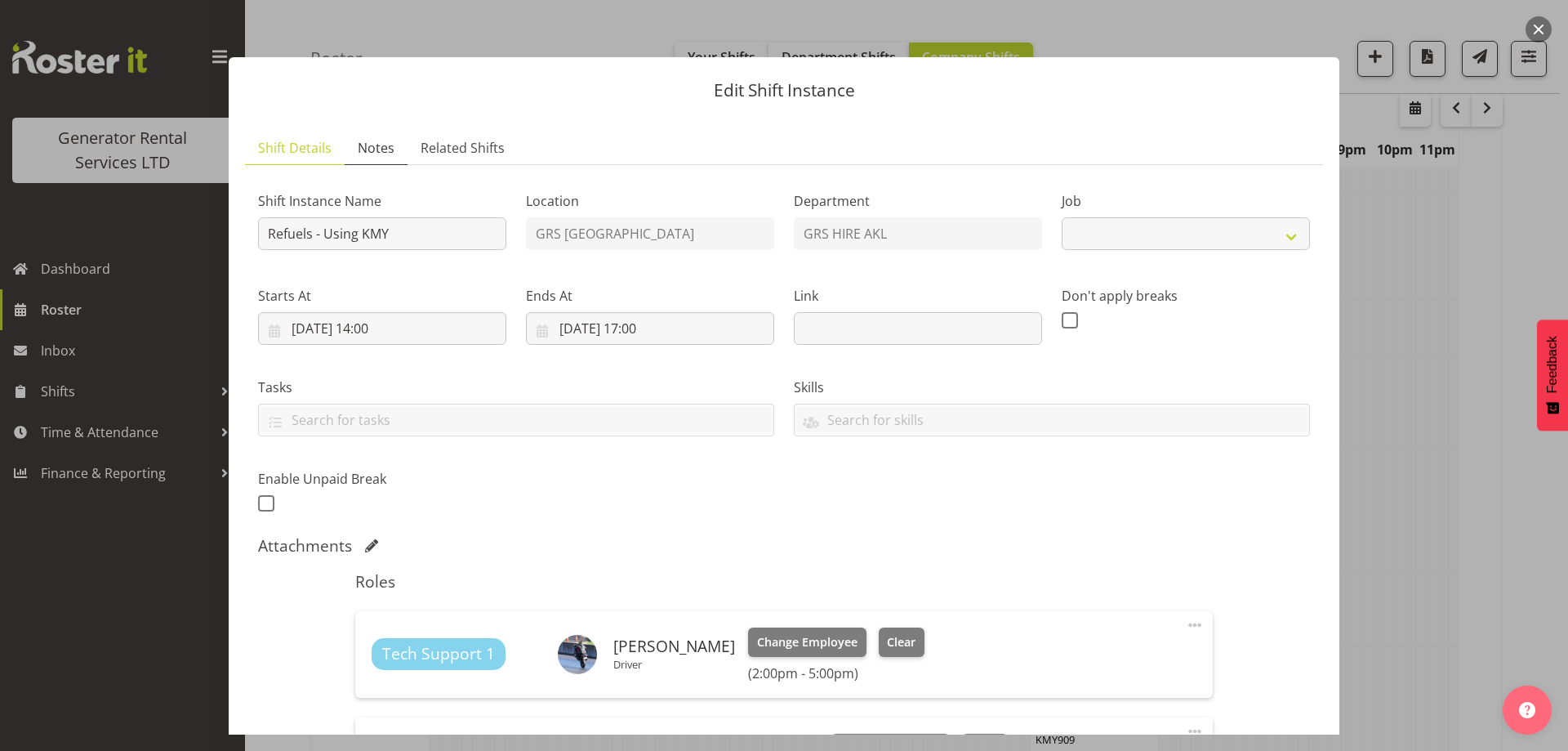
select select "9"
click at [375, 151] on span "Notes" at bounding box center [376, 147] width 37 height 20
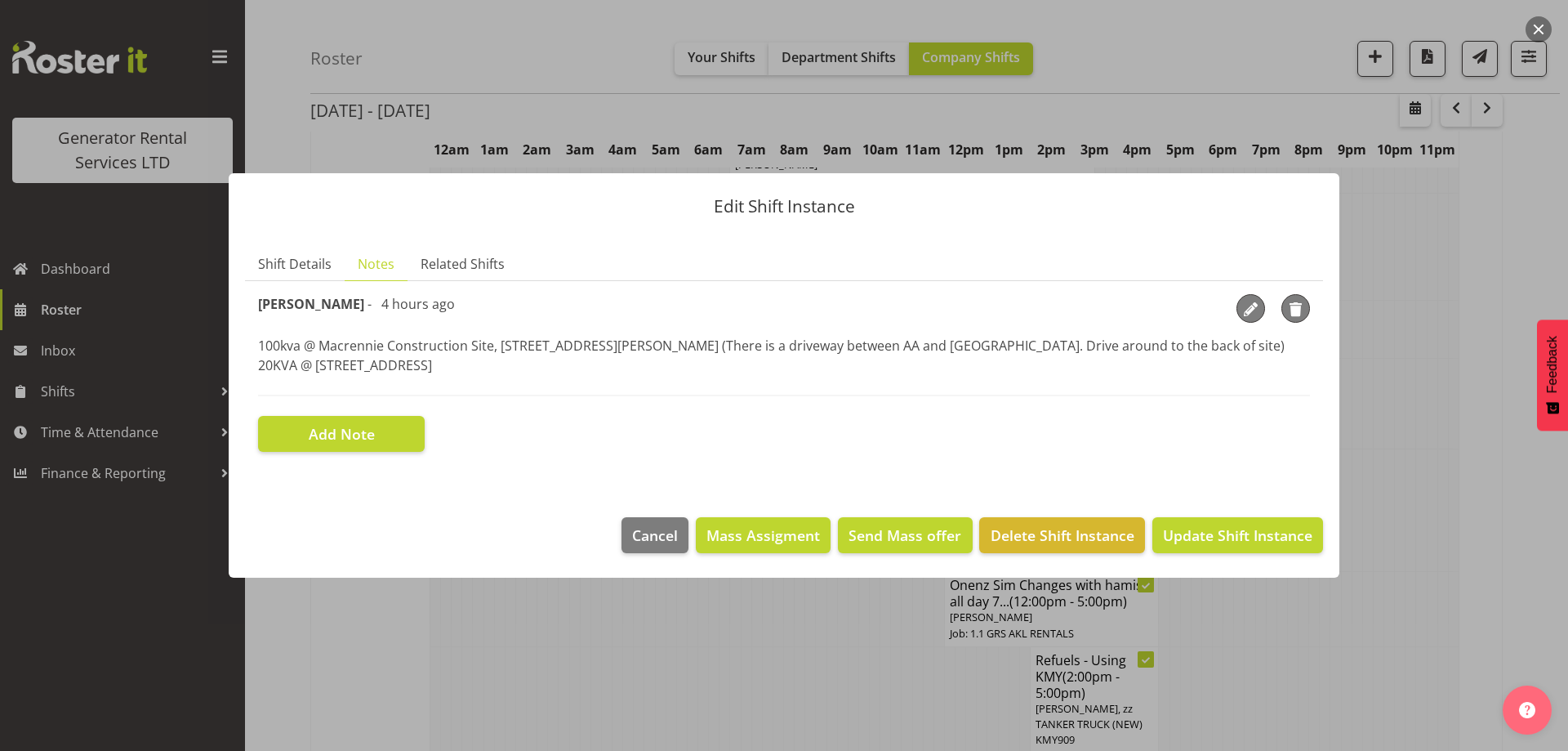
drag, startPoint x: 521, startPoint y: 371, endPoint x: 243, endPoint y: 344, distance: 279.3
click at [243, 344] on section "Shift Details Notes Related Shifts Shift Instance Name Refuels - Using KMY Loca…" at bounding box center [784, 366] width 1110 height 270
copy p "100kva @ Macrennie Construction Site, [STREET_ADDRESS][PERSON_NAME] (There is a…"
click at [452, 626] on div at bounding box center [784, 376] width 1568 height 751
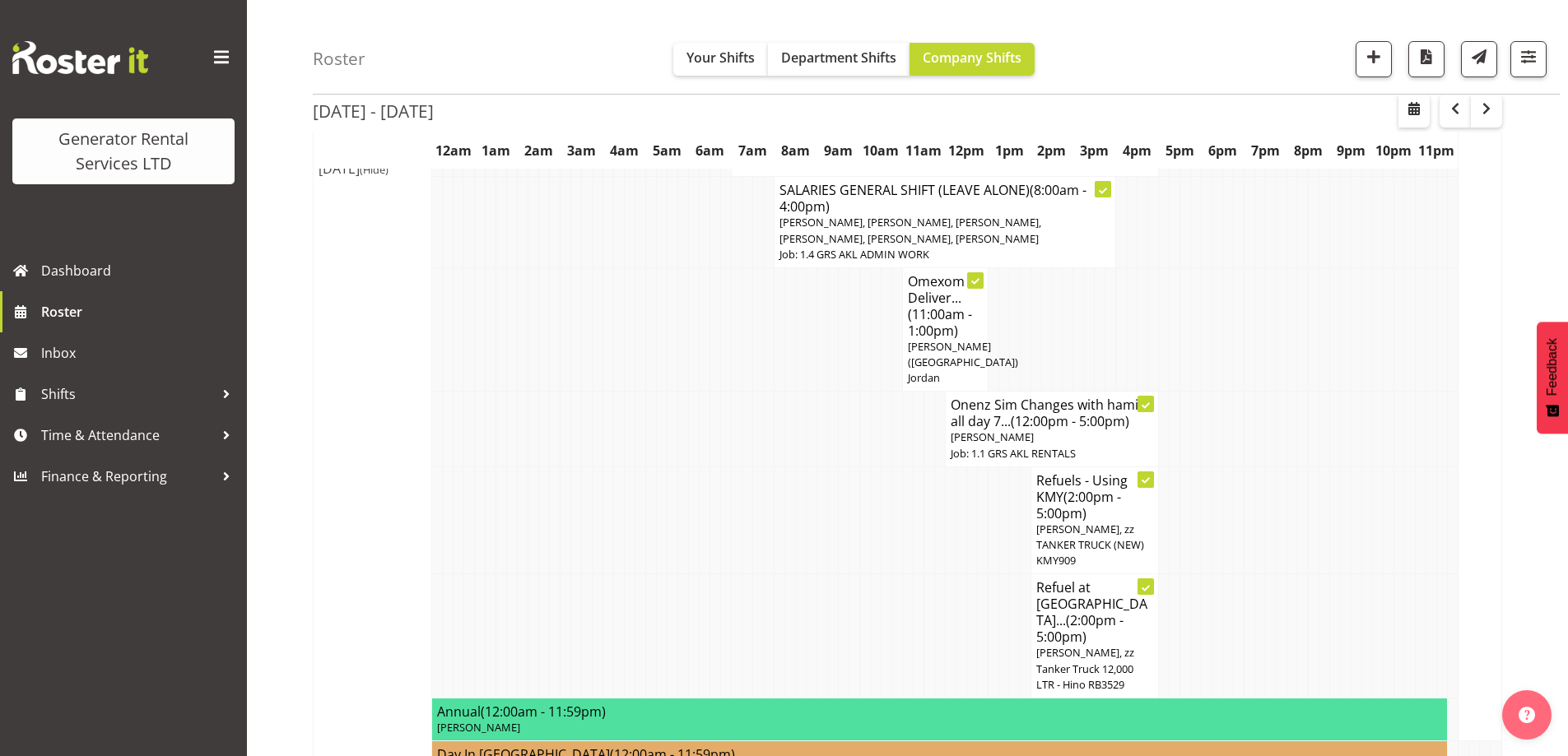
scroll to position [2385, 0]
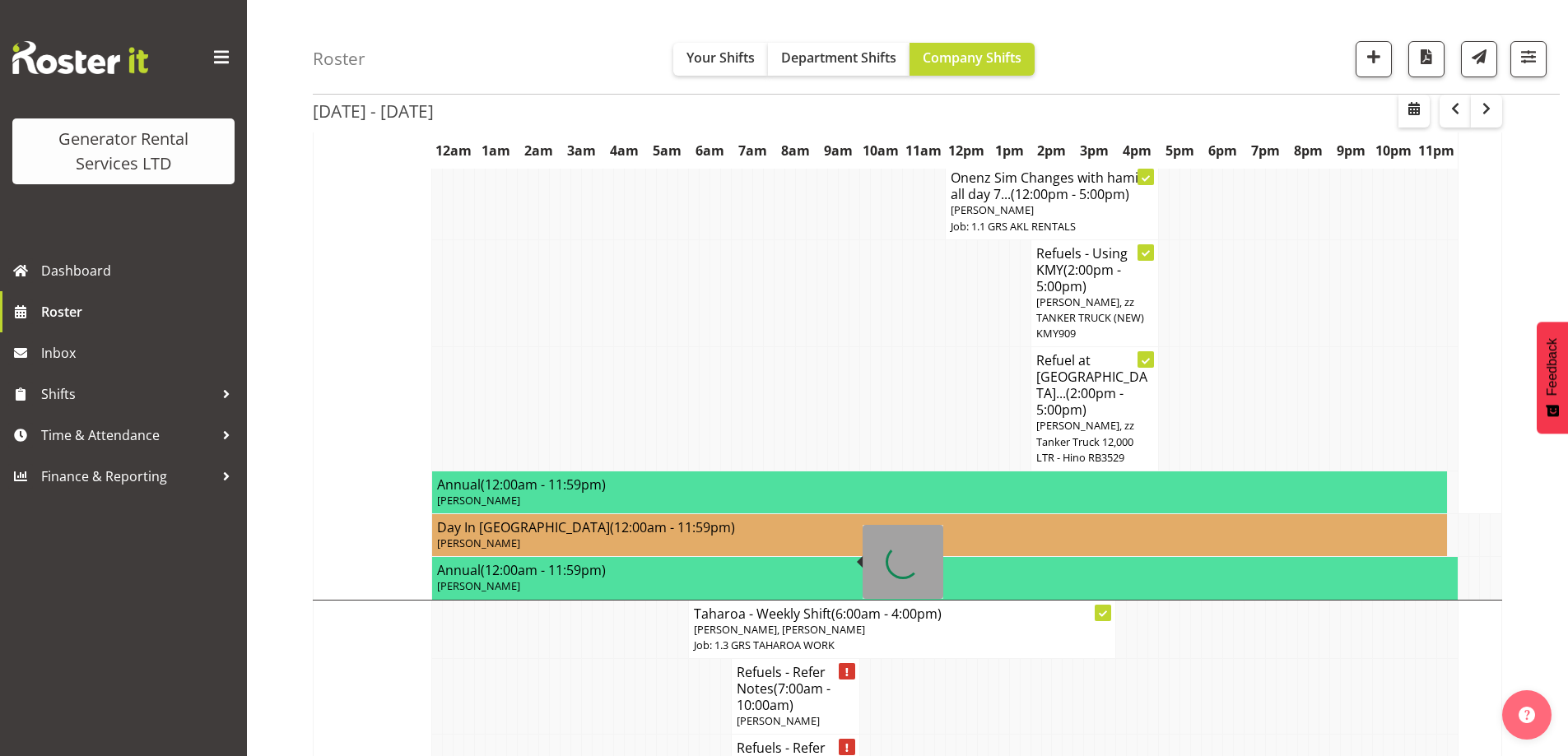
click at [654, 734] on td at bounding box center [651, 765] width 10 height 60
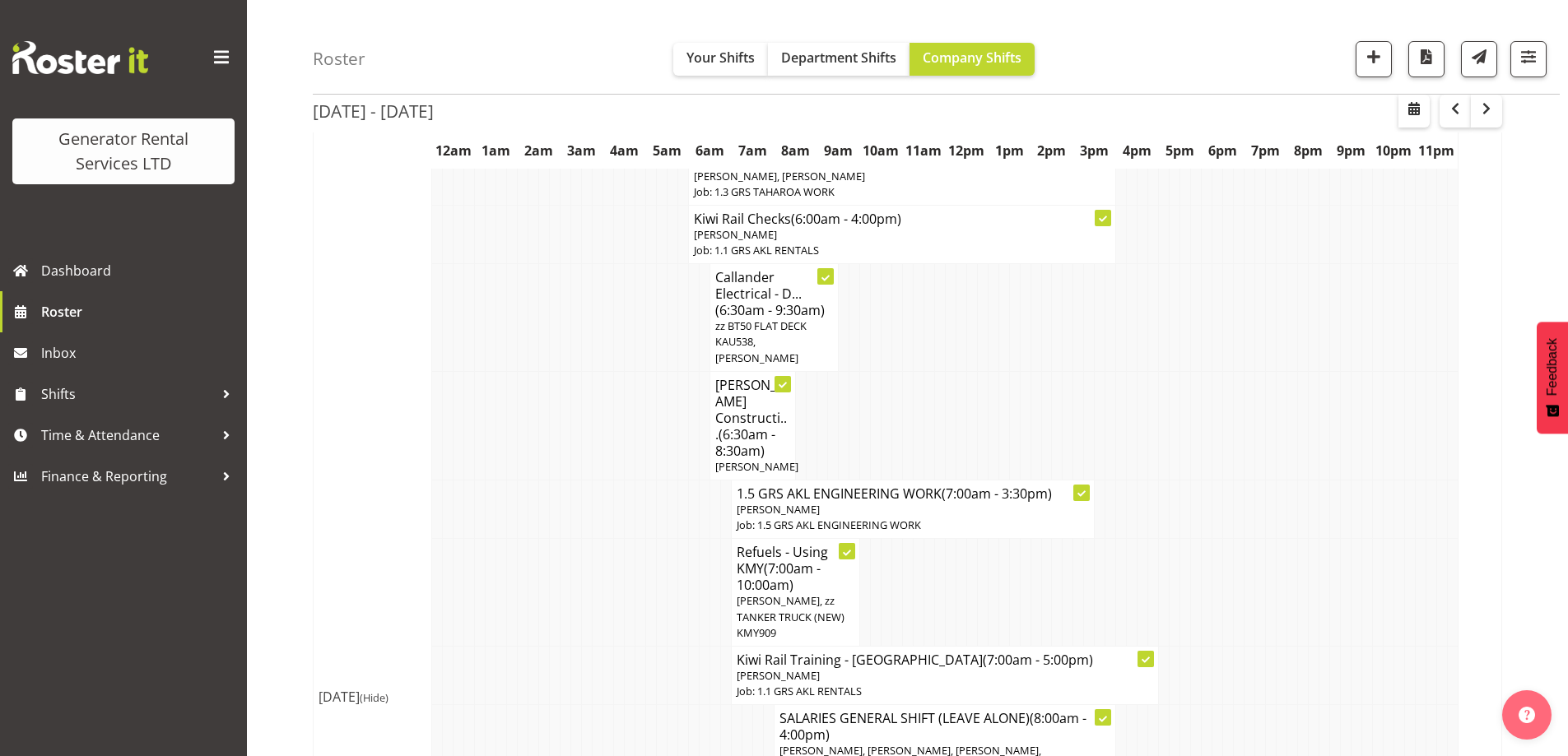
scroll to position [1548, 0]
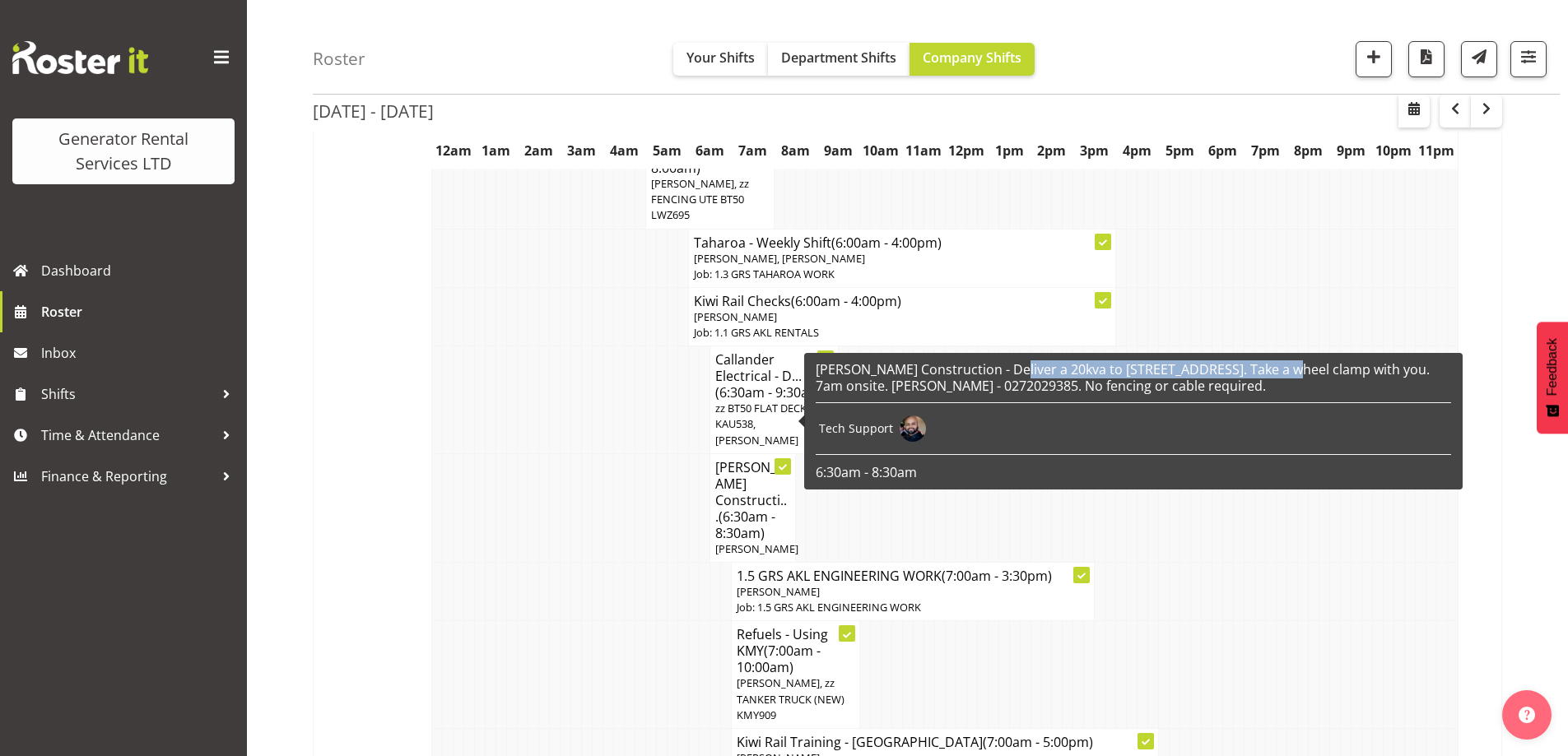
drag, startPoint x: 1003, startPoint y: 368, endPoint x: 1249, endPoint y: 373, distance: 246.1
click at [1265, 373] on h6 "[PERSON_NAME] Construction - Deliver a 20kva to [STREET_ADDRESS]. Take a wheel …" at bounding box center [1134, 377] width 635 height 33
copy h6 "20kva to [STREET_ADDRESS]."
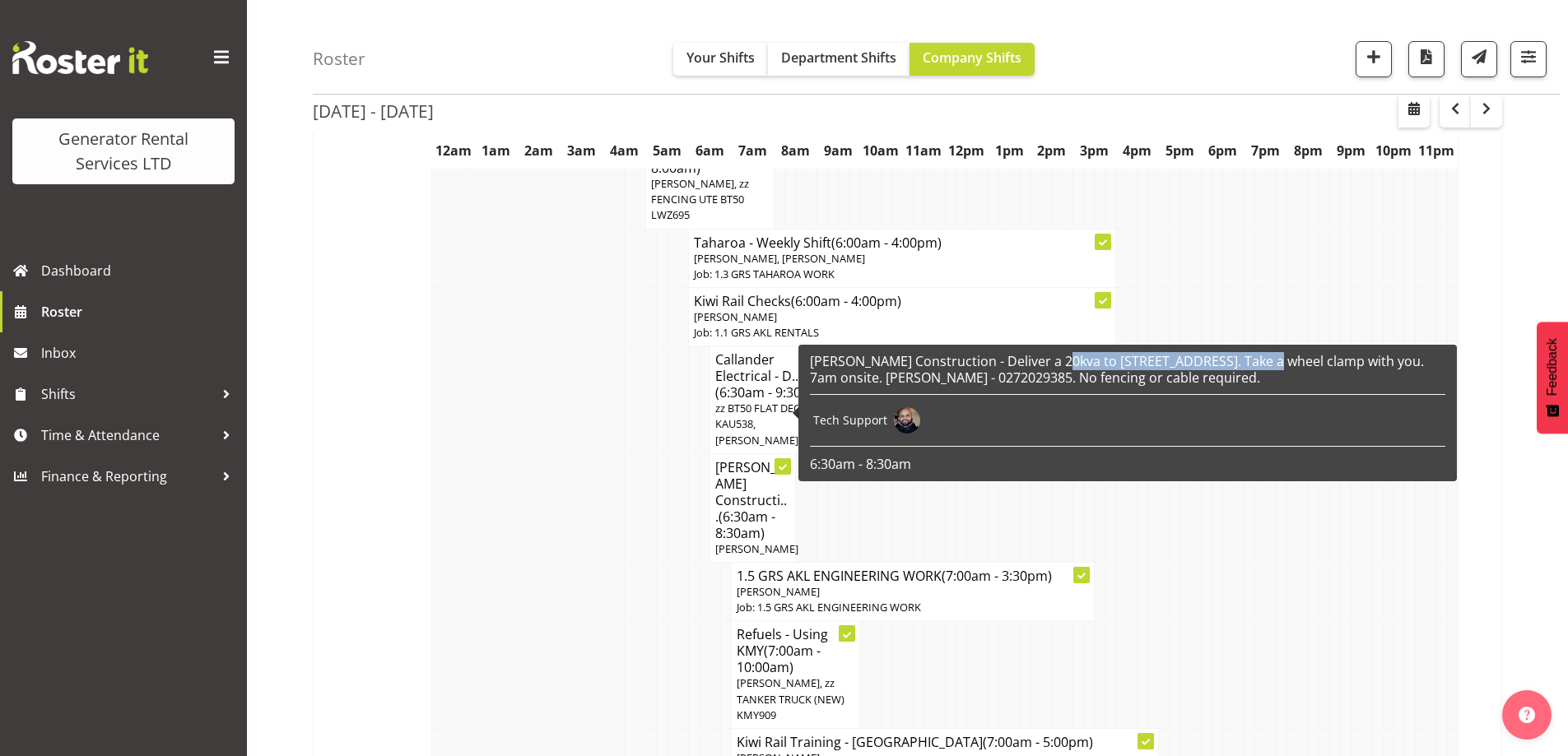
drag, startPoint x: 1054, startPoint y: 363, endPoint x: 1253, endPoint y: 362, distance: 199.0
click at [1253, 362] on h6 "[PERSON_NAME] Construction - Deliver a 20kva to [STREET_ADDRESS]. Take a wheel …" at bounding box center [1128, 369] width 635 height 33
copy h6 "[STREET_ADDRESS]"
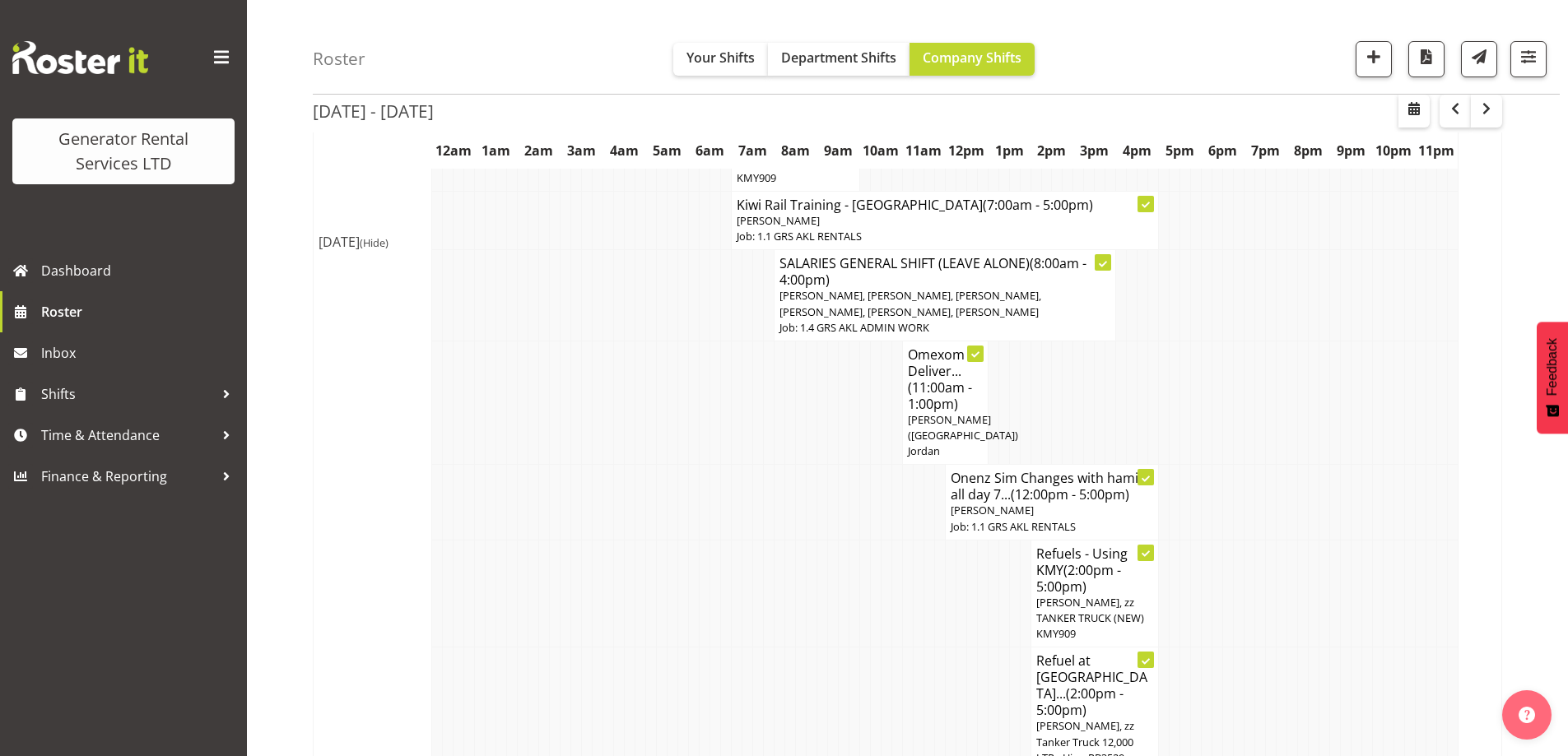
scroll to position [2124, 0]
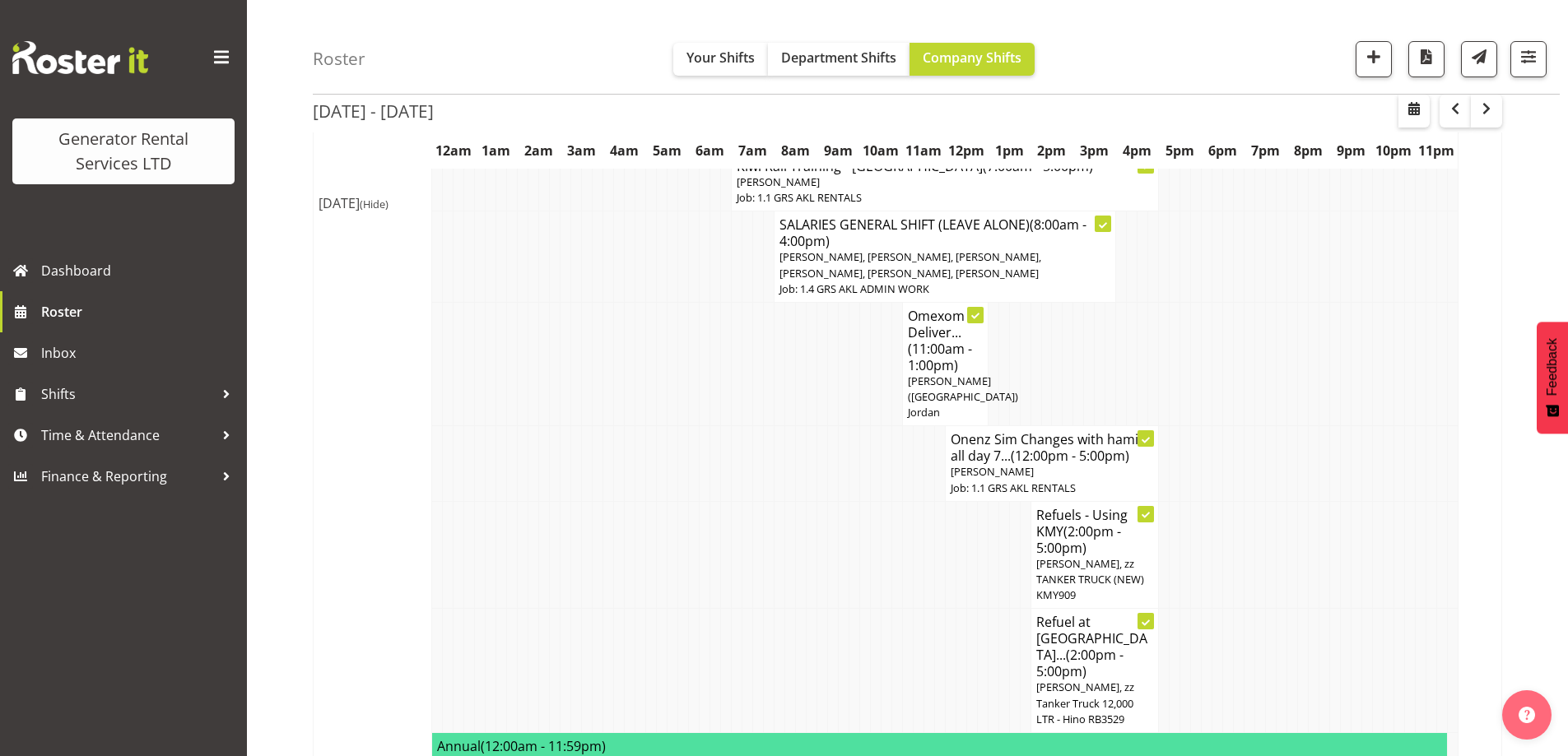
click at [687, 426] on tr "Onenz Sim Changes with hamish all day 7... (12:00pm - 5:00pm) [PERSON_NAME] Job…" at bounding box center [907, 463] width 1188 height 75
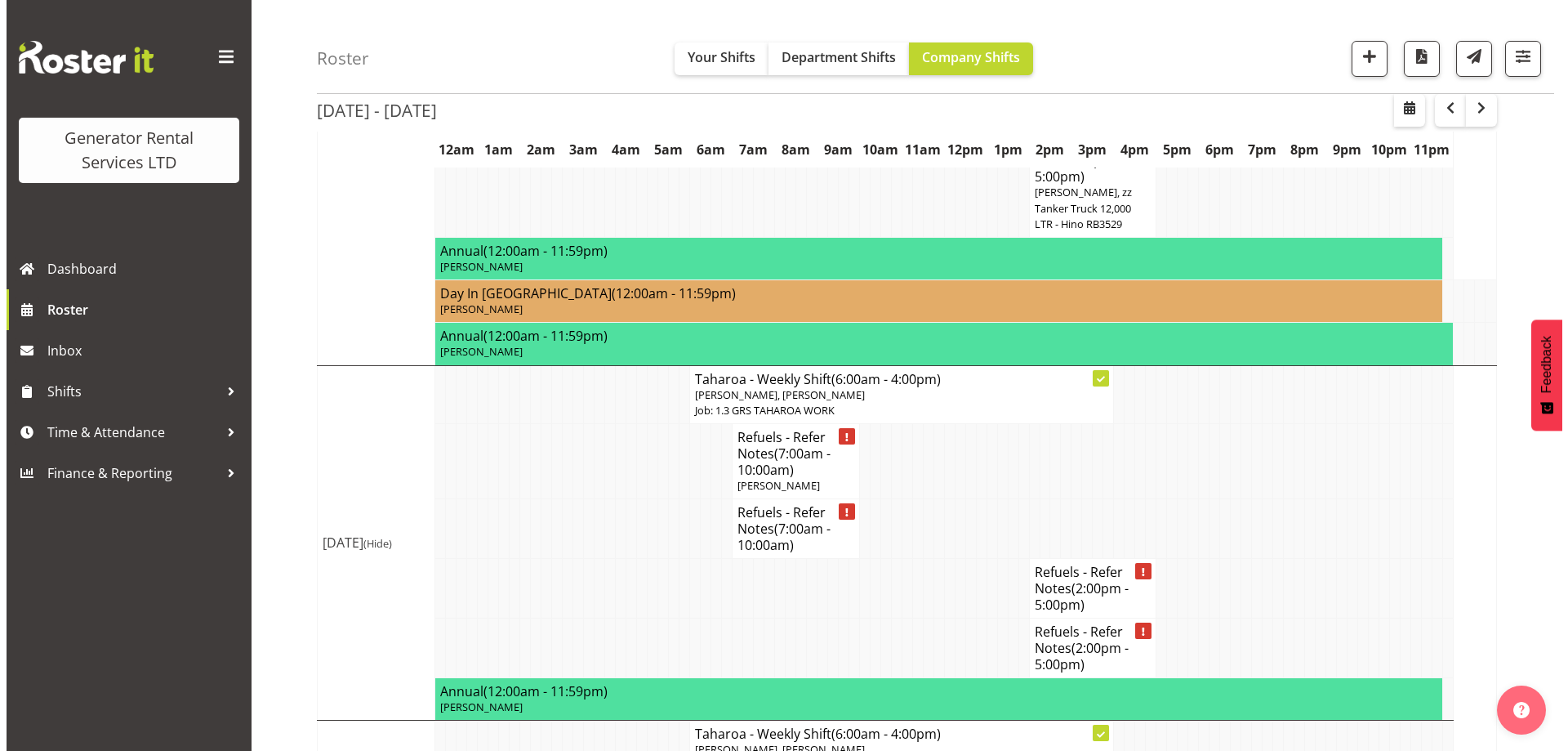
scroll to position [2519, 0]
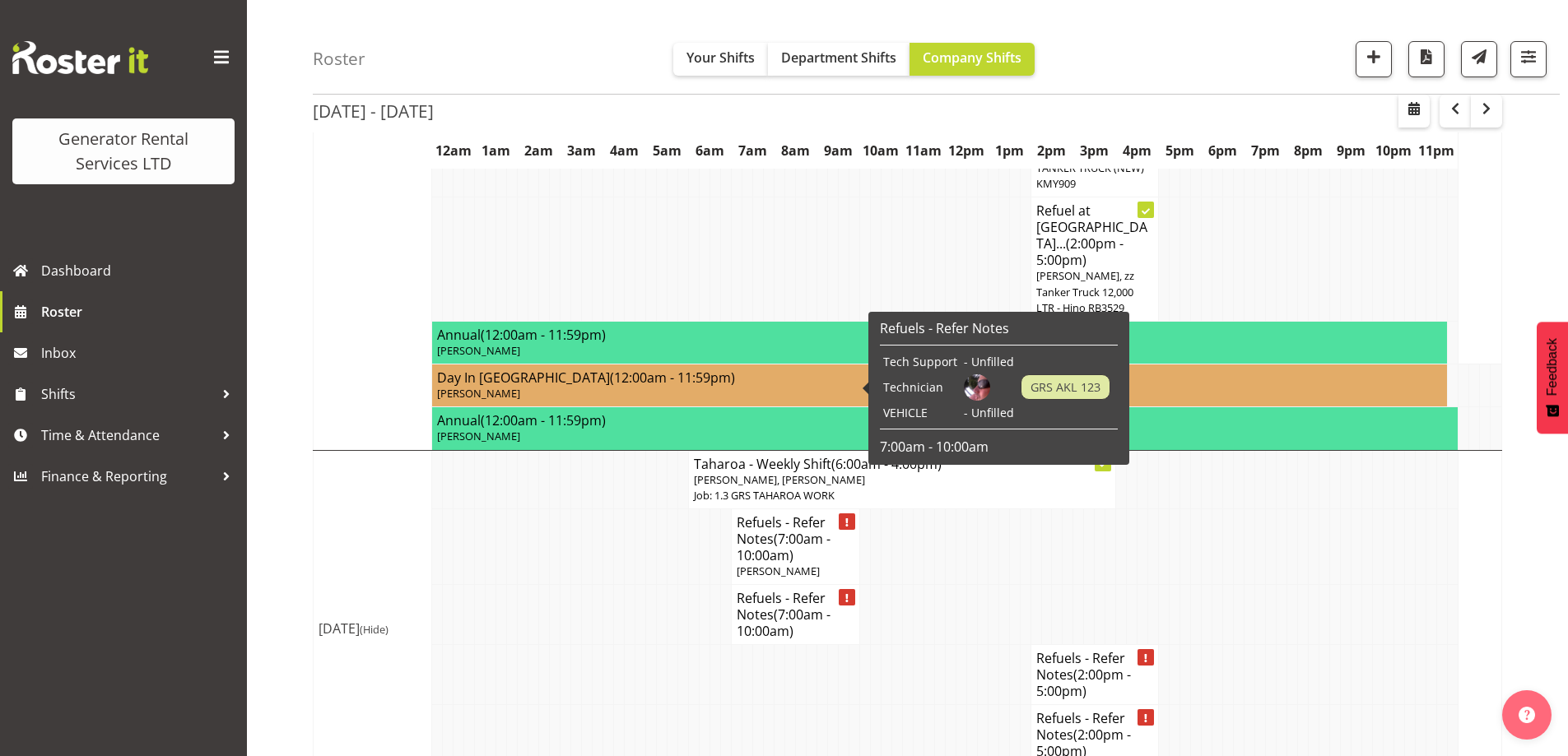
click at [800, 530] on span "(7:00am - 10:00am)" at bounding box center [783, 547] width 94 height 35
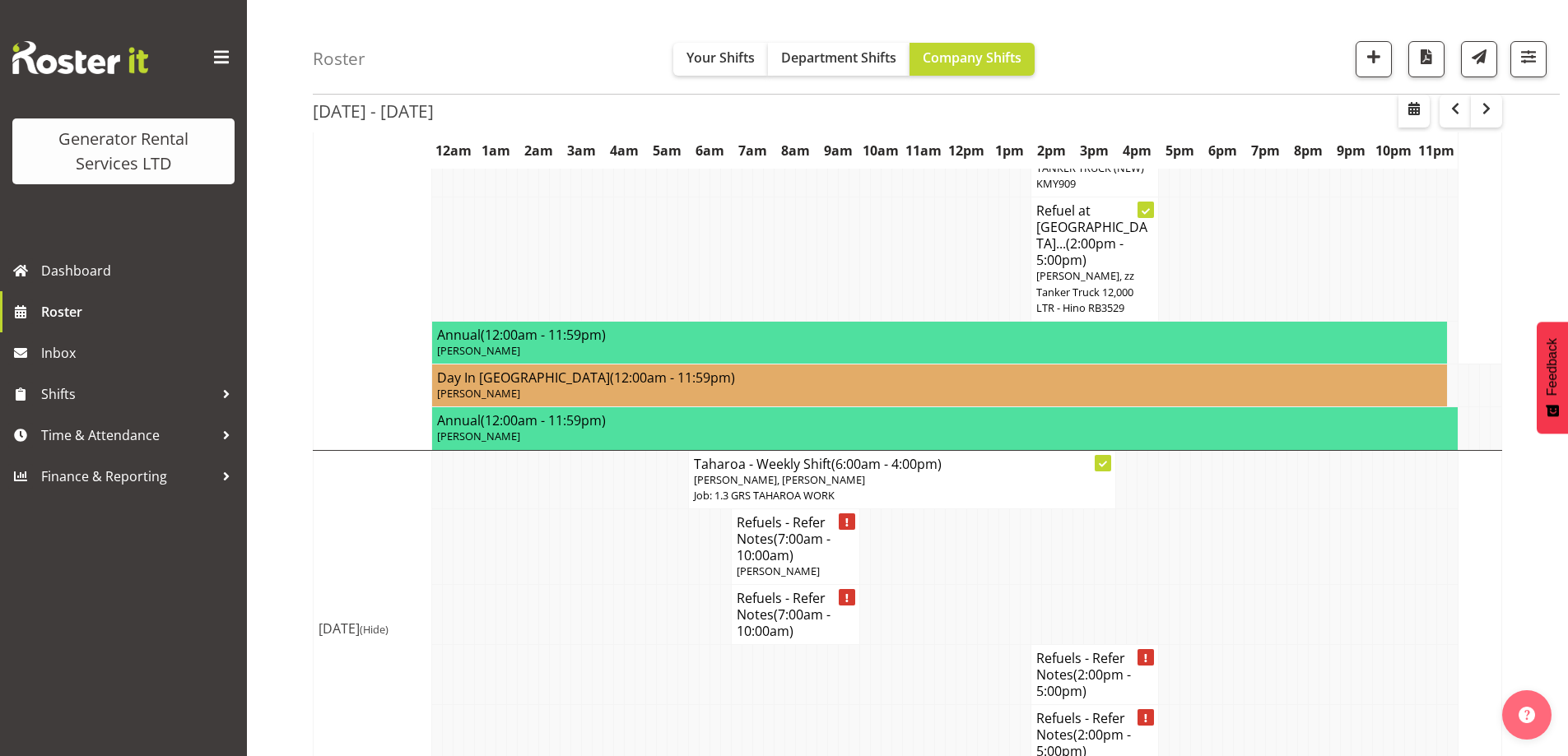
select select
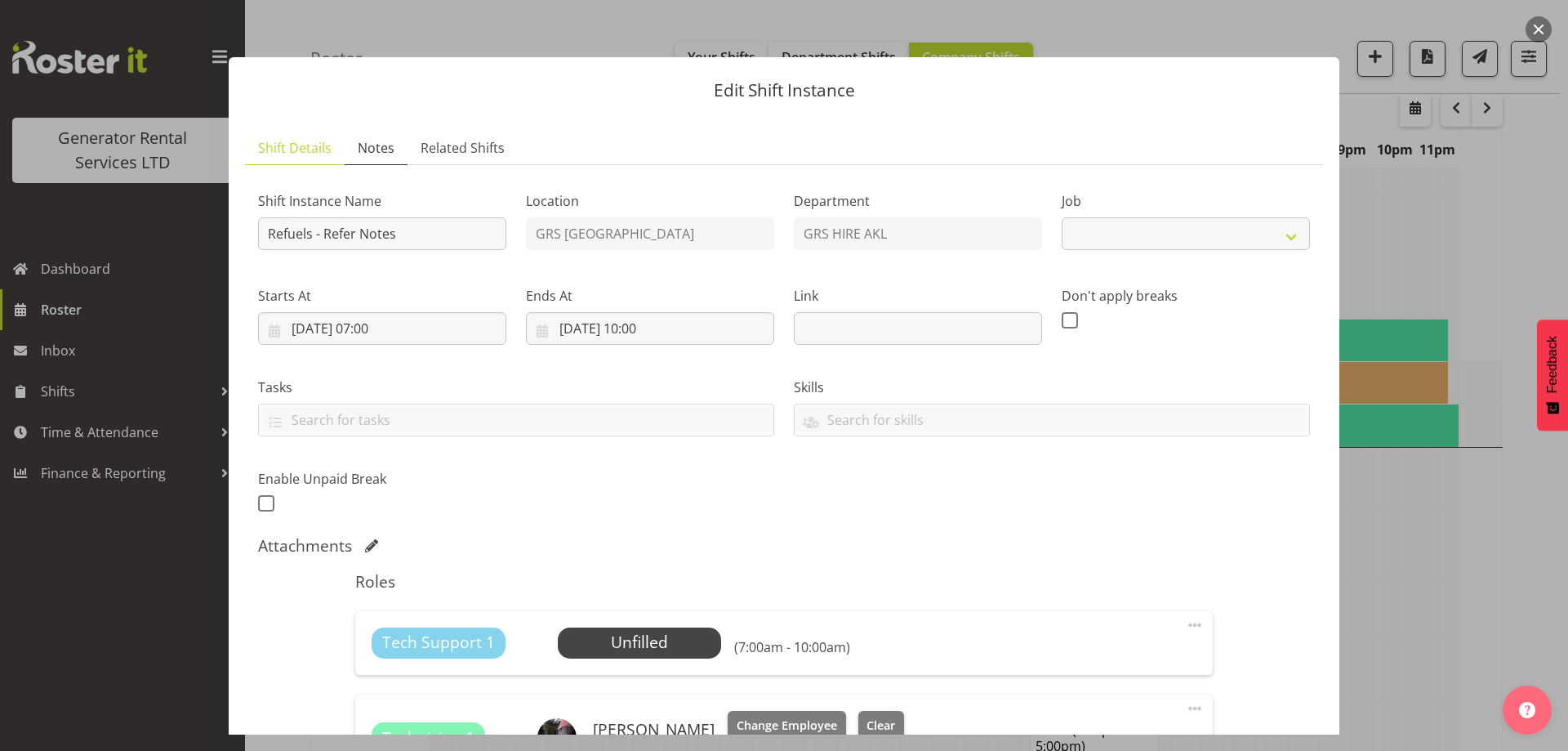
click at [384, 147] on span "Notes" at bounding box center [376, 147] width 37 height 20
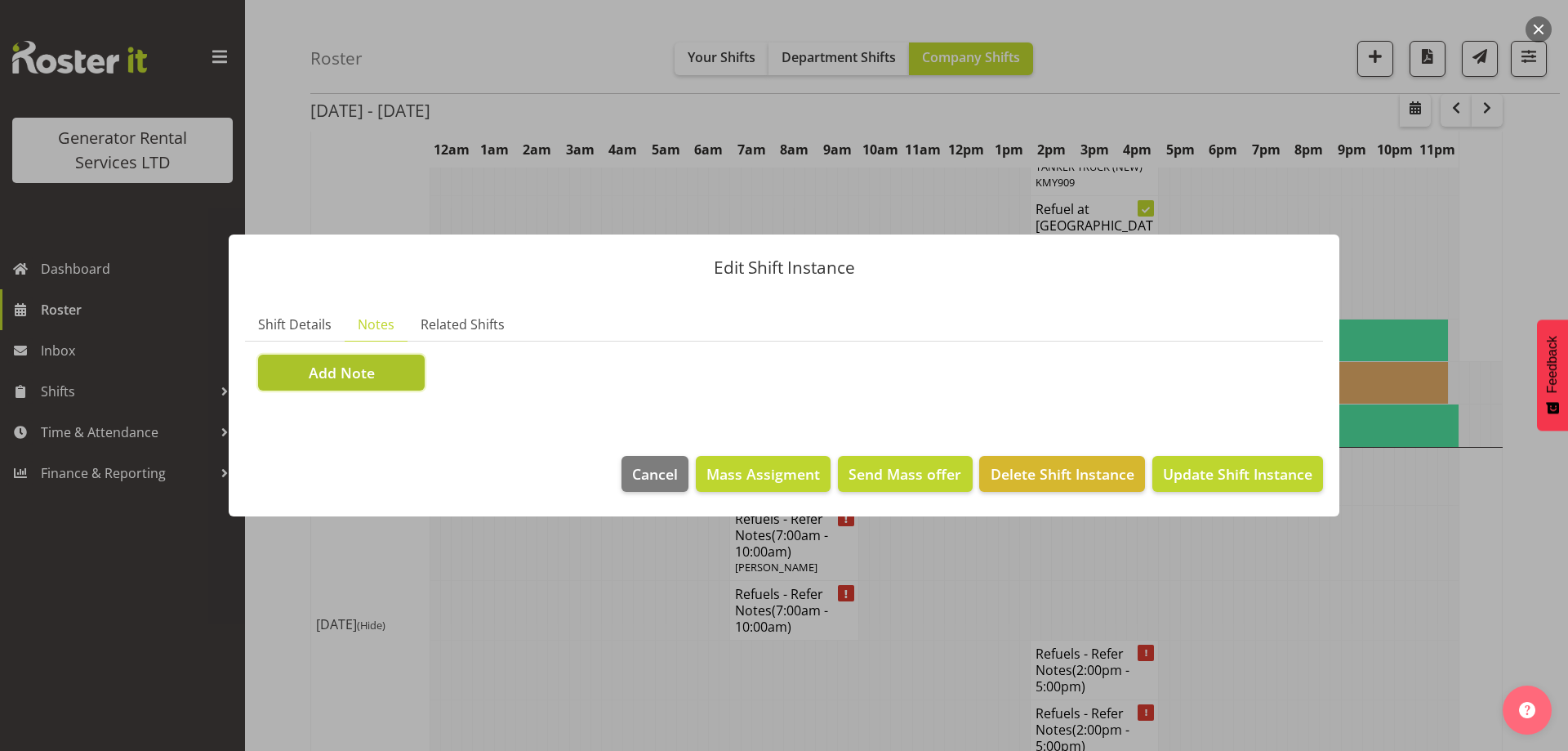
click at [393, 376] on button "Add Note" at bounding box center [341, 373] width 166 height 36
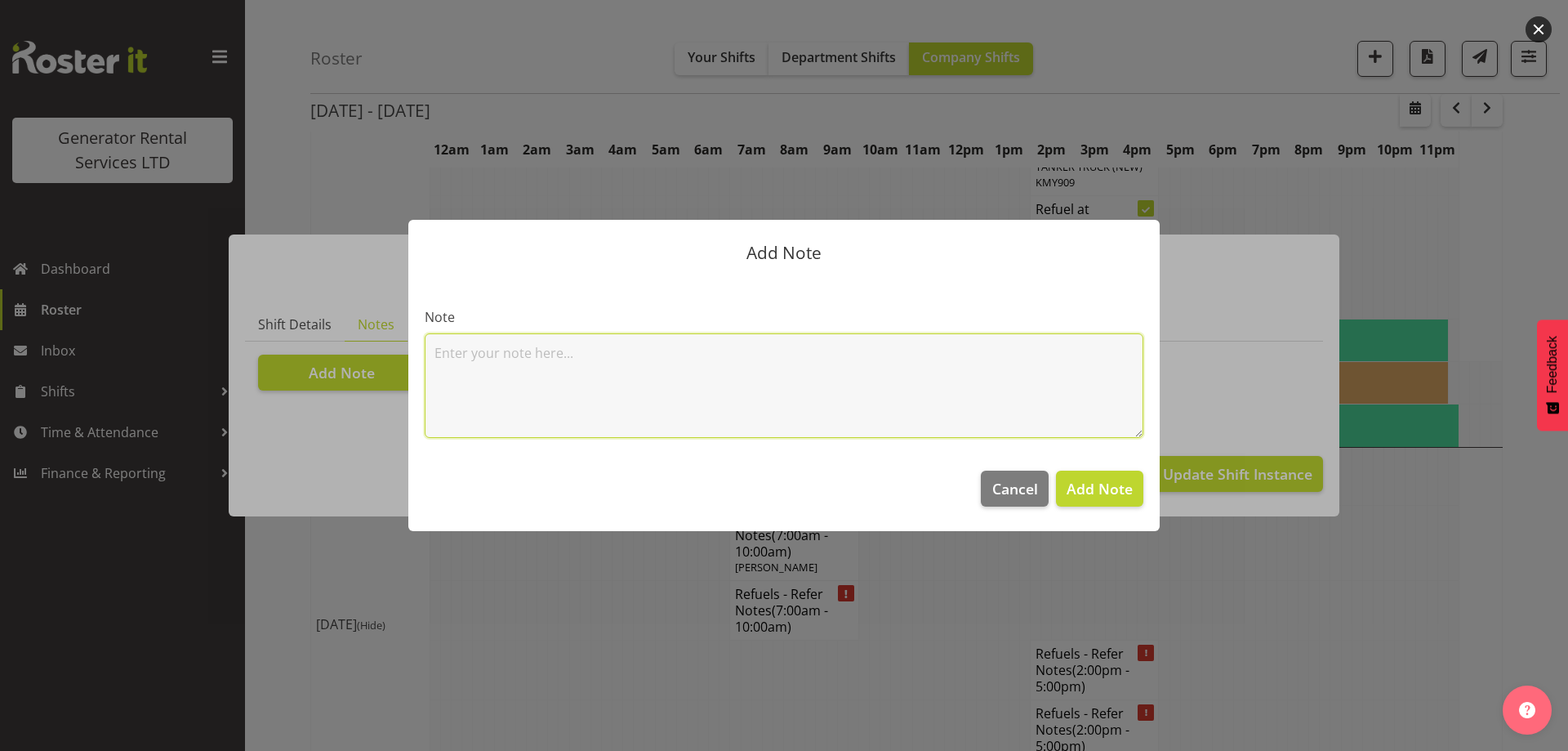
click at [512, 374] on textarea at bounding box center [784, 386] width 719 height 105
paste textarea "20KVA @ [STREET_ADDRESS][GEOGRAPHIC_DATA] @ Macrennie Construction Site, [STREE…"
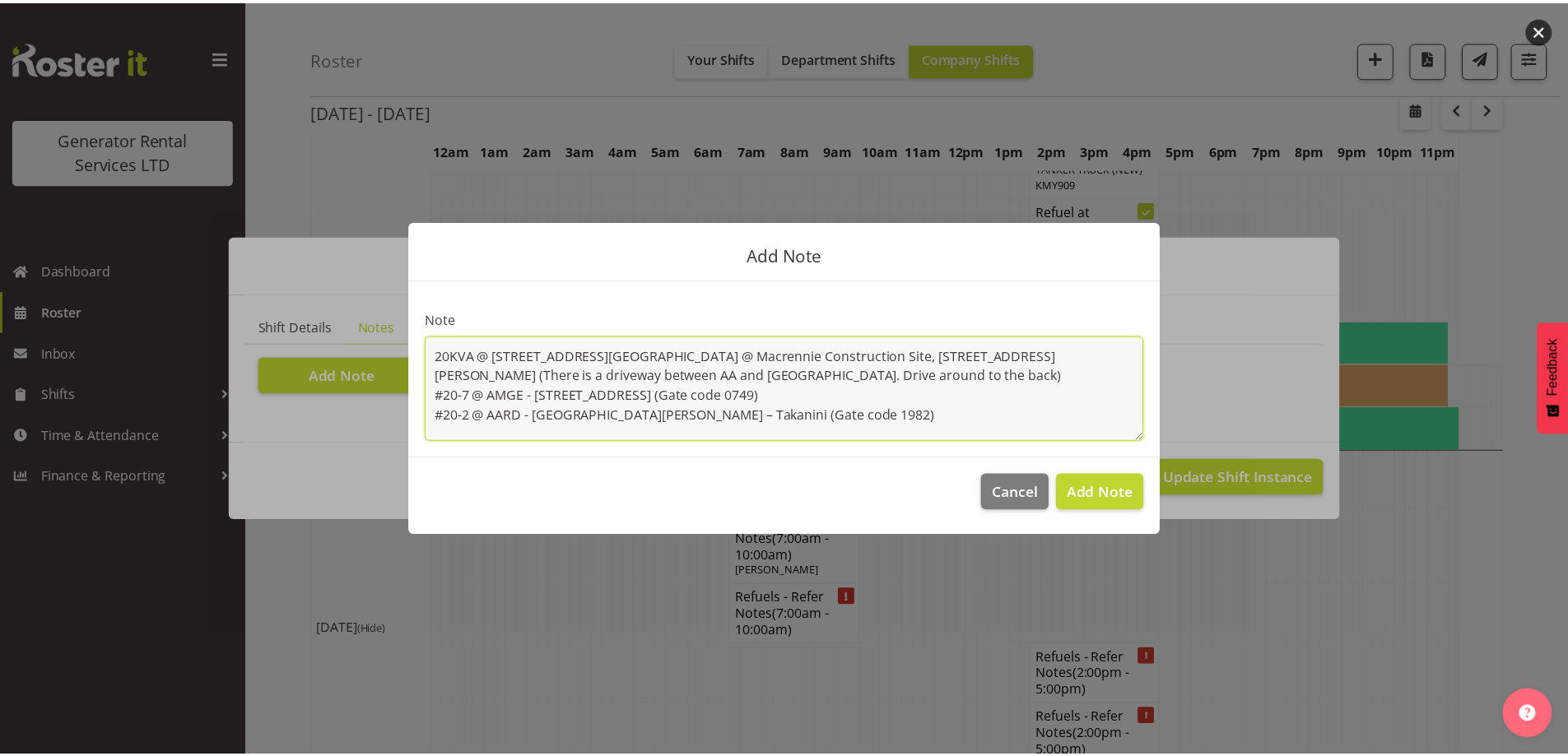
scroll to position [13, 0]
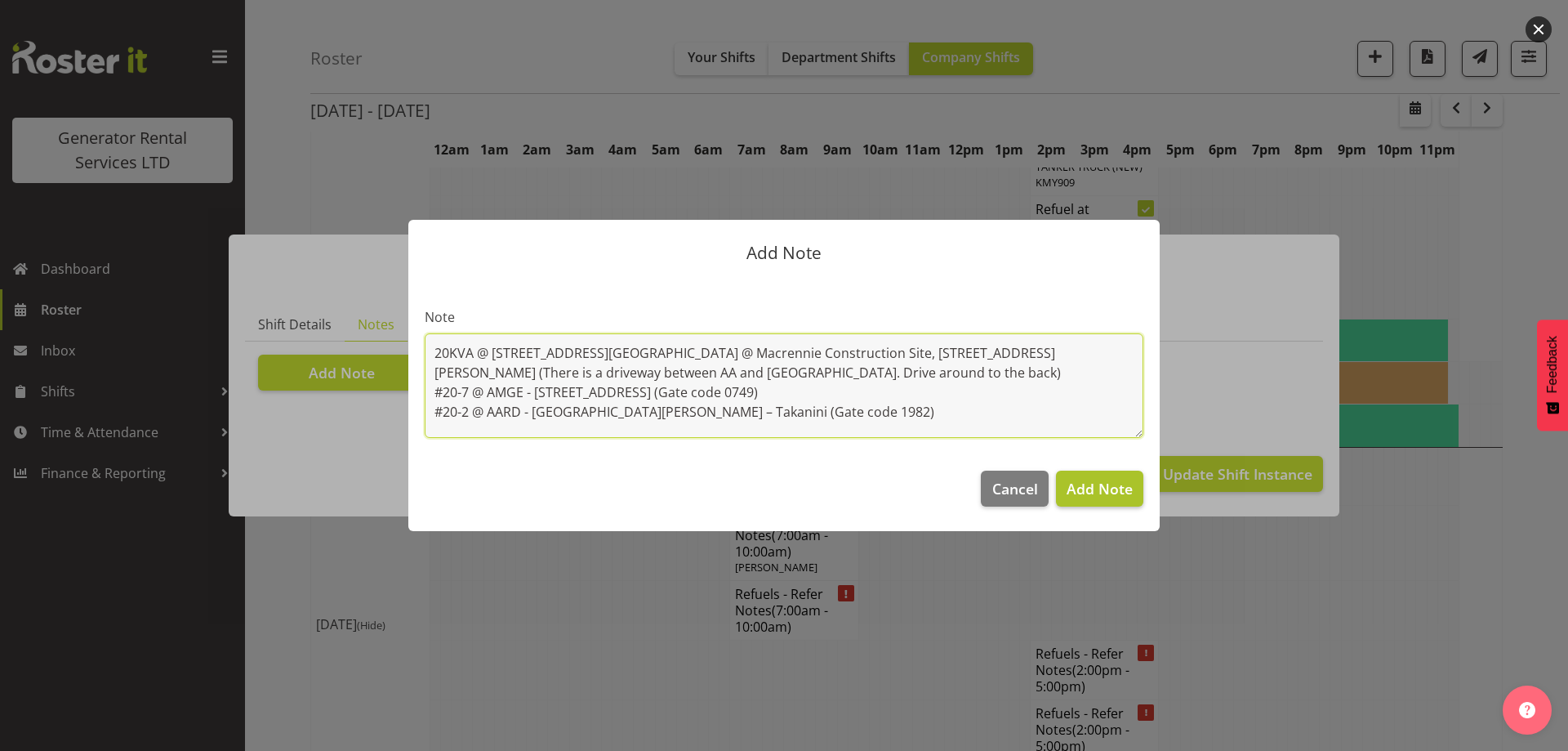
type textarea "20KVA @ [STREET_ADDRESS][GEOGRAPHIC_DATA] @ Macrennie Construction Site, [STREE…"
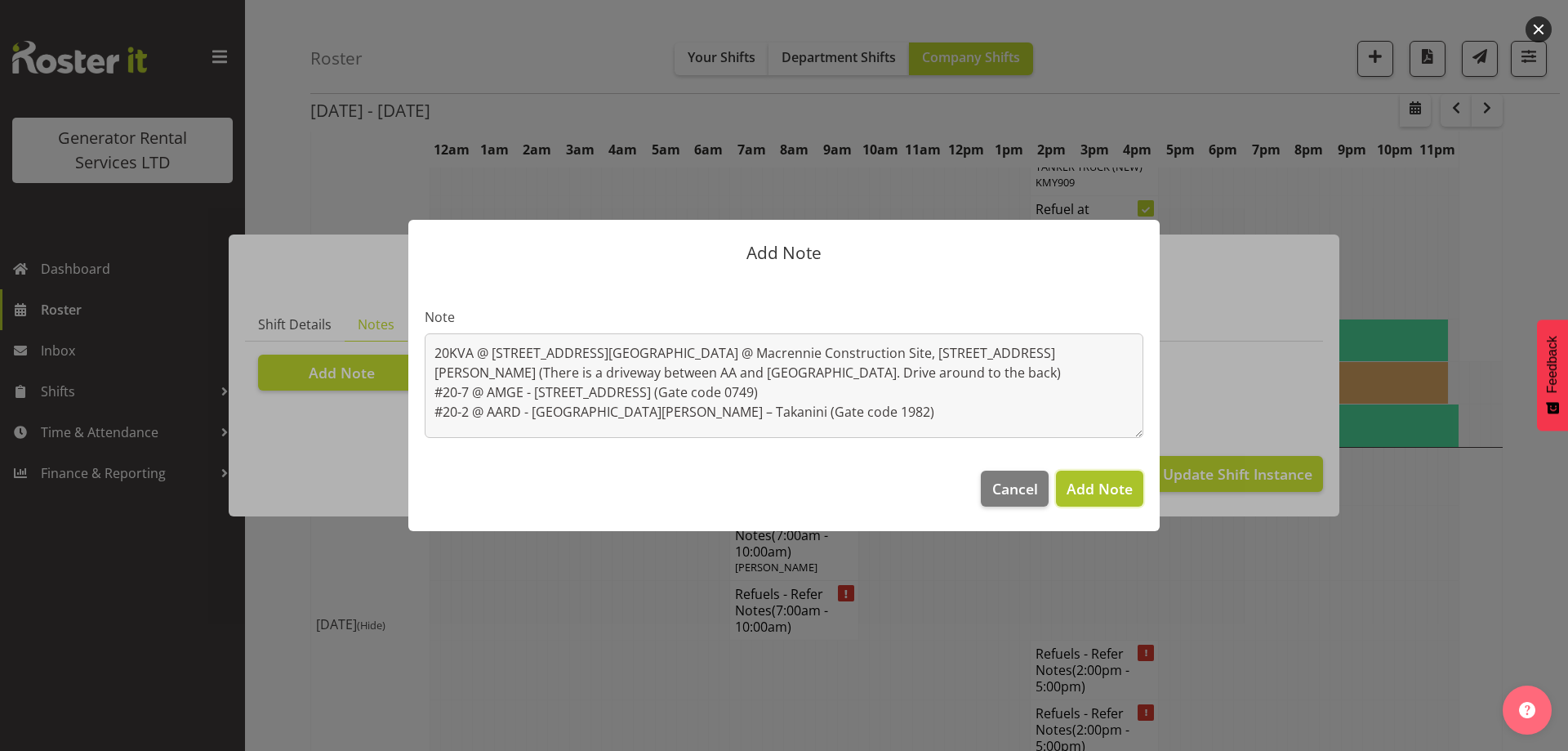
click at [1111, 485] on span "Add Note" at bounding box center [1099, 489] width 66 height 20
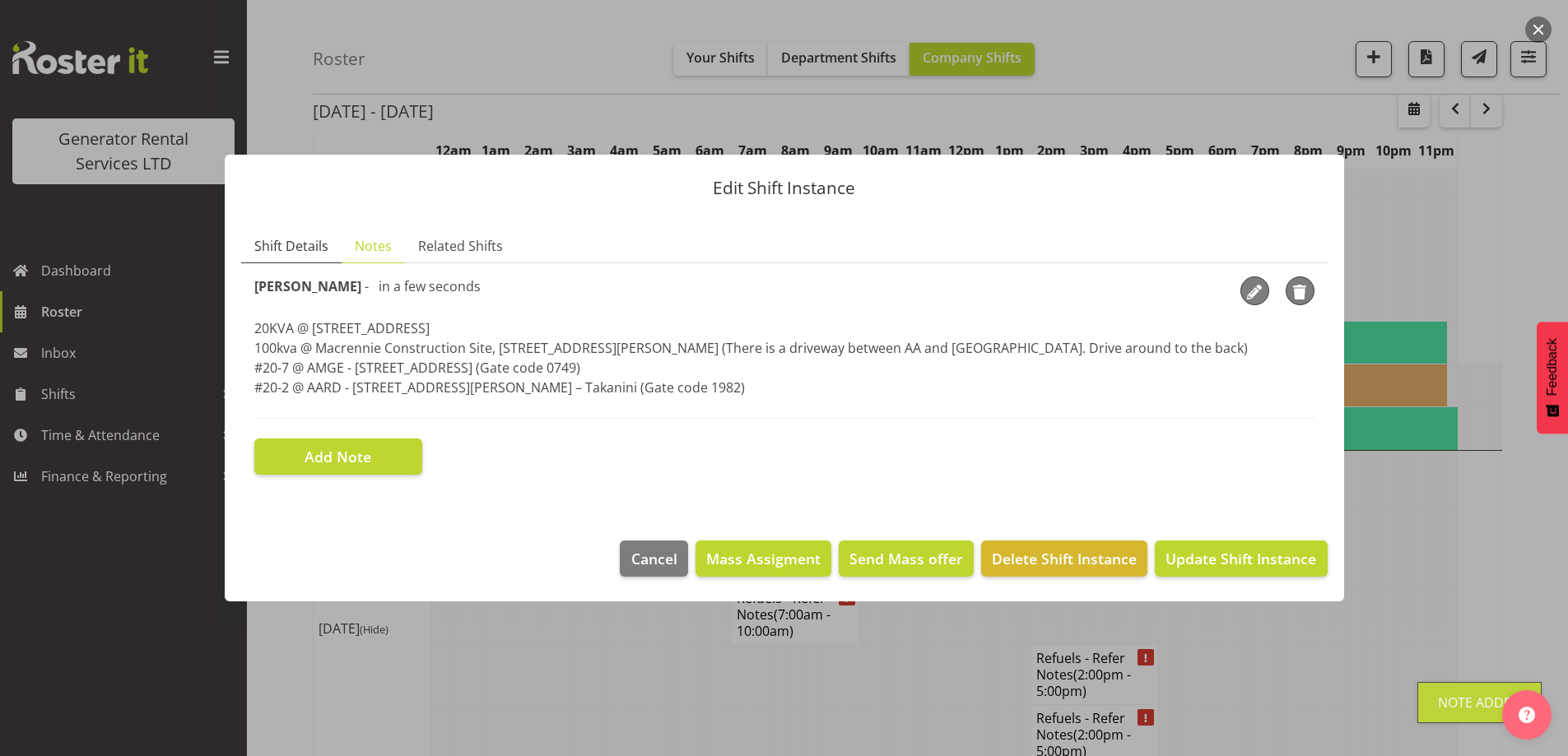
click at [290, 252] on span "Shift Details" at bounding box center [292, 246] width 74 height 20
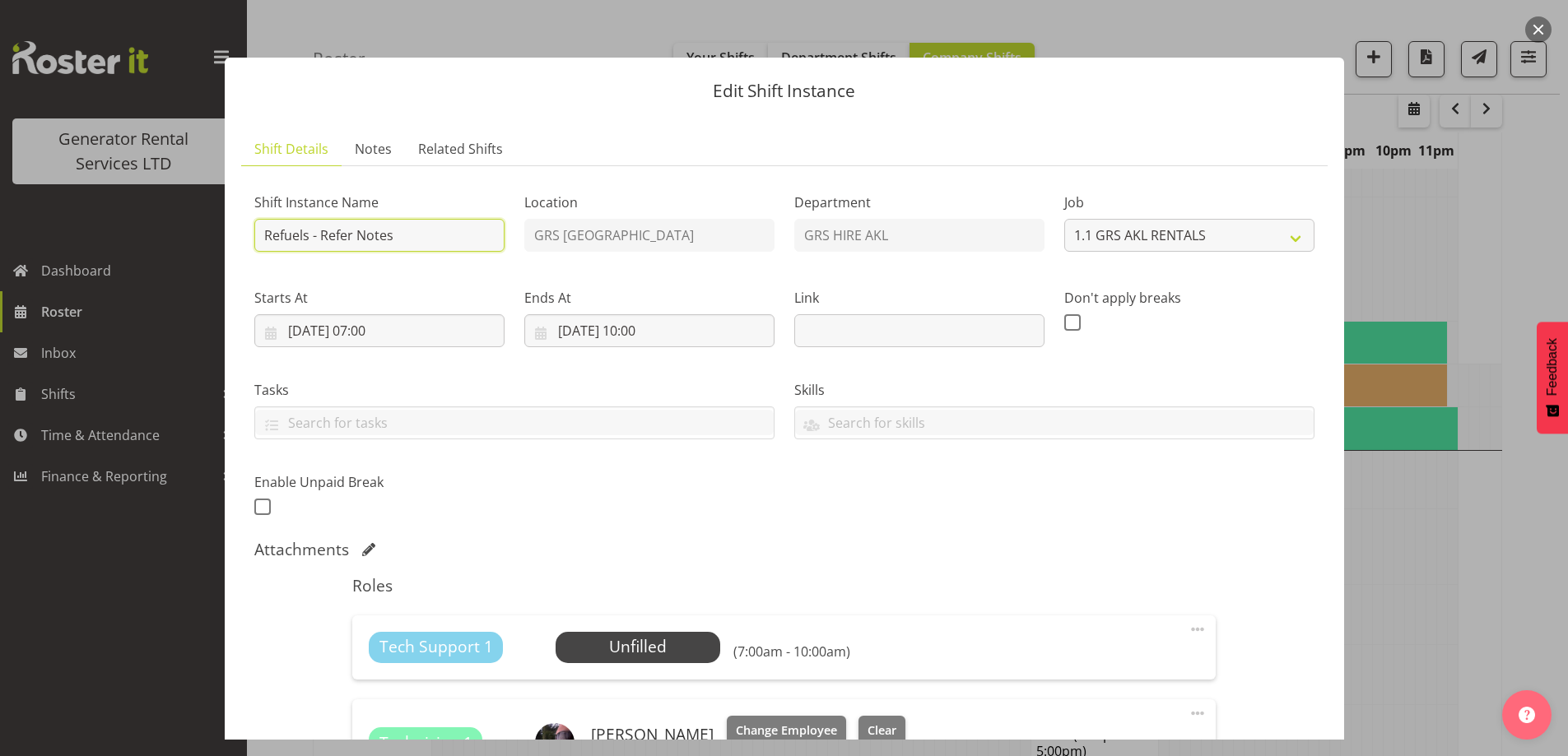
drag, startPoint x: 405, startPoint y: 234, endPoint x: 322, endPoint y: 234, distance: 83.0
click at [322, 234] on input "Refuels - Refer Notes" at bounding box center [380, 236] width 250 height 33
type input "Refuels - Using KMY"
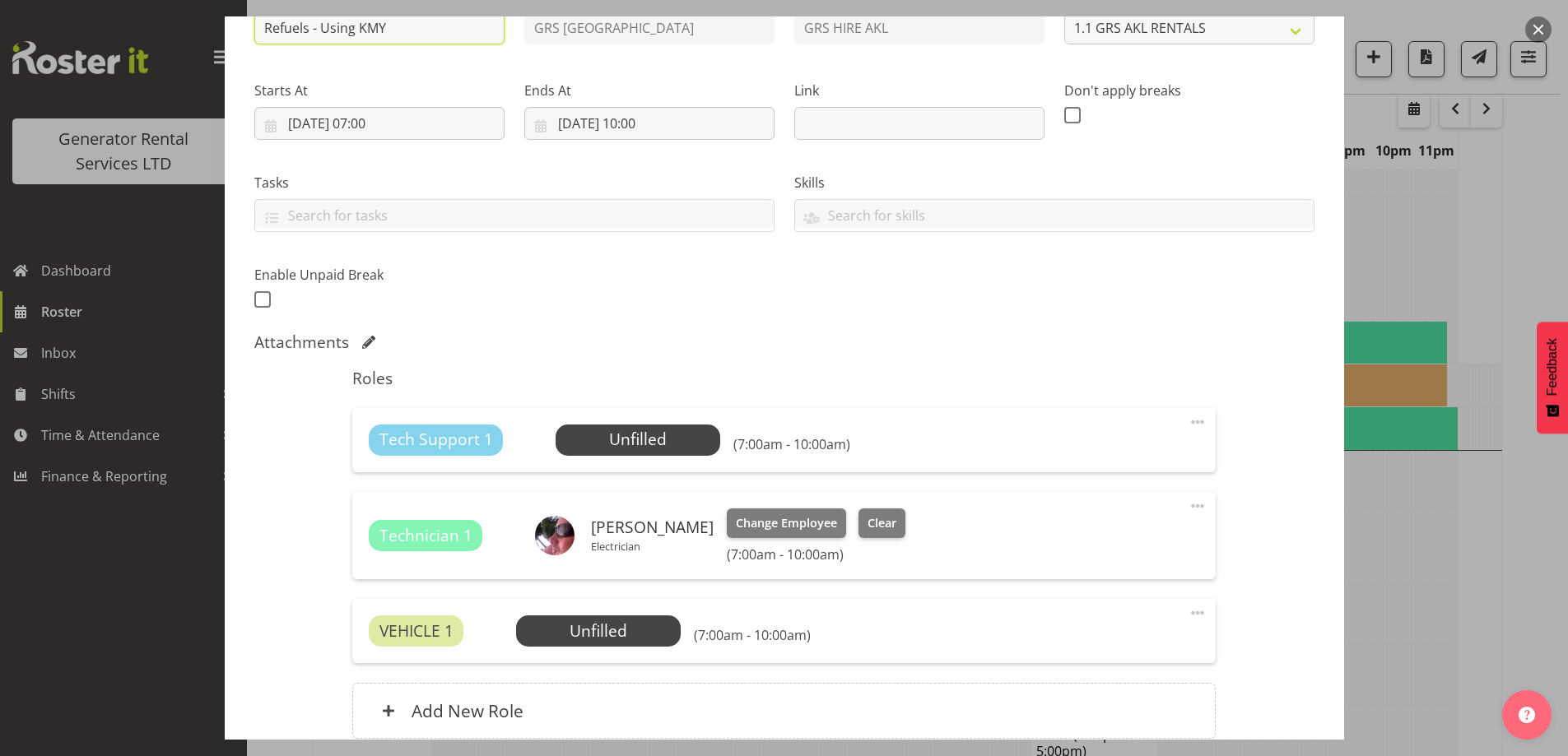
scroll to position [353, 0]
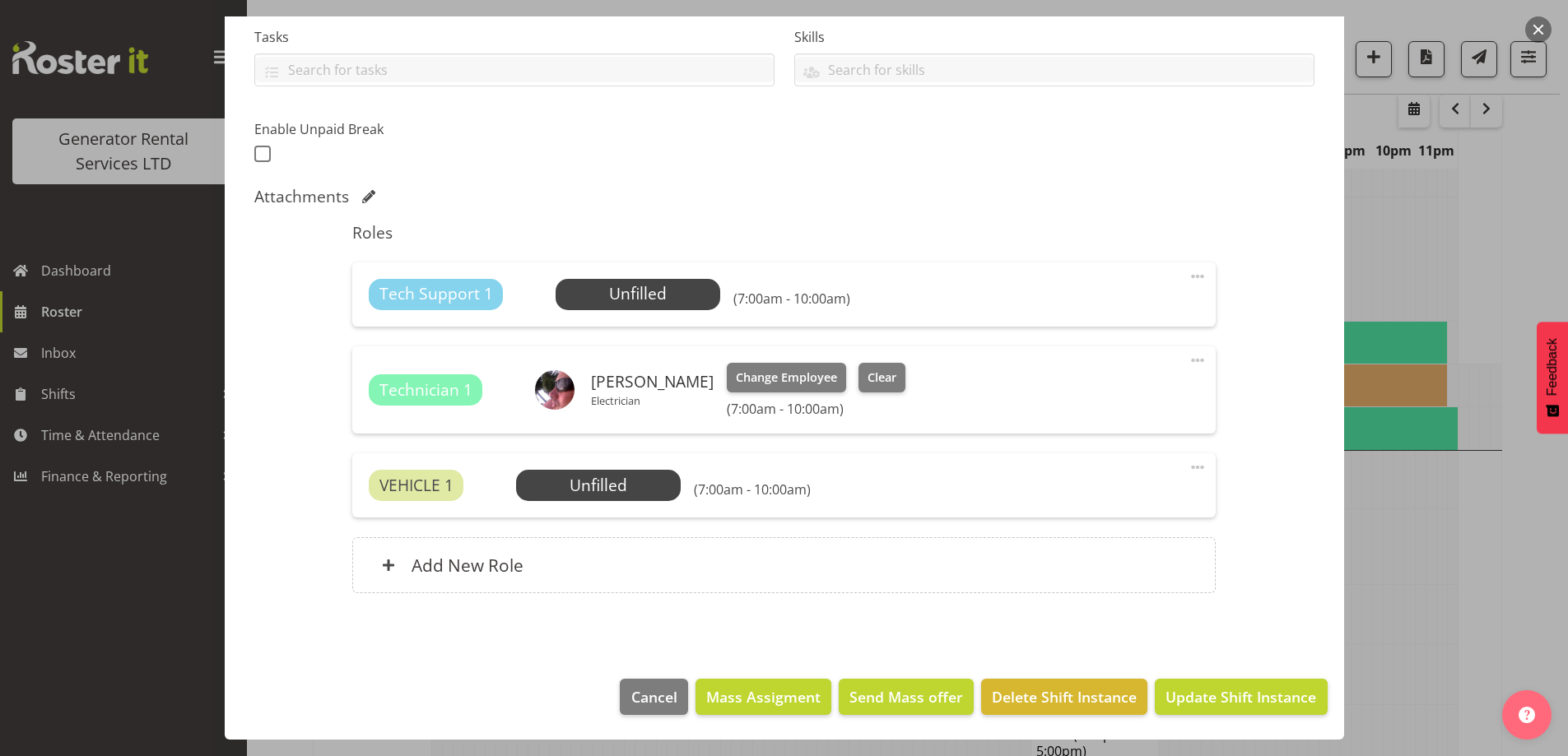
click at [1187, 276] on span at bounding box center [1197, 276] width 20 height 20
click at [1084, 358] on link "Delete" at bounding box center [1128, 372] width 158 height 29
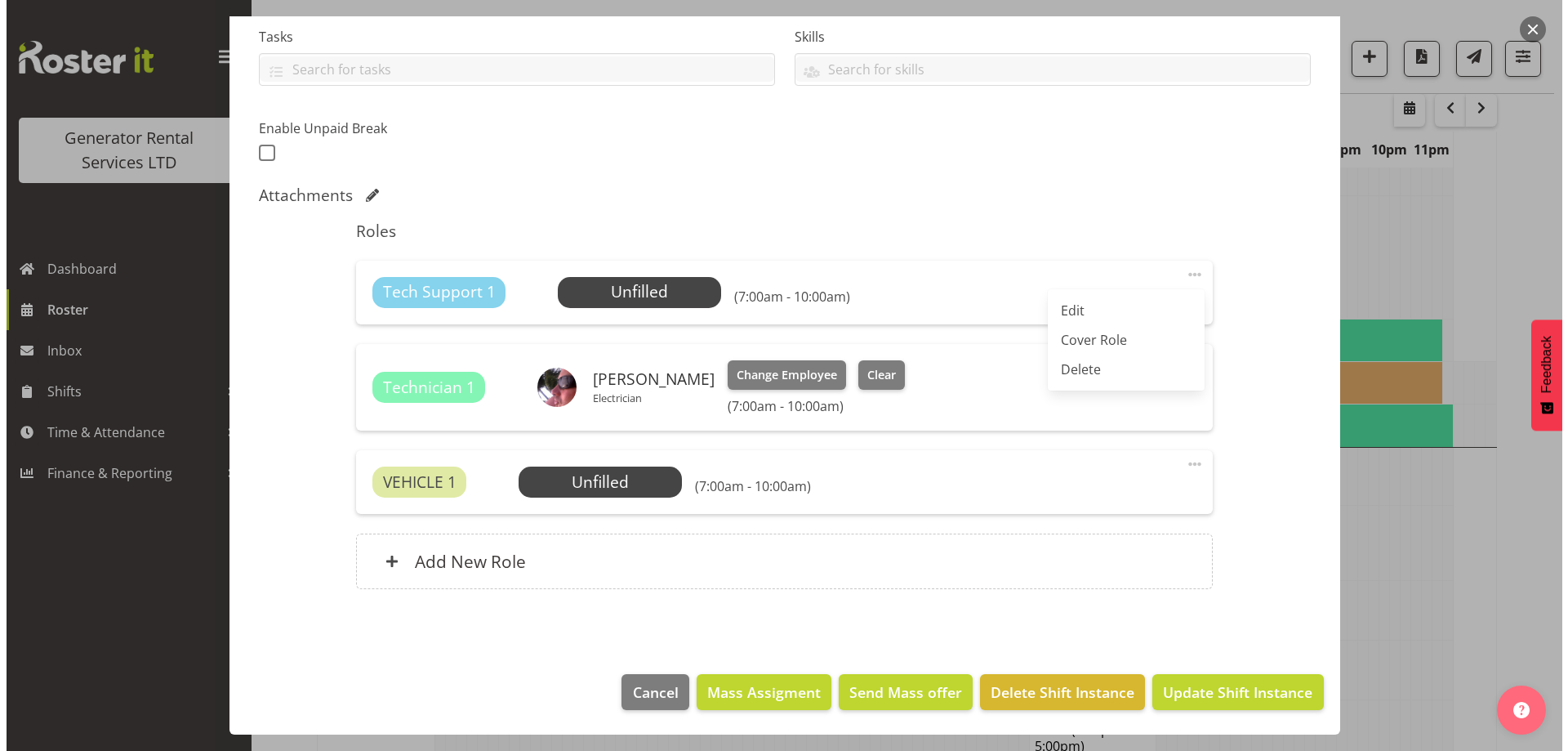
scroll to position [267, 0]
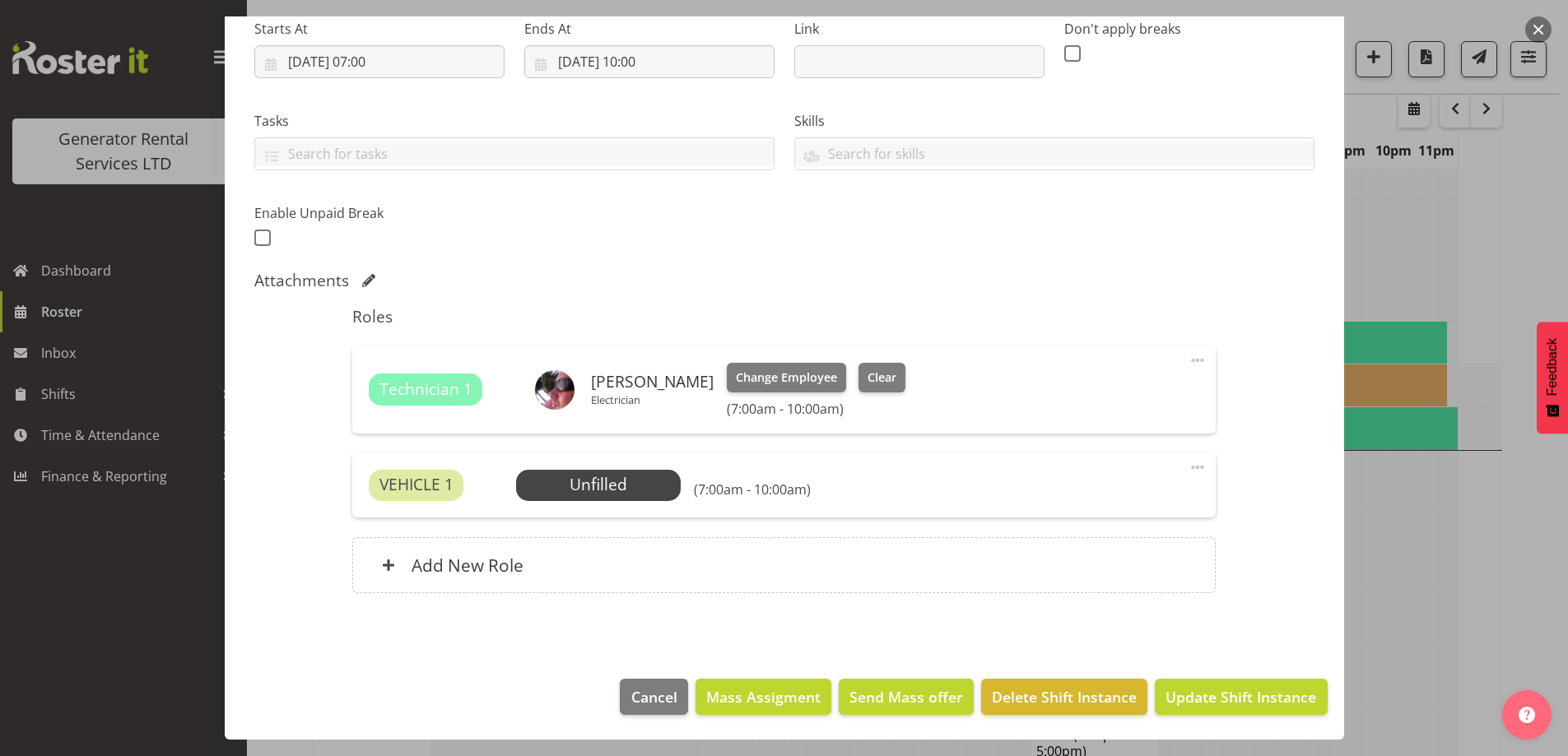
click at [611, 463] on div "VEHICLE 1 Unfilled Select Employee (7:00am - 10:00am) Edit Cover Role Delete" at bounding box center [784, 485] width 863 height 64
click at [591, 503] on div "VEHICLE 1 Unfilled Select Employee (7:00am - 10:00am) Edit Cover Role Delete" at bounding box center [784, 485] width 863 height 64
click at [613, 483] on span "Select Employee" at bounding box center [598, 485] width 123 height 24
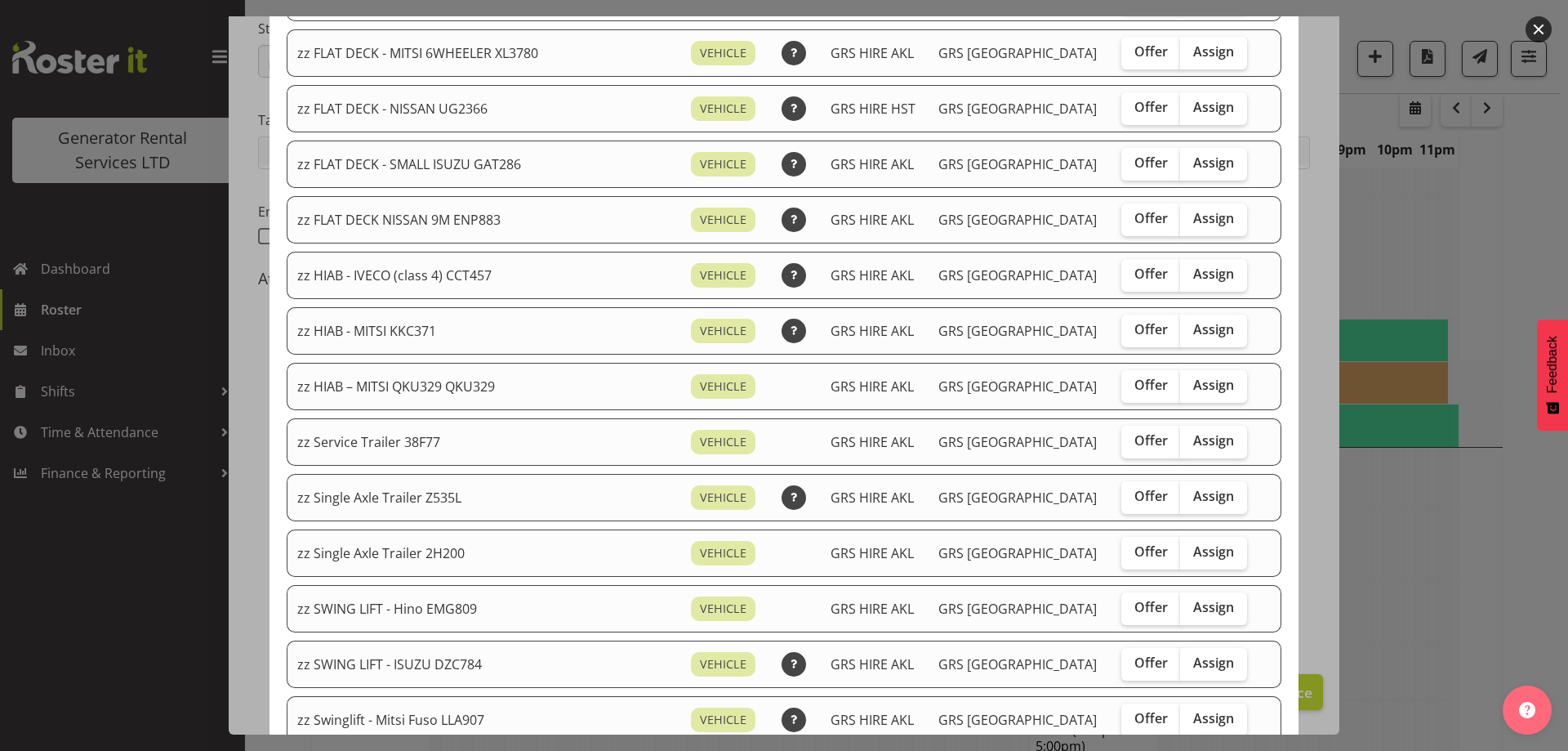
scroll to position [1307, 0]
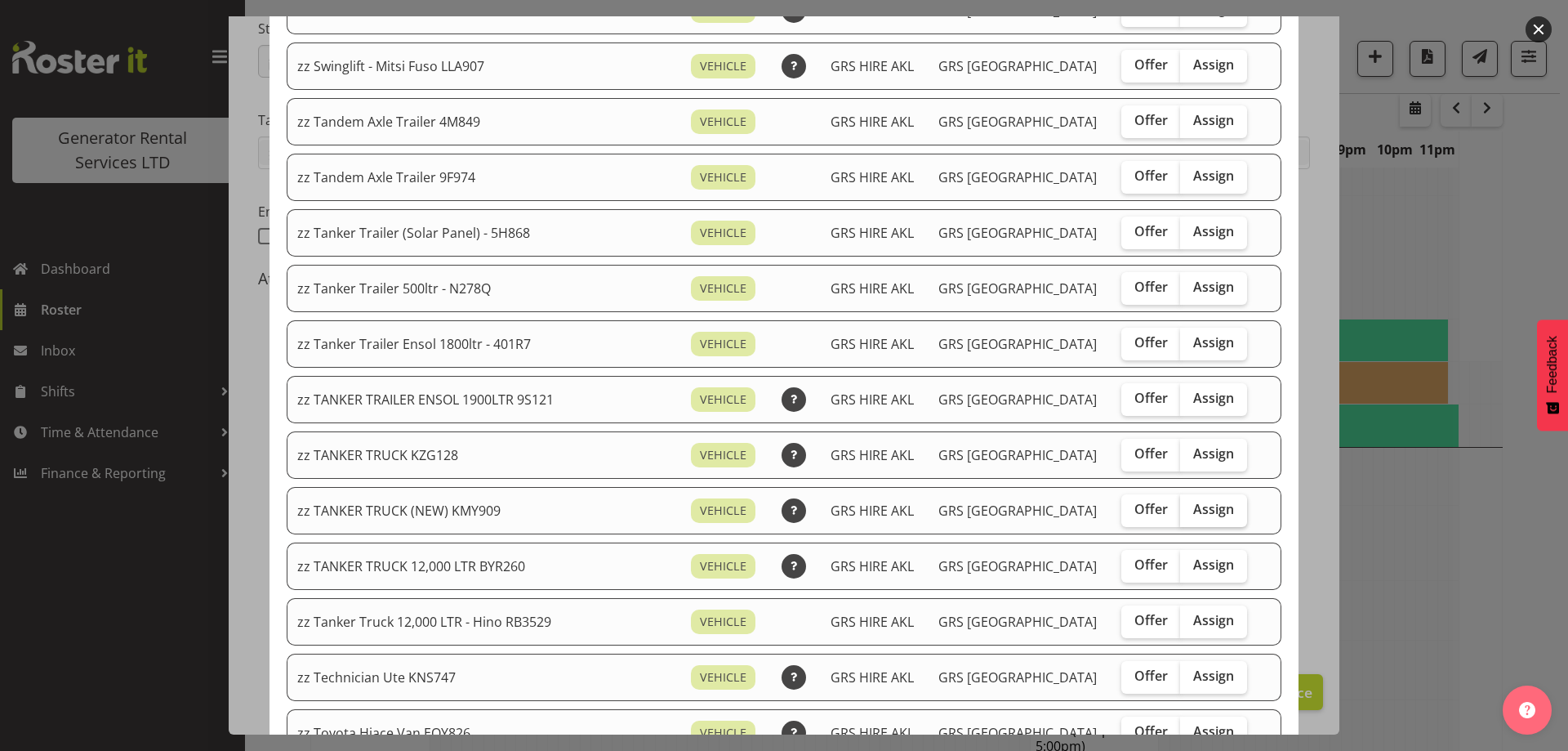
click at [1199, 517] on span "Assign" at bounding box center [1214, 508] width 41 height 16
click at [1191, 515] on input "Assign" at bounding box center [1185, 509] width 10 height 10
checkbox input "true"
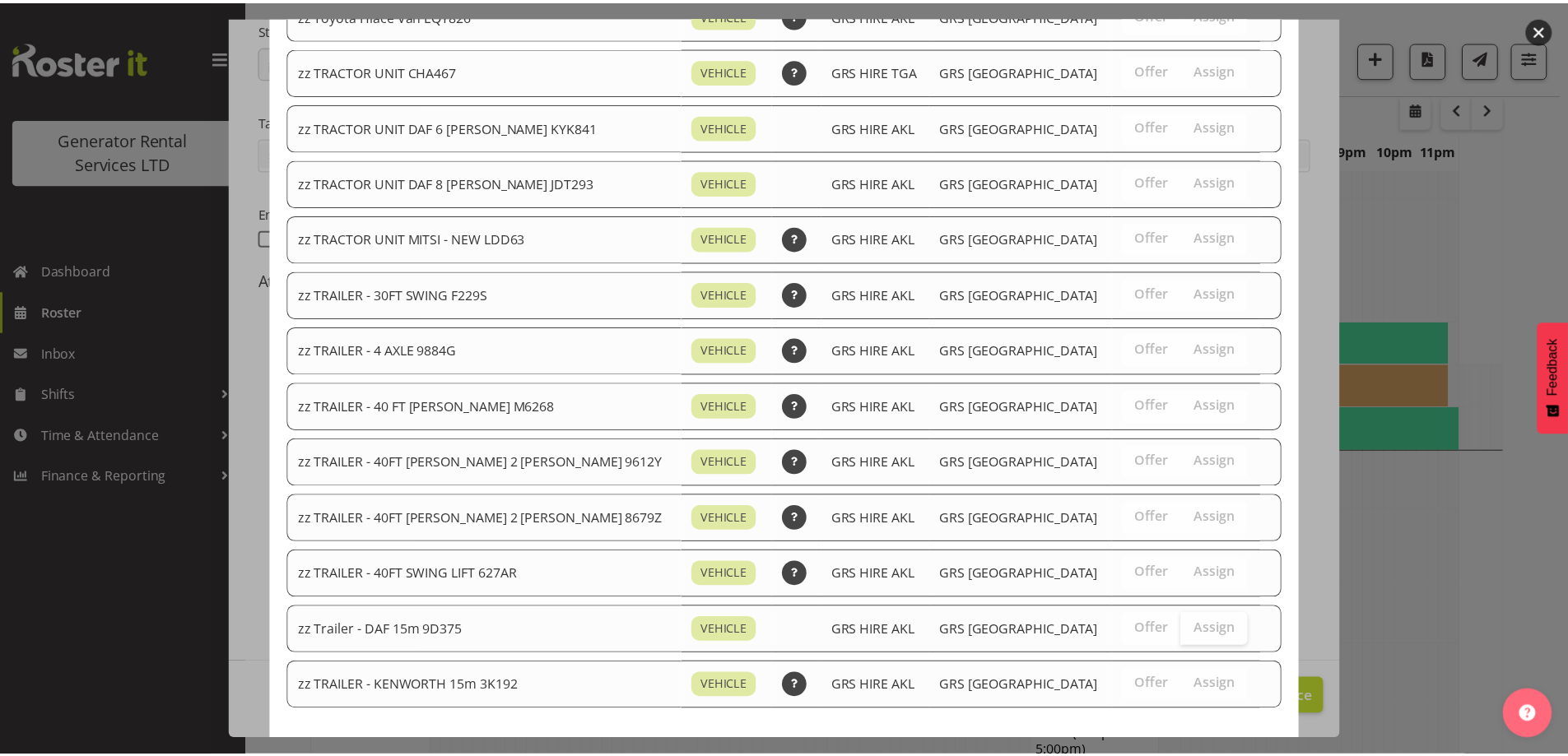
scroll to position [2113, 0]
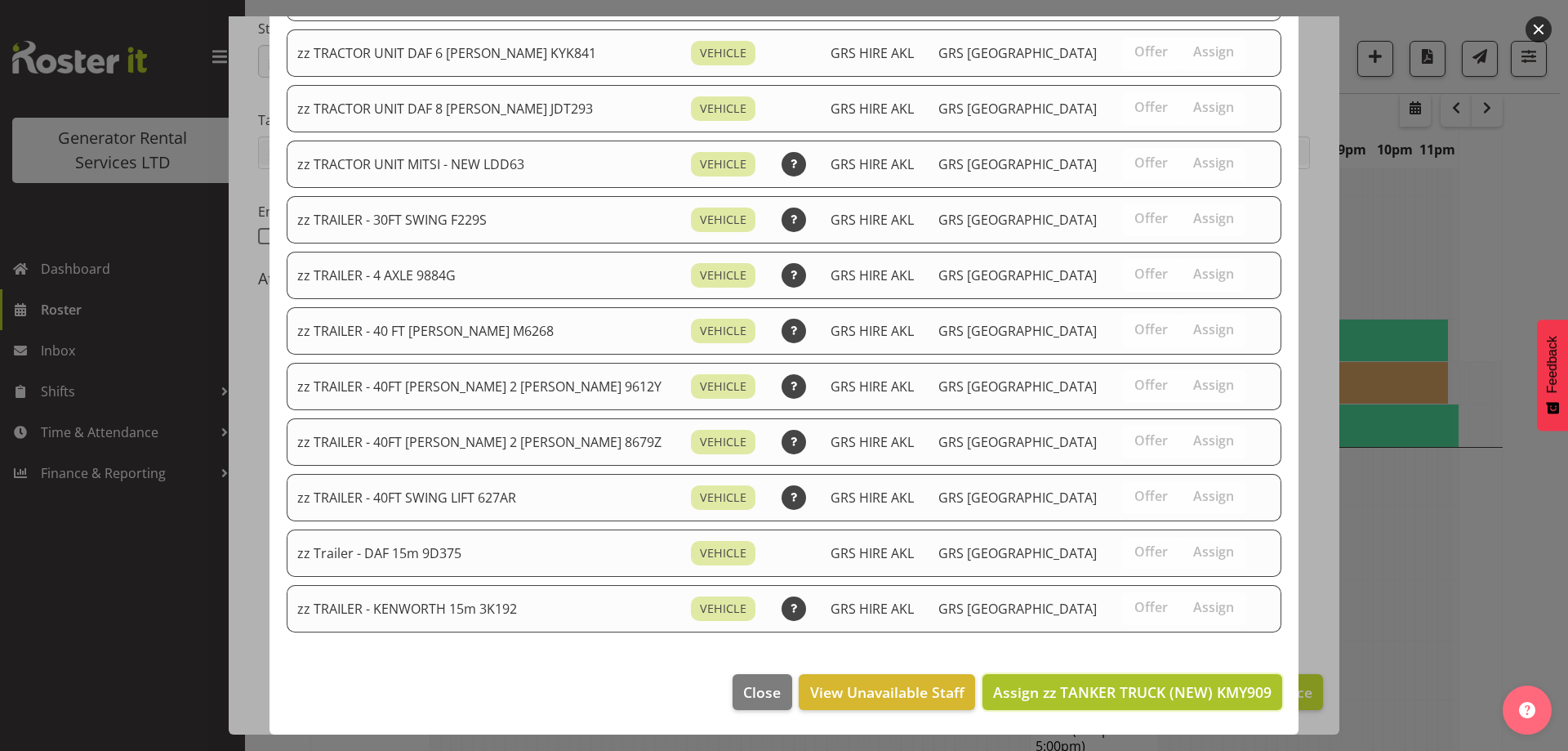
click at [1128, 684] on span "Assign zz TANKER TRUCK (NEW) KMY909" at bounding box center [1132, 692] width 278 height 20
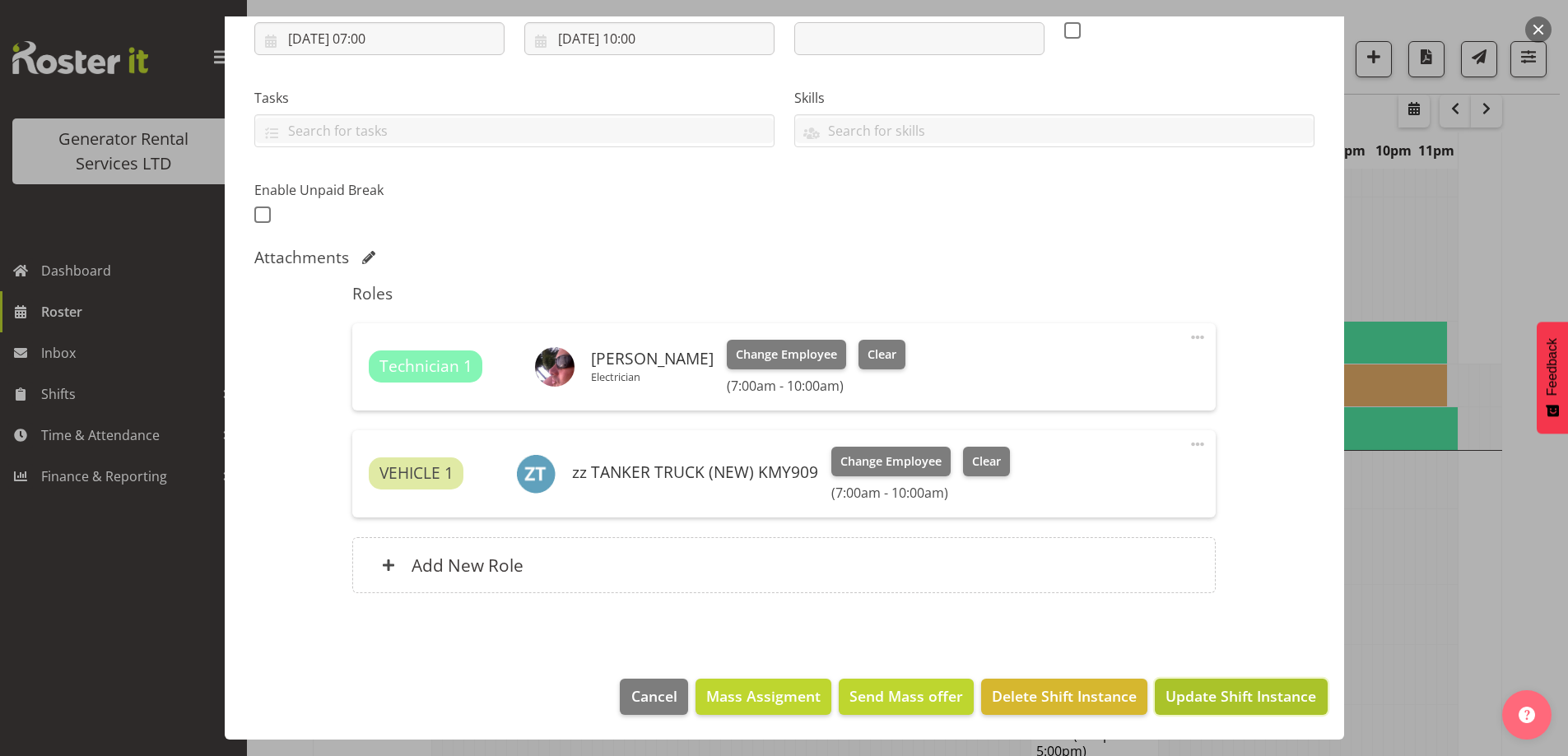
click at [1193, 682] on button "Update Shift Instance" at bounding box center [1240, 696] width 172 height 36
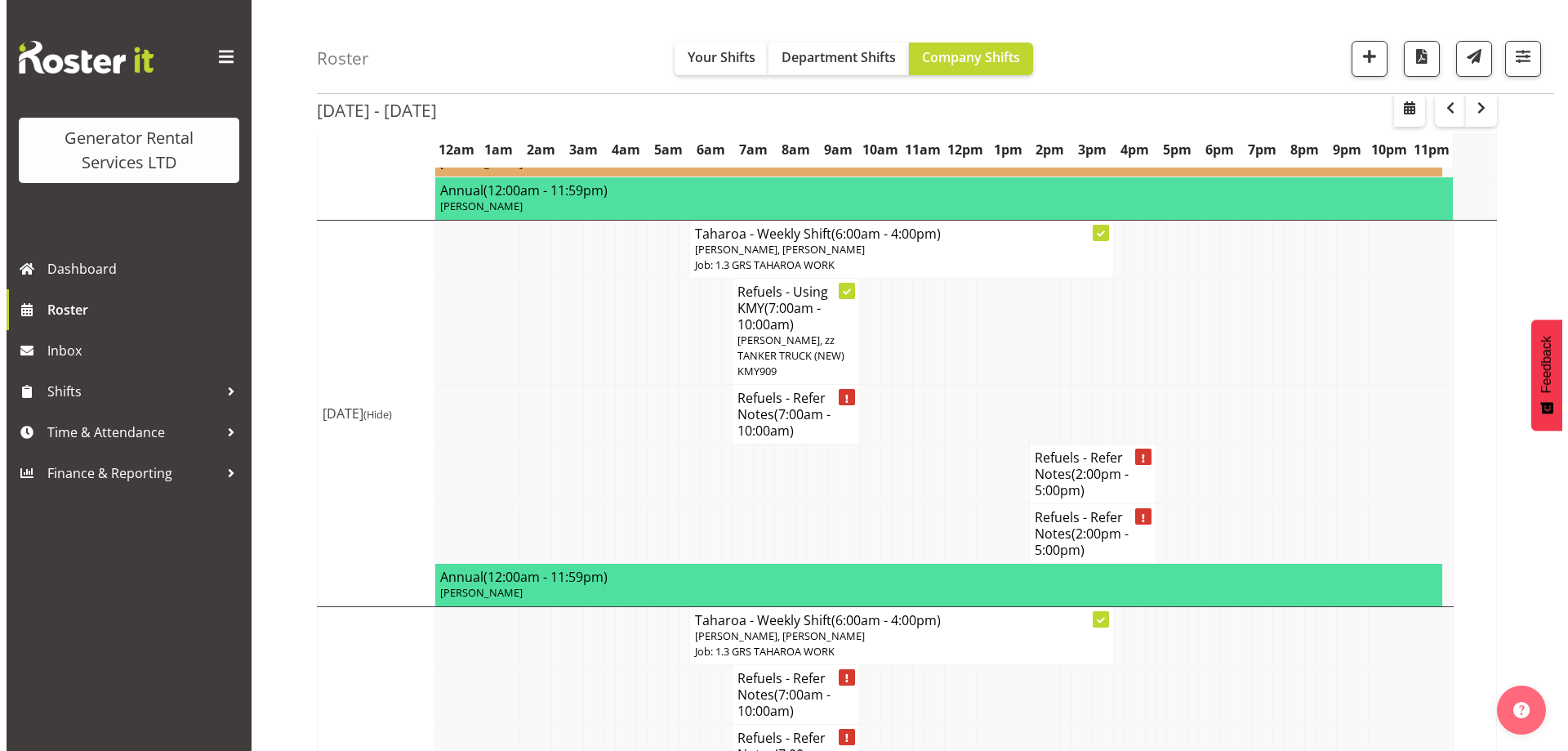
scroll to position [2780, 0]
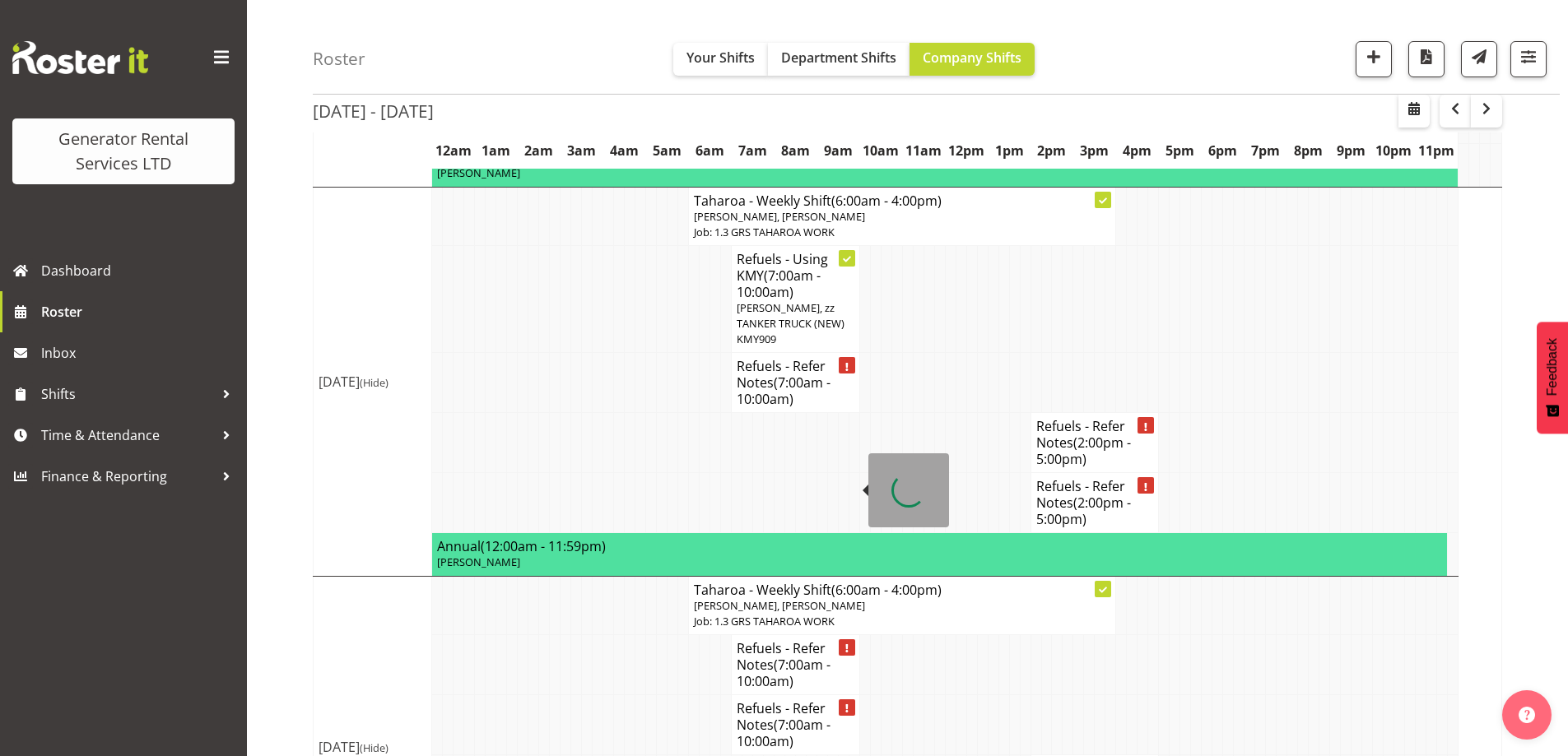
click at [740, 640] on h4 "Refuels - Refer Notes (7:00am - 10:00am)" at bounding box center [795, 665] width 117 height 49
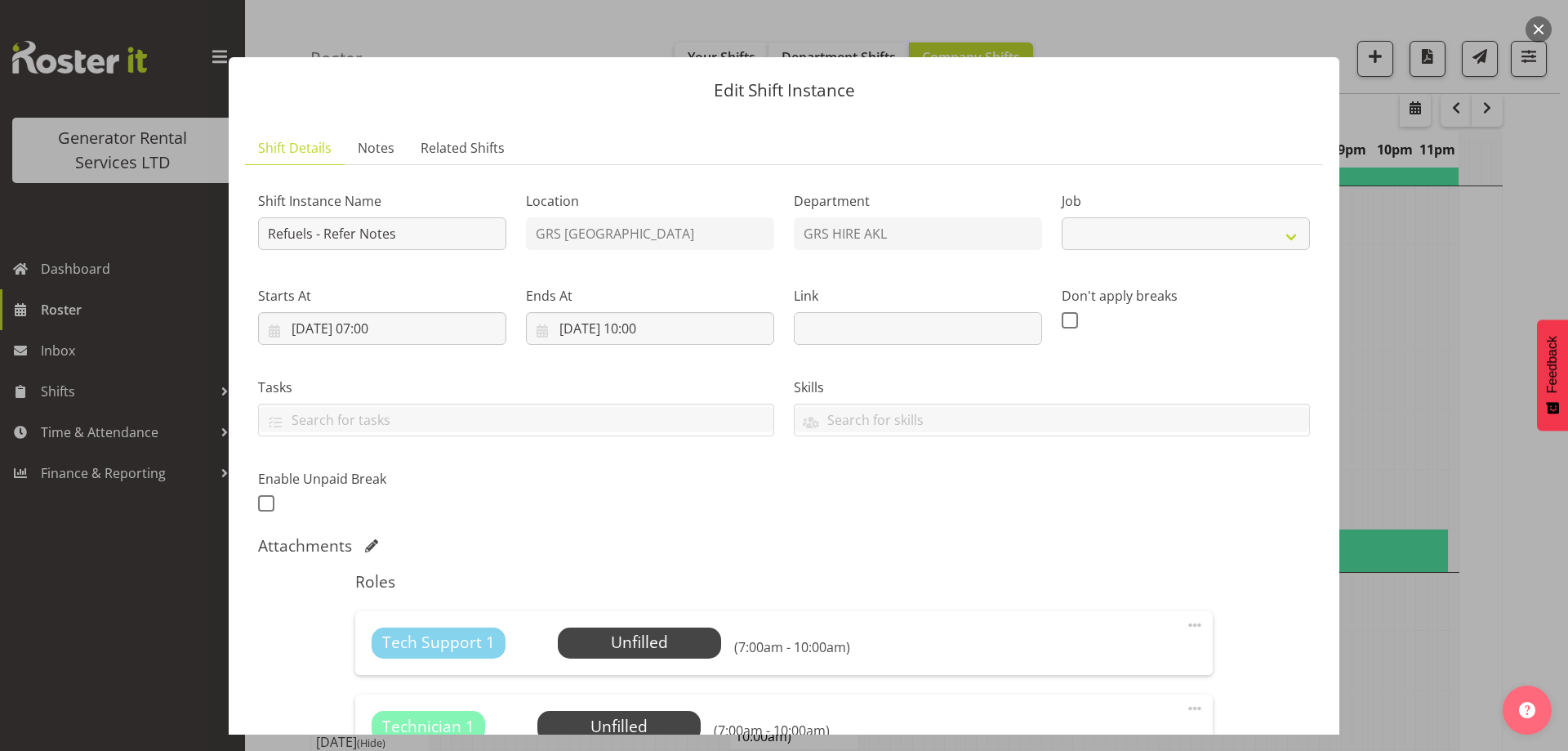
select select "9"
click at [388, 151] on span "Notes" at bounding box center [376, 147] width 37 height 20
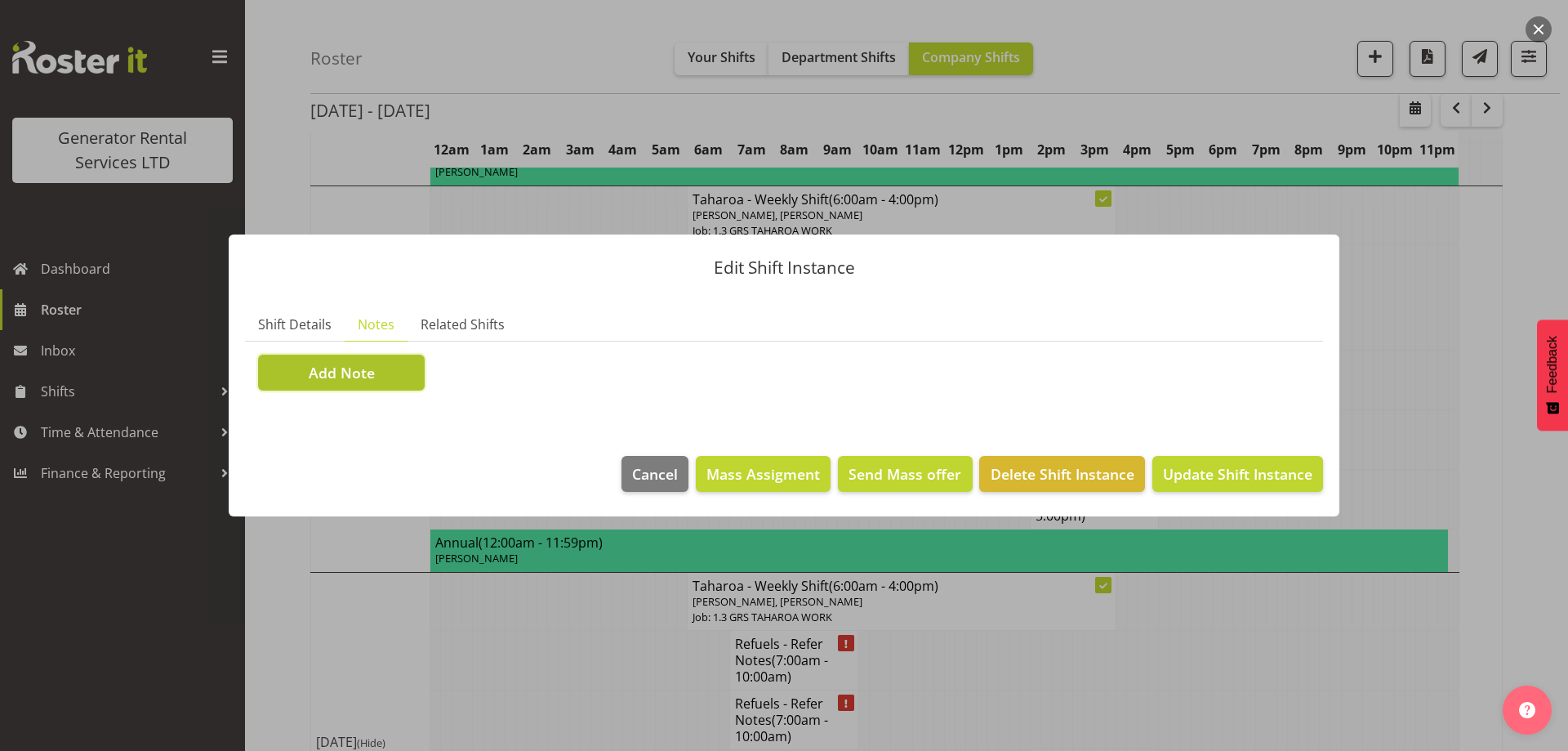
click at [358, 361] on button "Add Note" at bounding box center [341, 373] width 166 height 36
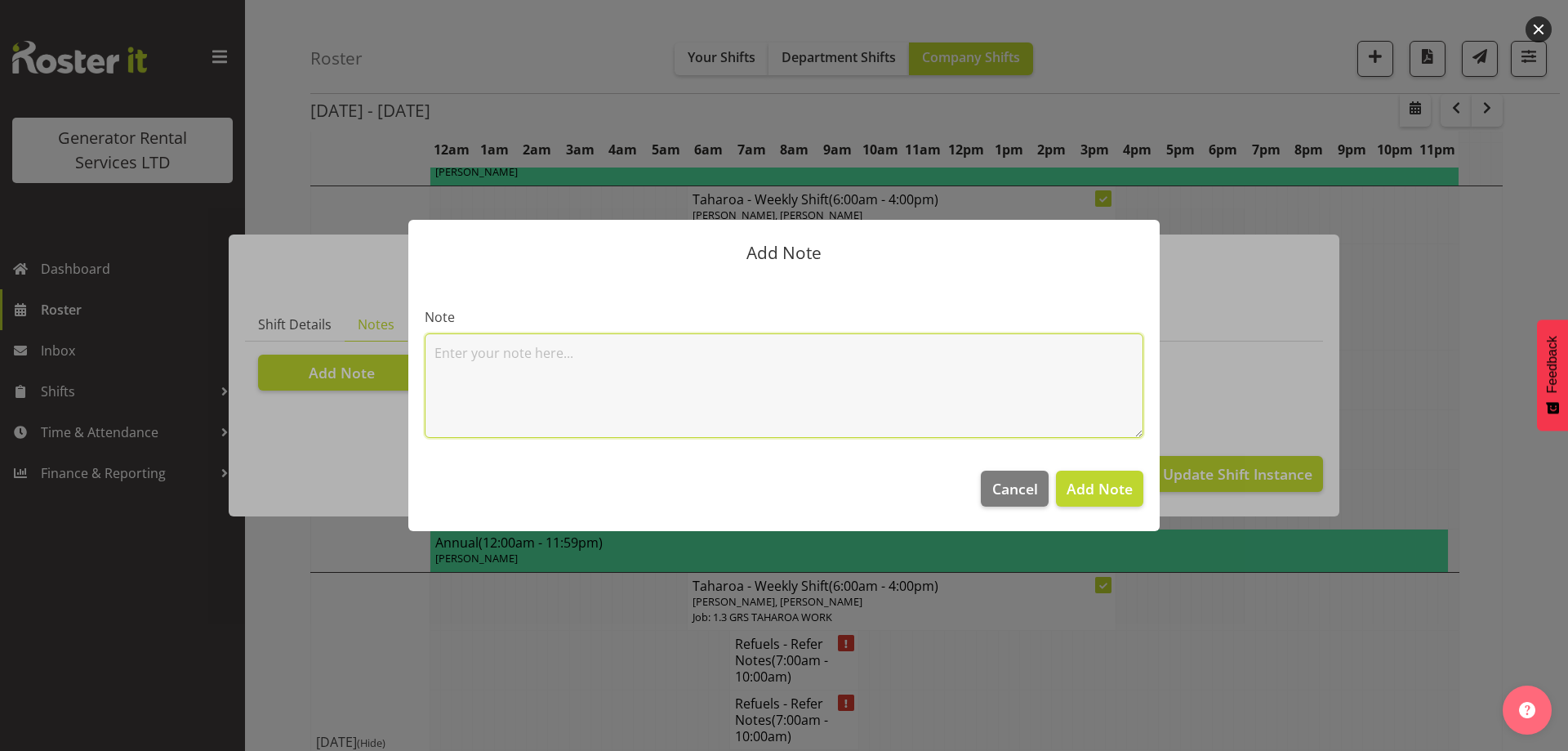
click at [520, 353] on textarea at bounding box center [784, 386] width 719 height 105
paste textarea "20KVA @ [STREET_ADDRESS][GEOGRAPHIC_DATA] @ Macrennie Construction Site, [STREE…"
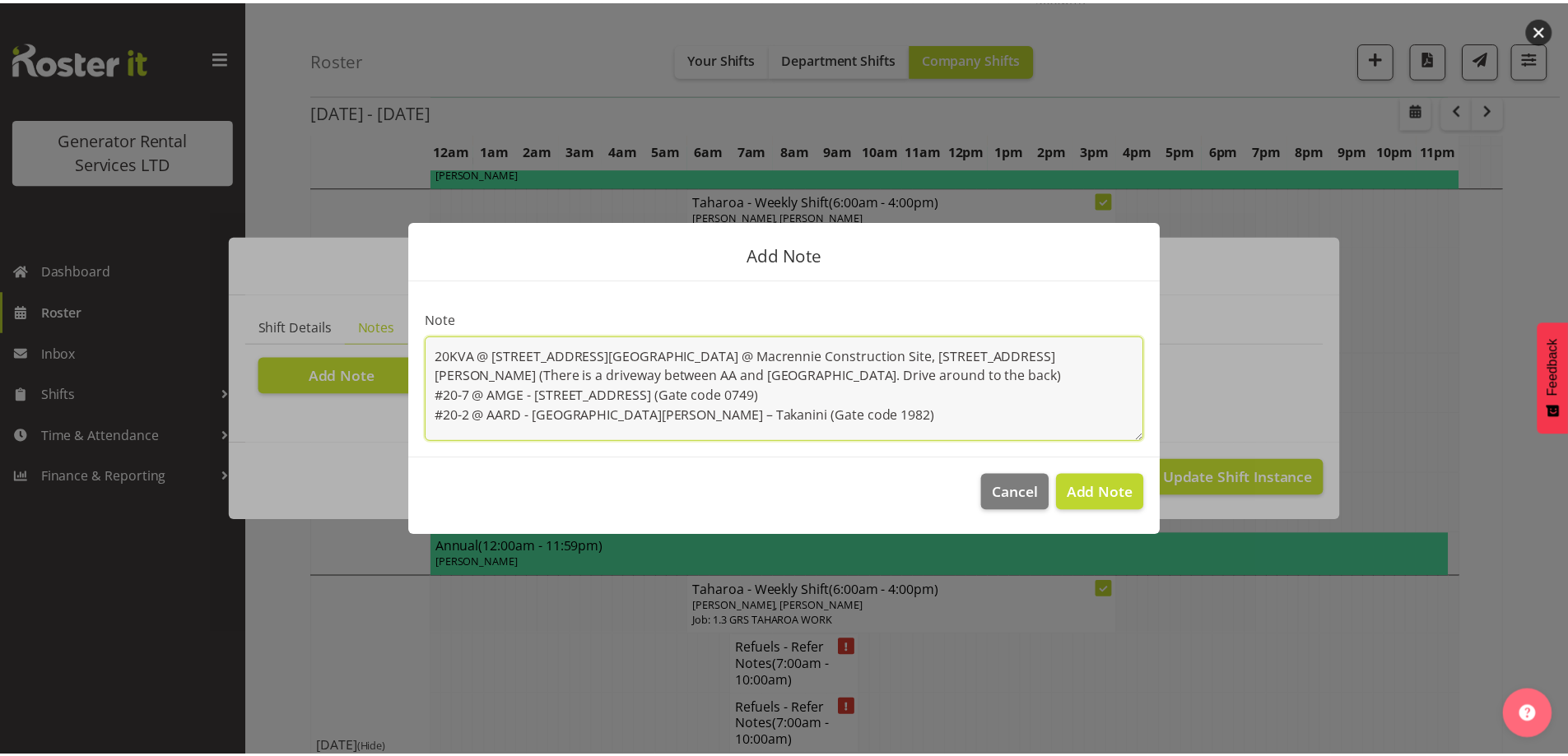
scroll to position [13, 0]
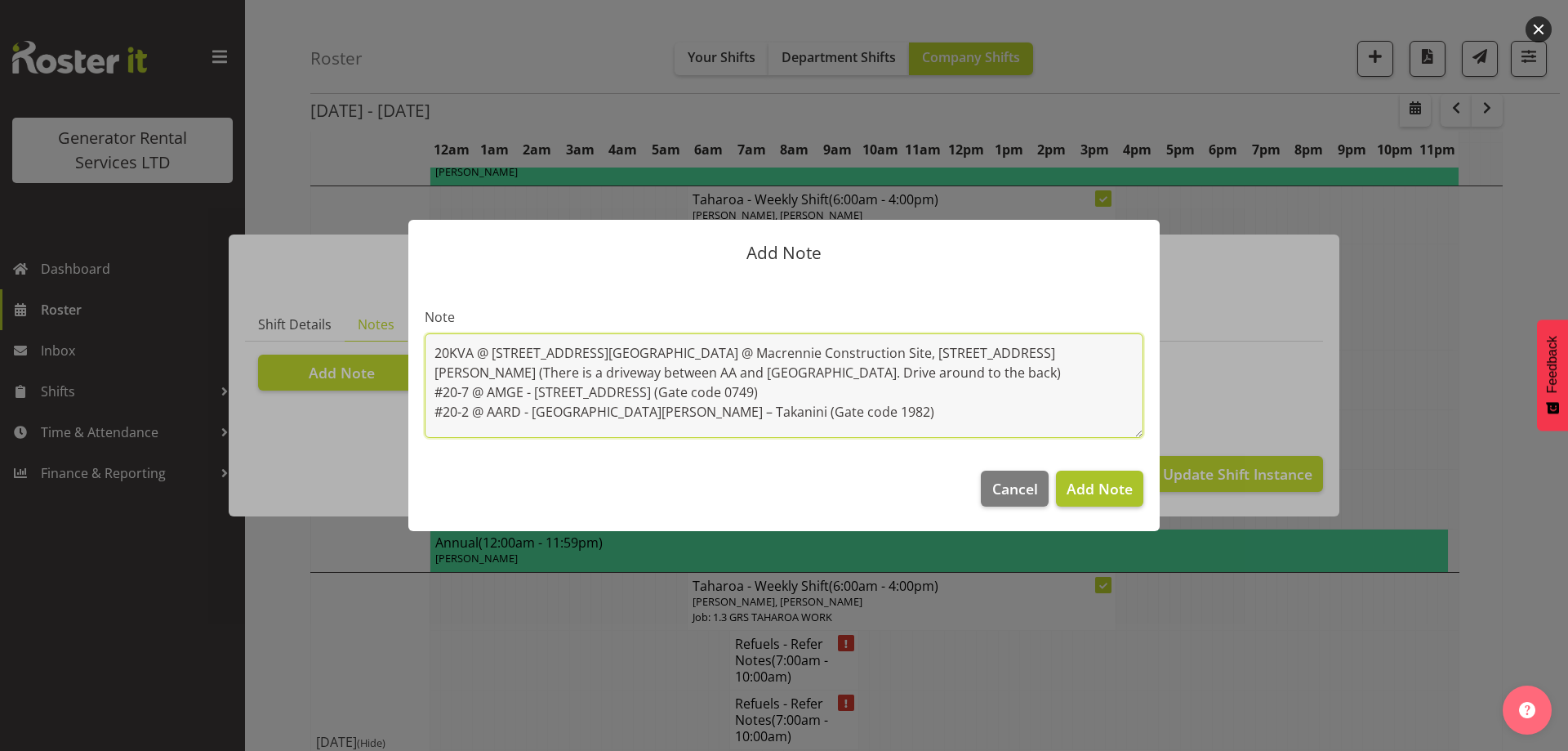
type textarea "20KVA @ [STREET_ADDRESS][GEOGRAPHIC_DATA] @ Macrennie Construction Site, [STREE…"
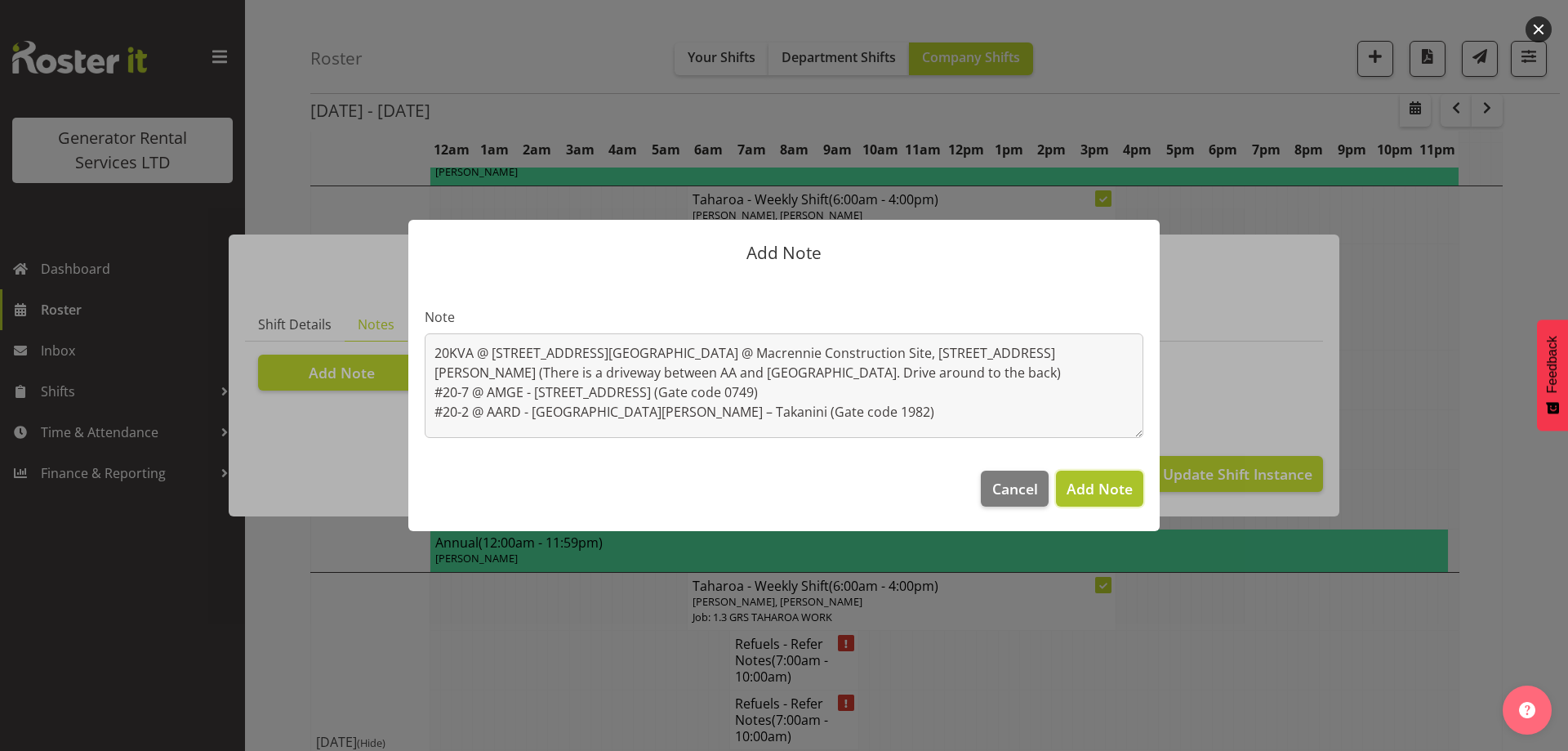
click at [1098, 479] on span "Add Note" at bounding box center [1099, 489] width 66 height 20
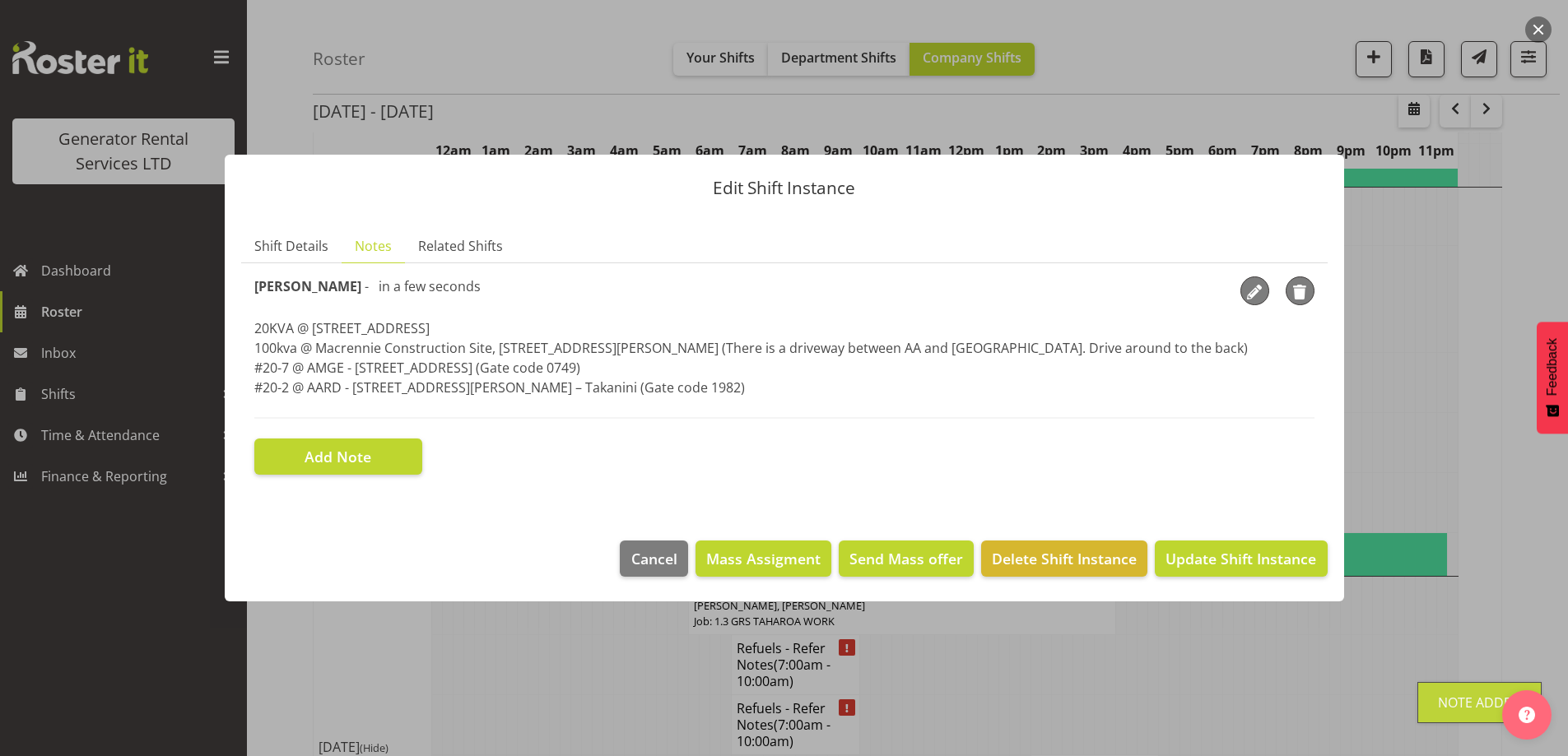
click at [267, 225] on section "Shift Details Notes Related Shifts Shift Instance Name Refuels - Refer Notes Lo…" at bounding box center [784, 369] width 1119 height 311
click at [288, 239] on span "Shift Details" at bounding box center [292, 246] width 74 height 20
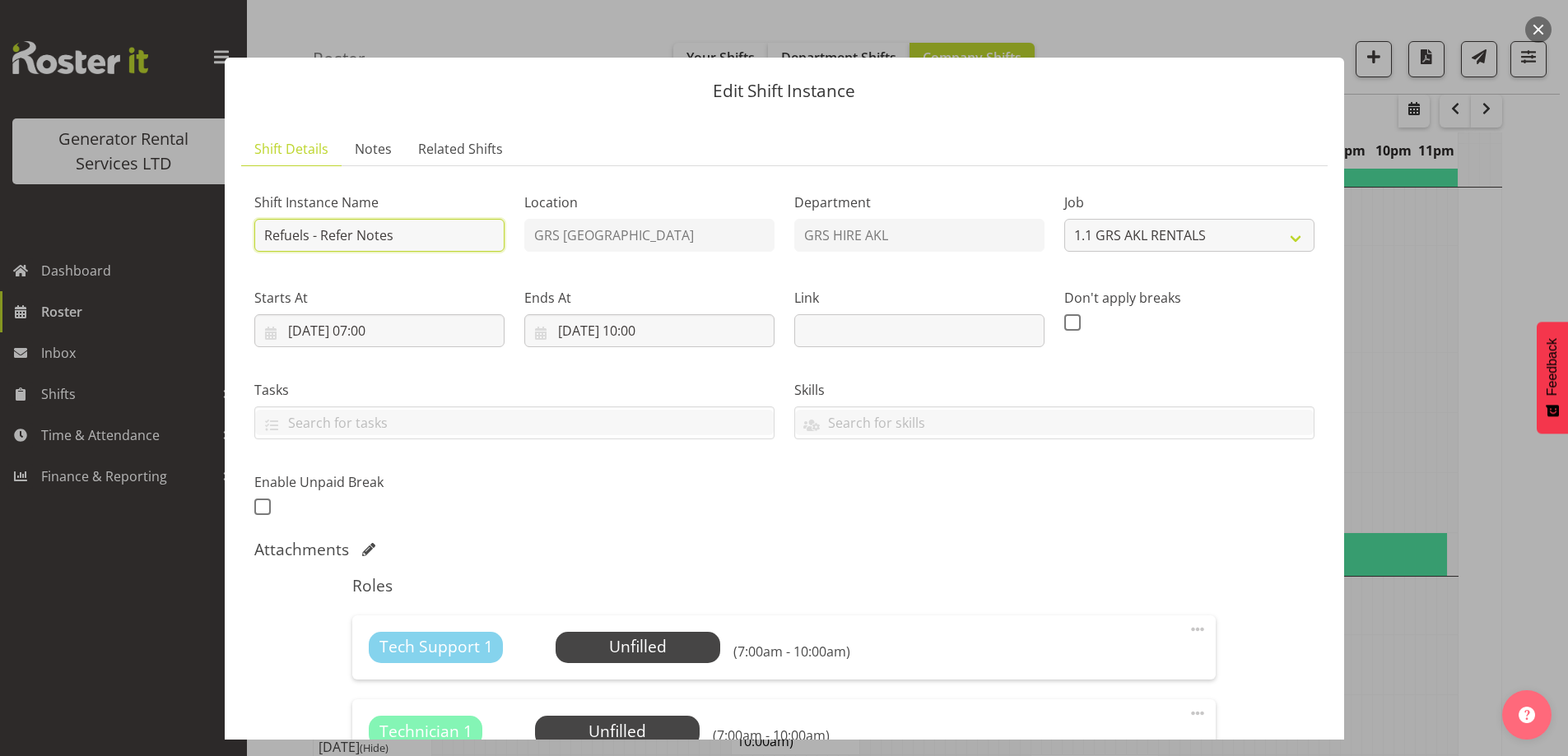
drag, startPoint x: 414, startPoint y: 236, endPoint x: 322, endPoint y: 239, distance: 92.0
click at [322, 239] on input "Refuels - Refer Notes" at bounding box center [380, 236] width 250 height 33
type input "Refuels - Using KMY"
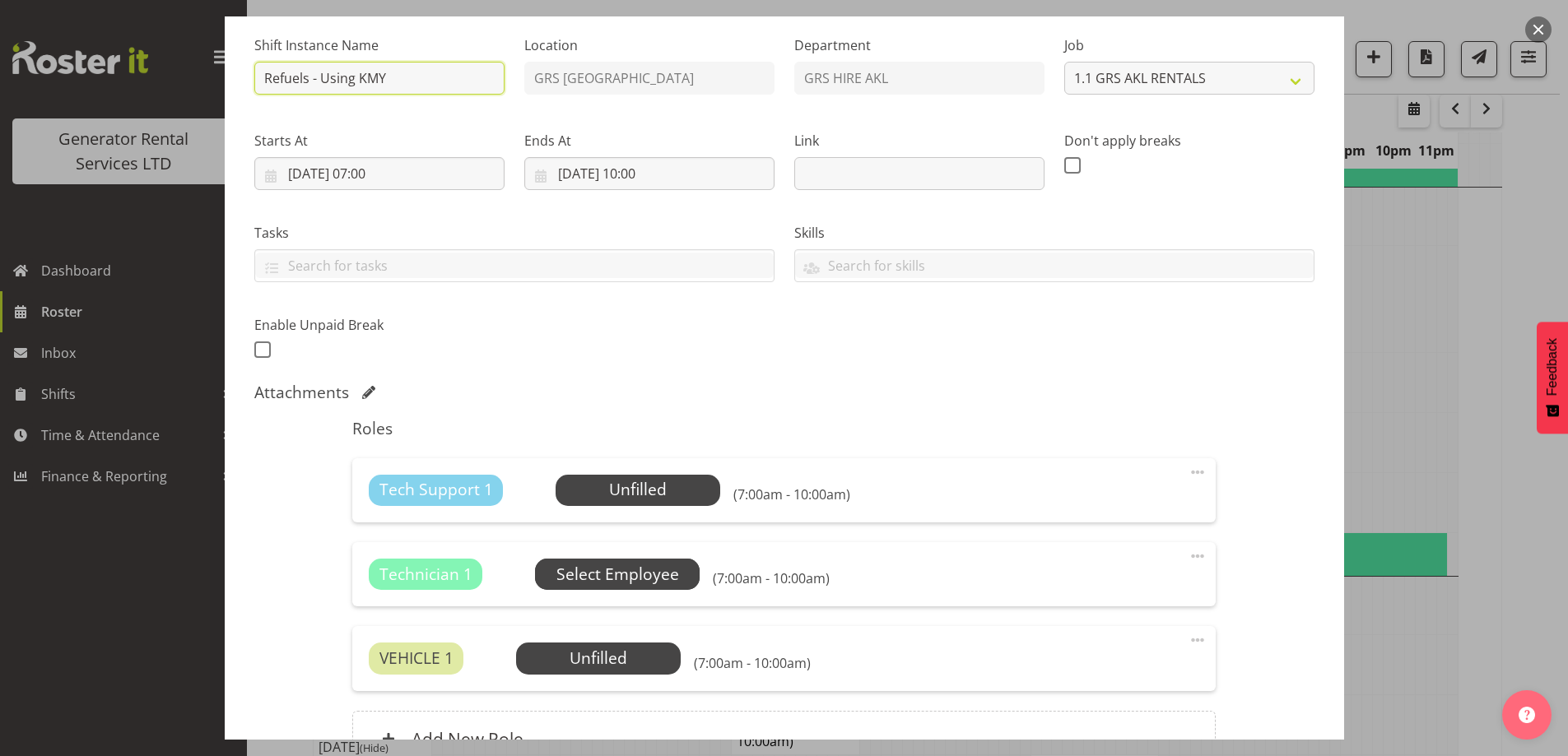
scroll to position [331, 0]
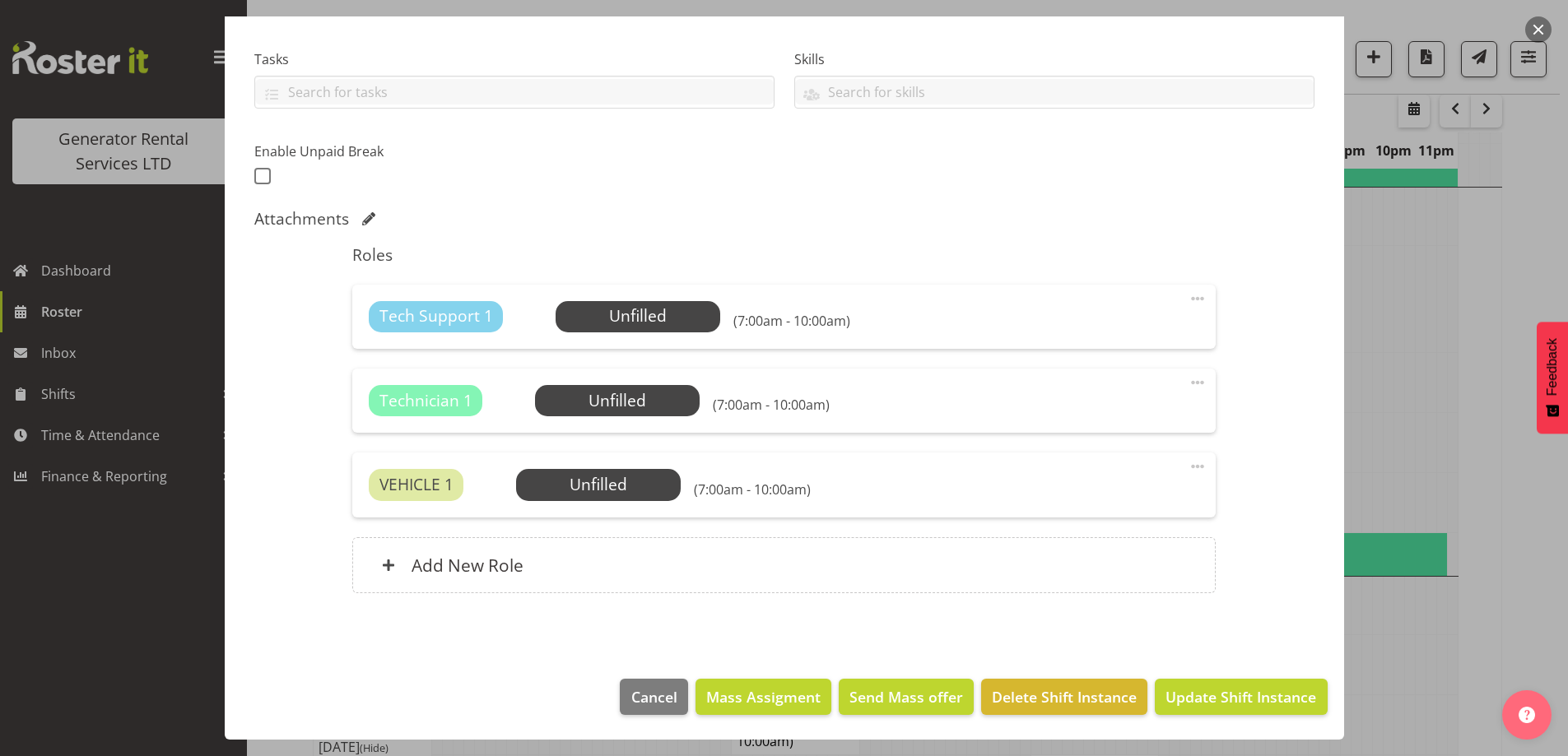
click at [1187, 382] on span at bounding box center [1197, 382] width 20 height 20
click at [1075, 473] on link "Delete" at bounding box center [1128, 478] width 158 height 29
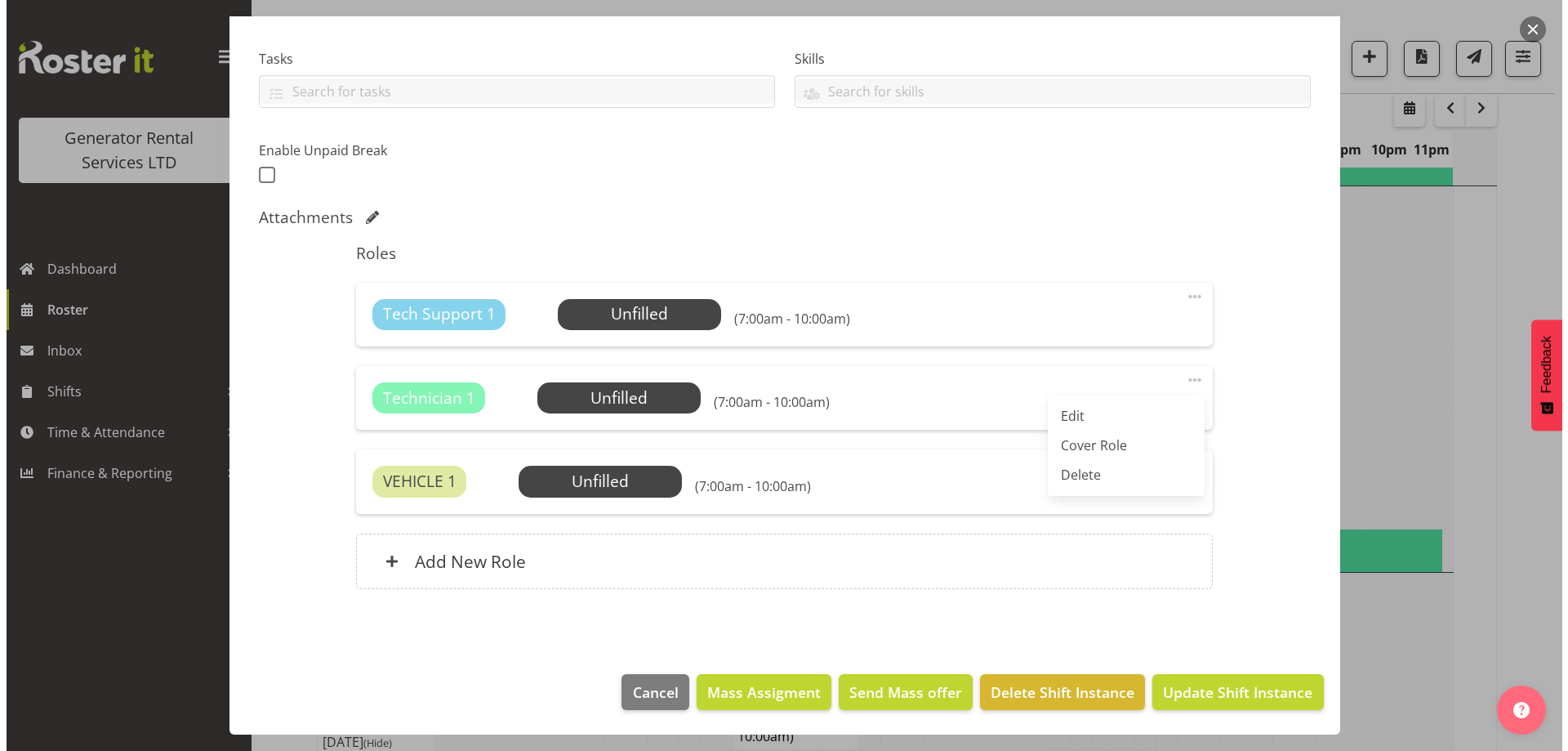
scroll to position [244, 0]
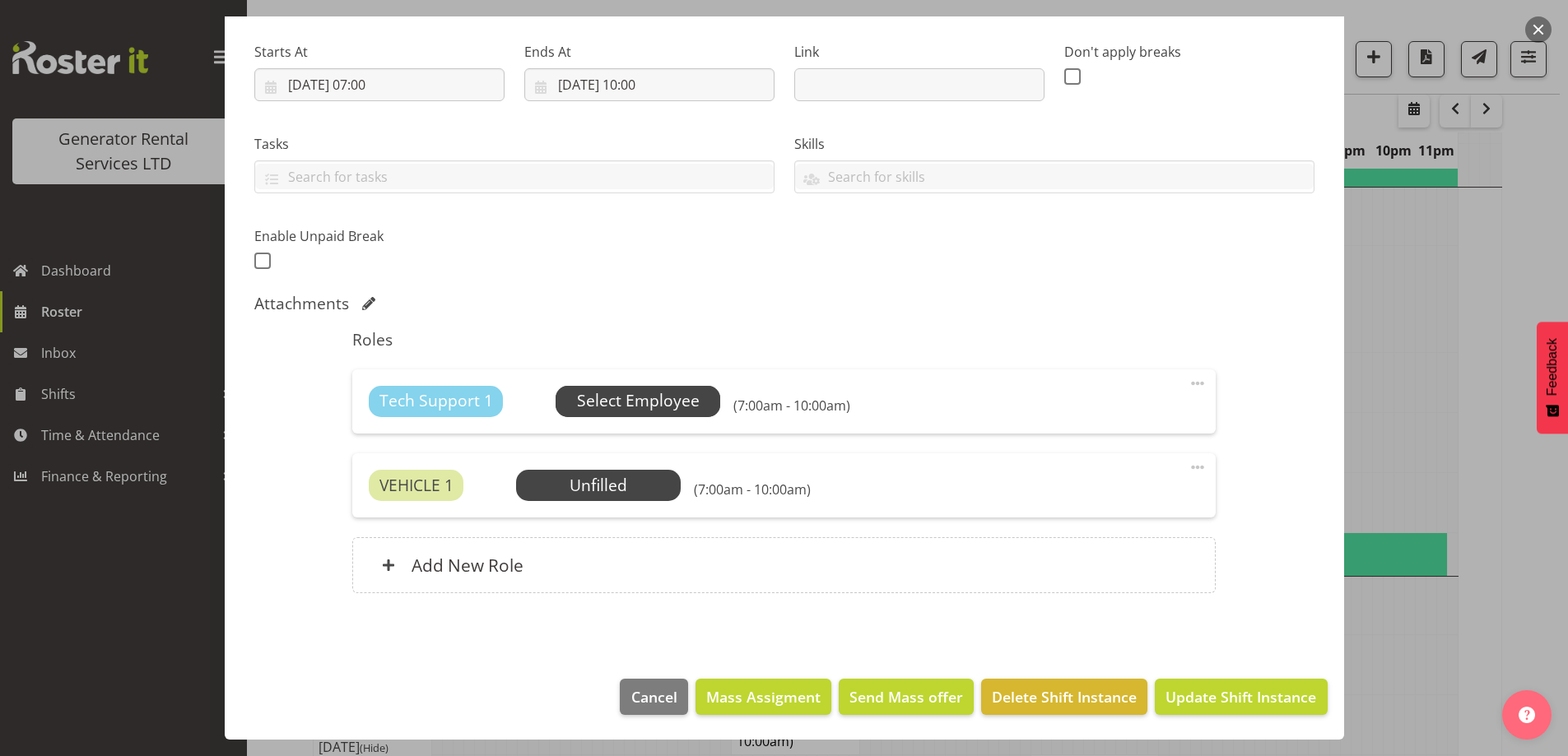
click at [642, 392] on span "Select Employee" at bounding box center [638, 401] width 123 height 24
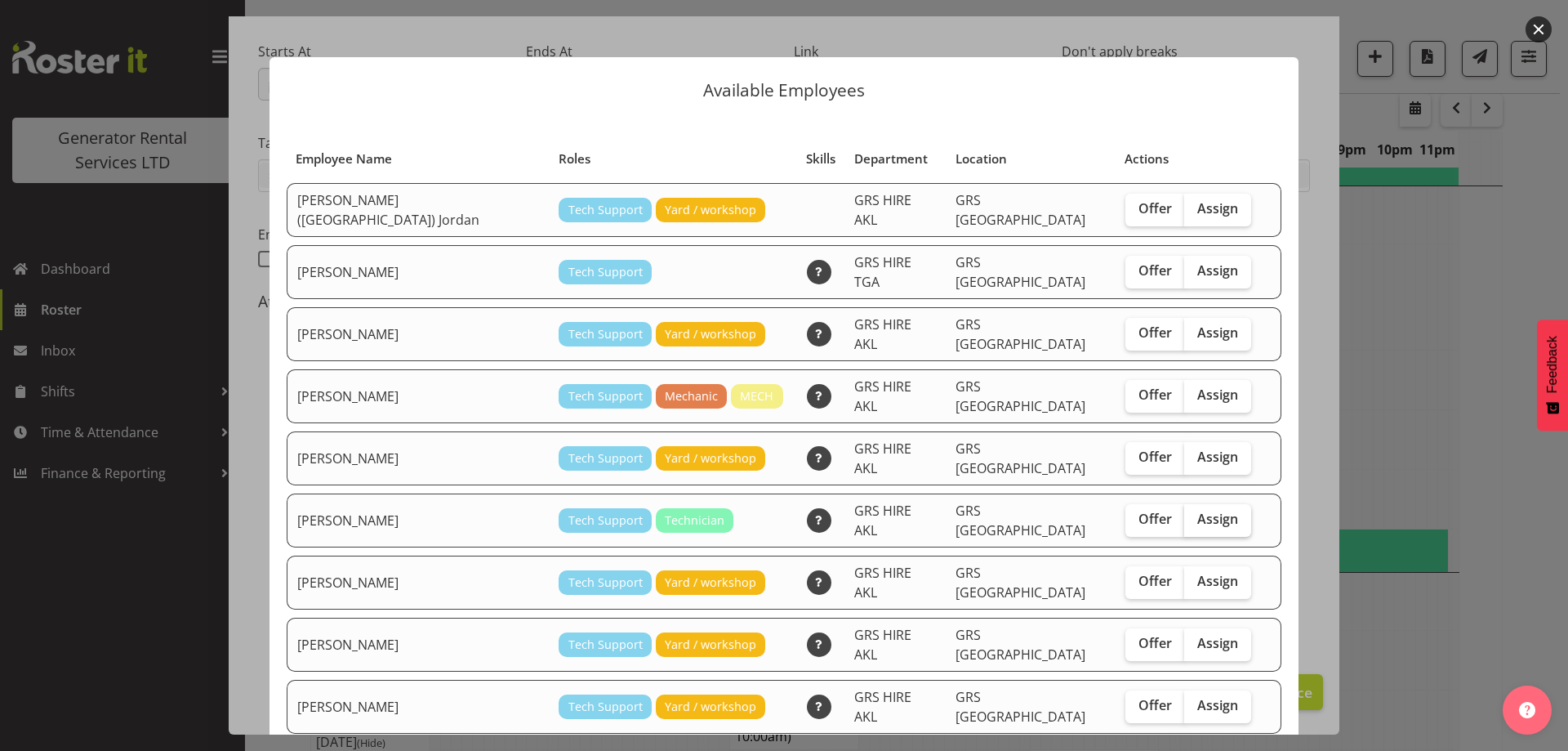
click at [1197, 511] on span "Assign" at bounding box center [1218, 519] width 41 height 16
click at [1185, 514] on input "Assign" at bounding box center [1189, 520] width 10 height 10
checkbox input "true"
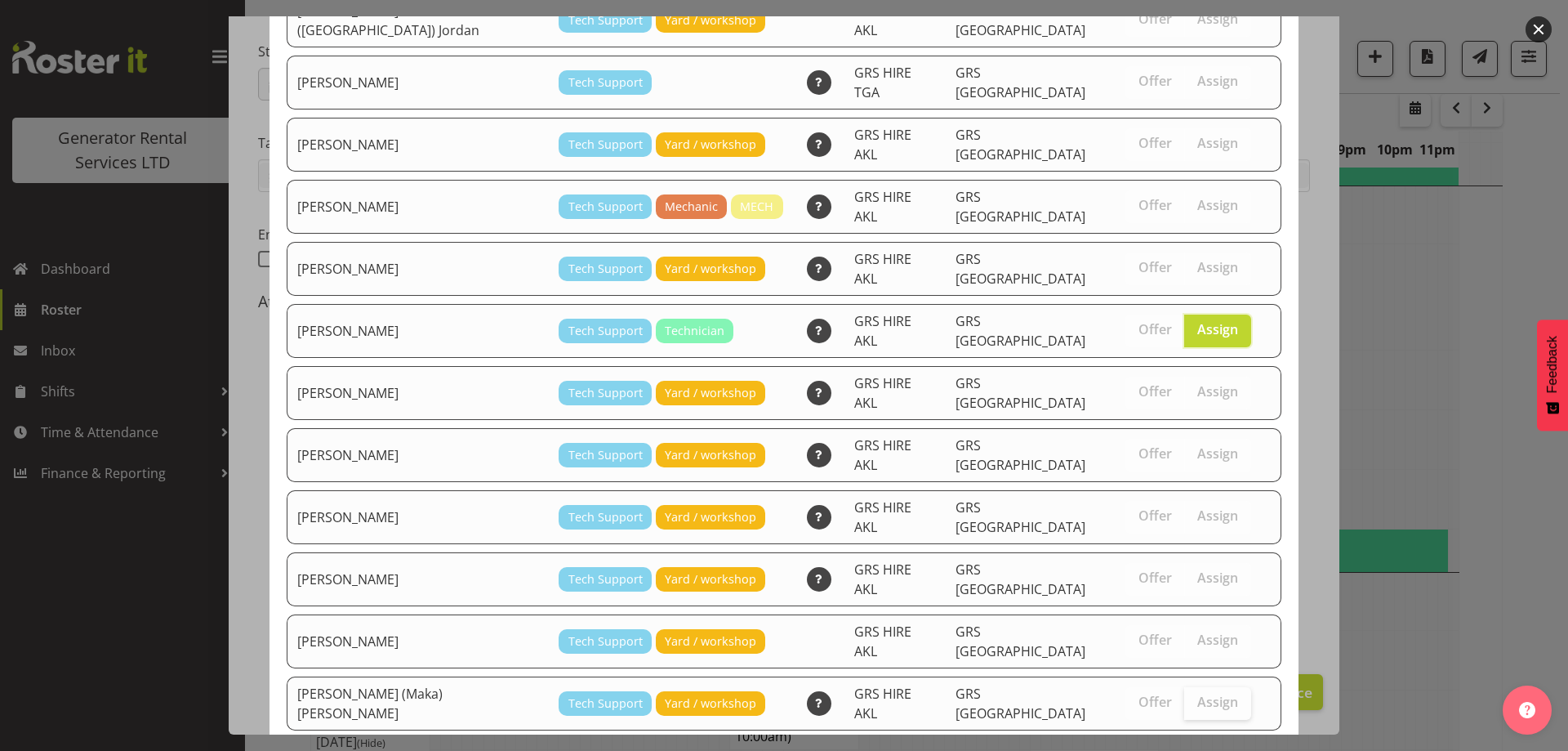
scroll to position [265, 0]
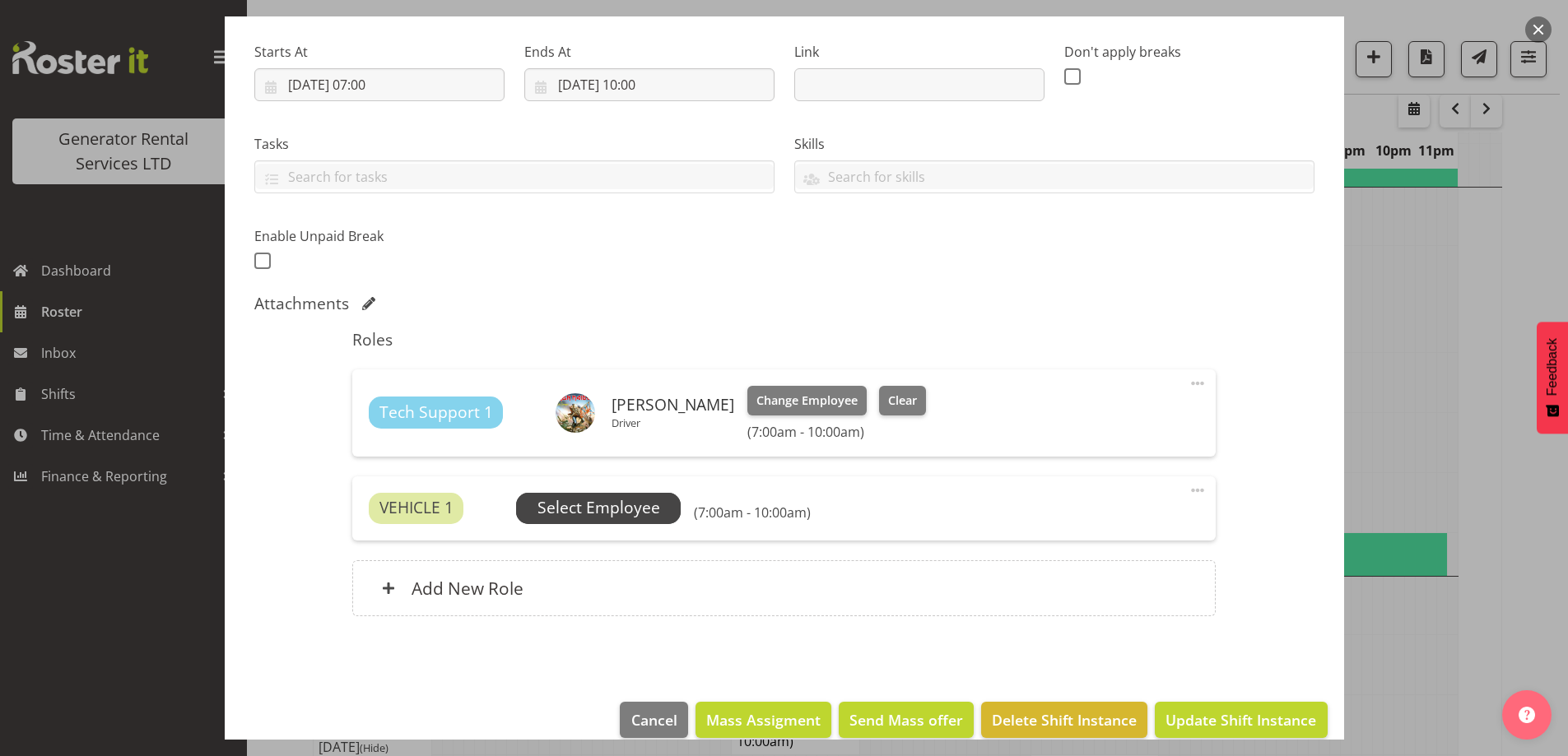
click at [617, 493] on span "Select Employee" at bounding box center [598, 508] width 165 height 31
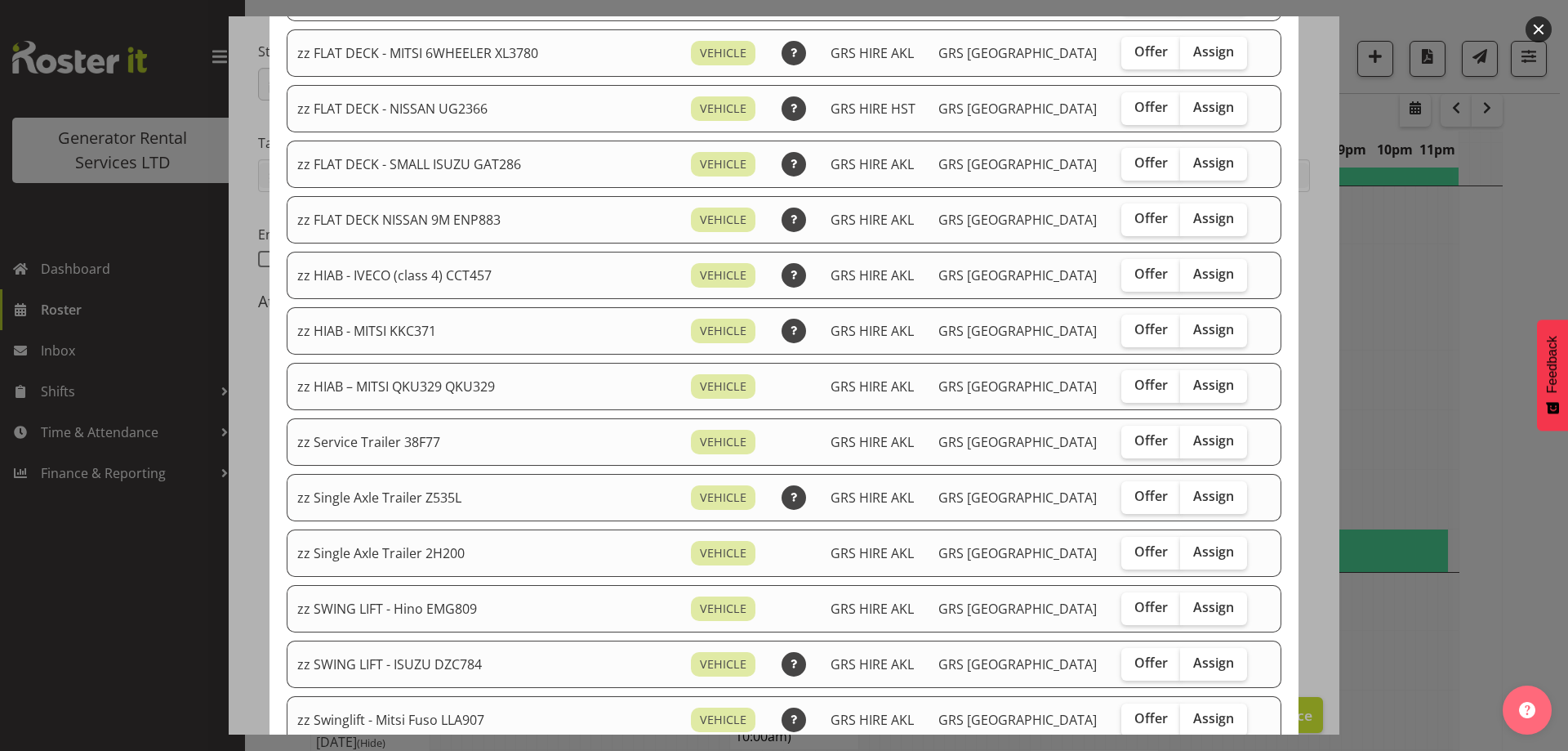
scroll to position [1389, 0]
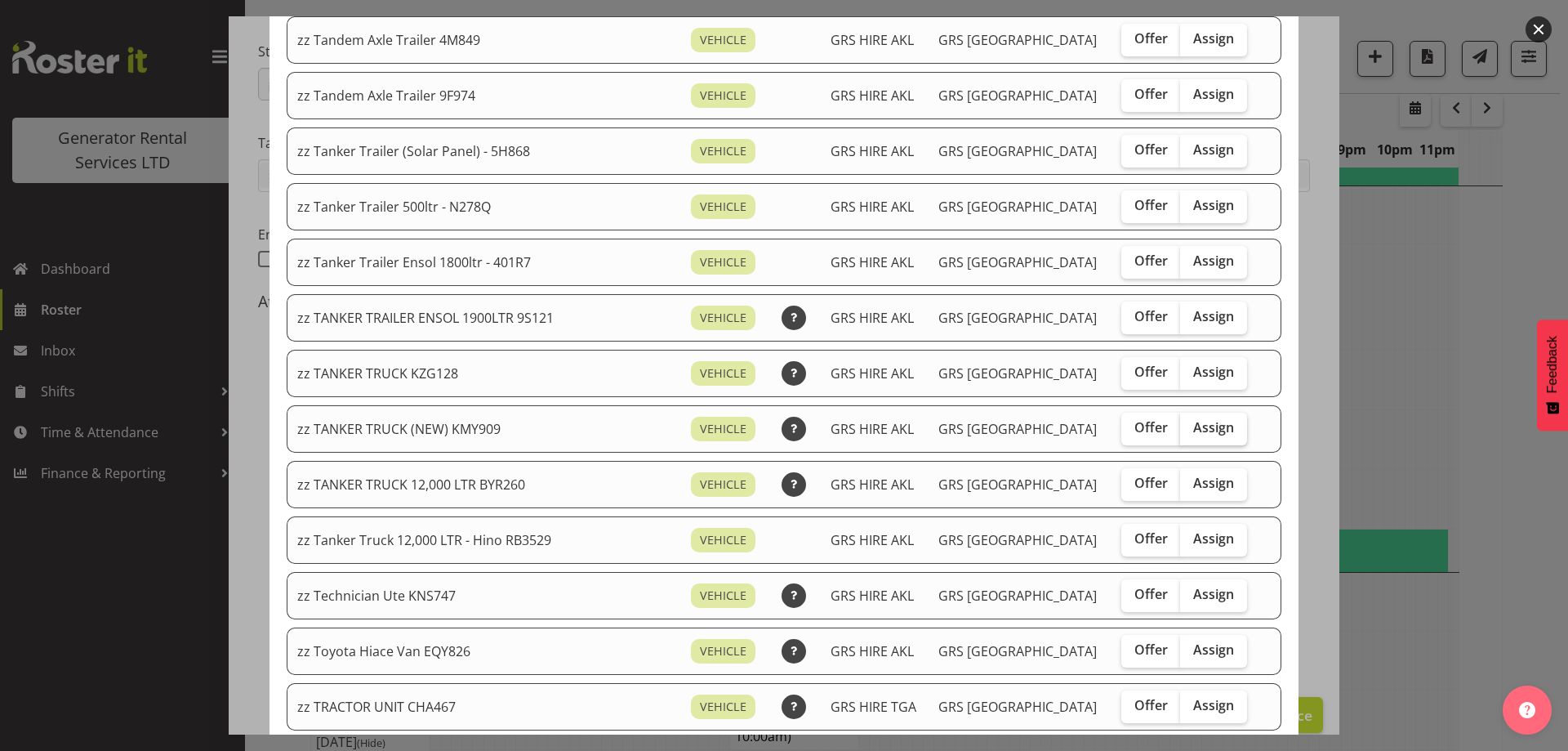
click at [1205, 433] on label "Assign" at bounding box center [1213, 429] width 67 height 33
click at [1191, 433] on input "Assign" at bounding box center [1185, 428] width 10 height 10
checkbox input "true"
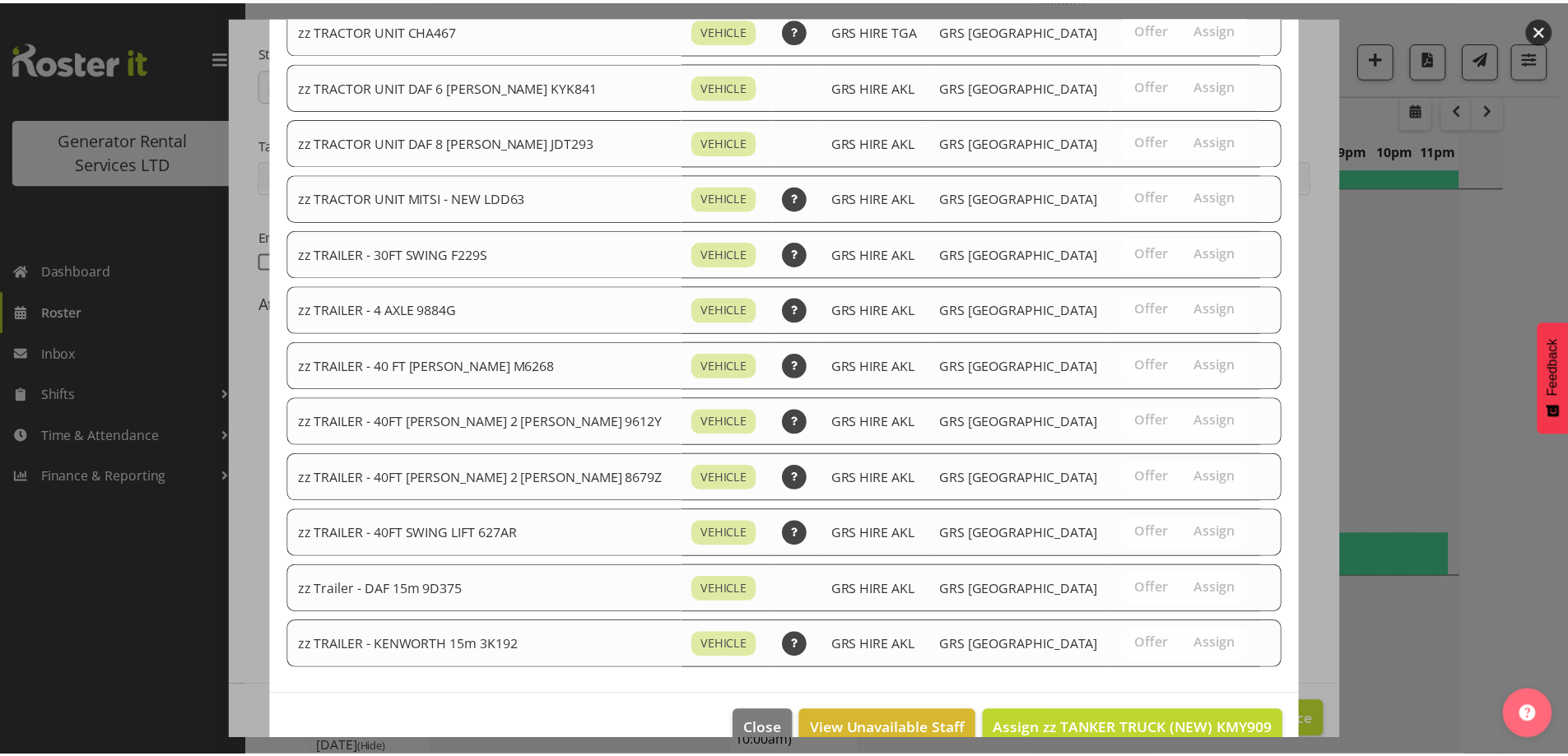
scroll to position [2113, 0]
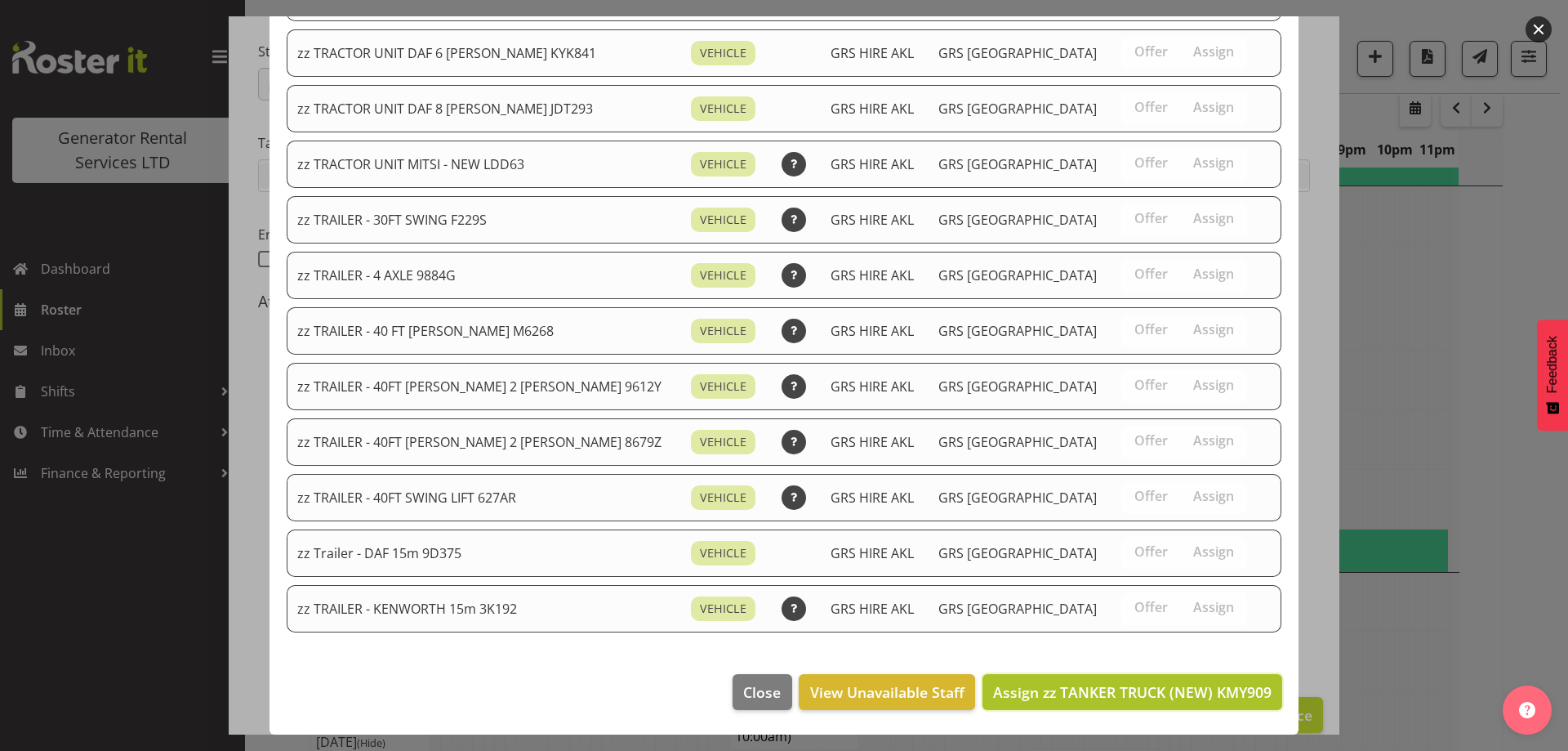
click at [1199, 704] on button "Assign zz TANKER TRUCK (NEW) KMY909" at bounding box center [1133, 692] width 300 height 36
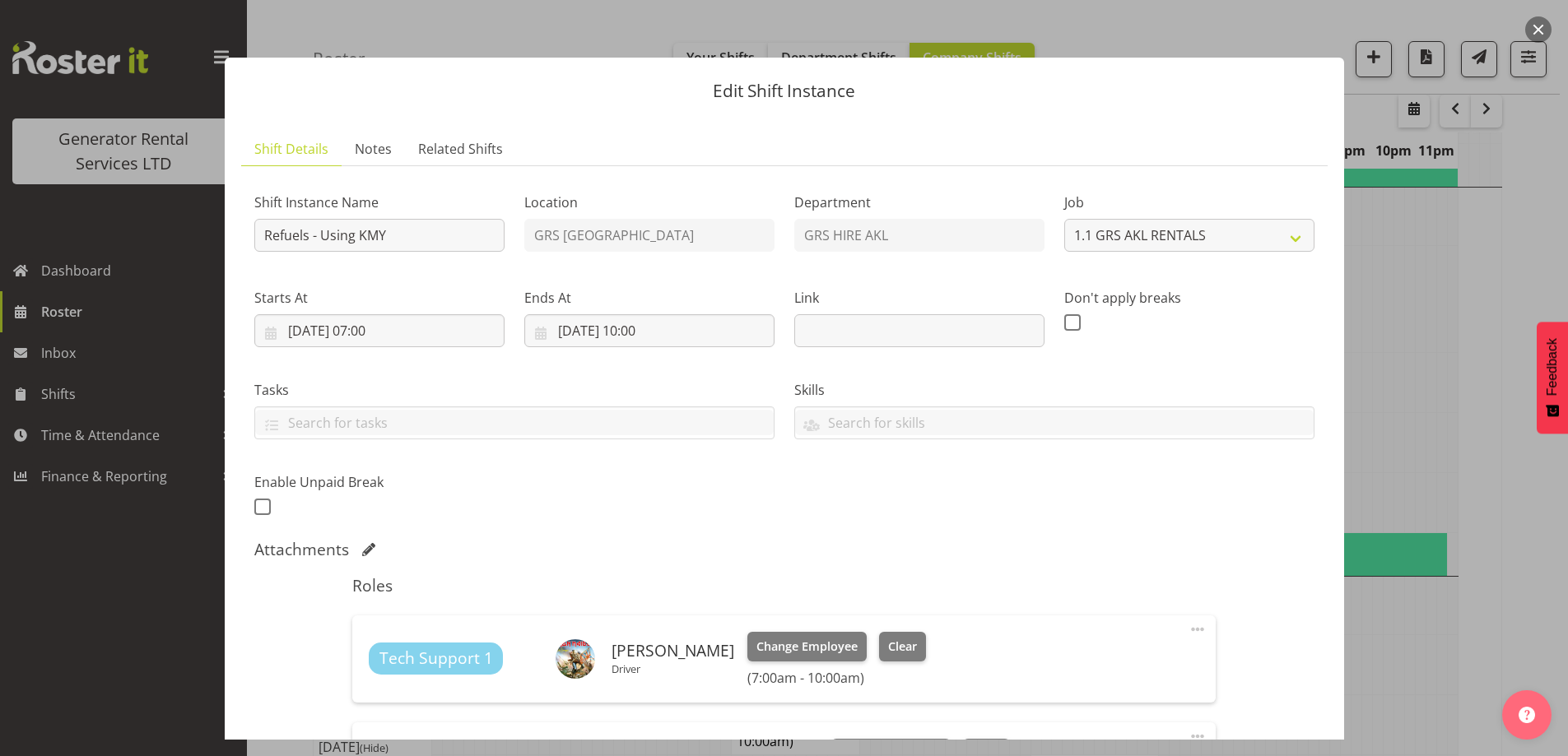
scroll to position [292, 0]
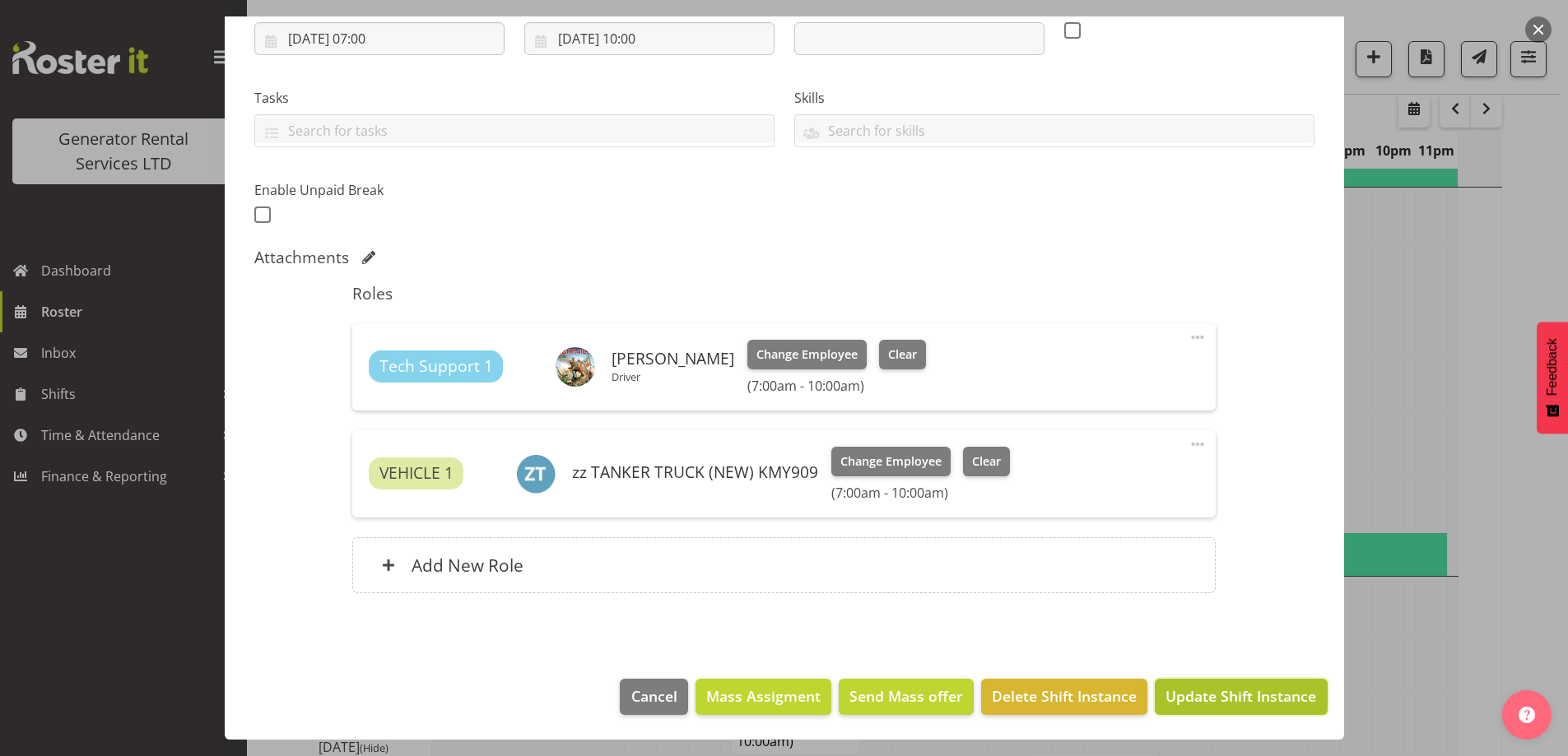
click at [1214, 701] on span "Update Shift Instance" at bounding box center [1241, 696] width 150 height 22
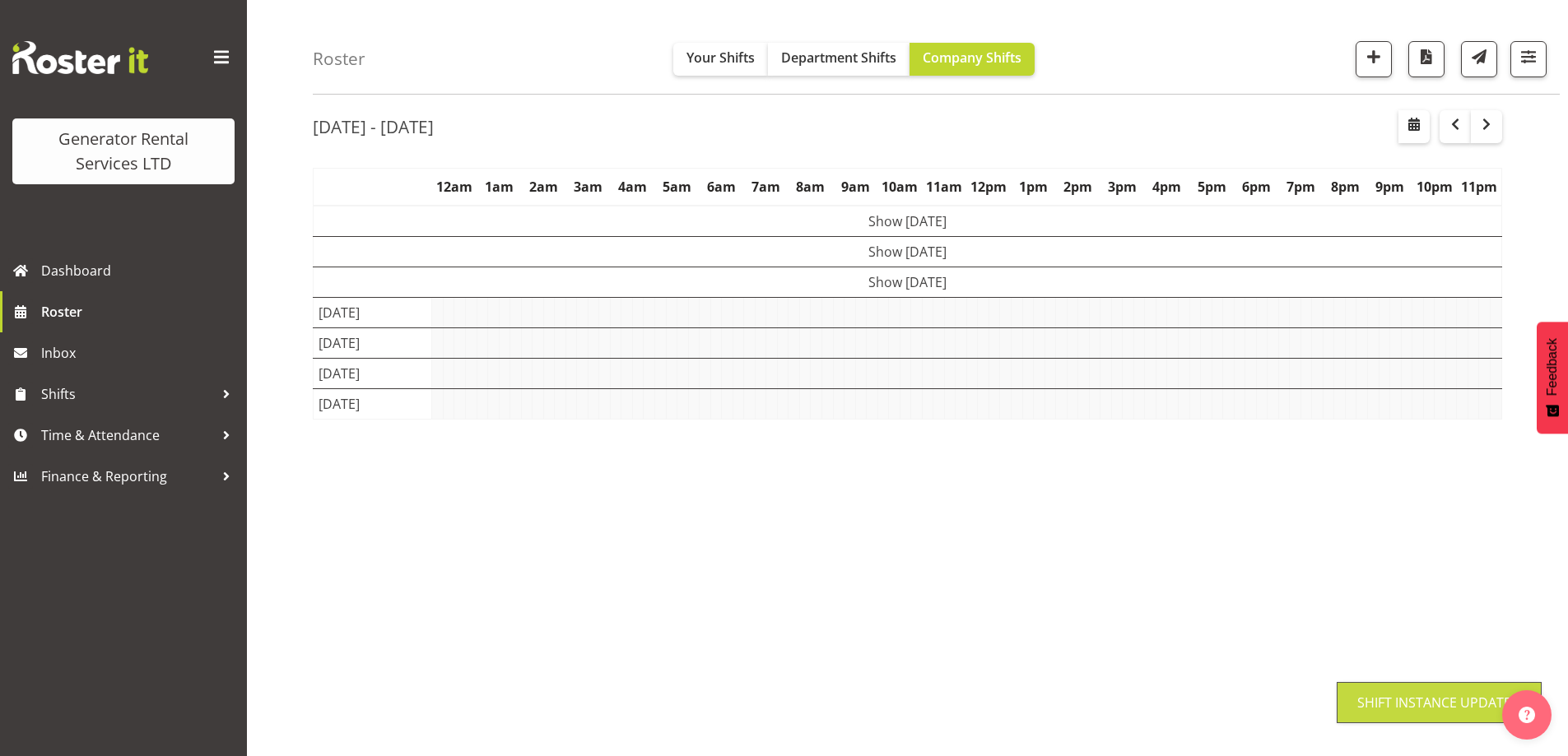
scroll to position [54, 0]
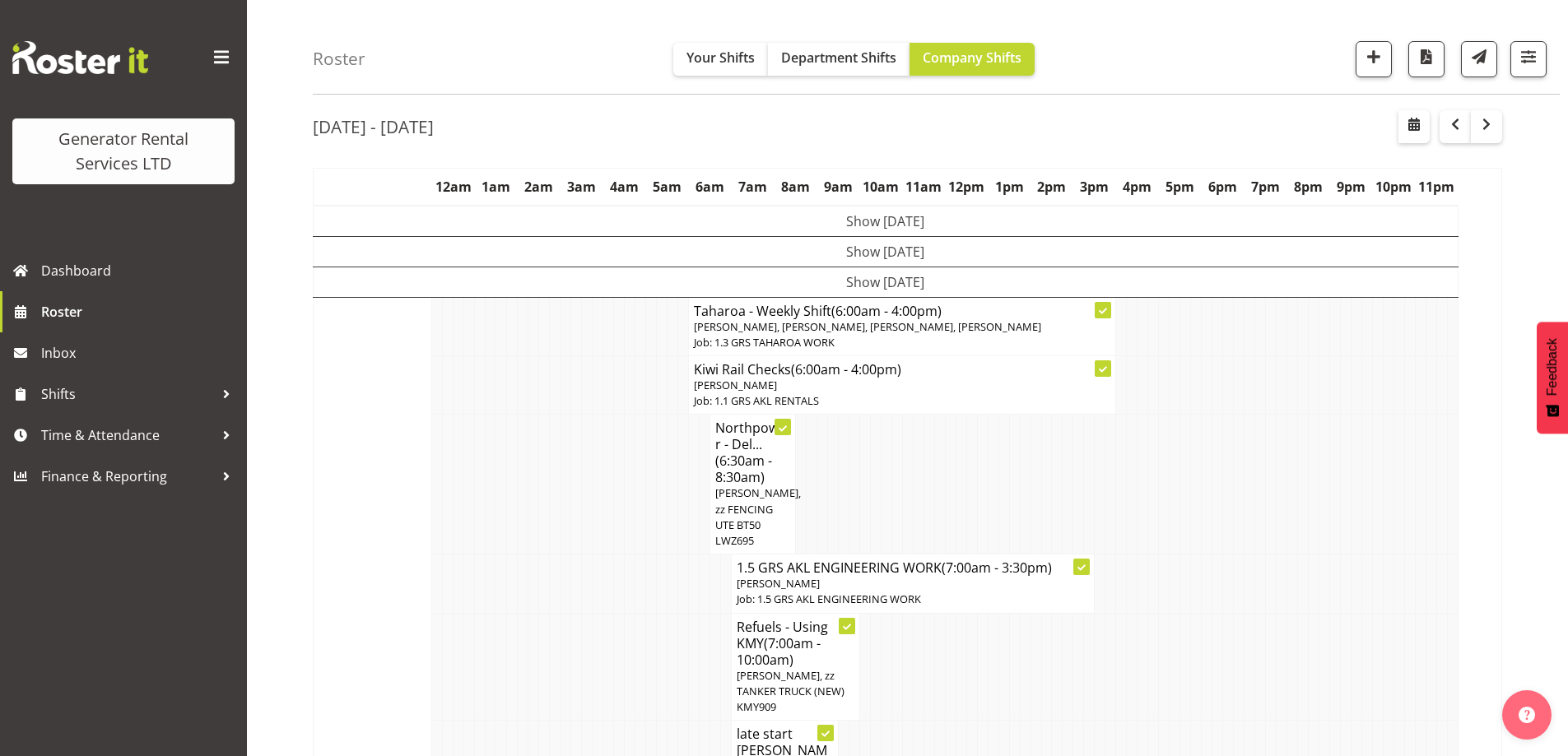
click at [617, 554] on td at bounding box center [619, 583] width 10 height 59
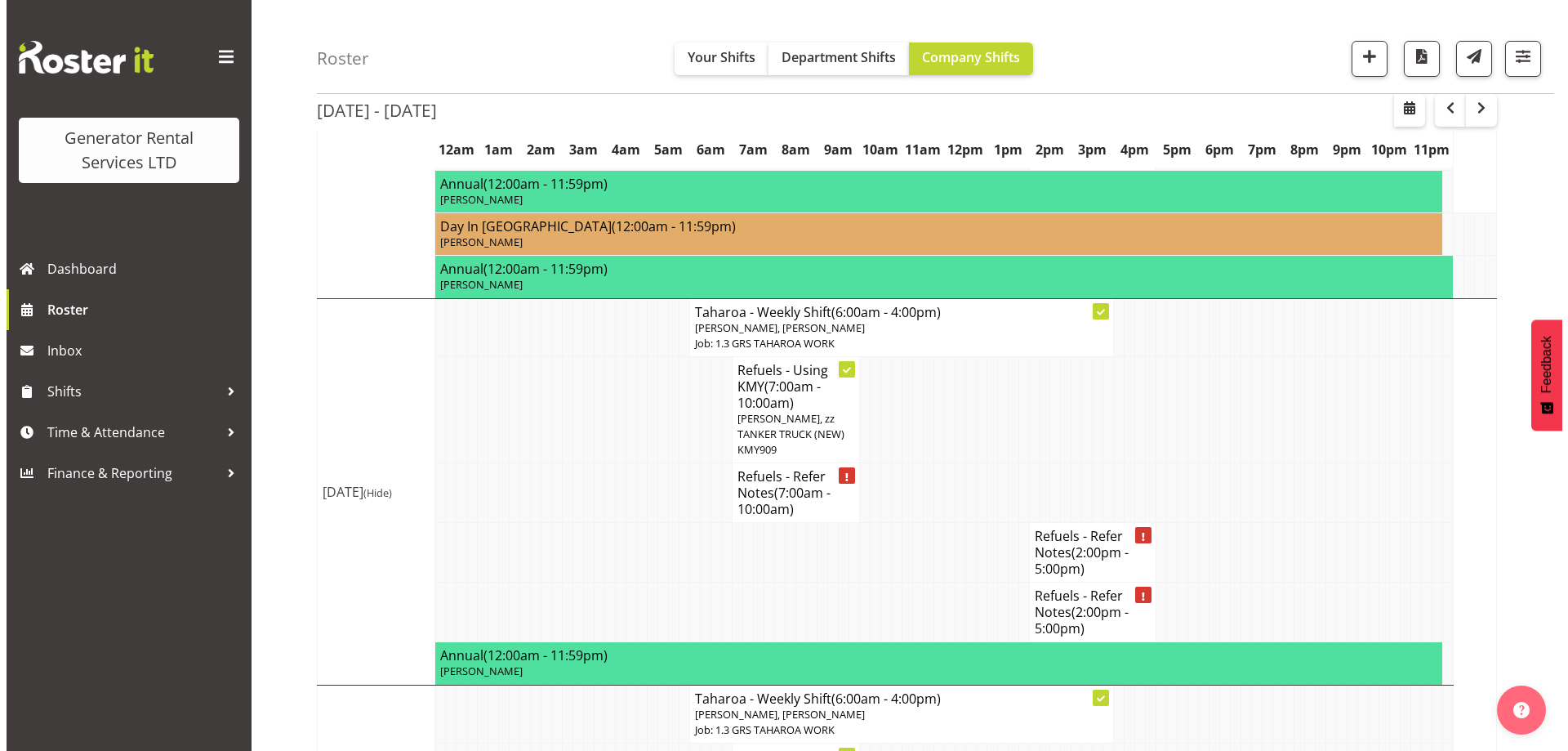
scroll to position [2668, 0]
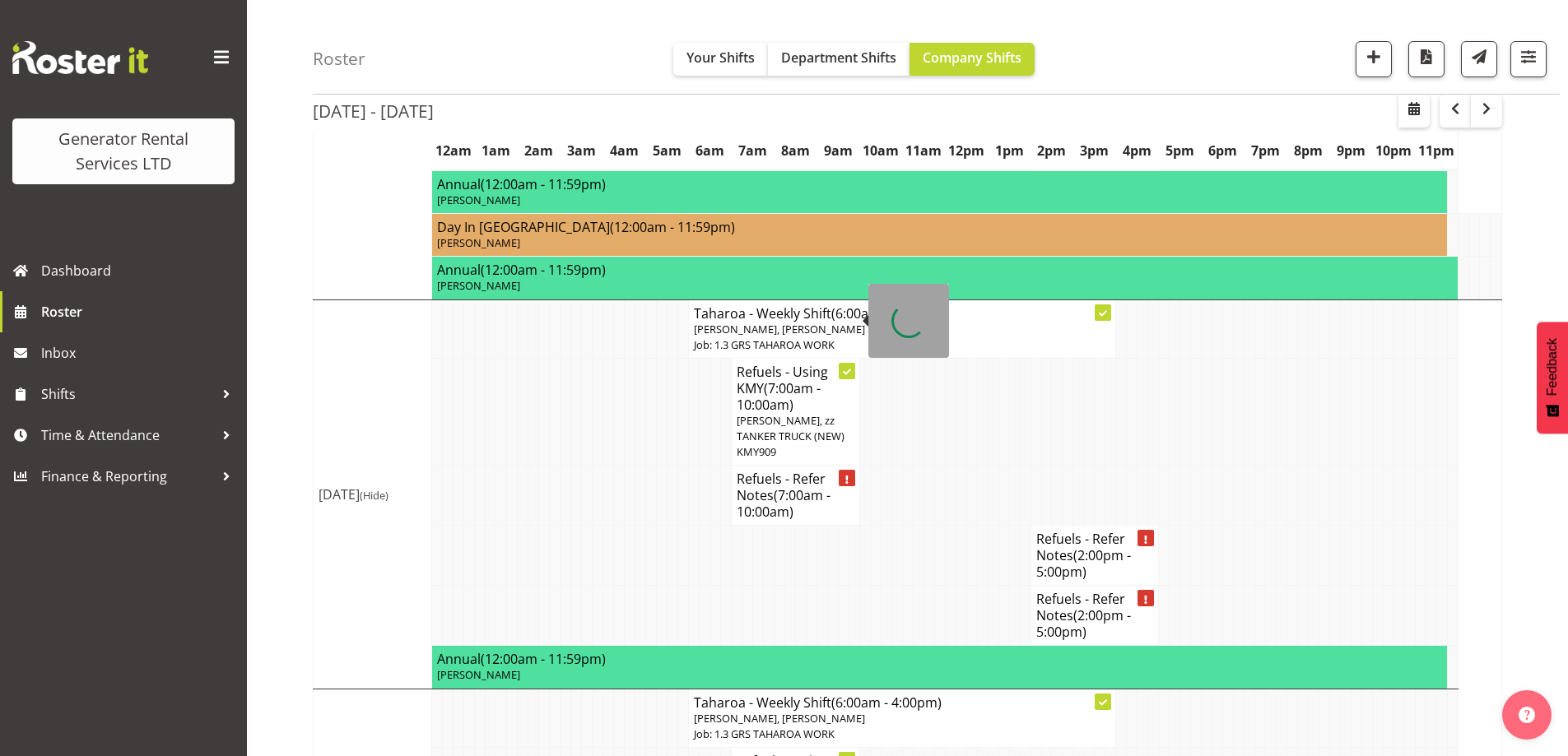
click at [764, 486] on span "(7:00am - 10:00am)" at bounding box center [783, 503] width 94 height 35
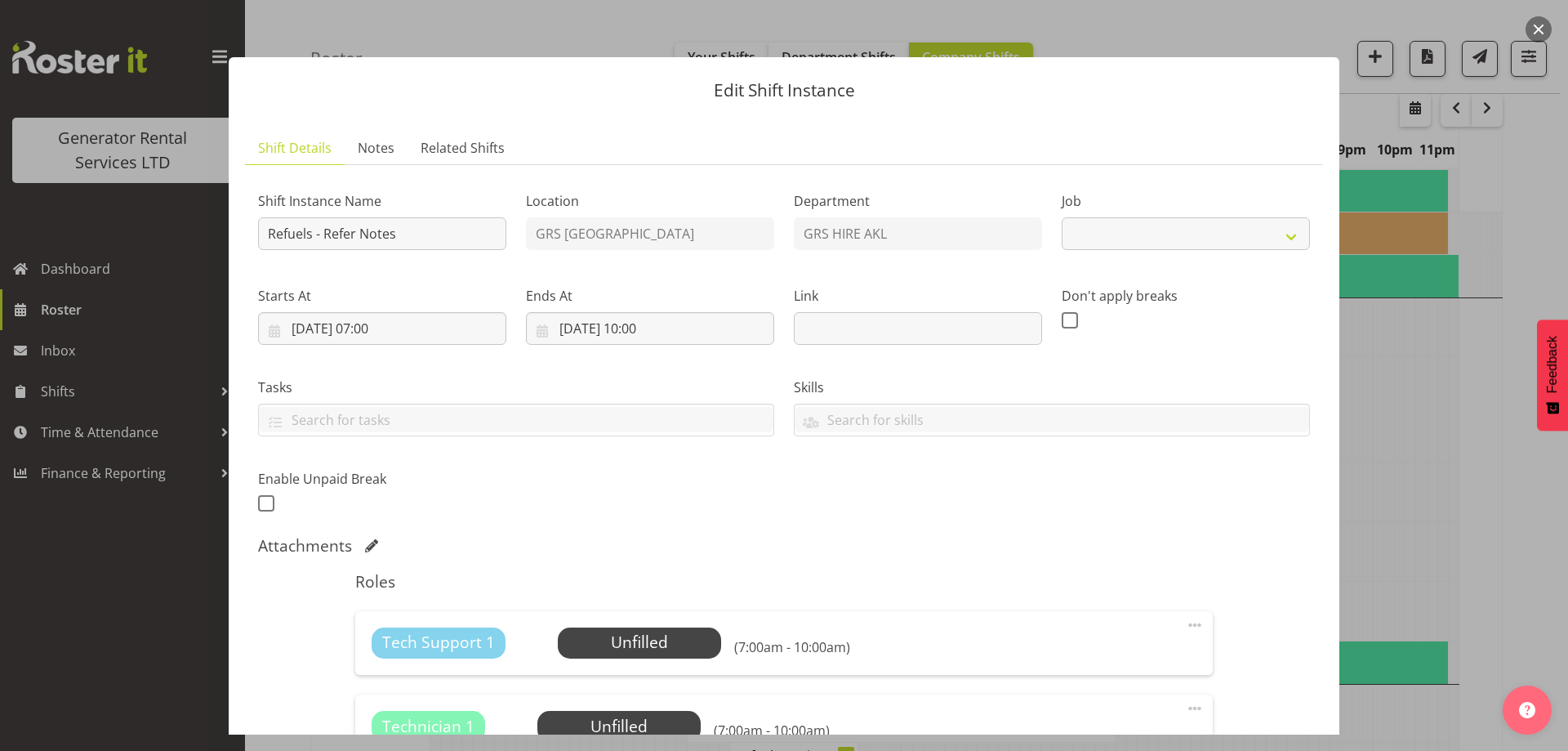
select select "9"
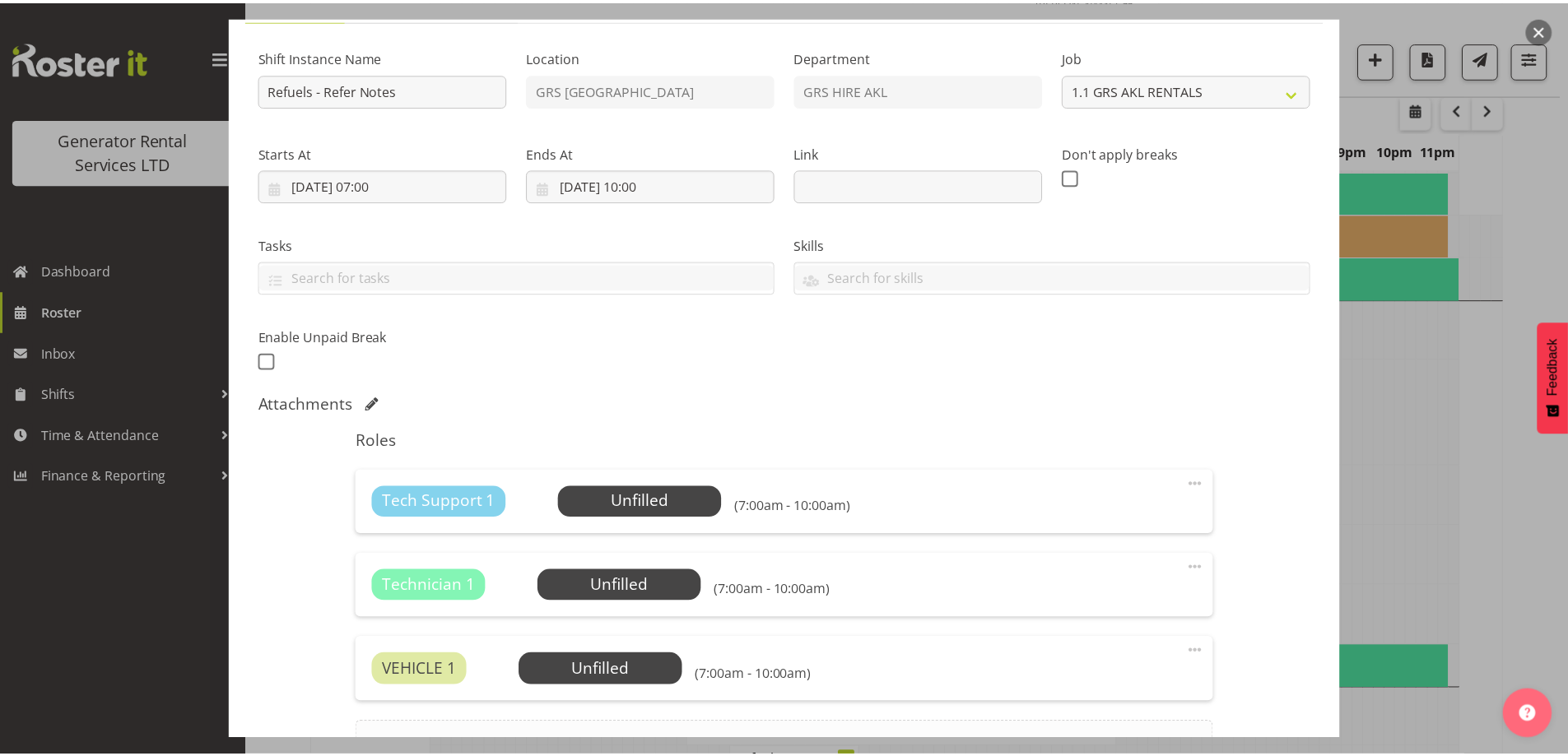
scroll to position [331, 0]
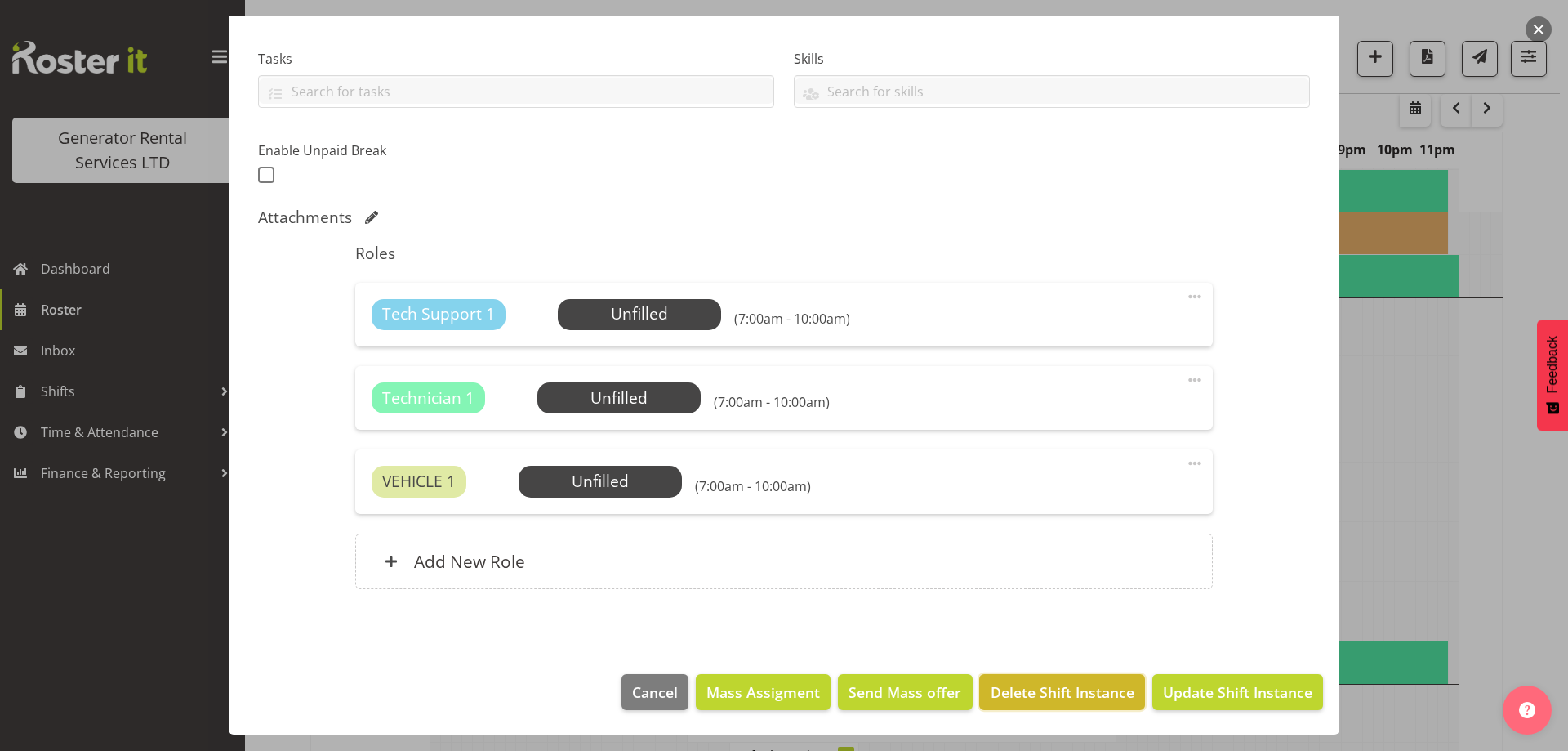
click at [1049, 696] on span "Delete Shift Instance" at bounding box center [1062, 692] width 144 height 21
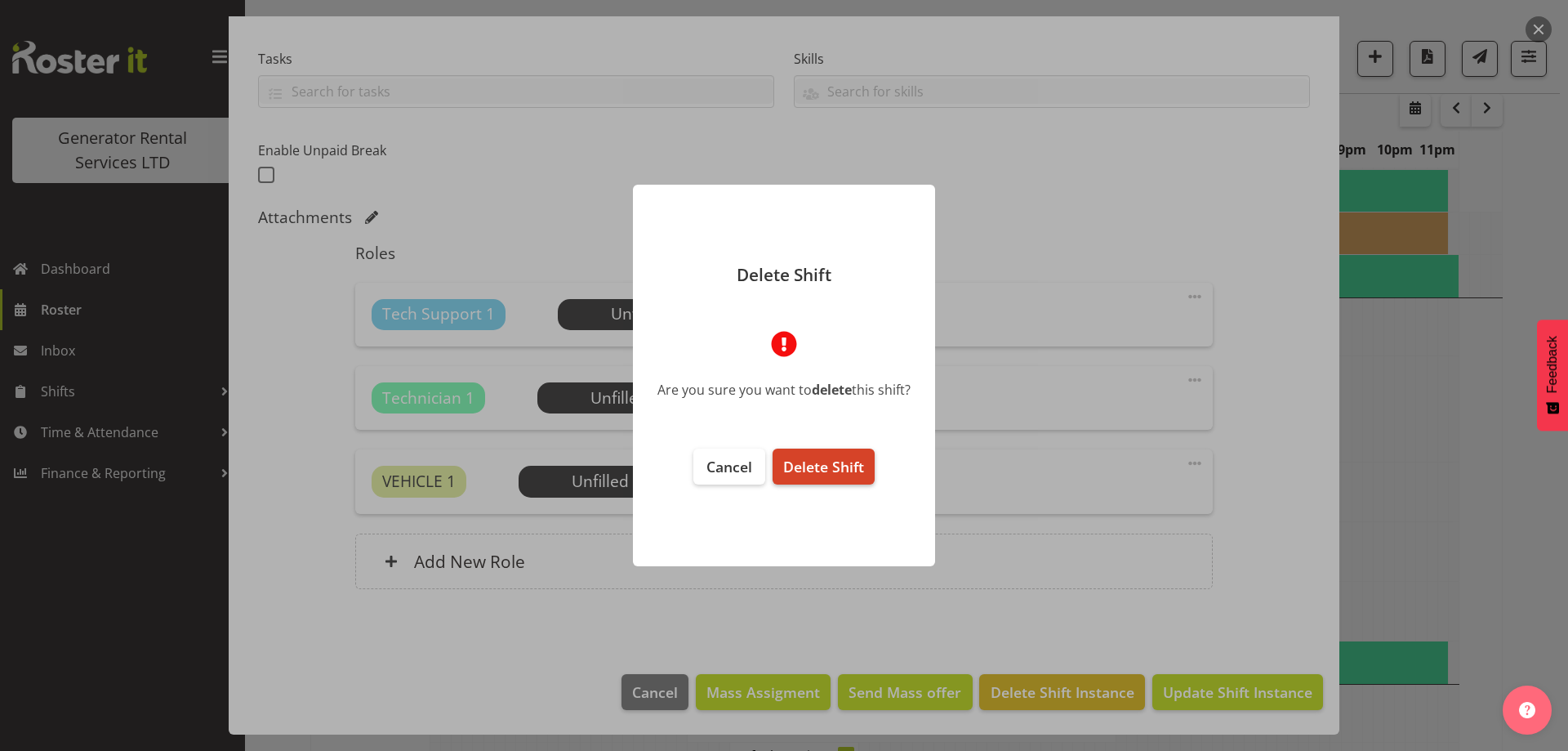
click at [837, 465] on span "Delete Shift" at bounding box center [823, 466] width 81 height 20
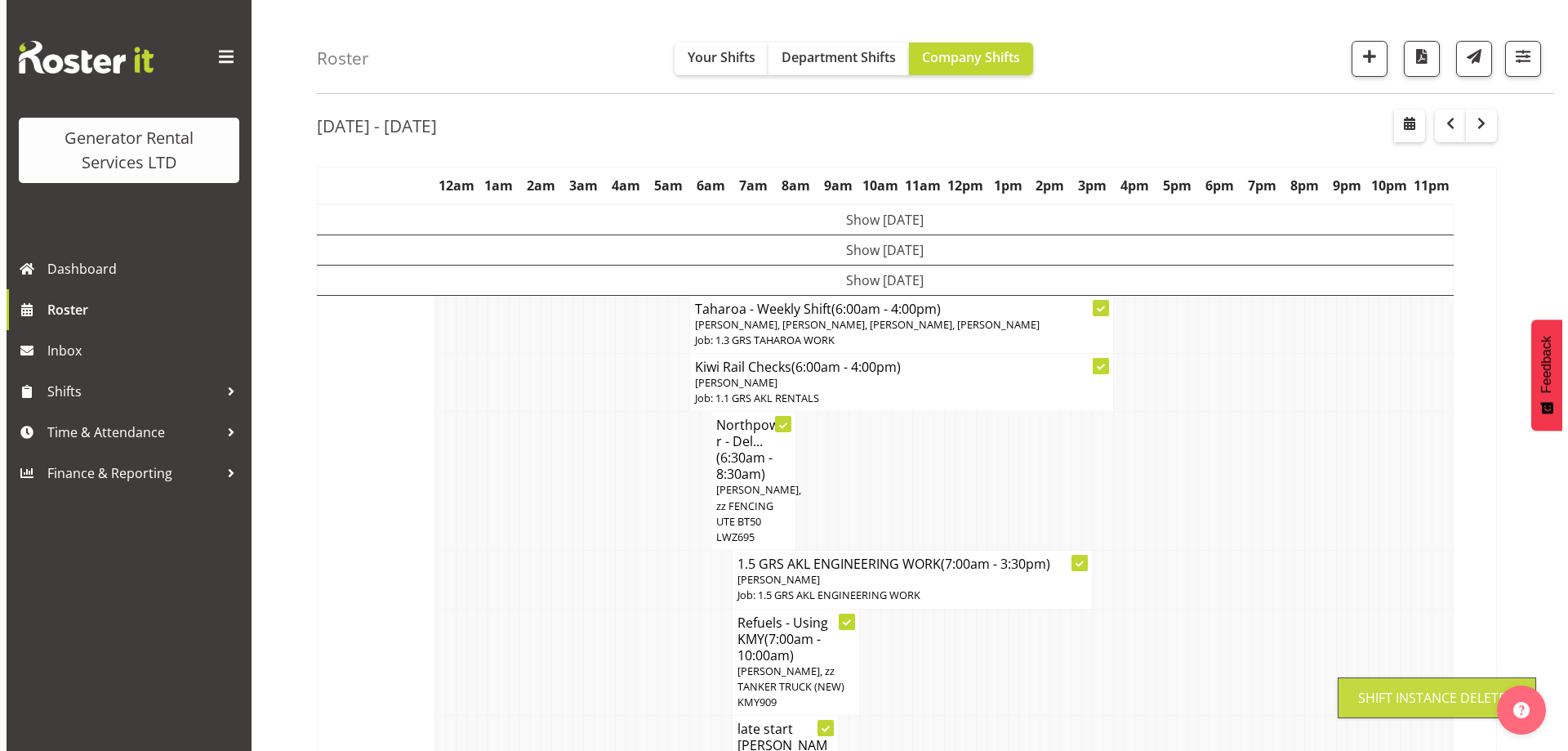
scroll to position [2668, 0]
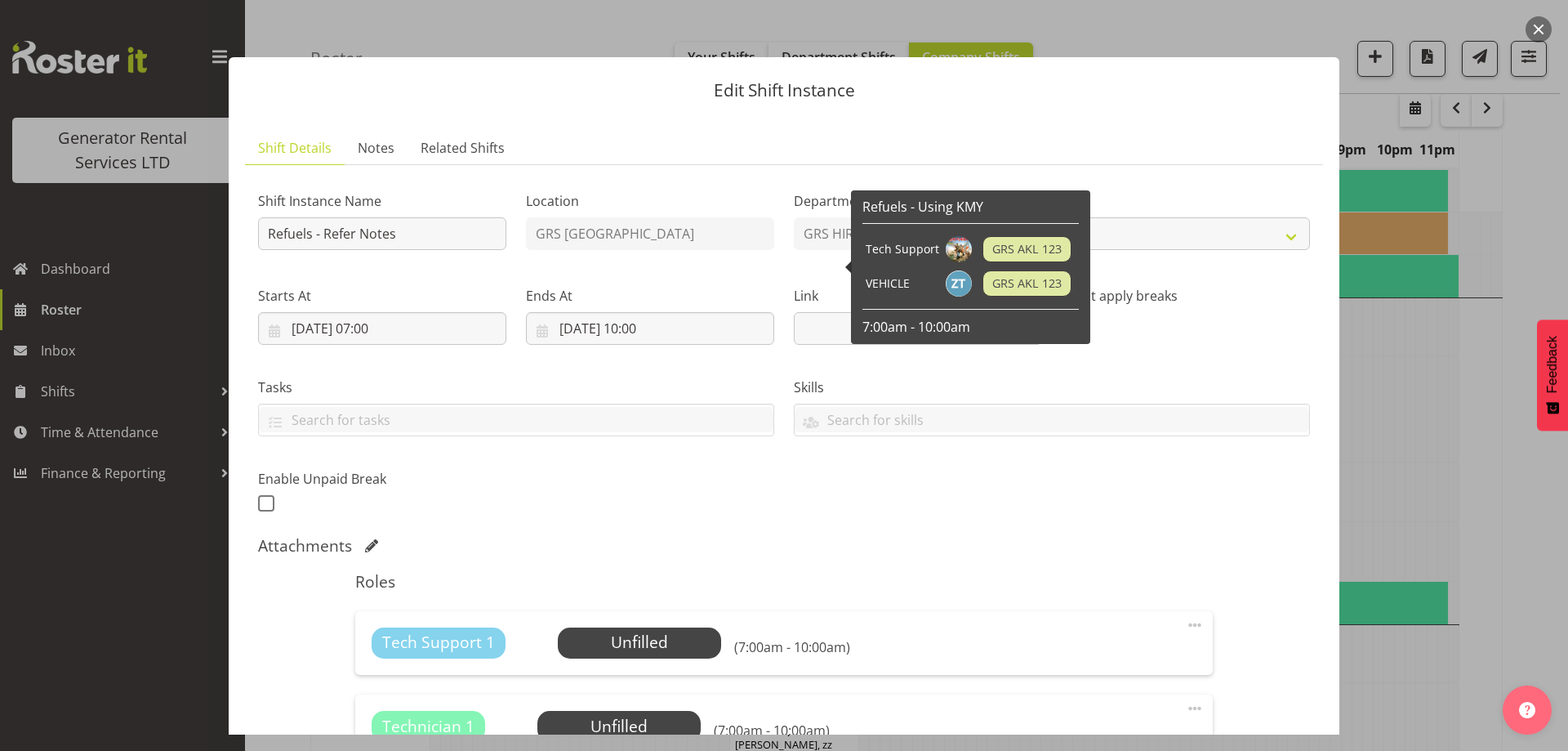
select select "9"
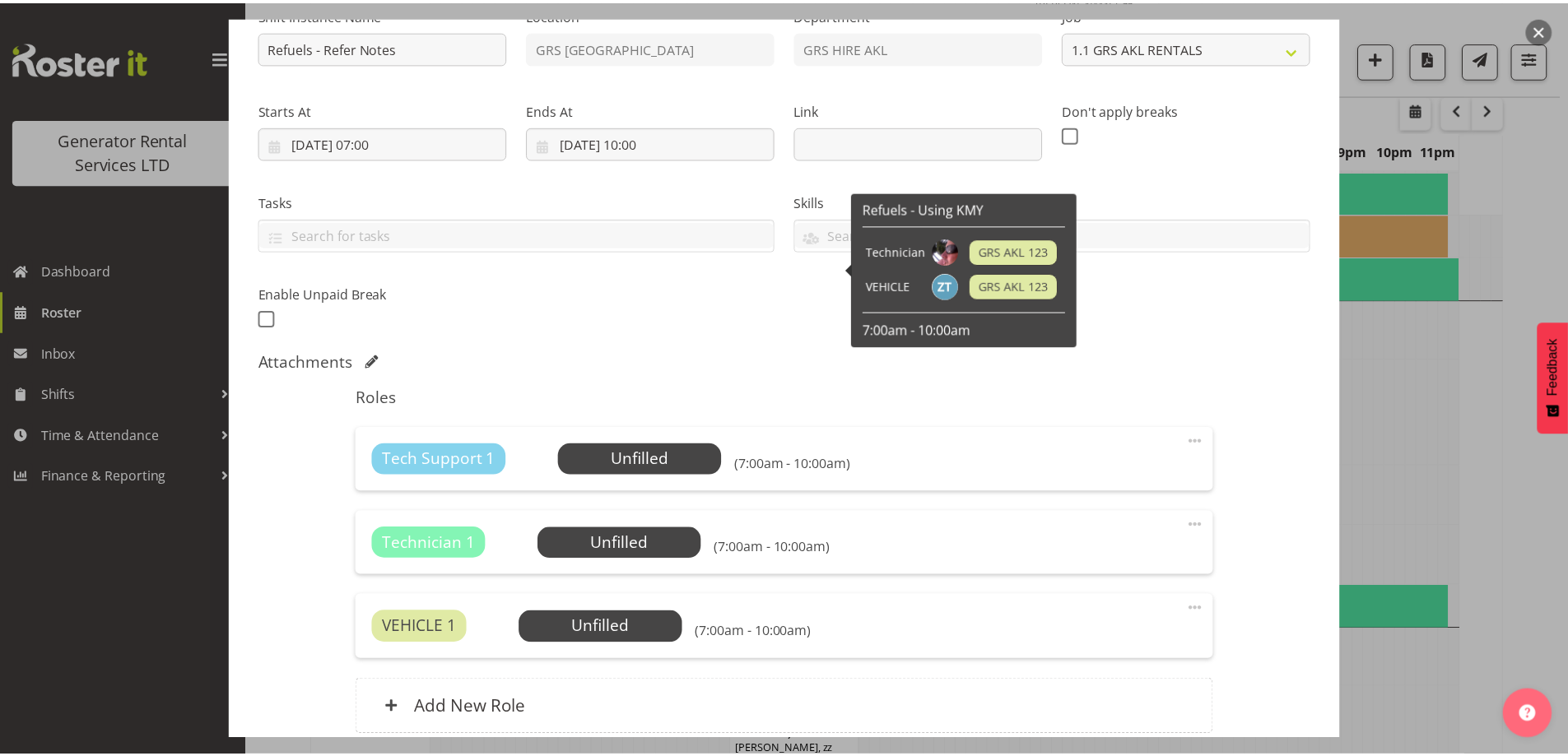
scroll to position [331, 0]
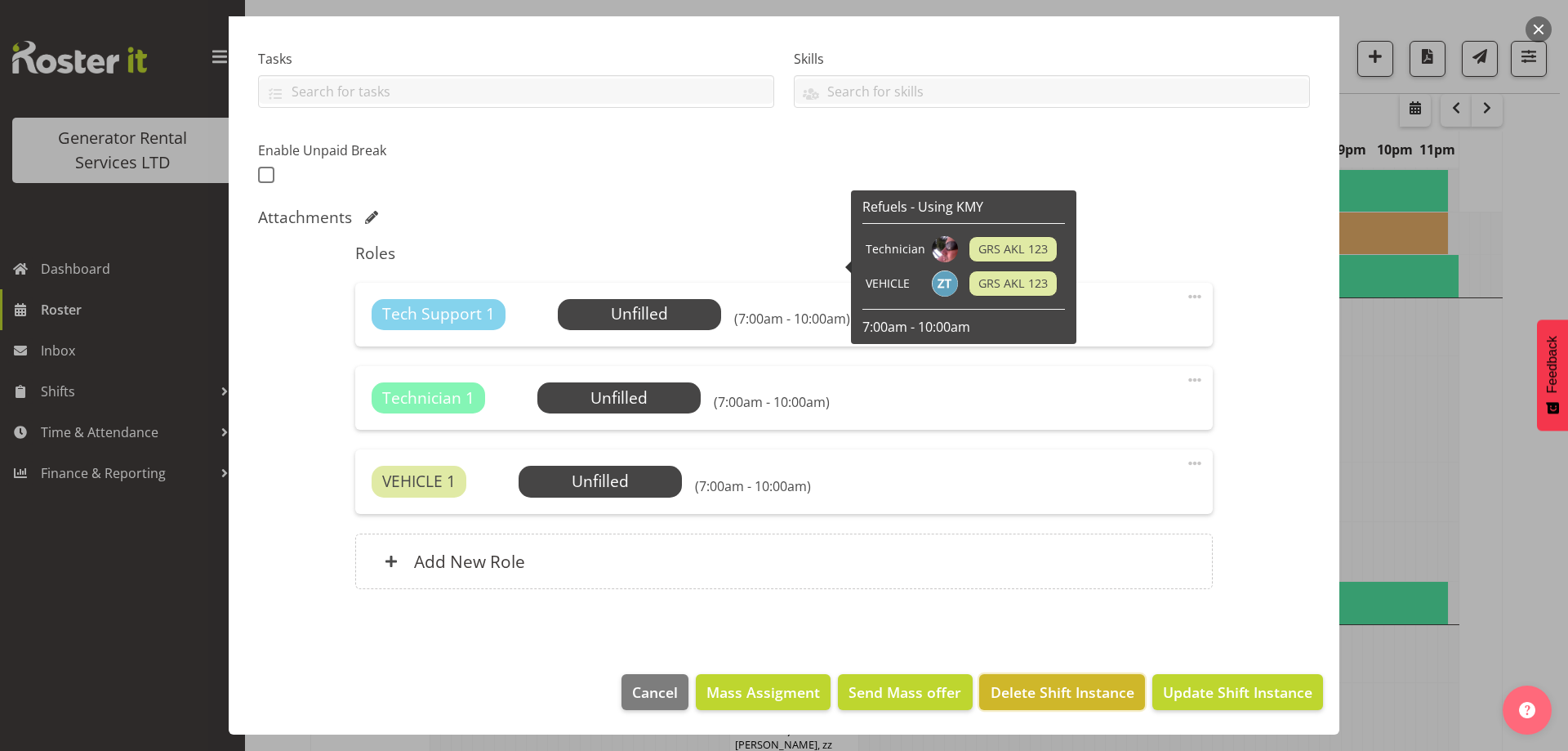
click at [1038, 691] on span "Delete Shift Instance" at bounding box center [1062, 692] width 144 height 21
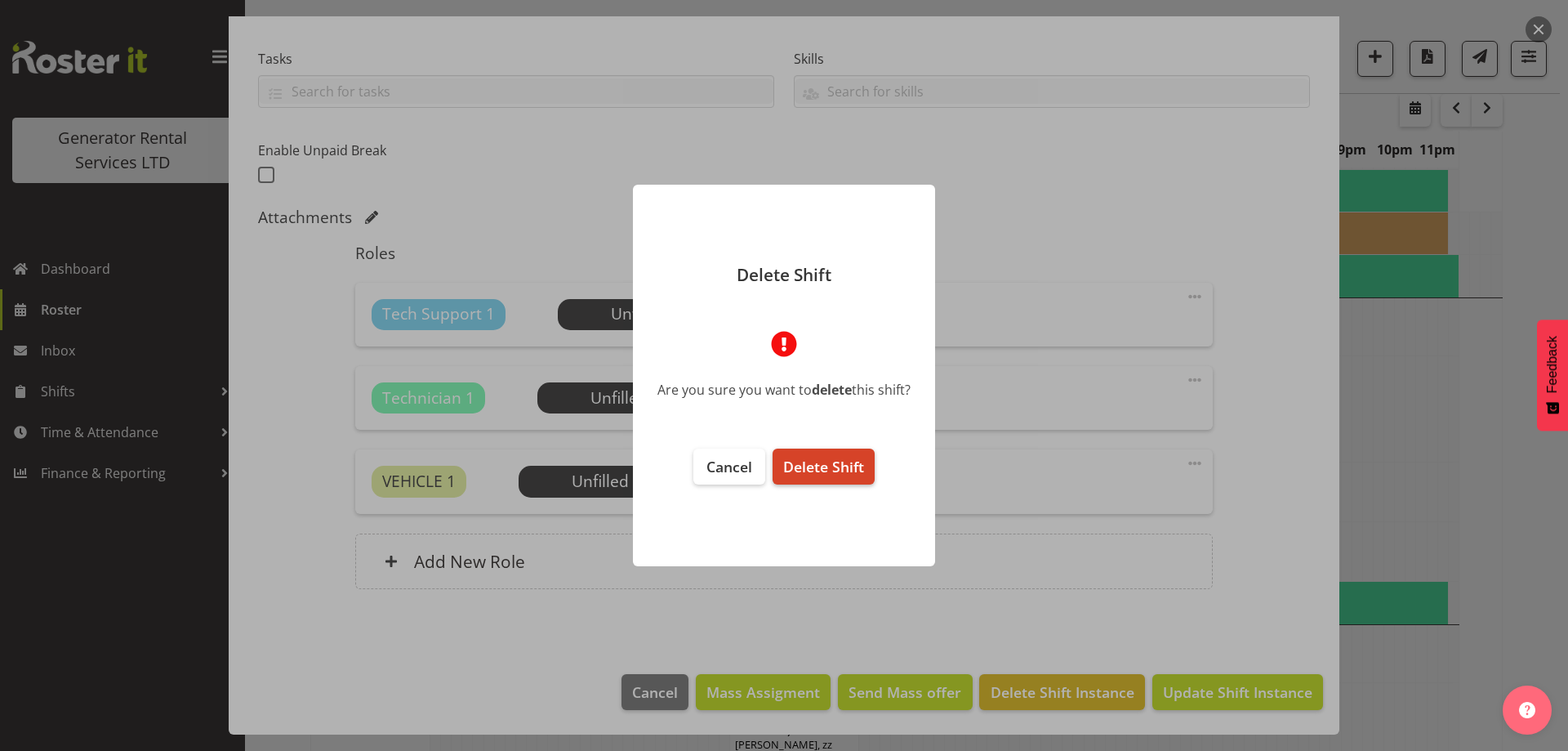
click at [820, 479] on button "Delete Shift" at bounding box center [823, 466] width 102 height 36
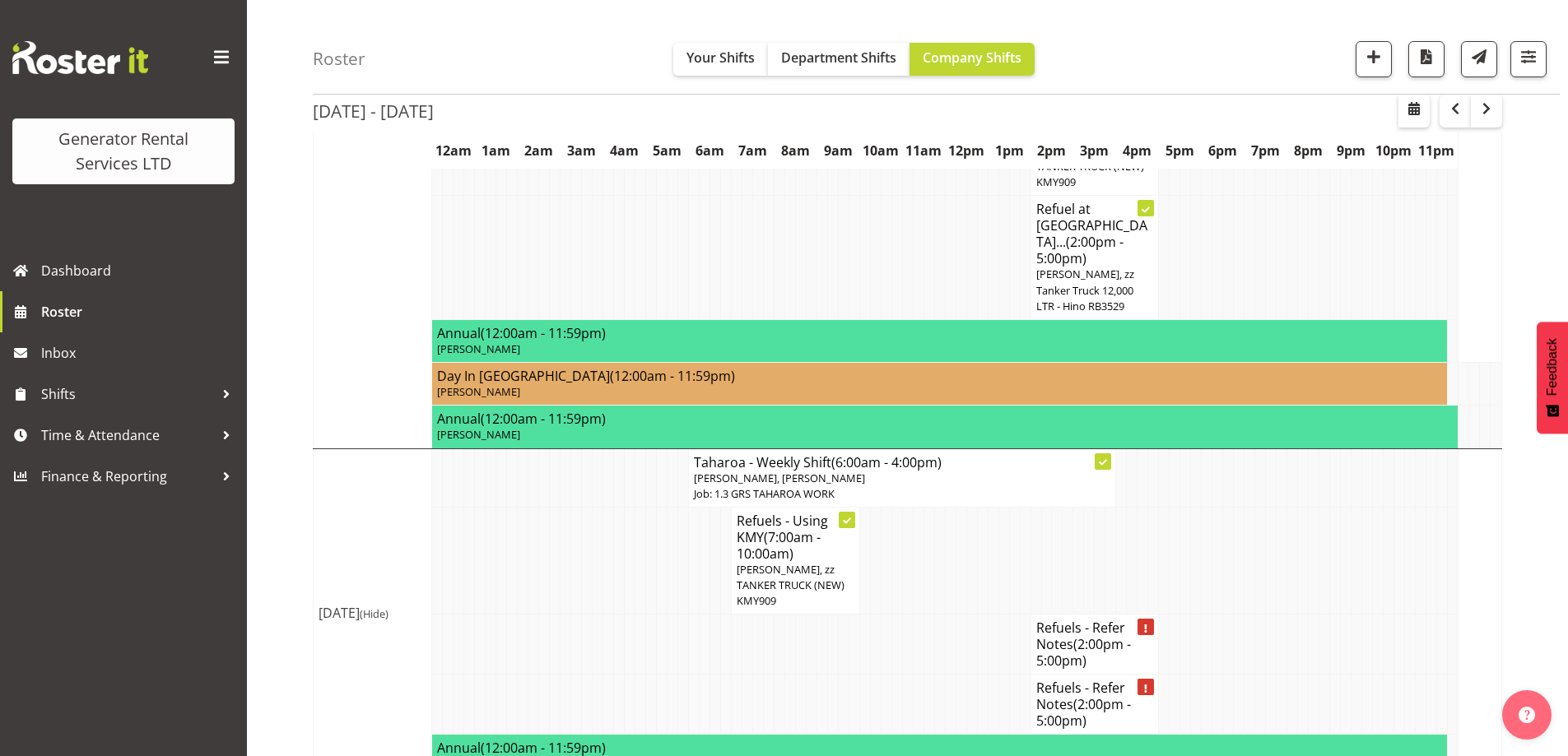
scroll to position [2725, 0]
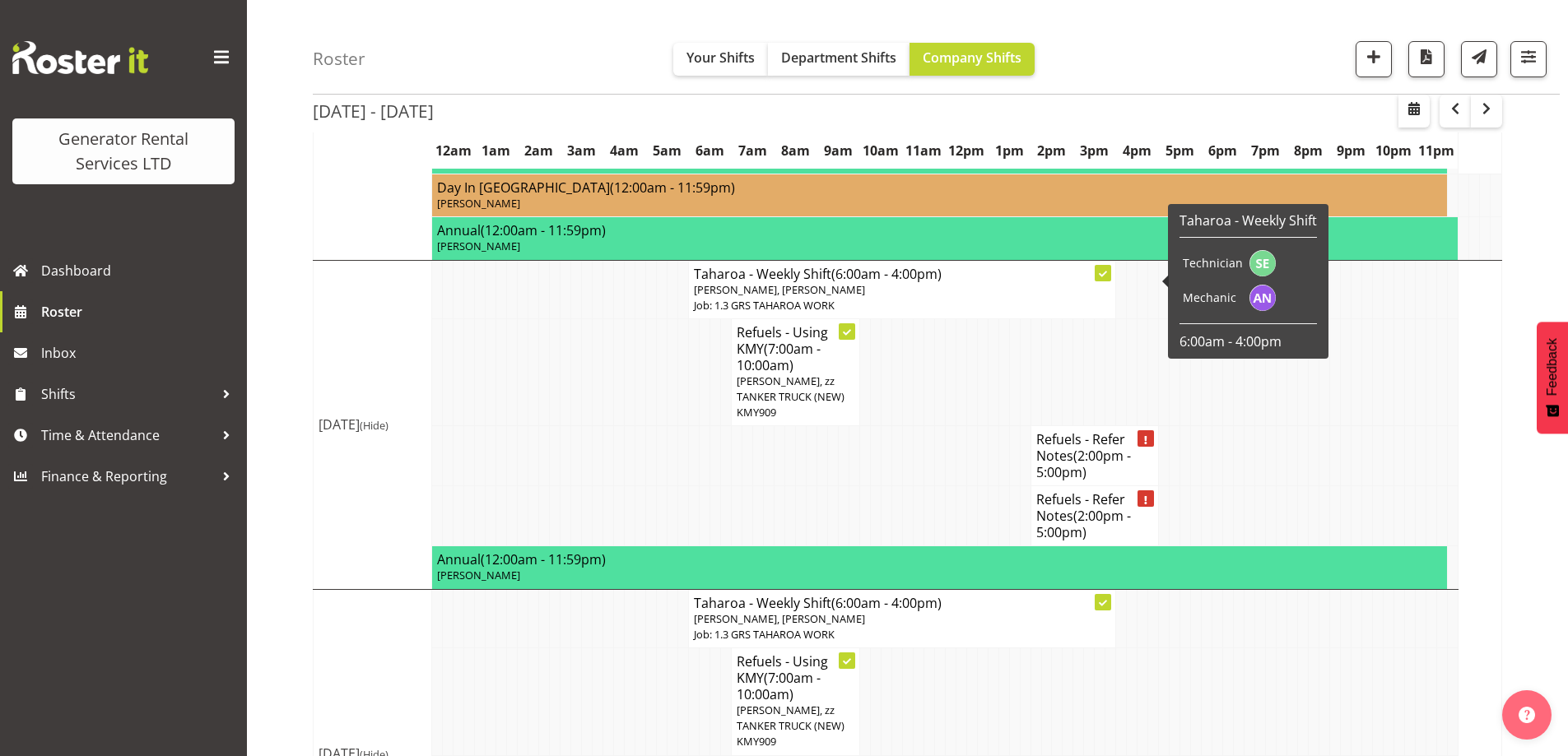
click at [1085, 447] on span "(2:00pm - 5:00pm)" at bounding box center [1084, 464] width 95 height 35
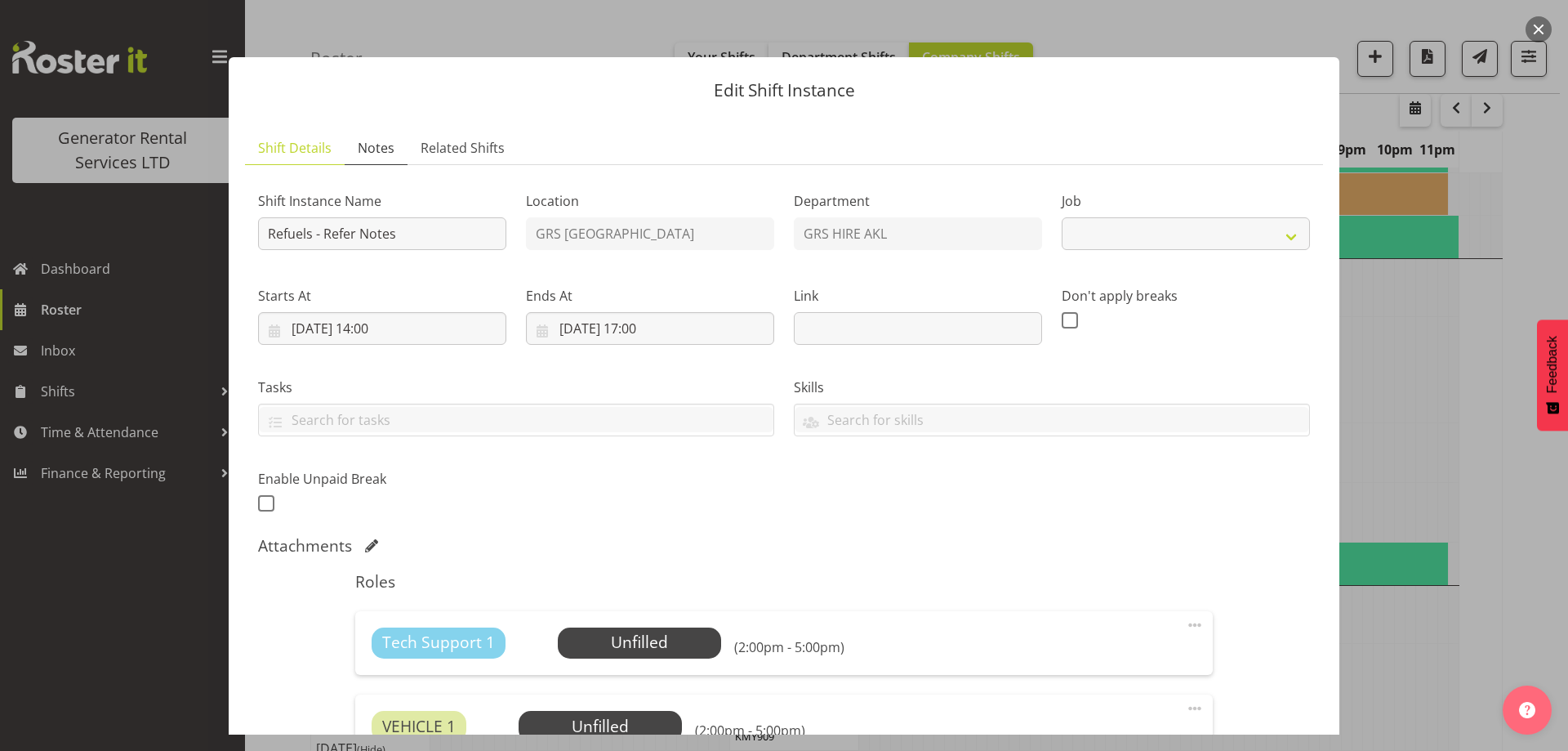
select select "9"
click at [391, 147] on span "Notes" at bounding box center [376, 147] width 37 height 20
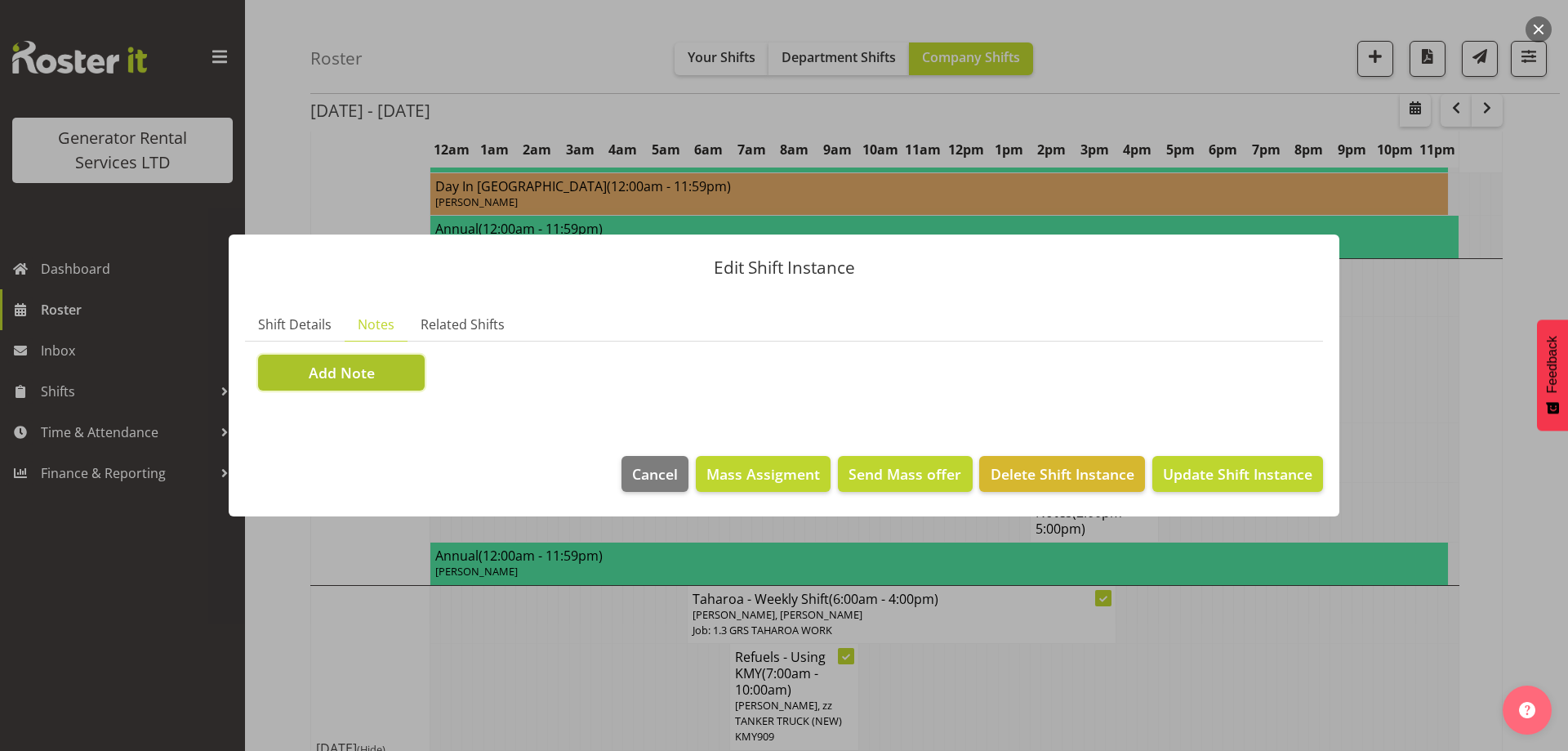
click at [406, 355] on button "Add Note" at bounding box center [341, 373] width 166 height 36
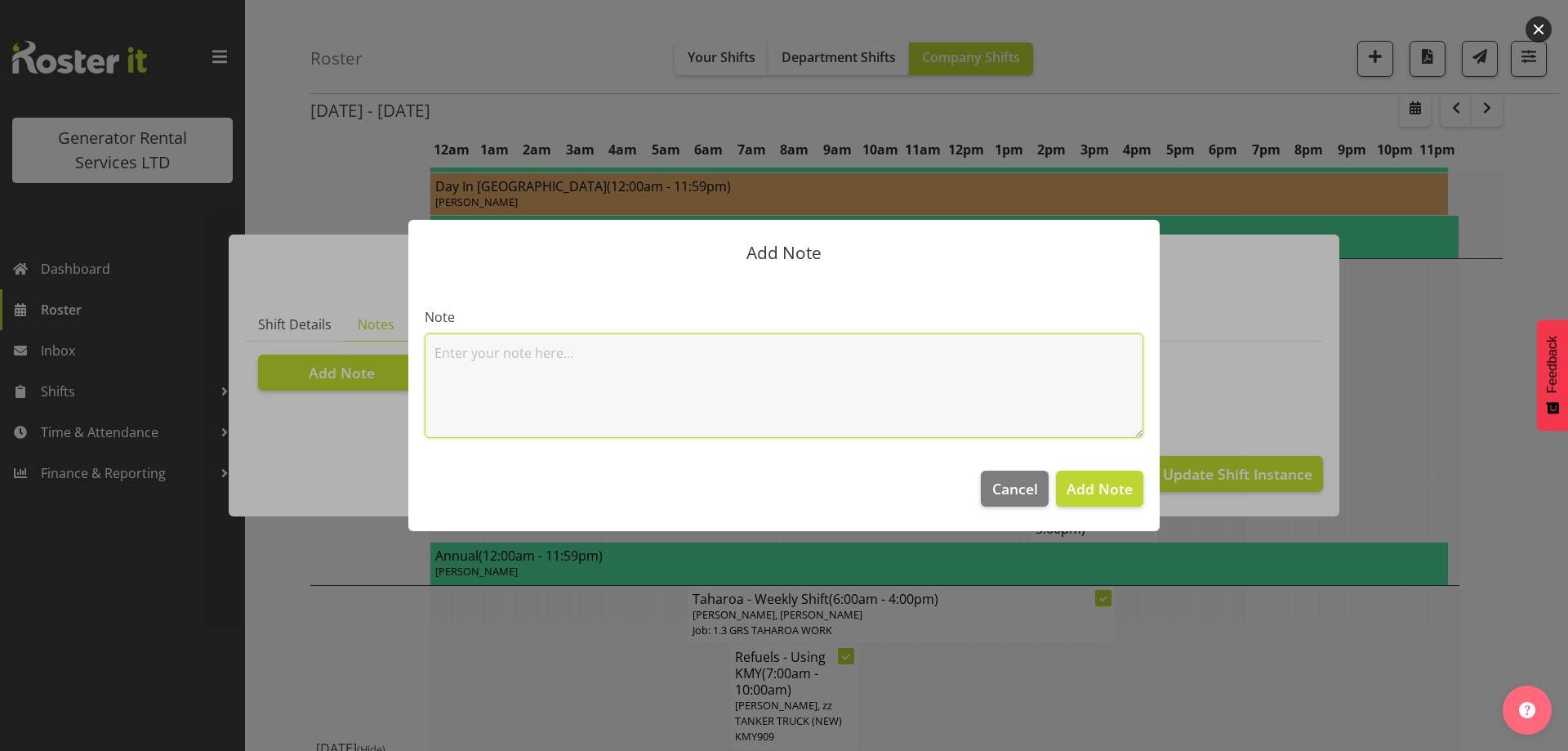
click at [496, 377] on textarea at bounding box center [784, 386] width 719 height 105
paste textarea "20KVA @ [STREET_ADDRESS][GEOGRAPHIC_DATA] @ Macrennie Construction Site, [STREE…"
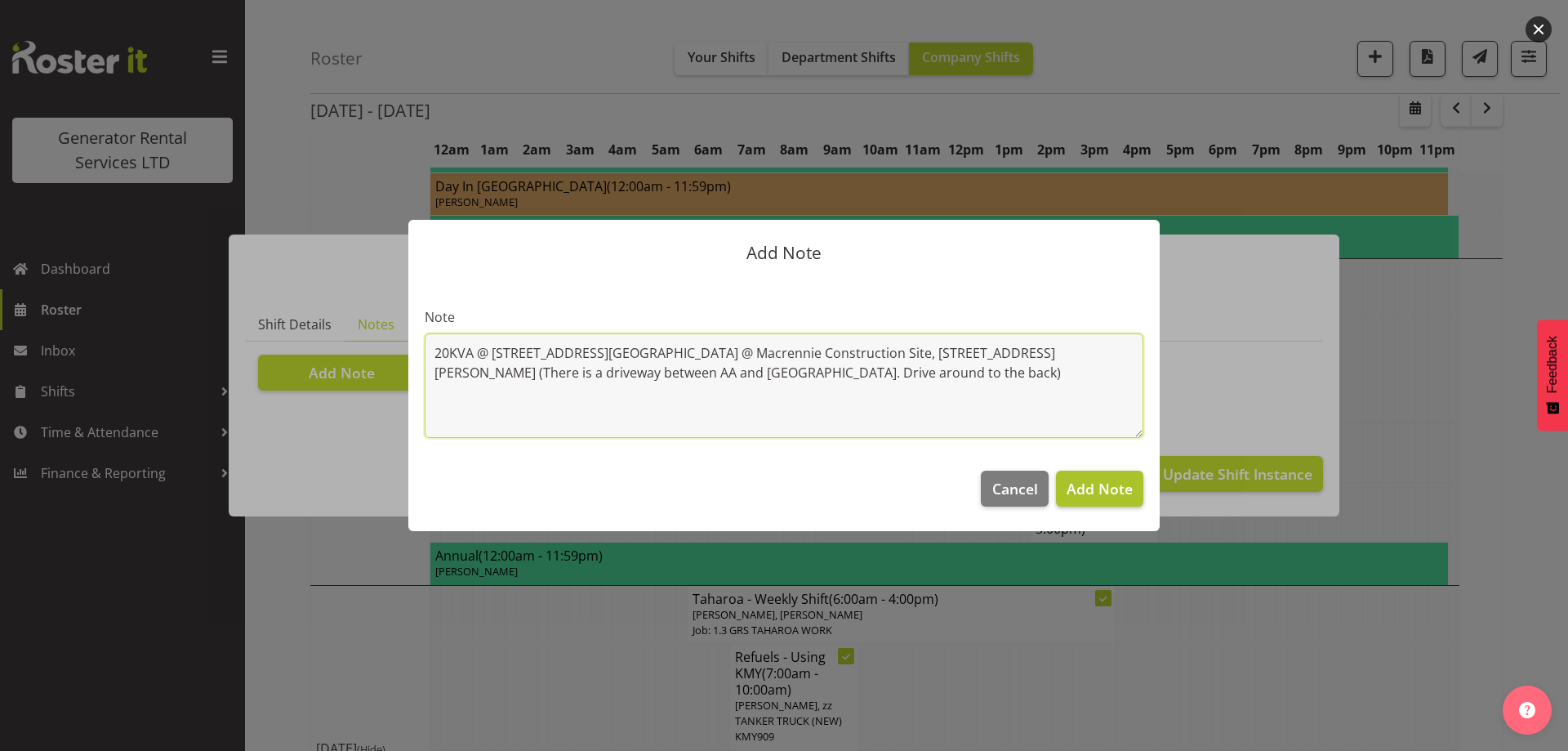
type textarea "20KVA @ [STREET_ADDRESS][GEOGRAPHIC_DATA] @ Macrennie Construction Site, [STREE…"
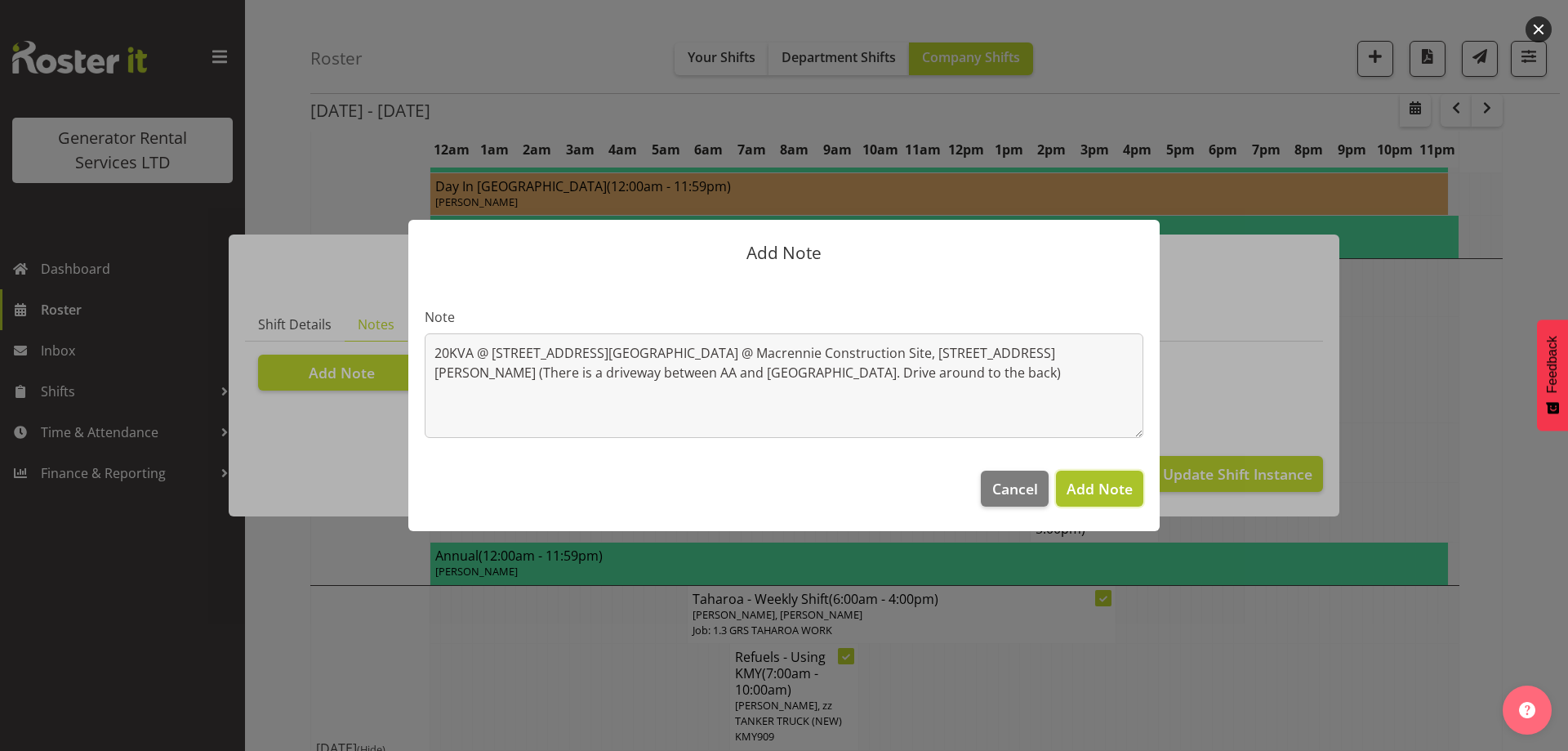
click at [1097, 494] on span "Add Note" at bounding box center [1099, 489] width 66 height 20
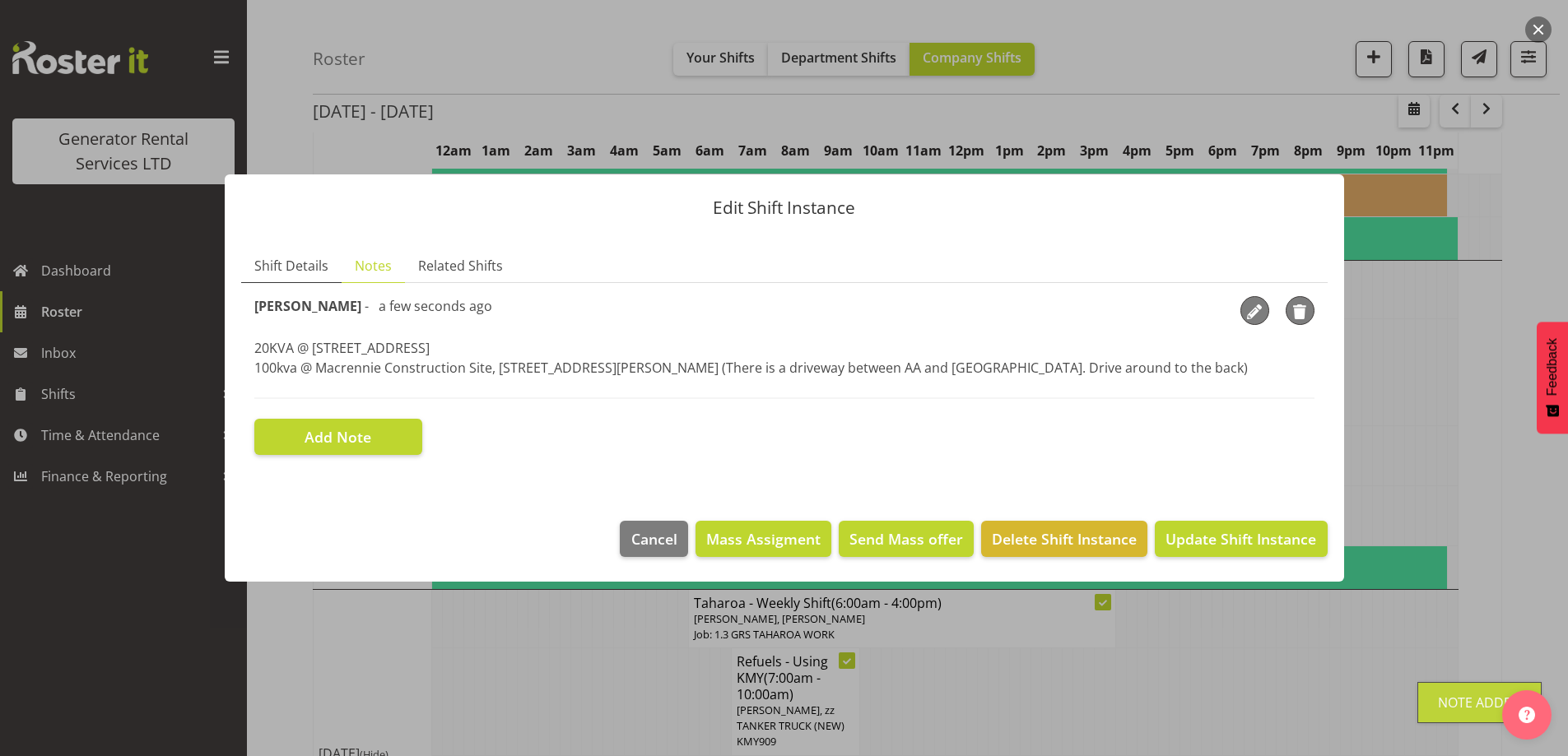
click at [317, 266] on link "Shift Details" at bounding box center [291, 266] width 100 height 34
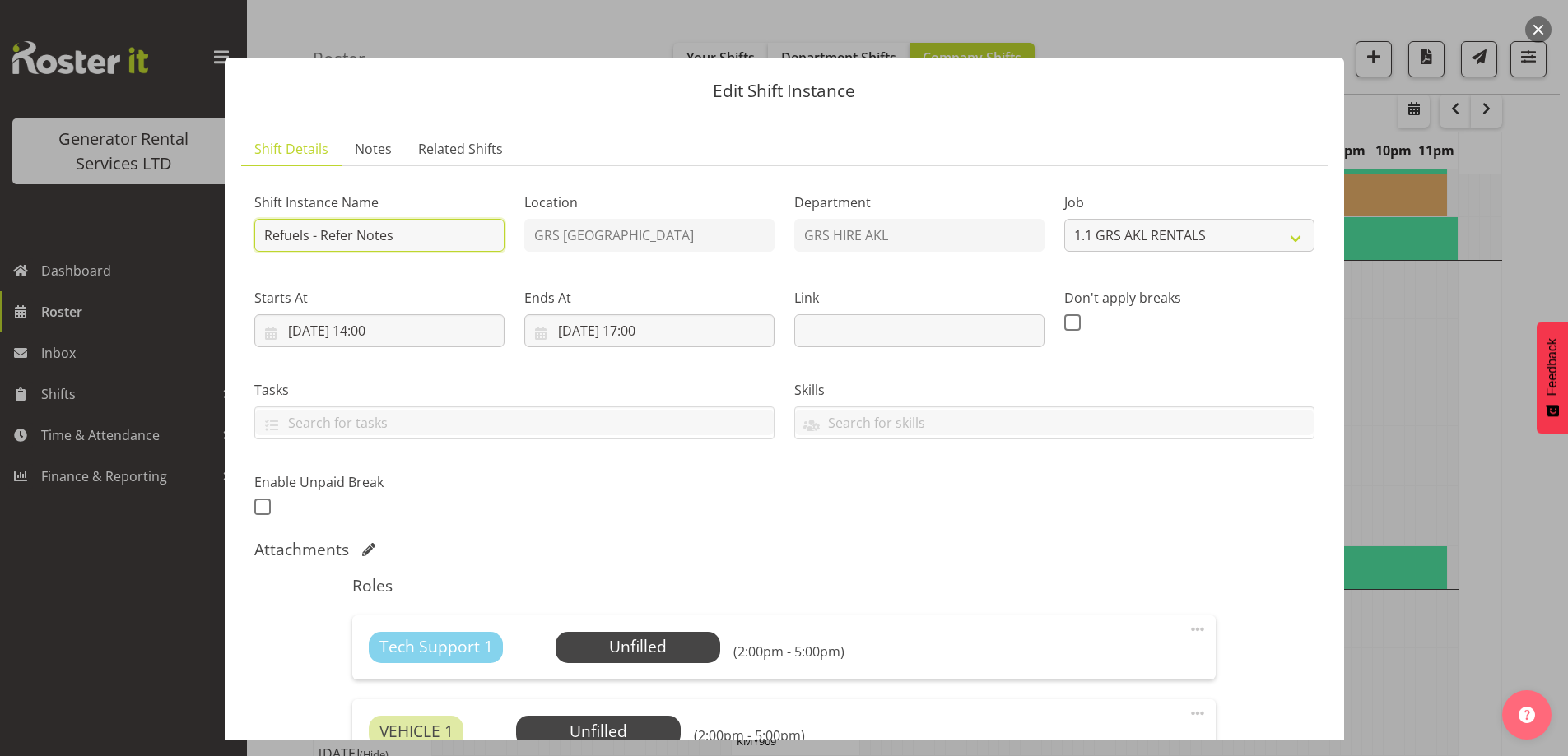
drag, startPoint x: 410, startPoint y: 239, endPoint x: 319, endPoint y: 237, distance: 91.0
click at [319, 237] on input "Refuels - Refer Notes" at bounding box center [380, 236] width 250 height 33
type input "Refuels - Using KMY"
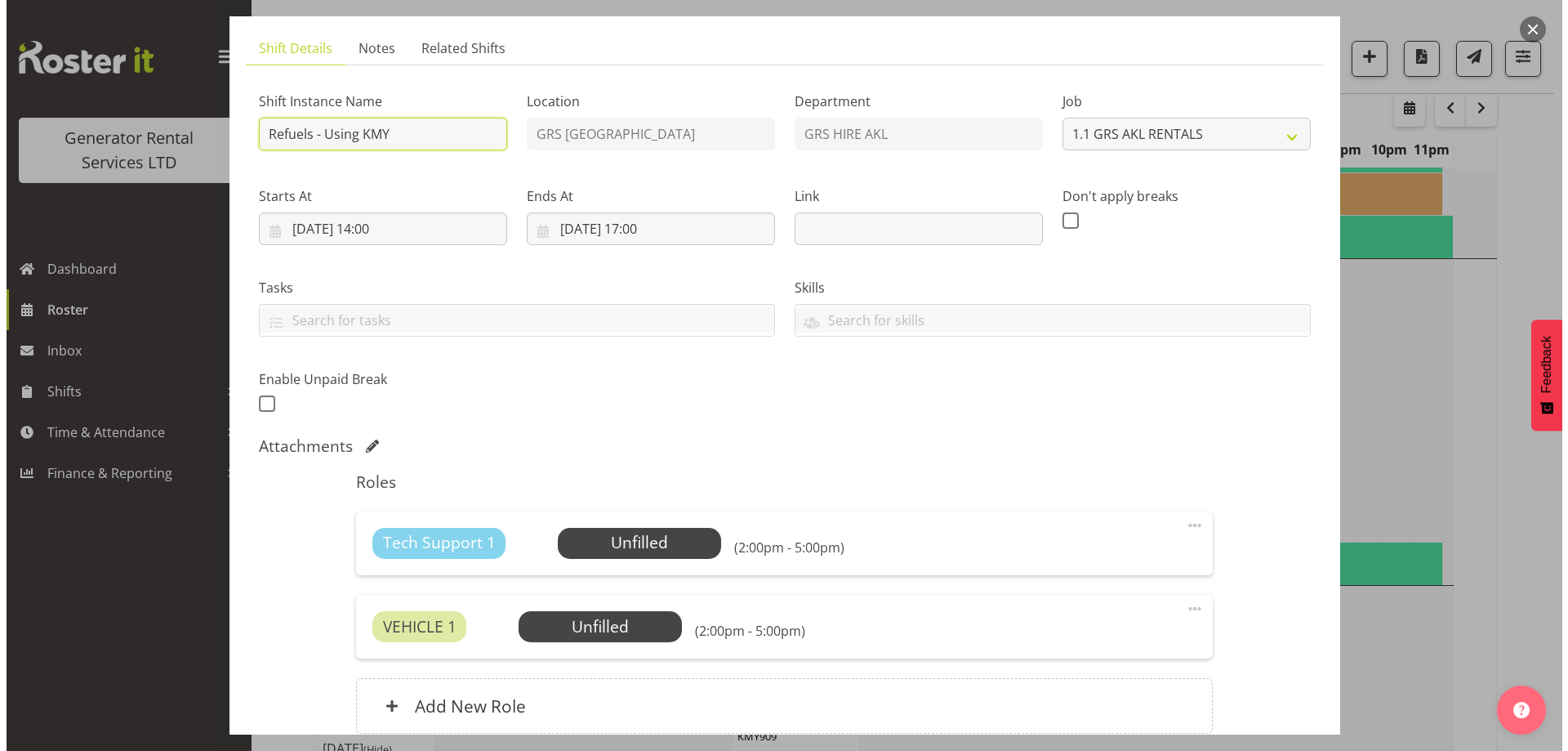
scroll to position [244, 0]
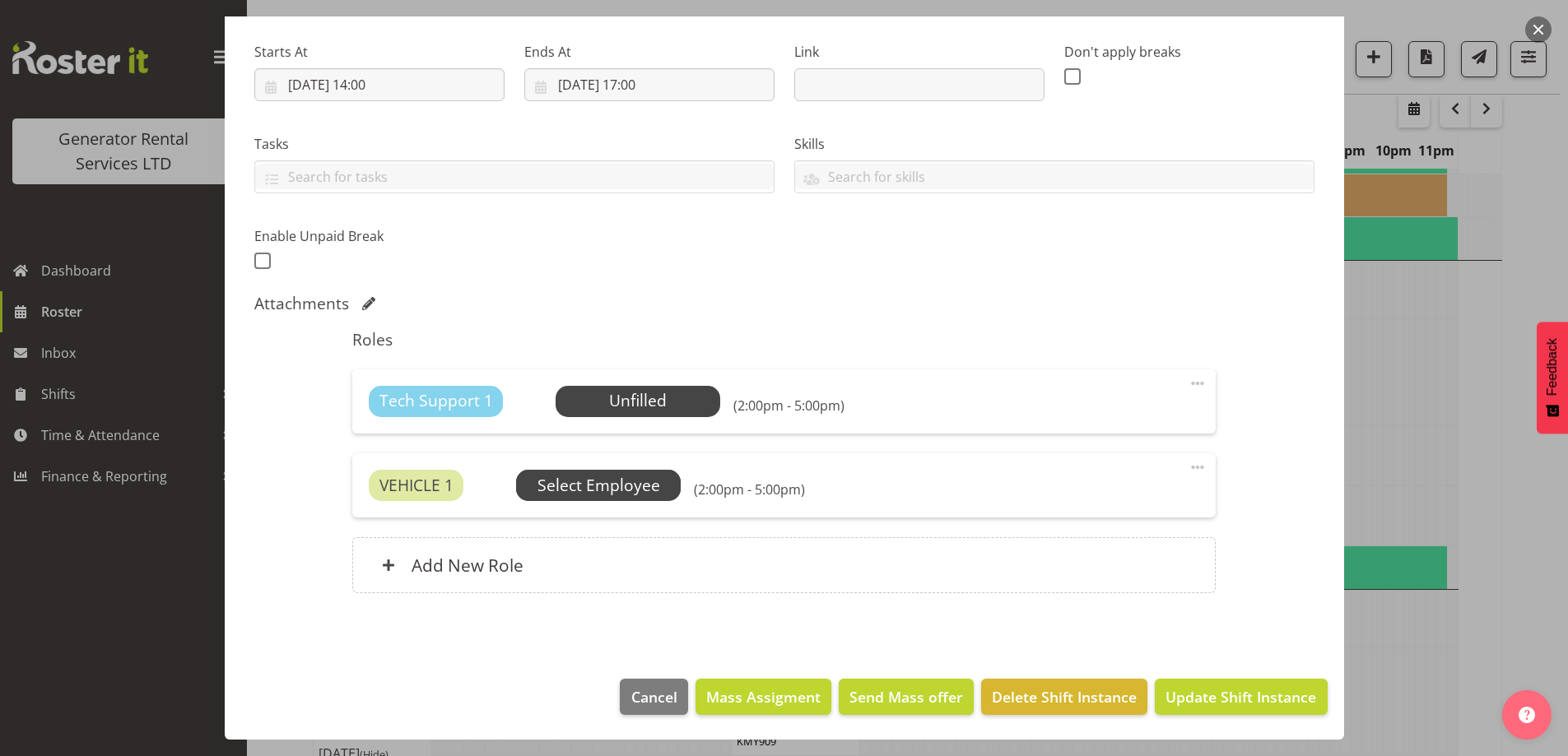
click at [0, 0] on span "Select Employee" at bounding box center [0, 0] width 0 height 0
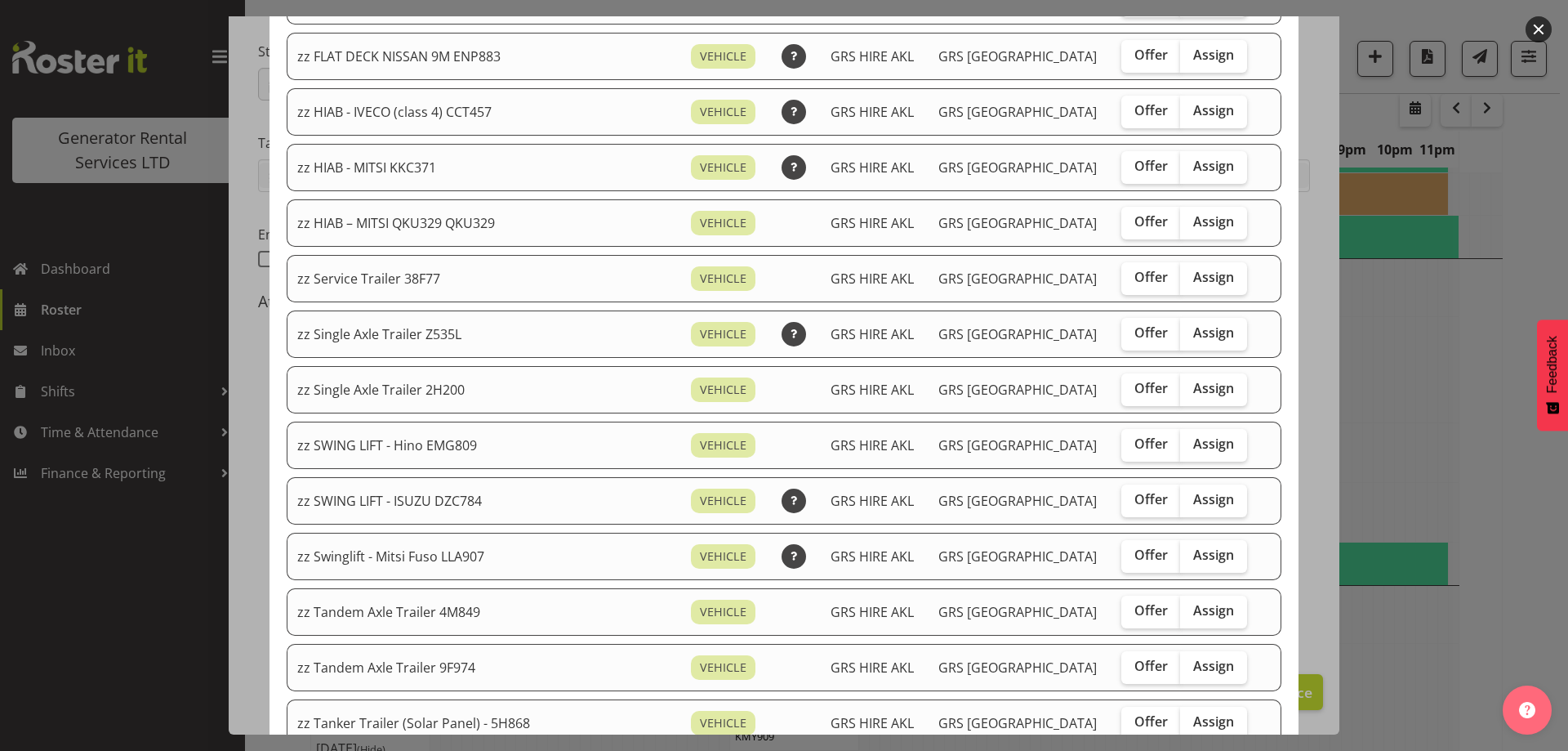
scroll to position [1634, 0]
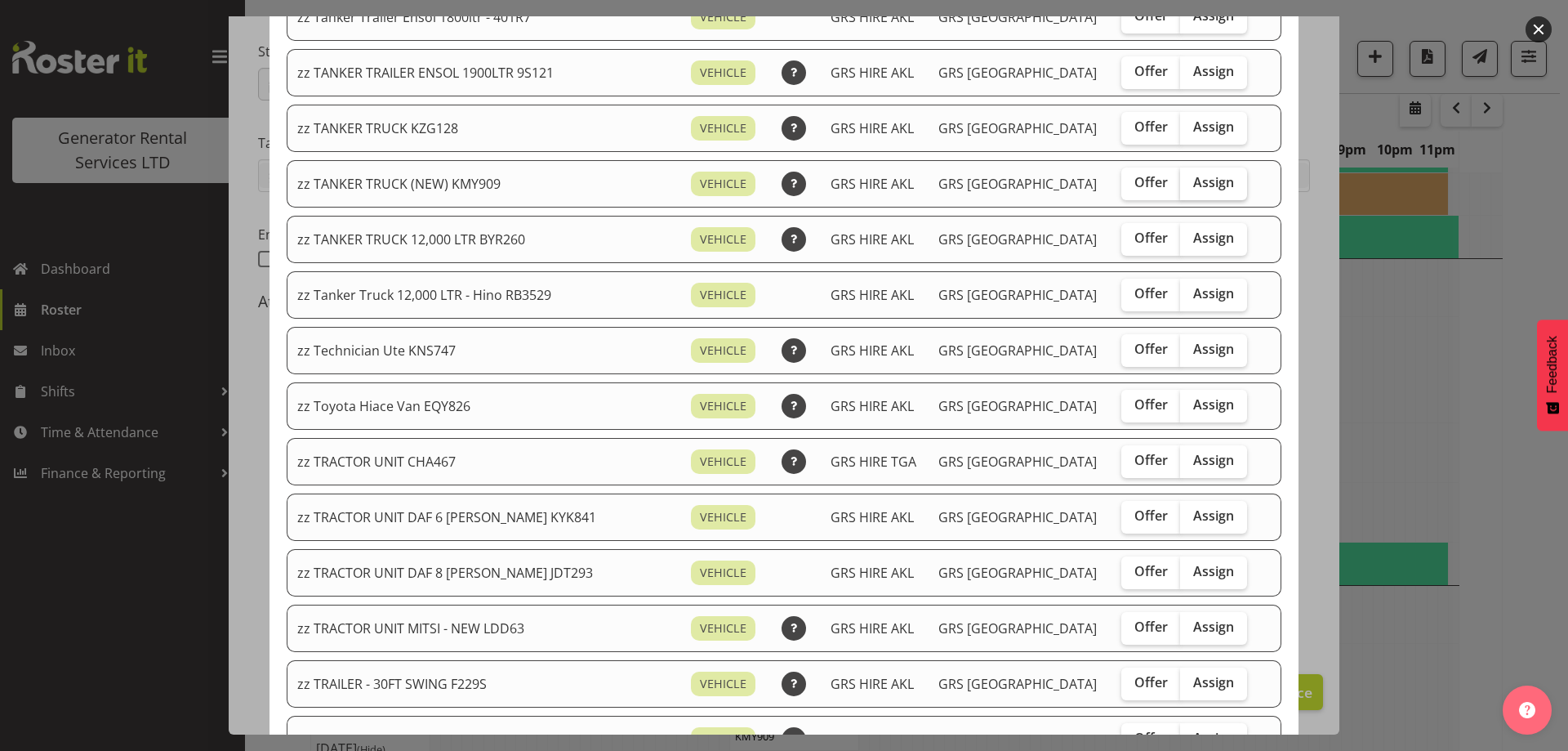
drag, startPoint x: 1194, startPoint y: 185, endPoint x: 1238, endPoint y: 484, distance: 302.2
click at [1191, 199] on label "Assign" at bounding box center [1213, 183] width 67 height 33
click at [1191, 188] on input "Assign" at bounding box center [1185, 183] width 10 height 10
checkbox input "true"
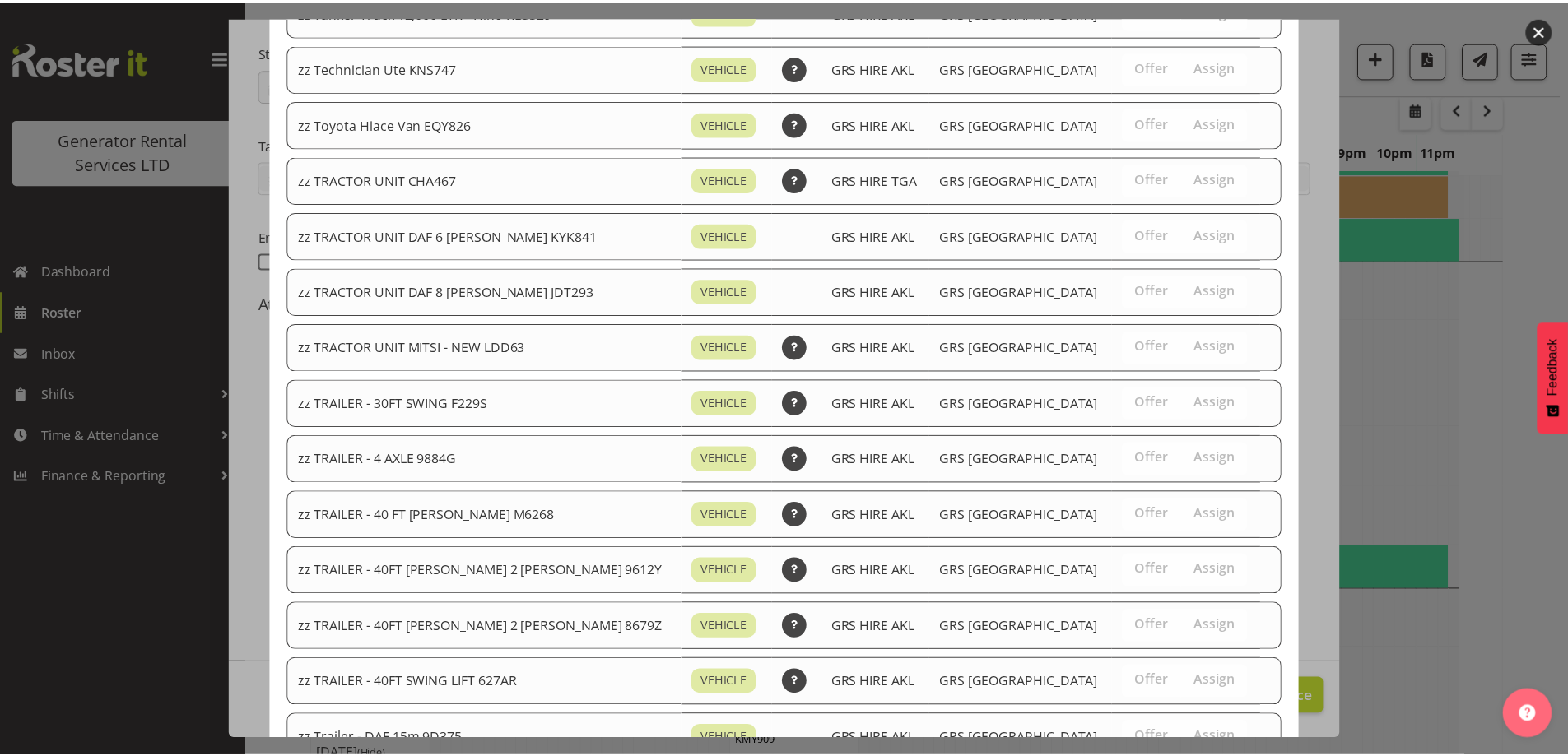
scroll to position [2113, 0]
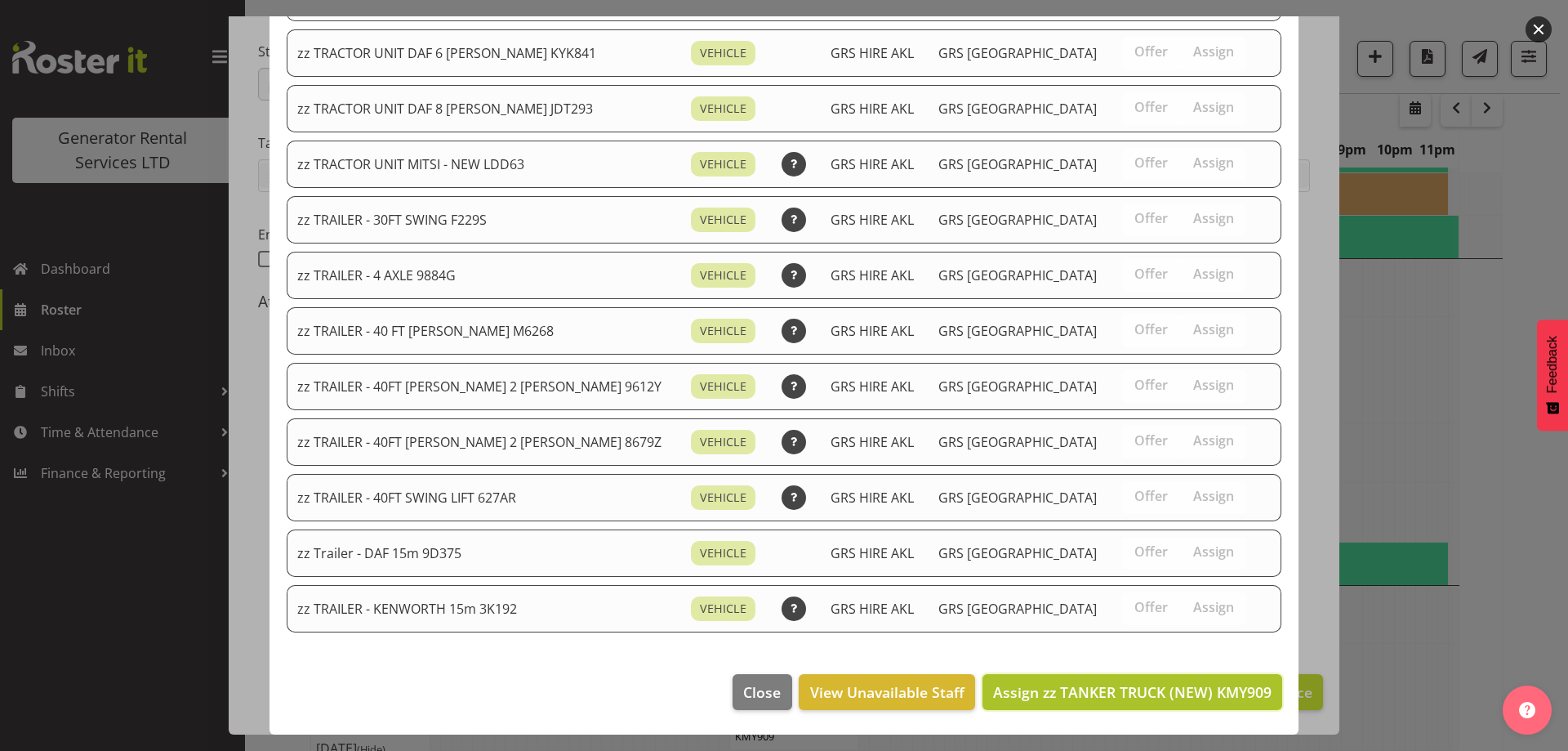
click at [1085, 679] on button "Assign zz TANKER TRUCK (NEW) KMY909" at bounding box center [1133, 692] width 300 height 36
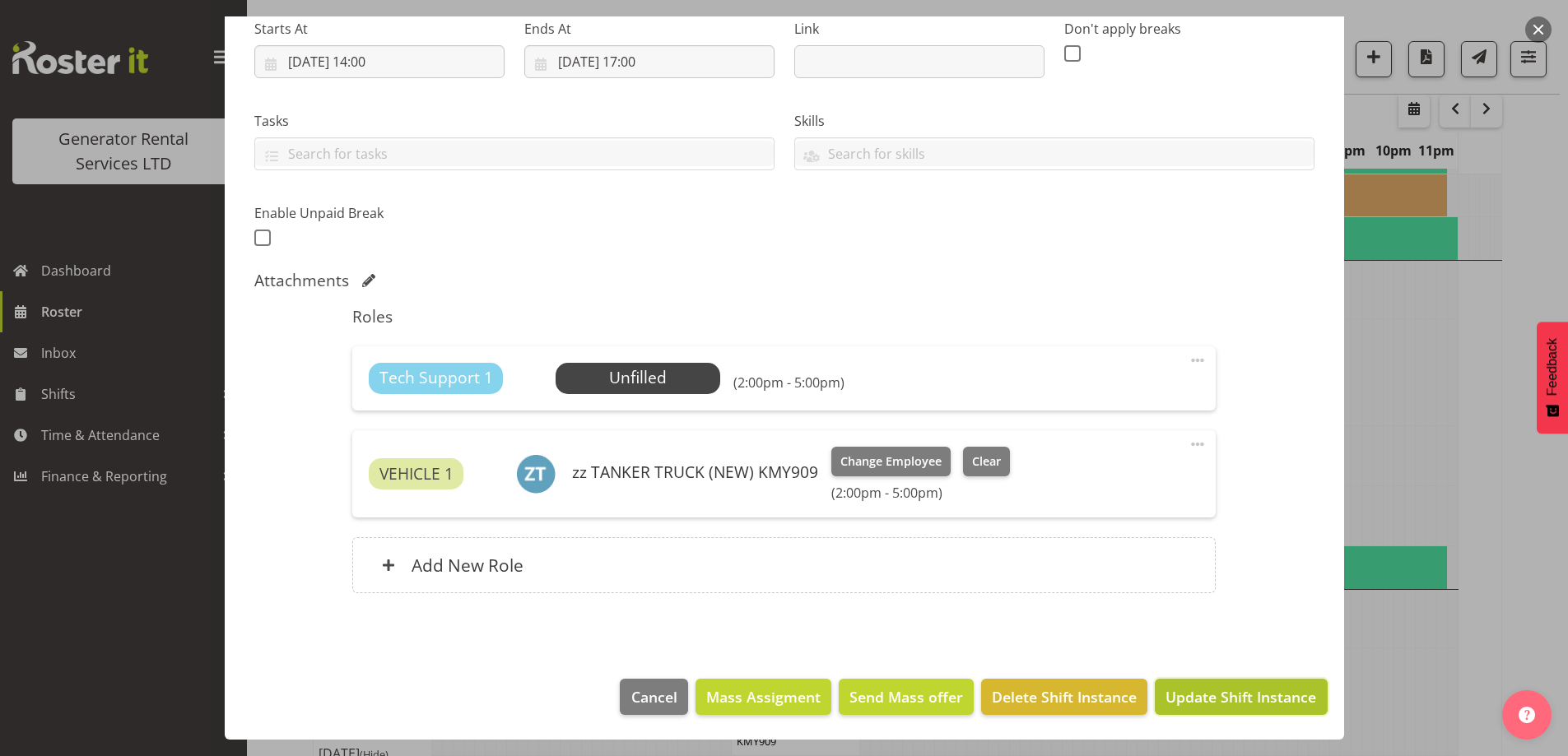
click at [1288, 698] on span "Update Shift Instance" at bounding box center [1241, 696] width 150 height 22
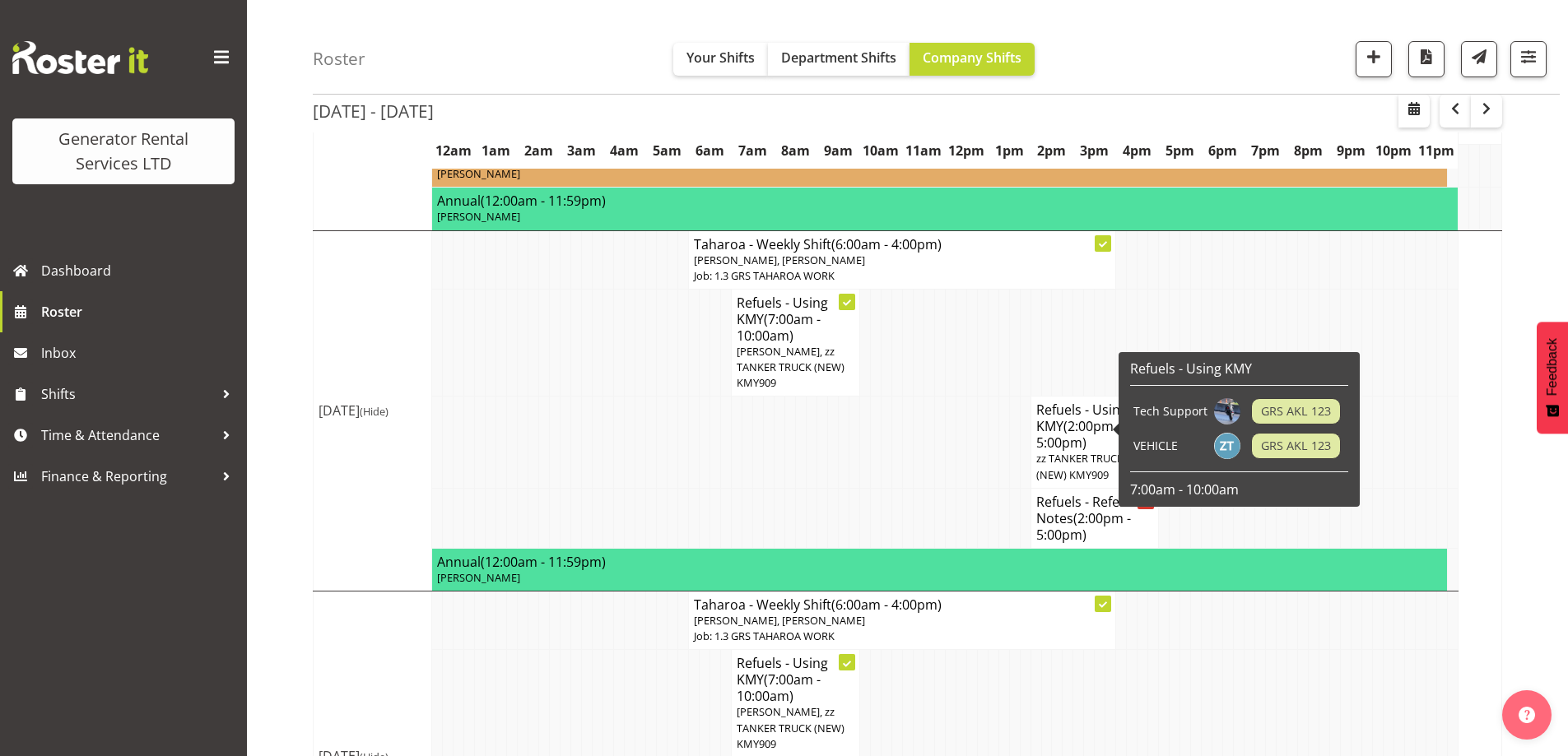
scroll to position [2756, 0]
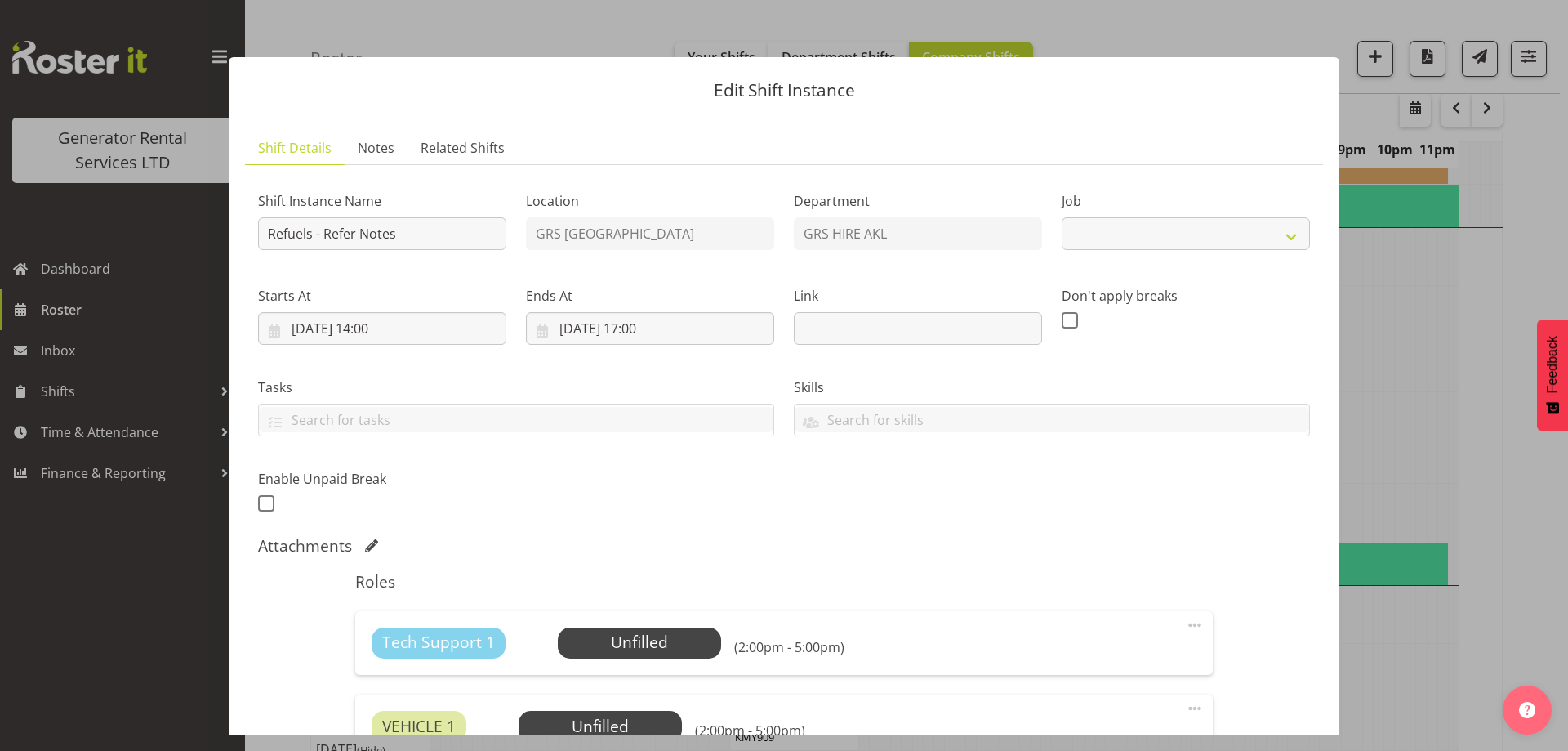
select select "9"
click at [386, 150] on span "Notes" at bounding box center [376, 147] width 37 height 20
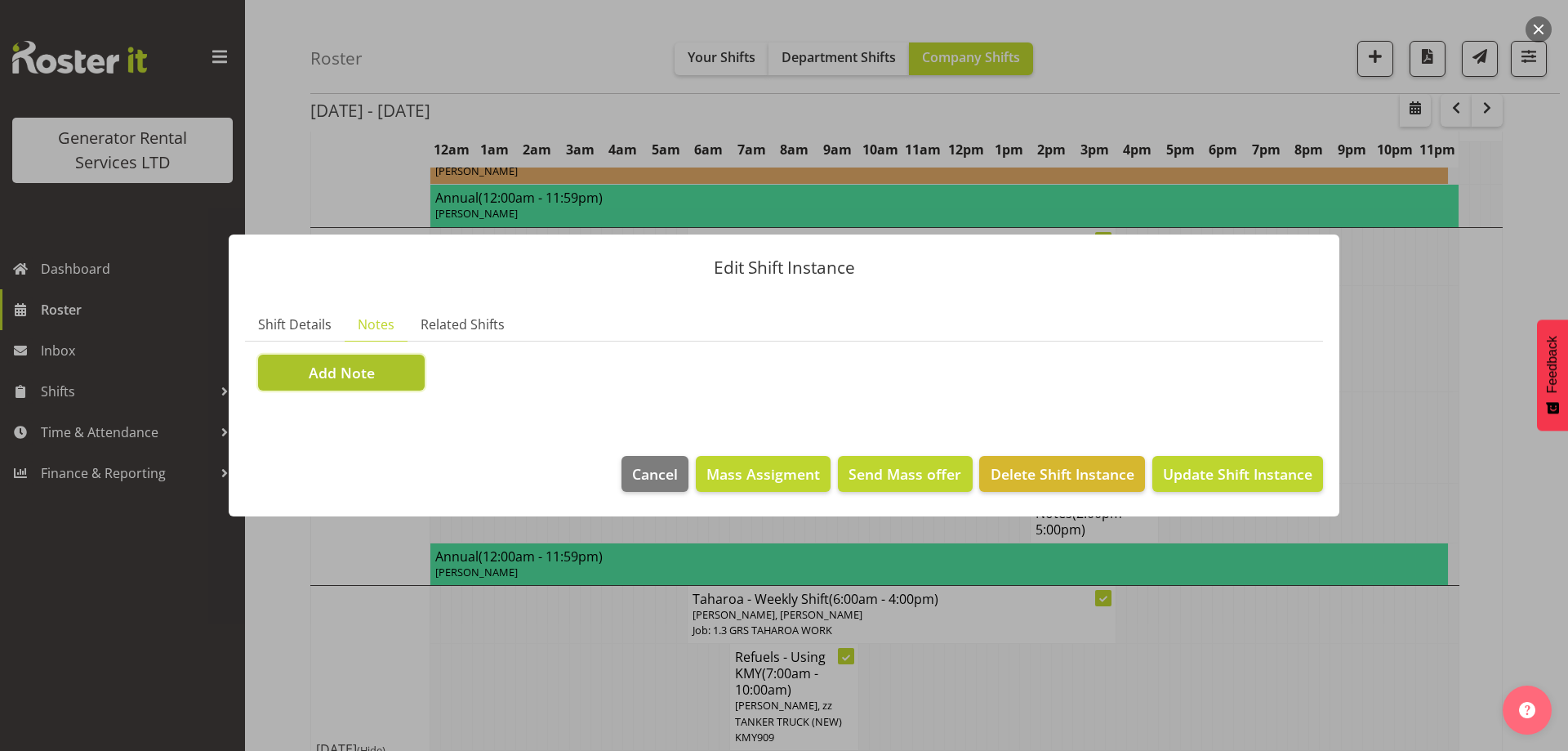
click at [394, 363] on button "Add Note" at bounding box center [341, 373] width 166 height 36
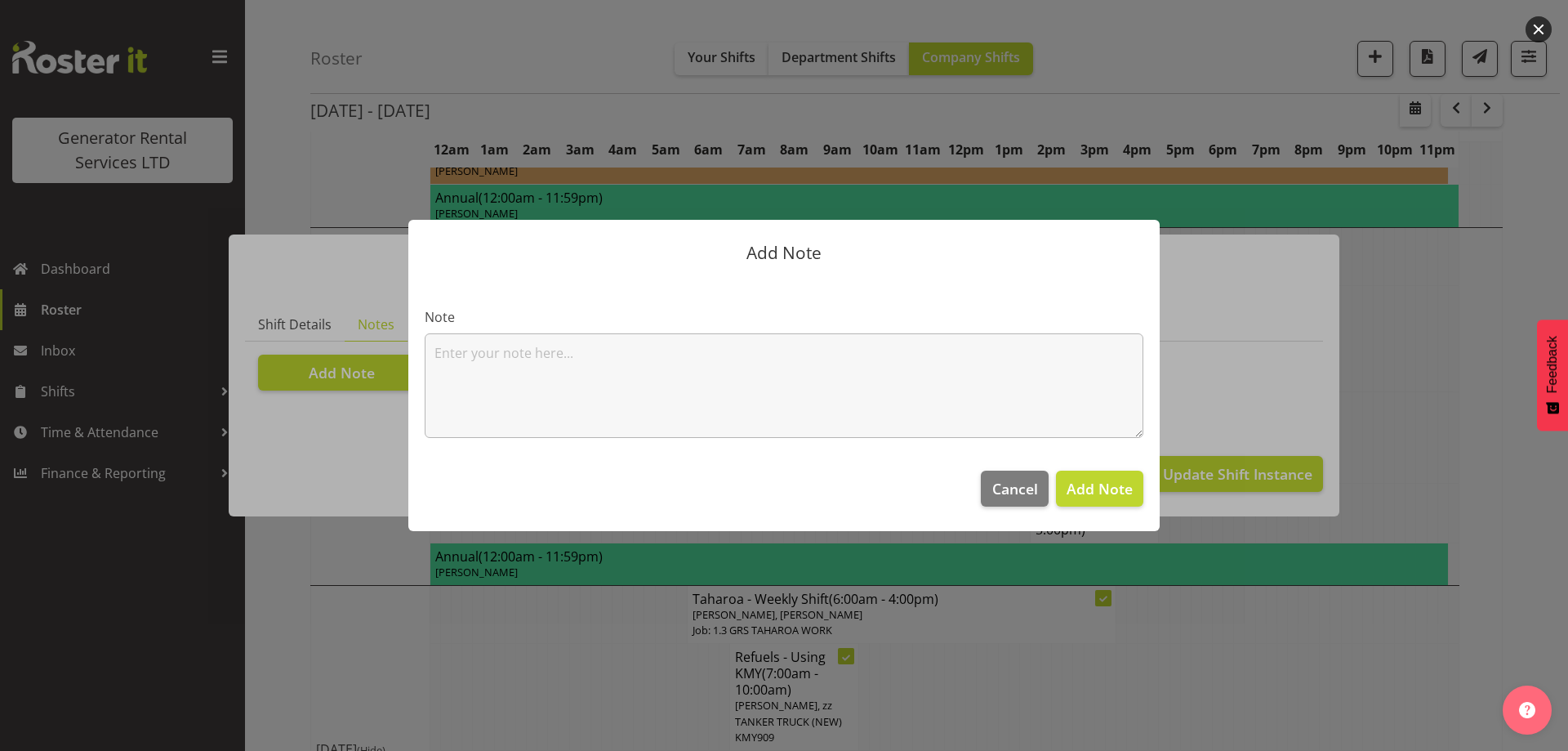
click at [518, 357] on textarea at bounding box center [784, 386] width 719 height 105
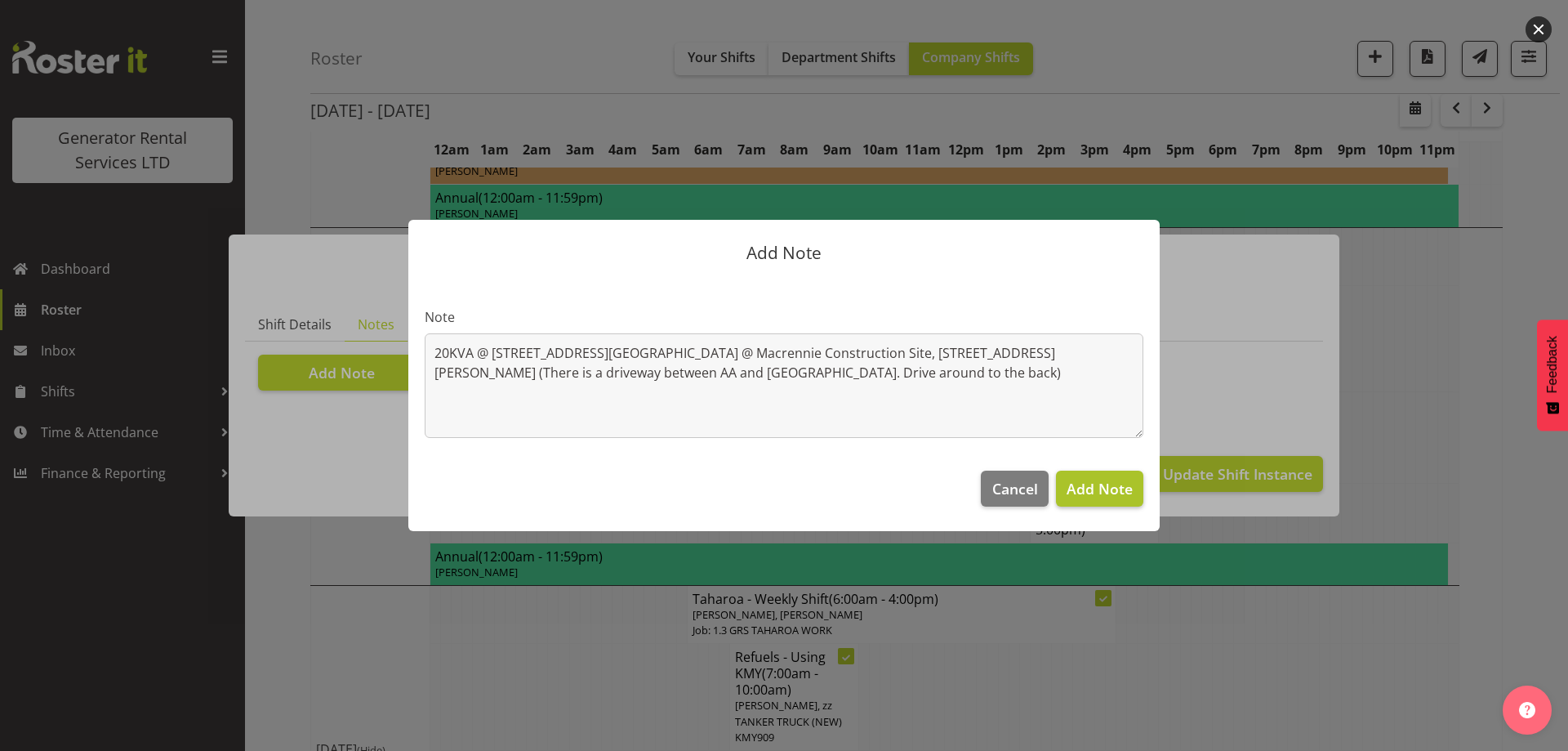
type textarea "20KVA @ [STREET_ADDRESS][GEOGRAPHIC_DATA] @ Macrennie Construction Site, [STREE…"
click at [1122, 490] on span "Add Note" at bounding box center [1099, 489] width 66 height 20
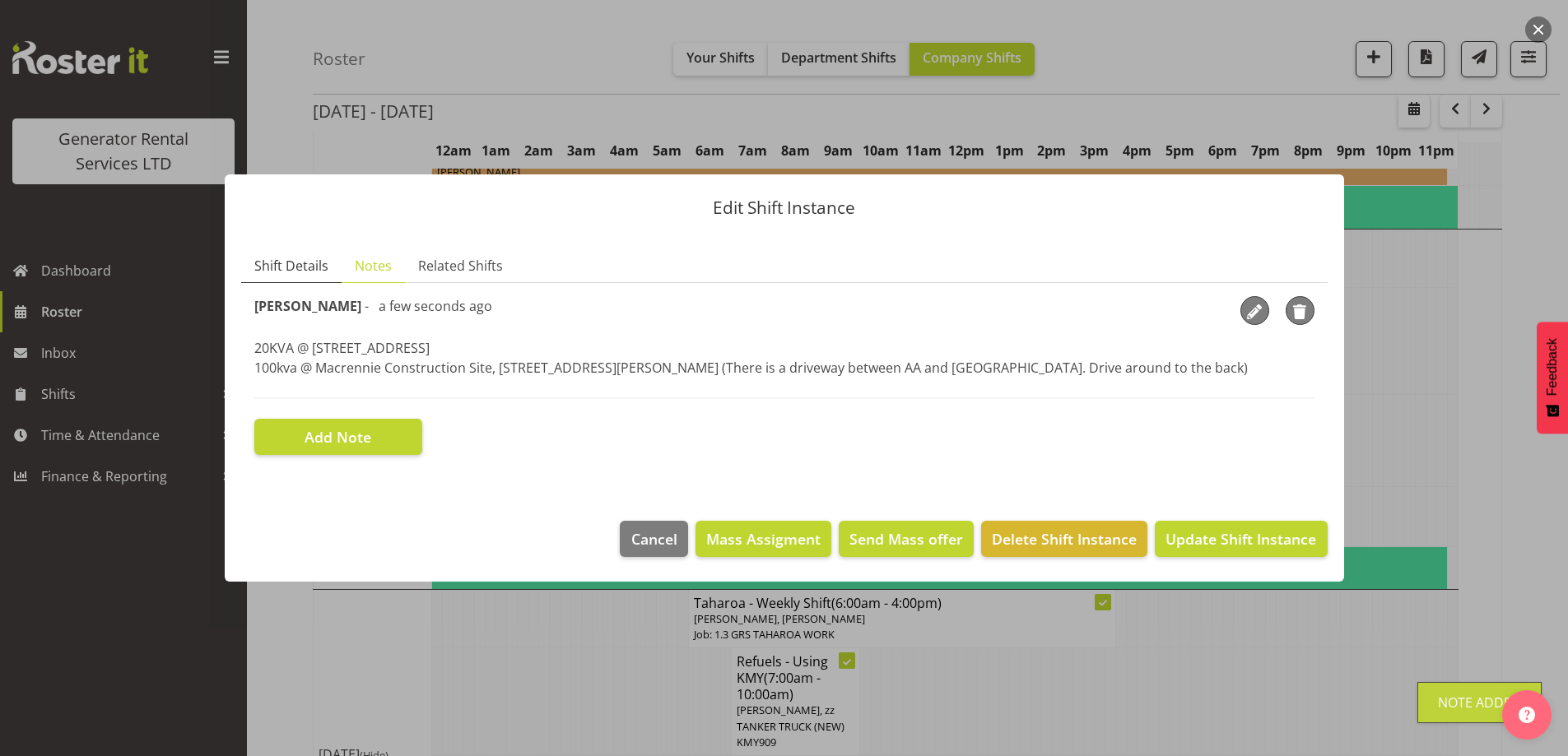
click at [274, 257] on span "Shift Details" at bounding box center [292, 265] width 74 height 20
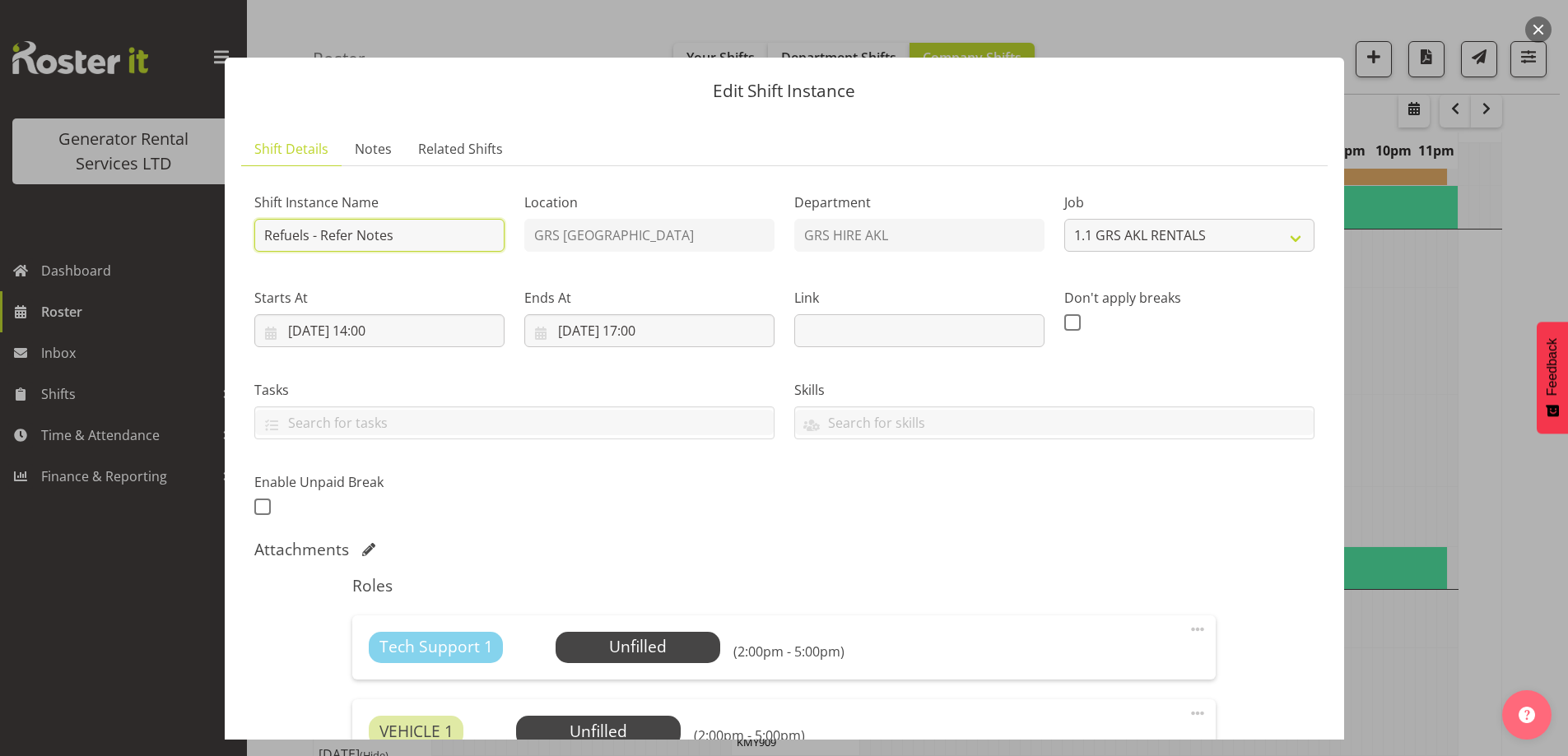
drag, startPoint x: 414, startPoint y: 238, endPoint x: 321, endPoint y: 236, distance: 93.0
click at [321, 236] on input "Refuels - Refer Notes" at bounding box center [380, 236] width 250 height 33
type input "Refuels - Using KMY"
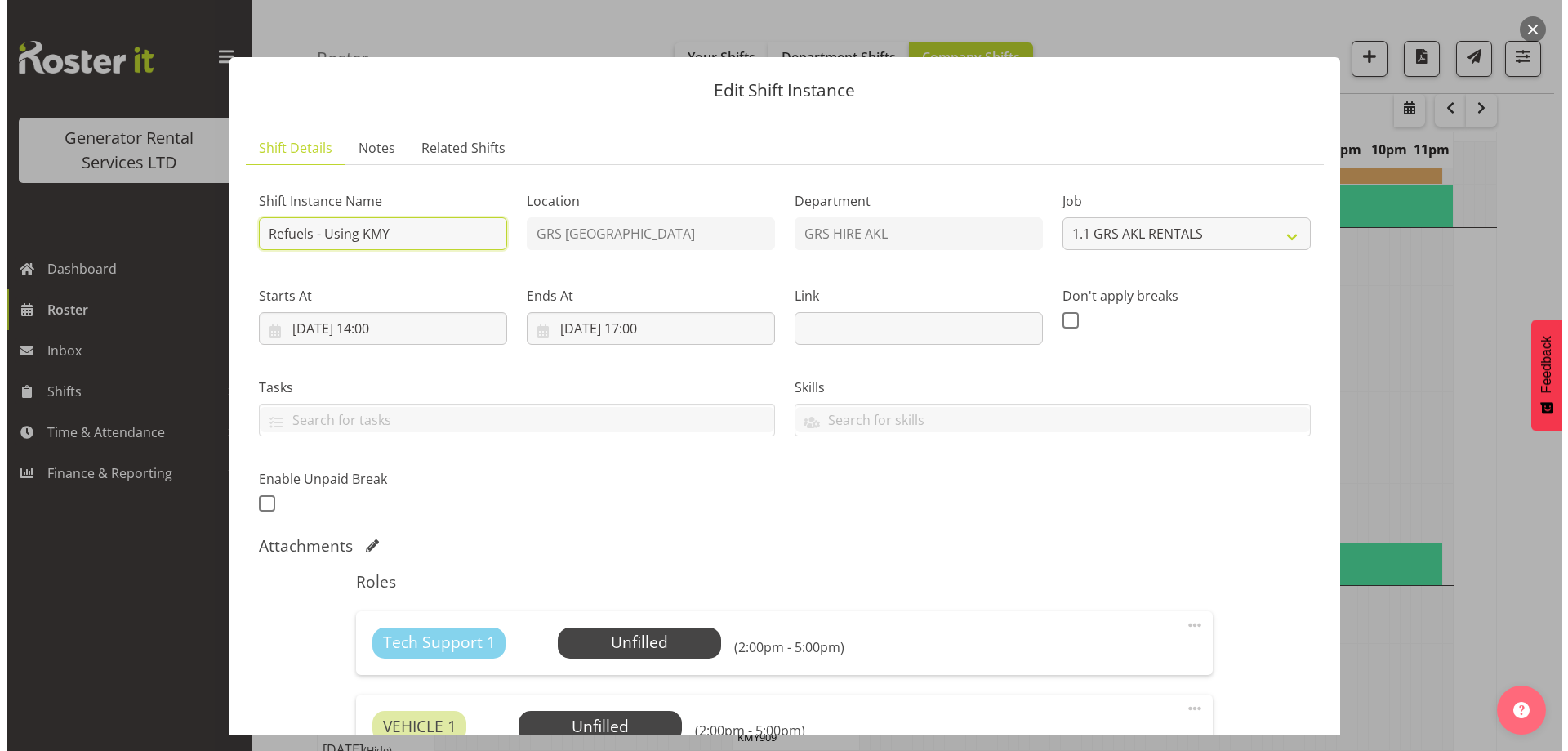
scroll to position [244, 0]
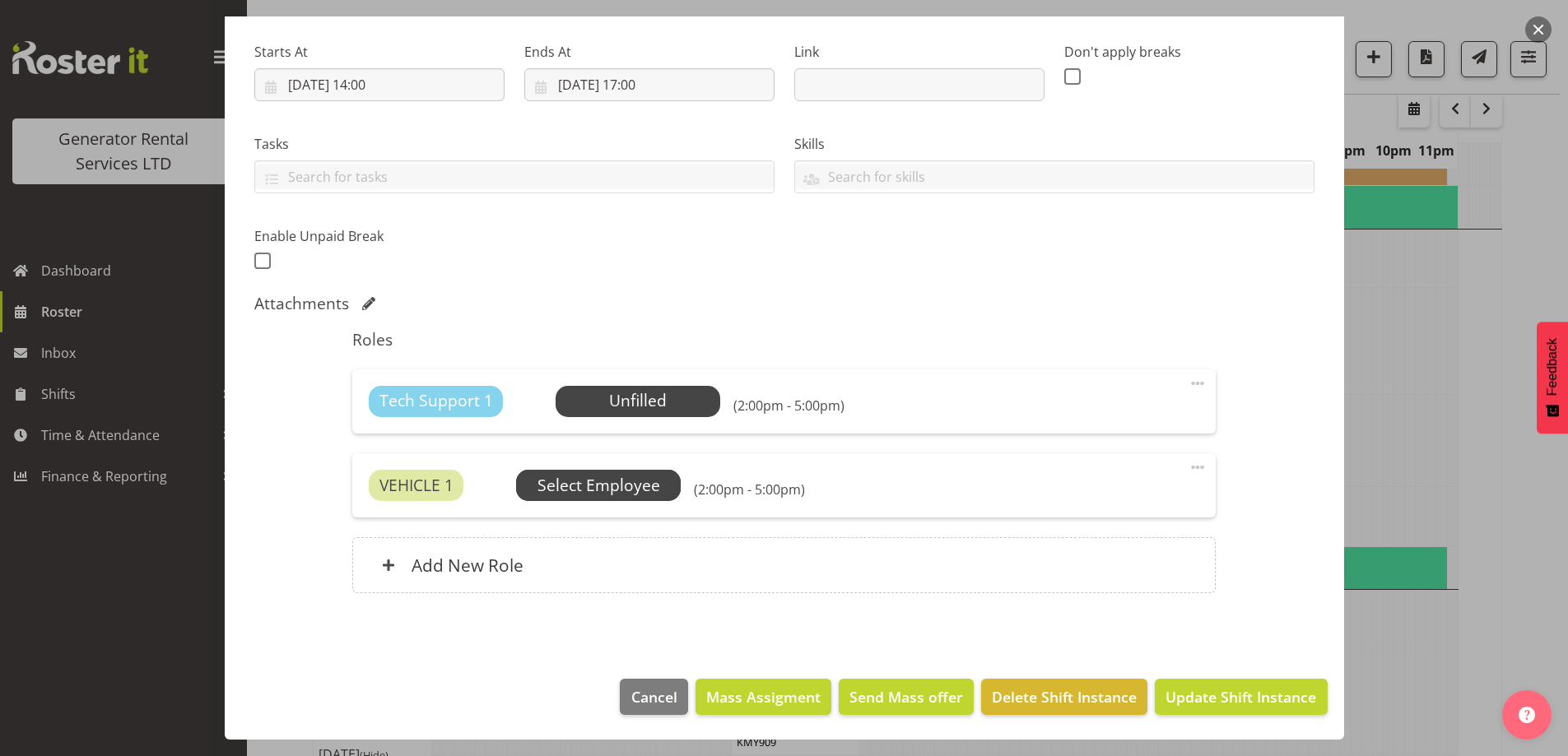
click at [0, 0] on span "Select Employee" at bounding box center [0, 0] width 0 height 0
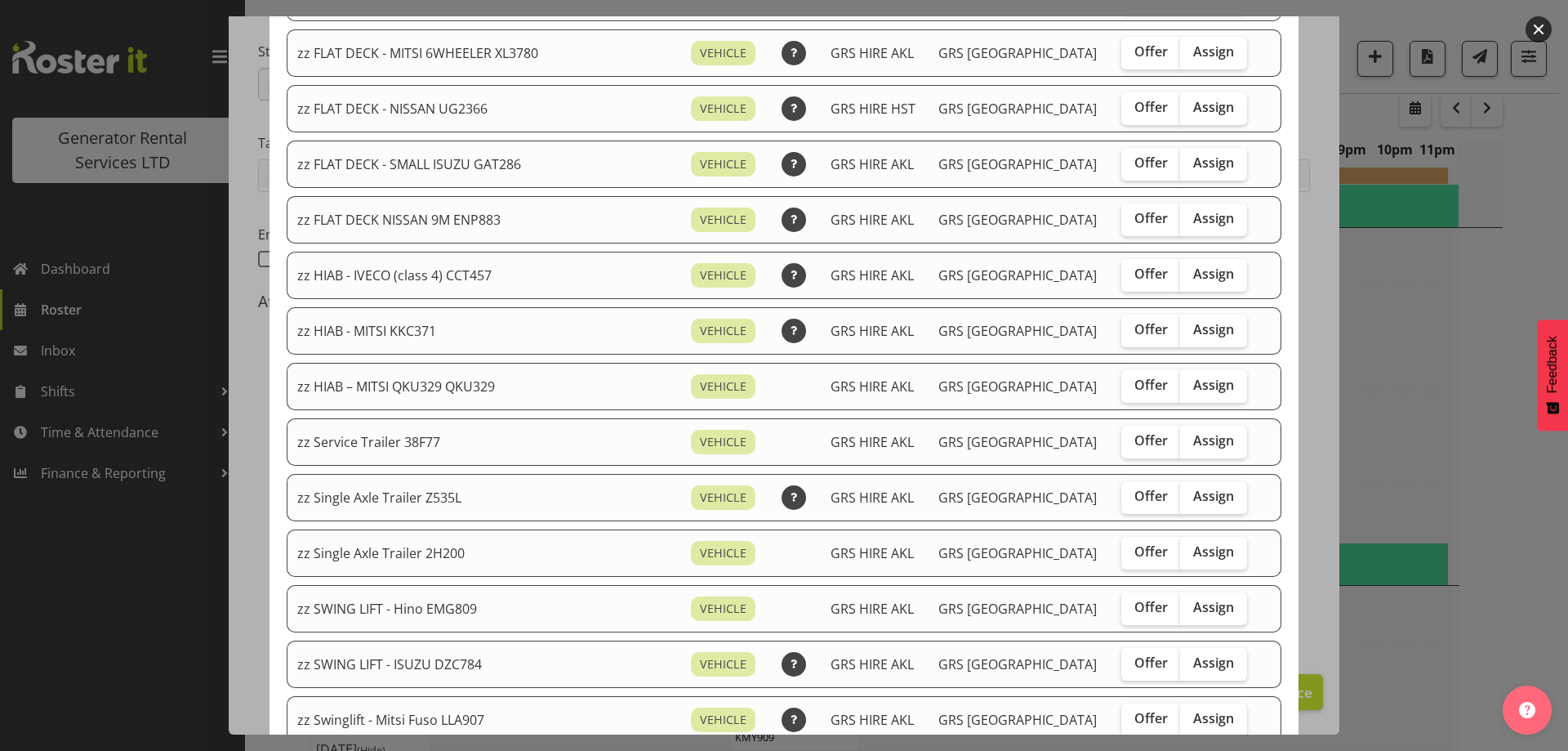
scroll to position [1389, 0]
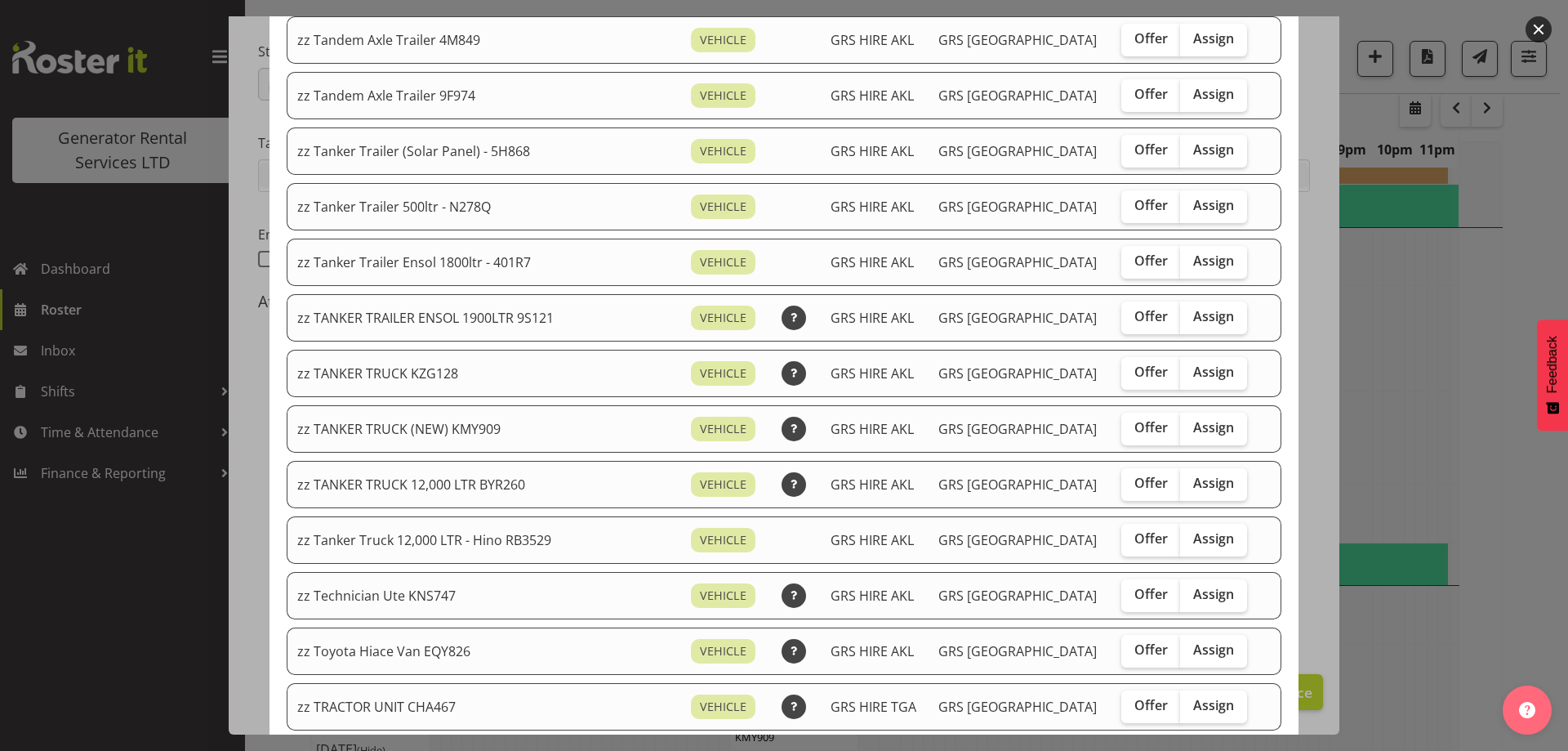
click at [1230, 424] on div "Offer Assign" at bounding box center [1186, 429] width 129 height 33
click at [1206, 428] on label "Assign" at bounding box center [1213, 429] width 67 height 33
click at [1191, 428] on input "Assign" at bounding box center [1185, 428] width 10 height 10
checkbox input "true"
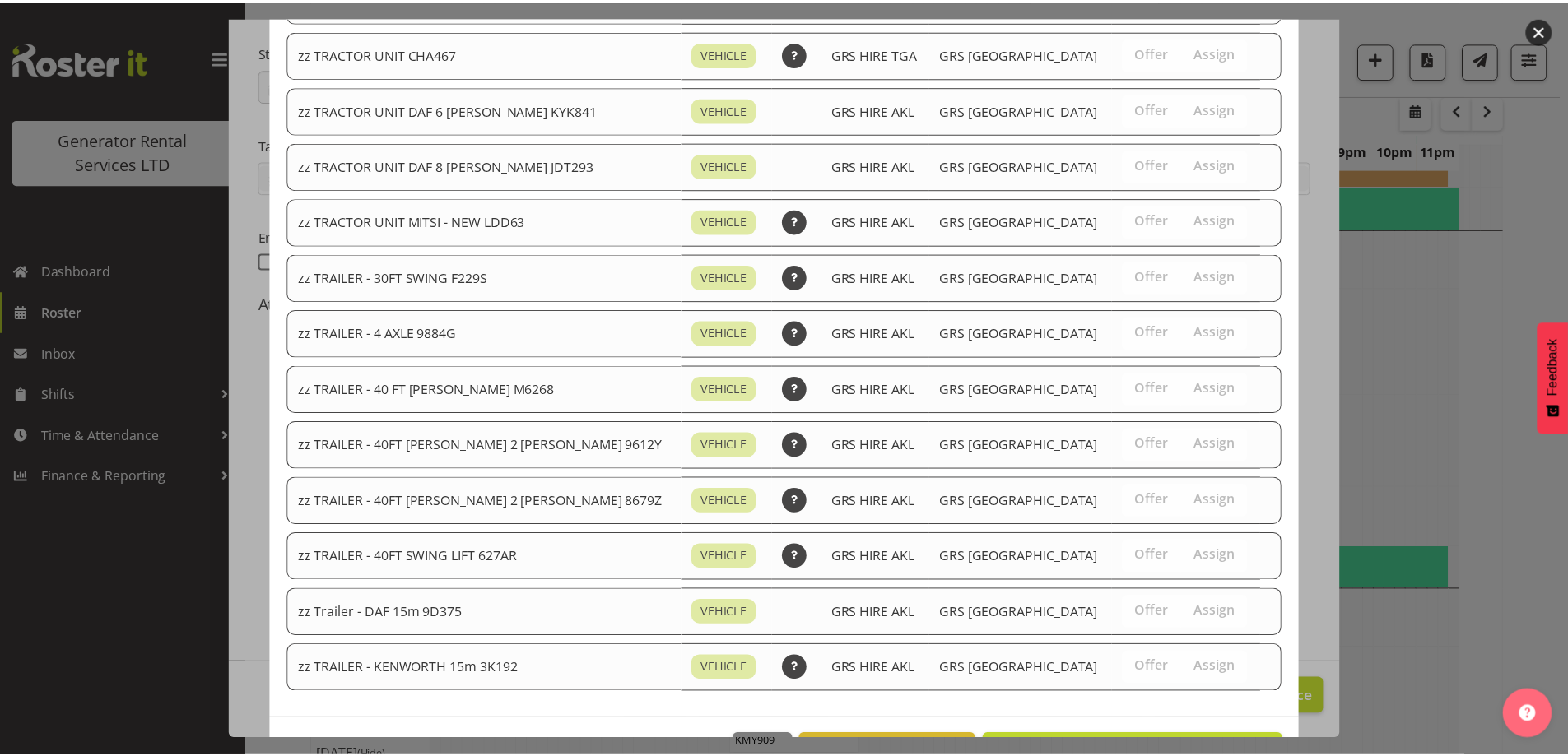
scroll to position [2113, 0]
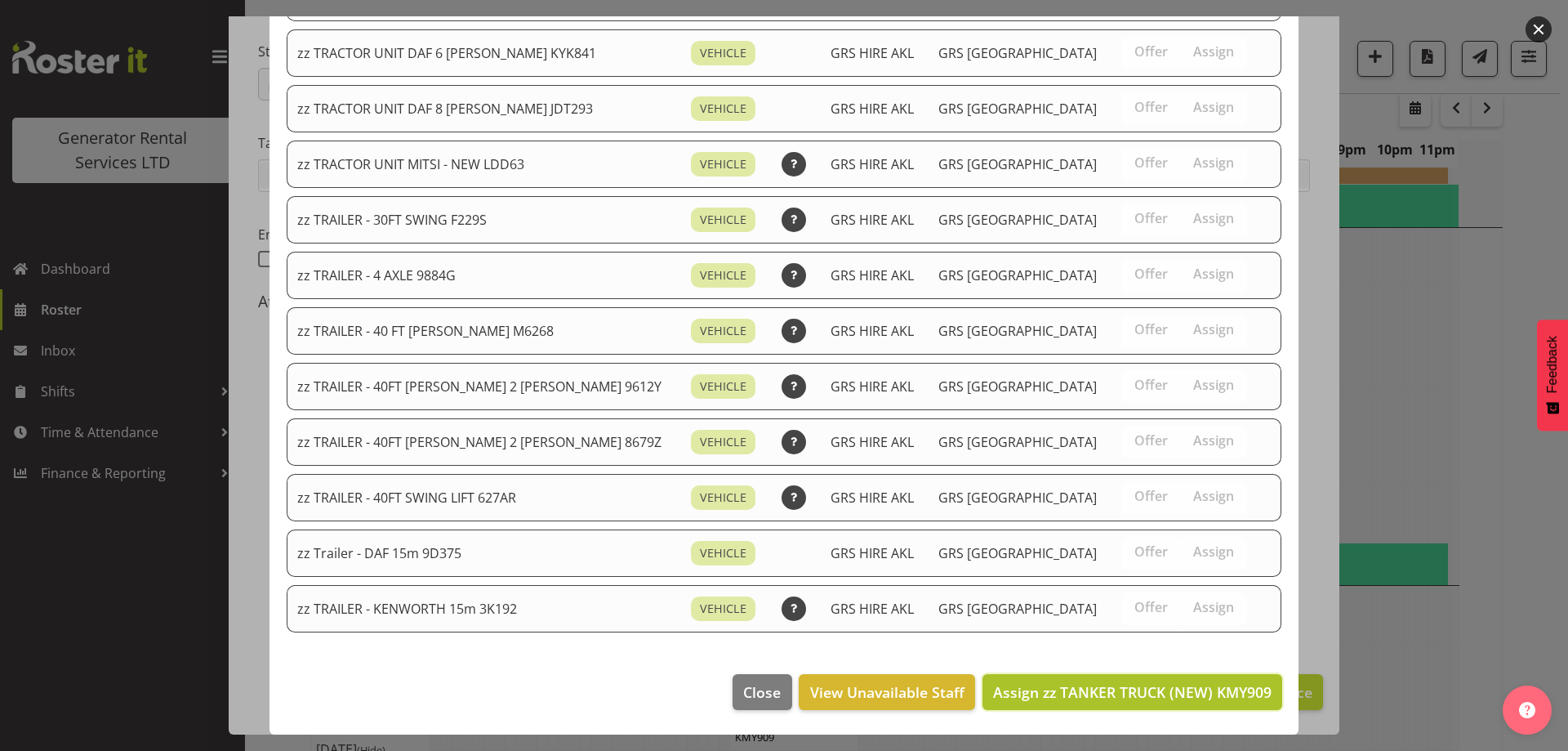
click at [1188, 682] on span "Assign zz TANKER TRUCK (NEW) KMY909" at bounding box center [1132, 692] width 278 height 21
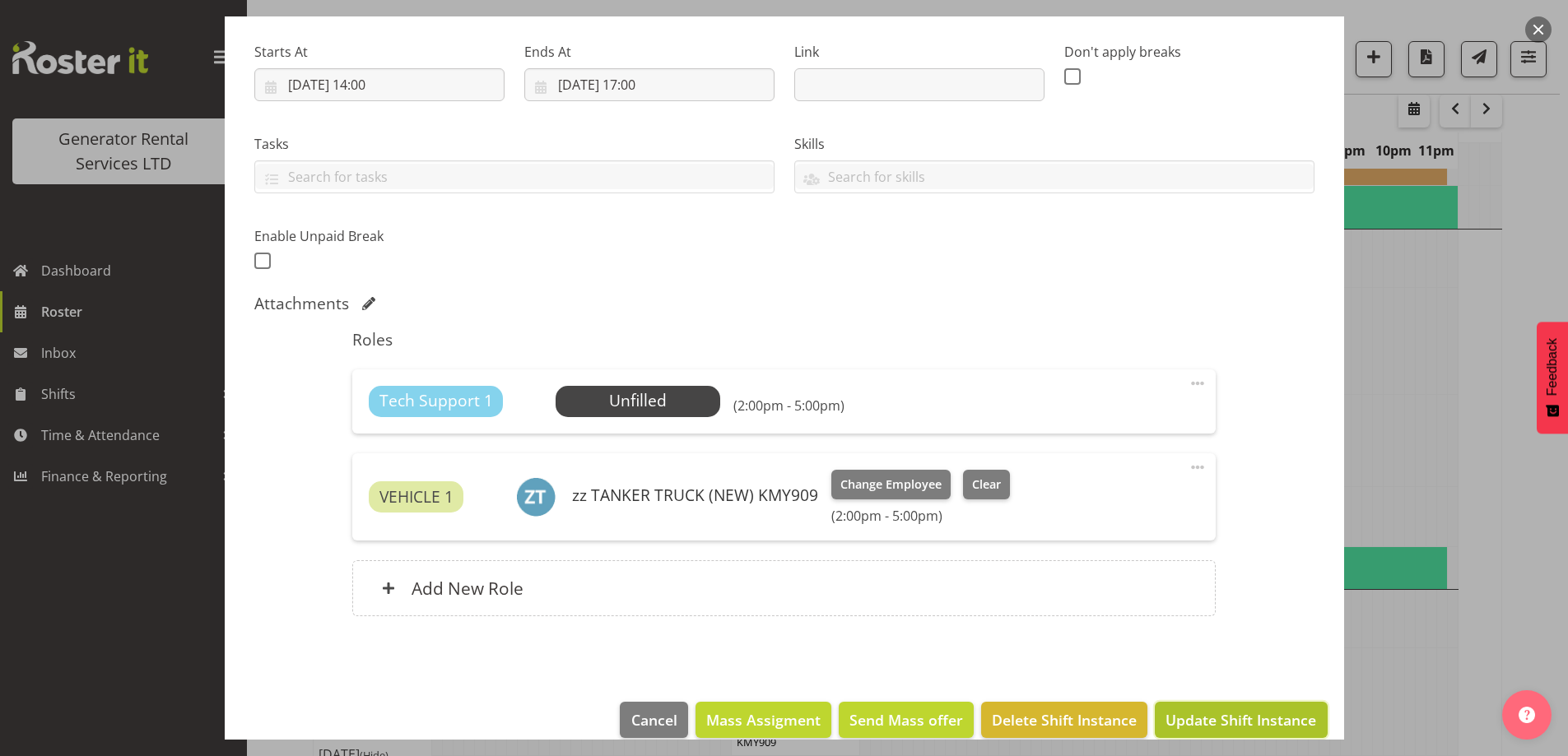
click at [1215, 713] on span "Update Shift Instance" at bounding box center [1241, 720] width 150 height 22
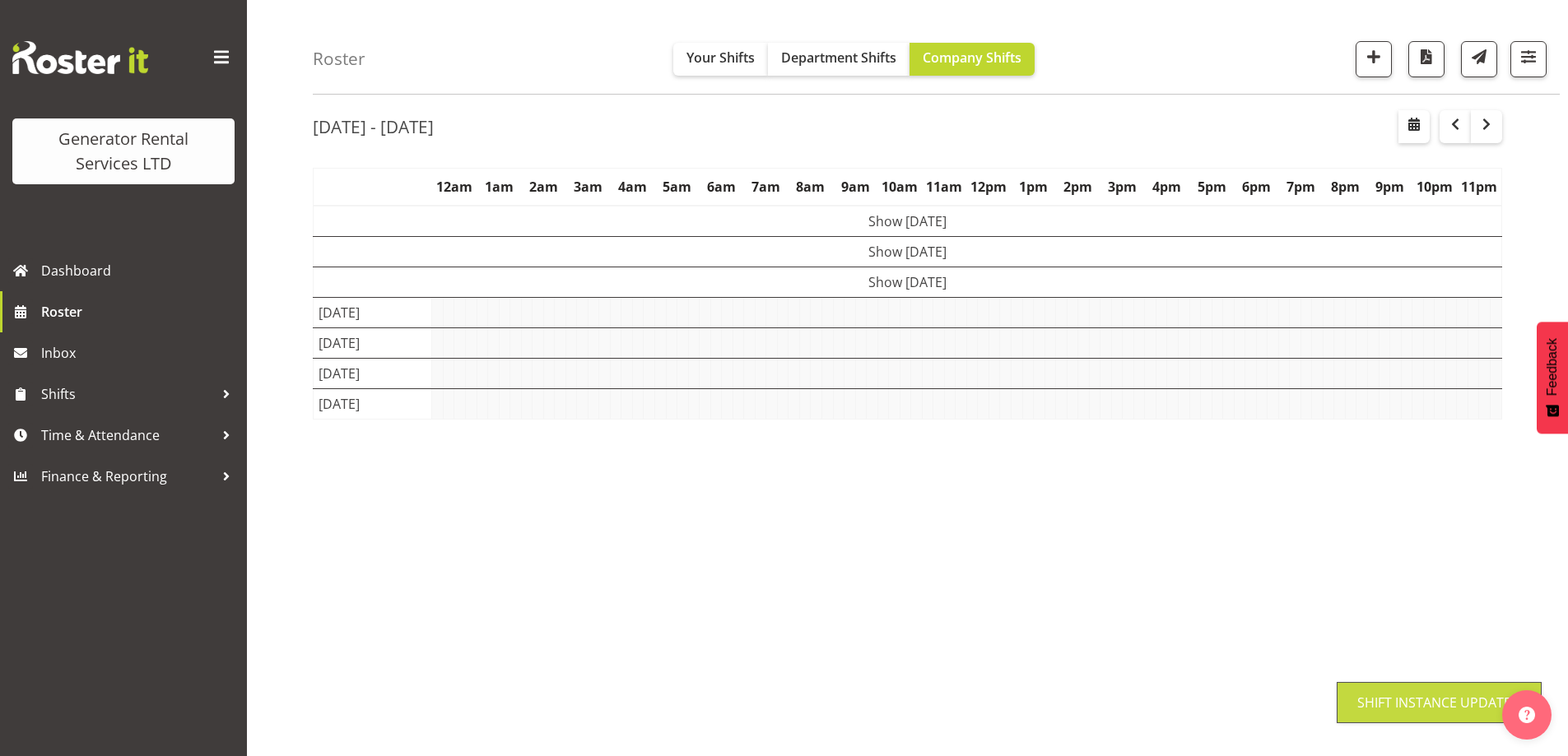
scroll to position [54, 0]
